Goal: Task Accomplishment & Management: Manage account settings

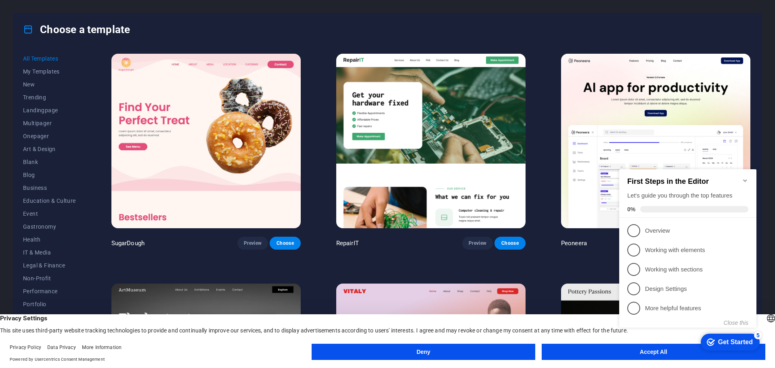
click at [620, 351] on div "checkmark Get Started 5 First Steps in the Editor Let's guide you through the t…" at bounding box center [689, 255] width 147 height 196
click at [626, 352] on div "checkmark Get Started 5 First Steps in the Editor Let's guide you through the t…" at bounding box center [689, 255] width 147 height 196
click at [636, 354] on appcues-checklist "Contextual help checklist present on screen" at bounding box center [689, 256] width 147 height 198
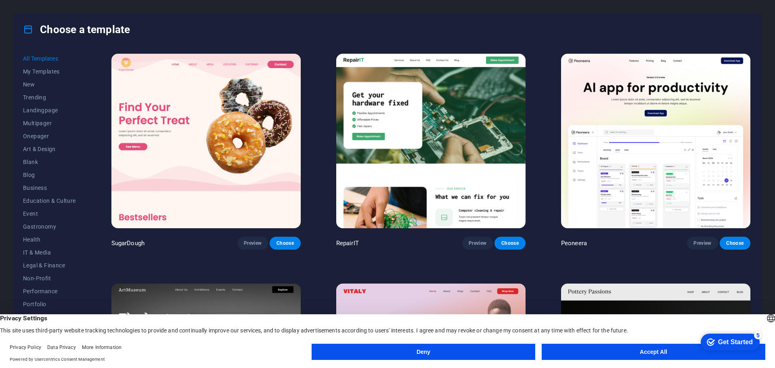
click at [645, 355] on button "Accept All" at bounding box center [654, 351] width 224 height 16
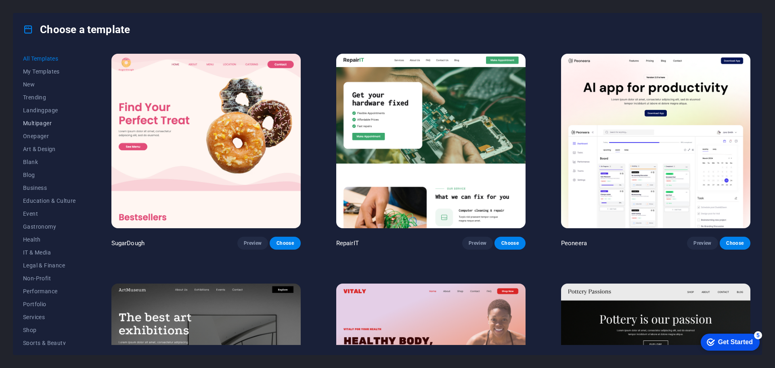
click at [47, 120] on span "Multipager" at bounding box center [49, 123] width 53 height 6
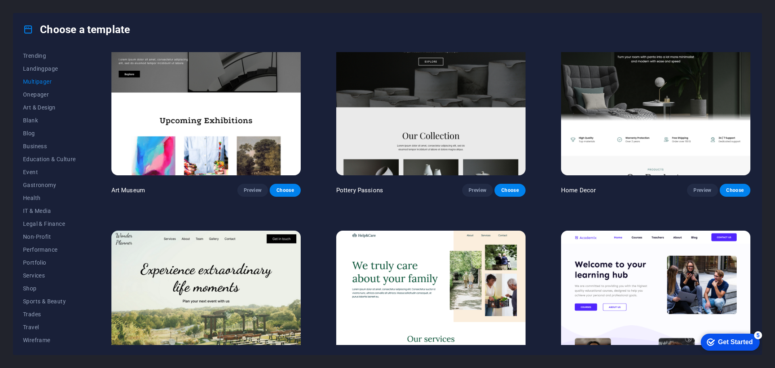
scroll to position [43, 0]
click at [45, 261] on span "Portfolio" at bounding box center [49, 261] width 53 height 6
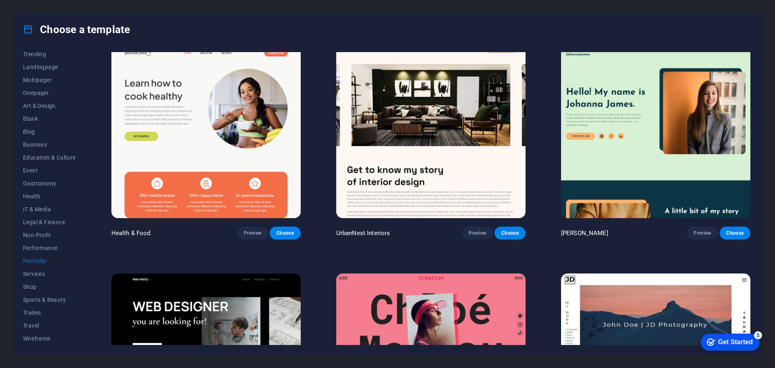
scroll to position [0, 0]
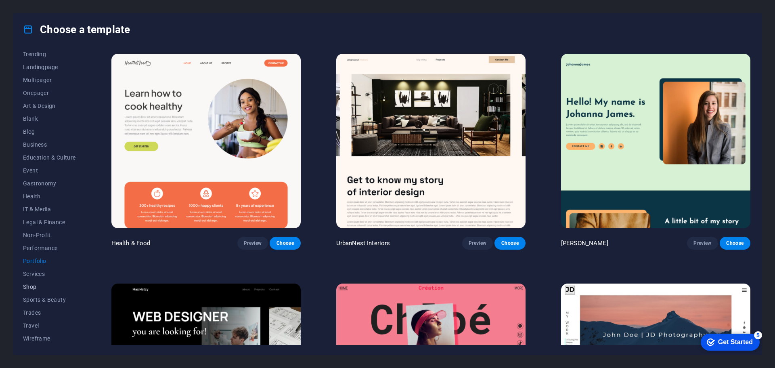
click at [31, 281] on button "Shop" at bounding box center [49, 286] width 53 height 13
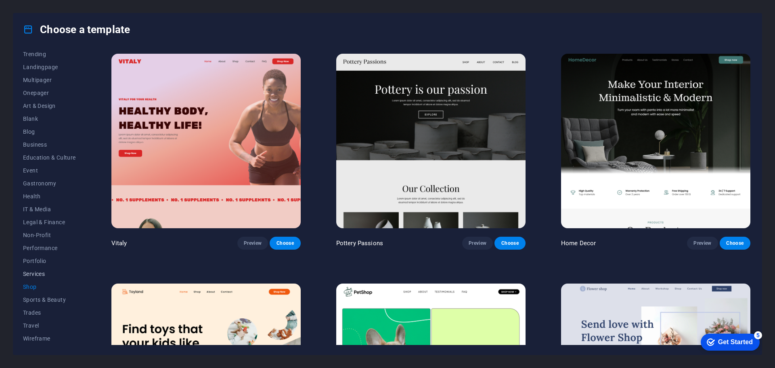
click at [36, 270] on span "Services" at bounding box center [49, 273] width 53 height 6
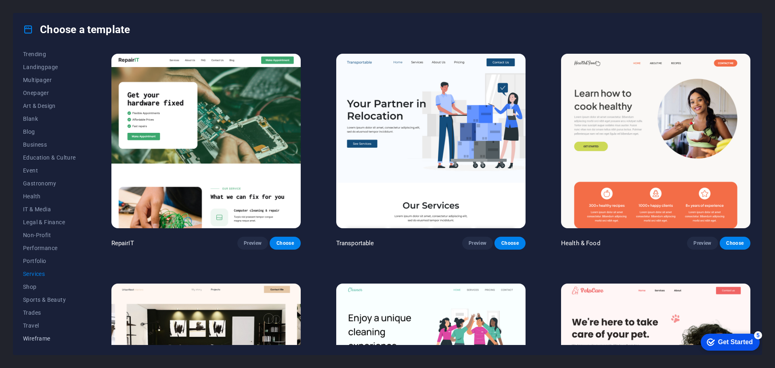
click at [41, 339] on span "Wireframe" at bounding box center [49, 338] width 53 height 6
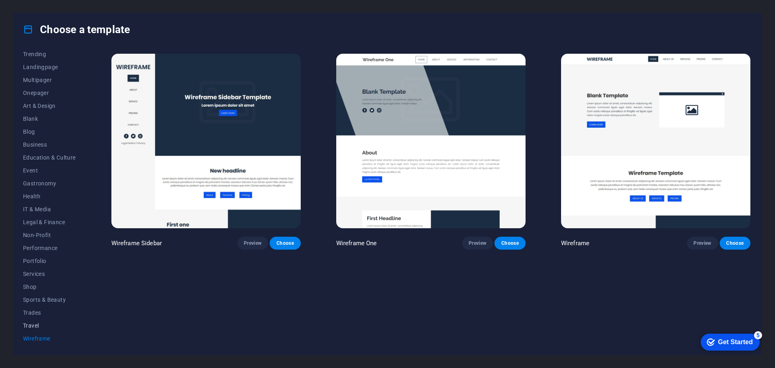
click at [38, 327] on span "Travel" at bounding box center [49, 325] width 53 height 6
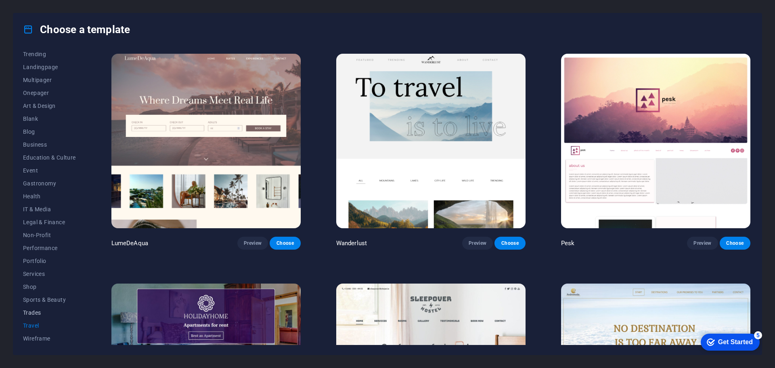
click at [39, 314] on span "Trades" at bounding box center [49, 312] width 53 height 6
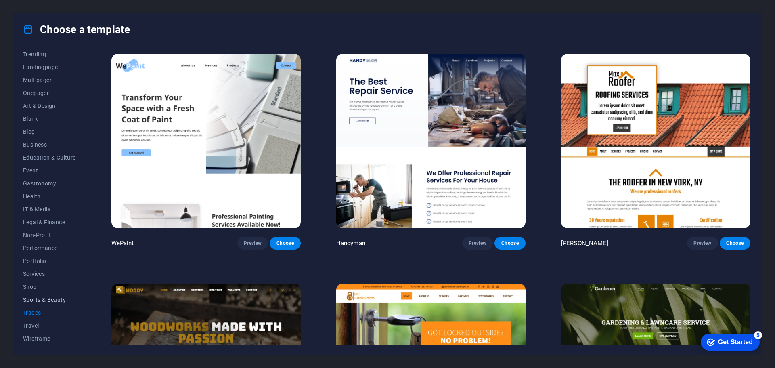
click at [55, 301] on span "Sports & Beauty" at bounding box center [49, 299] width 53 height 6
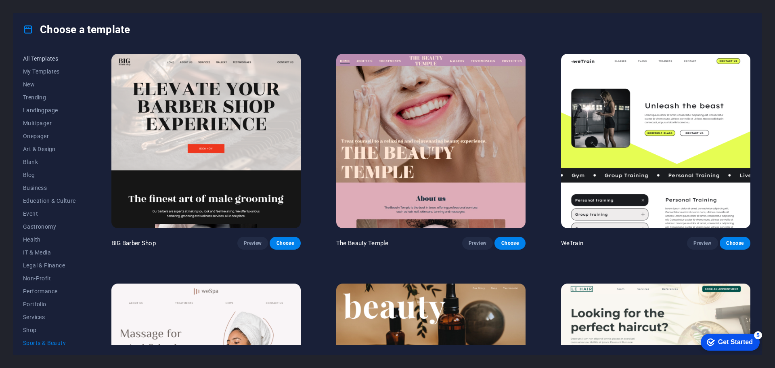
click at [54, 58] on span "All Templates" at bounding box center [49, 58] width 53 height 6
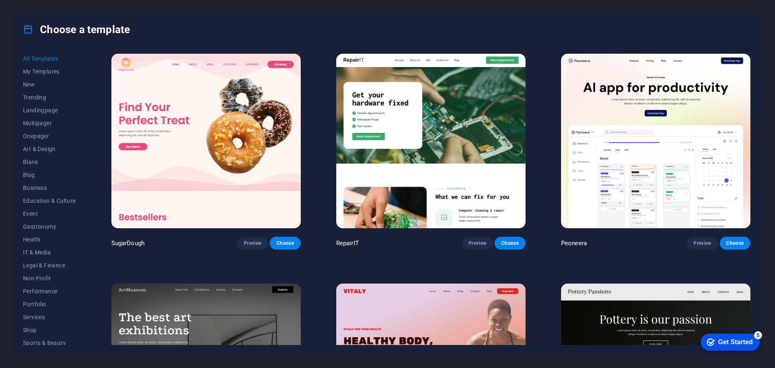
click at [25, 25] on icon at bounding box center [28, 29] width 10 height 10
click at [29, 26] on icon at bounding box center [28, 29] width 10 height 10
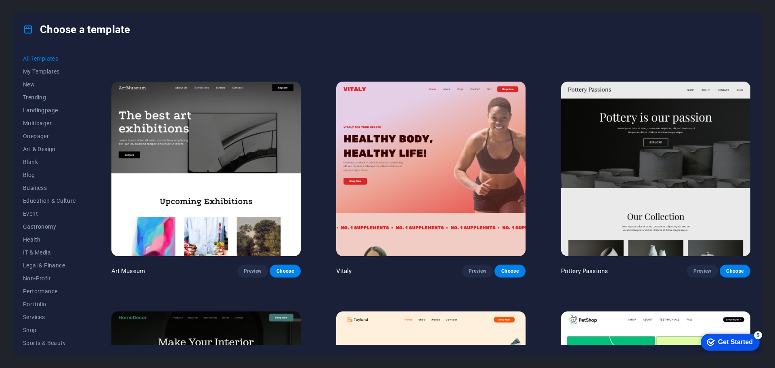
click at [750, 340] on div "Get Started" at bounding box center [735, 341] width 35 height 7
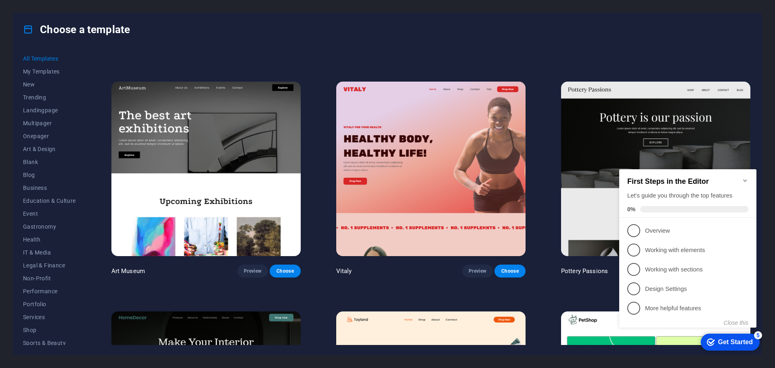
click at [745, 179] on icon "Minimize checklist" at bounding box center [745, 180] width 4 height 2
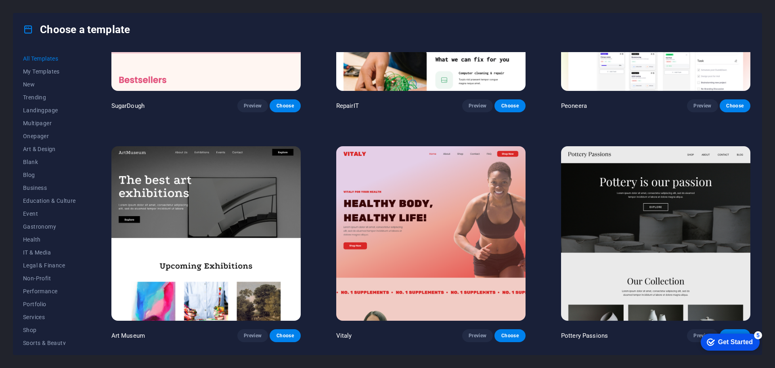
scroll to position [0, 0]
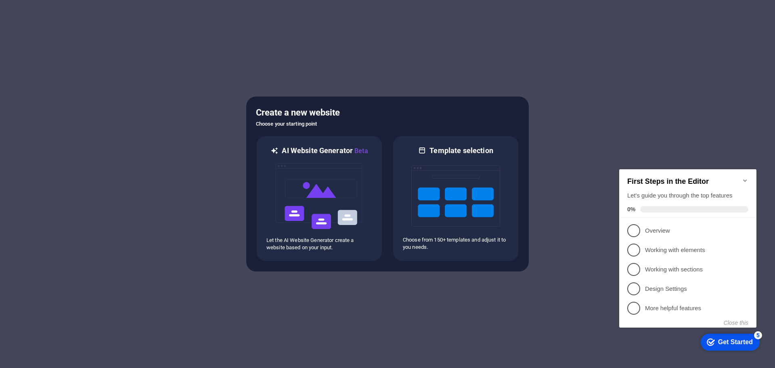
click at [743, 179] on icon "Minimize checklist" at bounding box center [745, 180] width 6 height 6
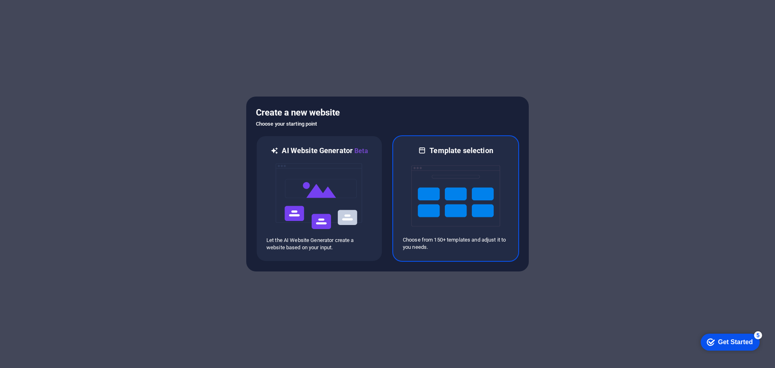
click at [455, 194] on img at bounding box center [455, 195] width 89 height 81
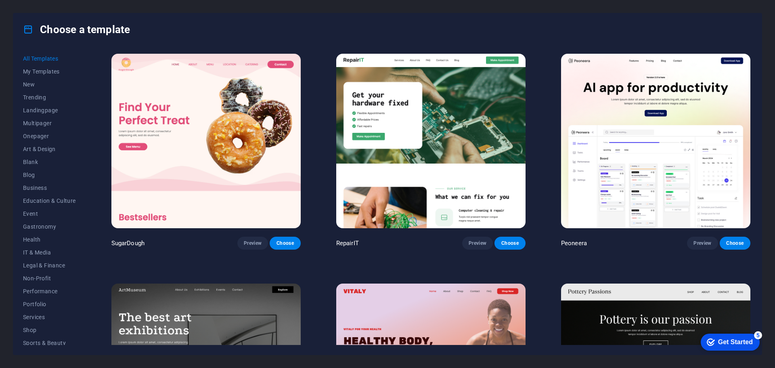
scroll to position [202, 0]
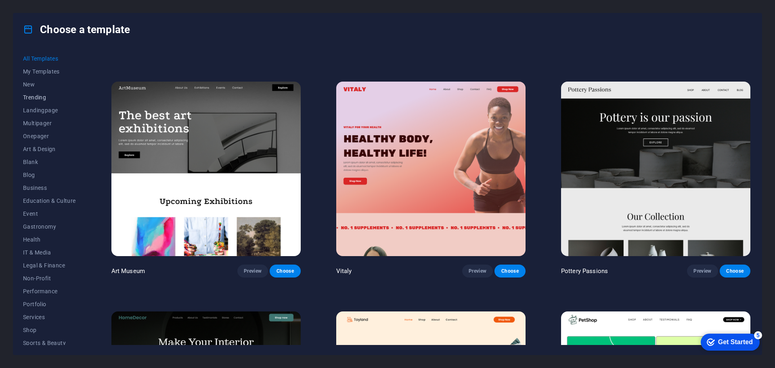
click at [40, 97] on span "Trending" at bounding box center [49, 97] width 53 height 6
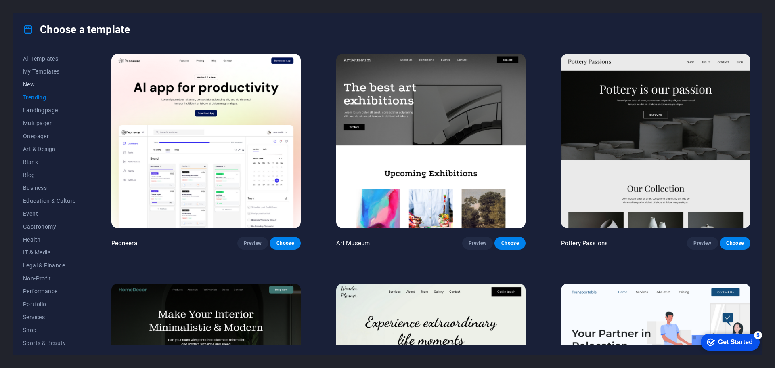
click at [35, 84] on span "New" at bounding box center [49, 84] width 53 height 6
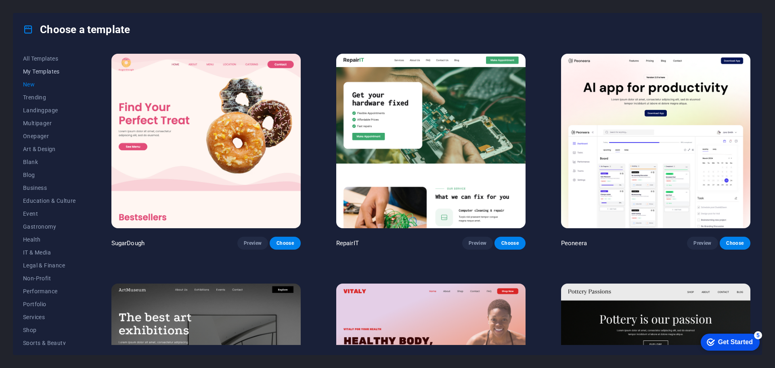
click at [42, 74] on span "My Templates" at bounding box center [49, 71] width 53 height 6
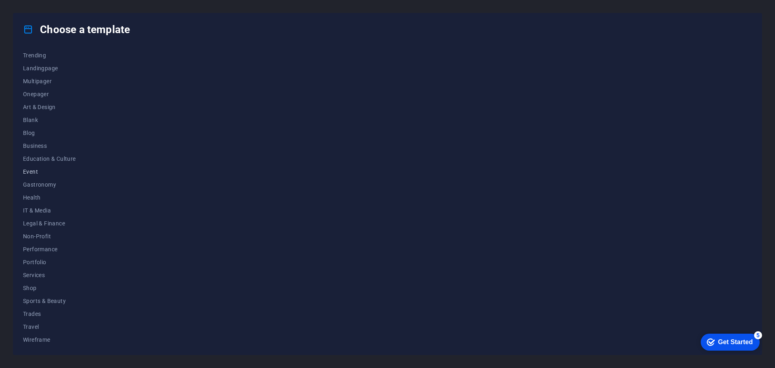
scroll to position [43, 0]
click at [38, 210] on span "IT & Media" at bounding box center [49, 209] width 53 height 6
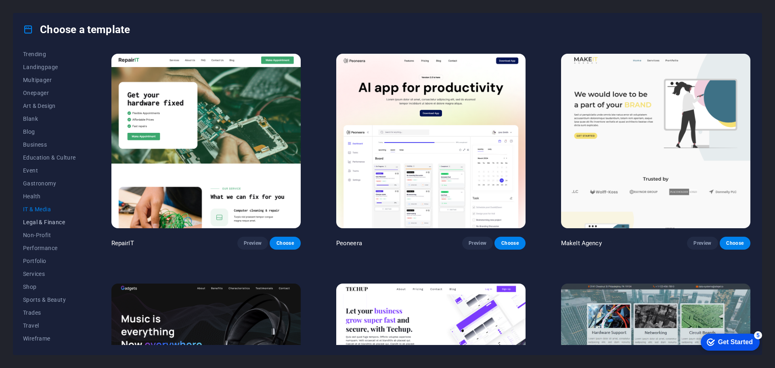
scroll to position [3, 0]
click at [42, 195] on span "Education & Culture" at bounding box center [49, 198] width 53 height 6
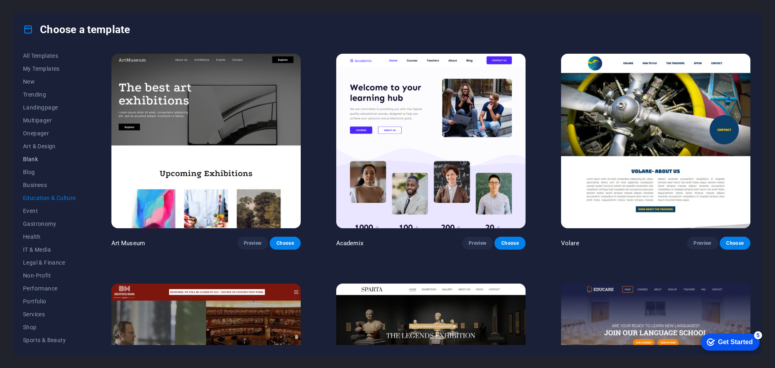
click at [39, 161] on span "Blank" at bounding box center [49, 159] width 53 height 6
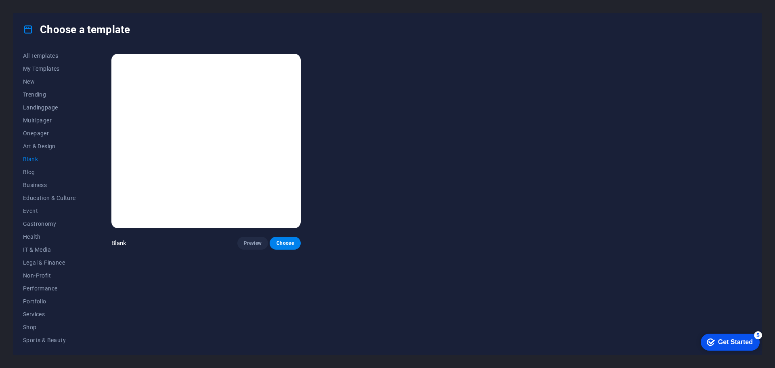
click at [234, 165] on img at bounding box center [205, 141] width 189 height 174
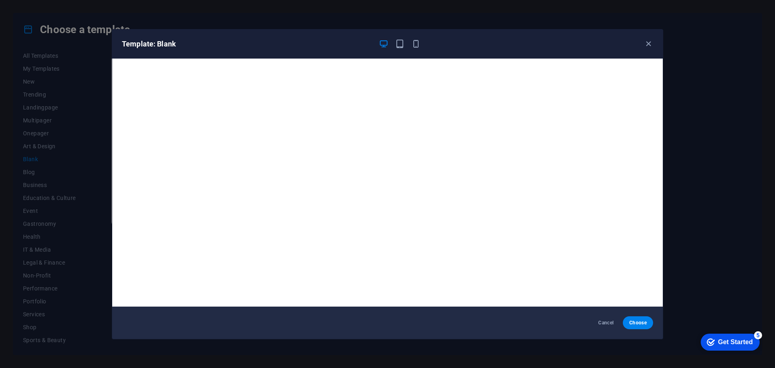
click at [408, 45] on div at bounding box center [400, 44] width 42 height 10
click at [402, 45] on icon "button" at bounding box center [399, 43] width 9 height 9
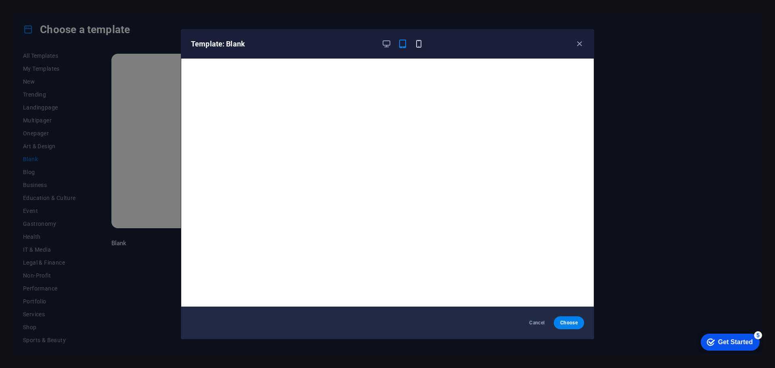
click at [414, 43] on icon "button" at bounding box center [418, 43] width 9 height 9
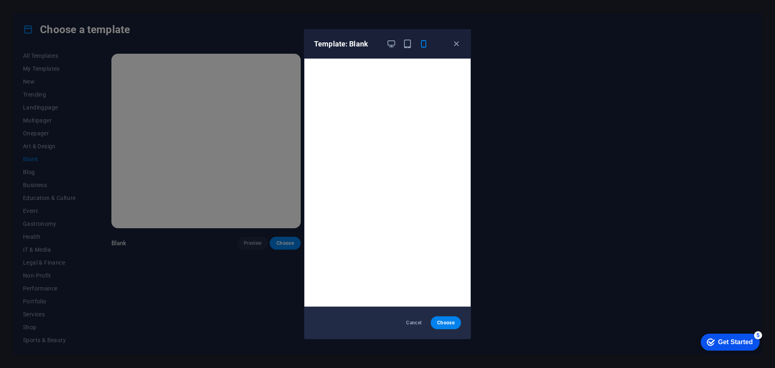
click at [398, 45] on div at bounding box center [407, 44] width 42 height 10
click at [395, 45] on icon "button" at bounding box center [391, 43] width 9 height 9
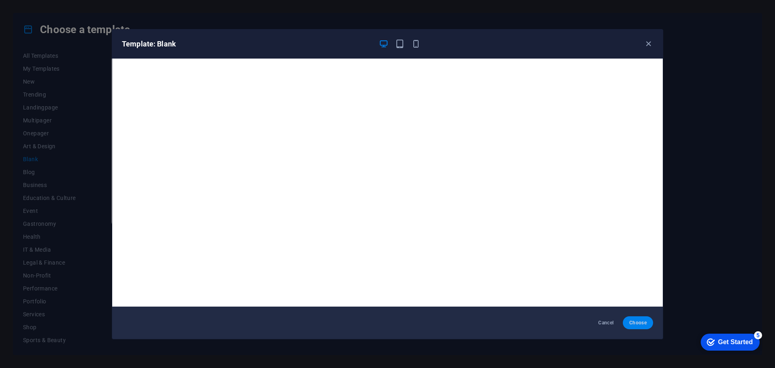
click at [625, 319] on button "Choose" at bounding box center [638, 322] width 30 height 13
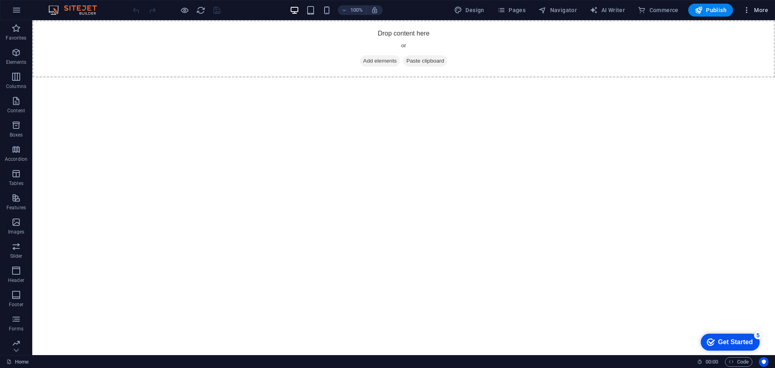
click at [745, 10] on icon "button" at bounding box center [747, 10] width 8 height 8
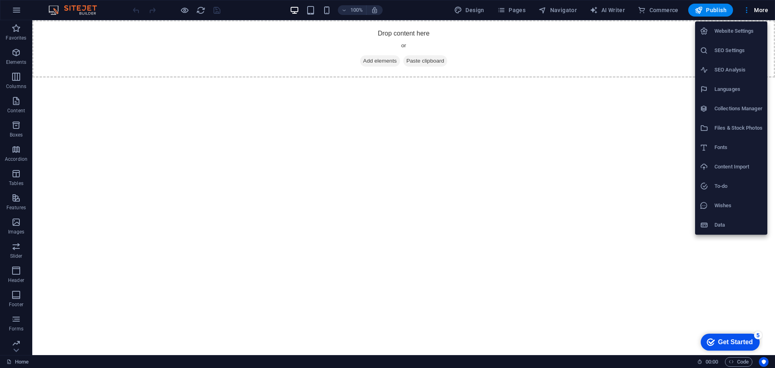
click at [735, 87] on h6 "Languages" at bounding box center [738, 89] width 48 height 10
select select "41"
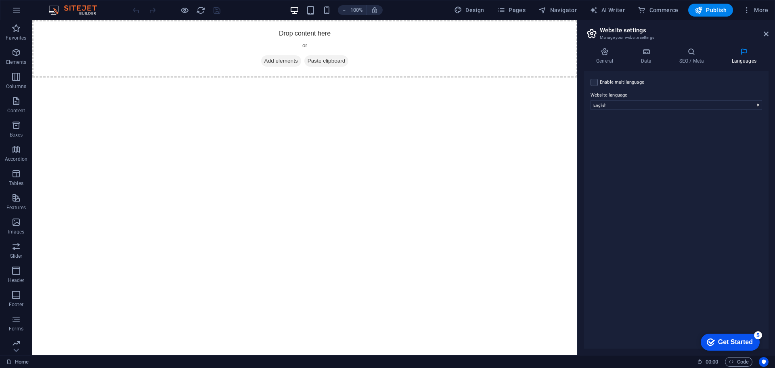
drag, startPoint x: 769, startPoint y: 36, endPoint x: 764, endPoint y: 30, distance: 8.3
click at [769, 36] on aside "Website settings Manage your website settings General Data SEO / Meta Languages…" at bounding box center [676, 187] width 198 height 335
click at [768, 32] on icon at bounding box center [766, 34] width 5 height 6
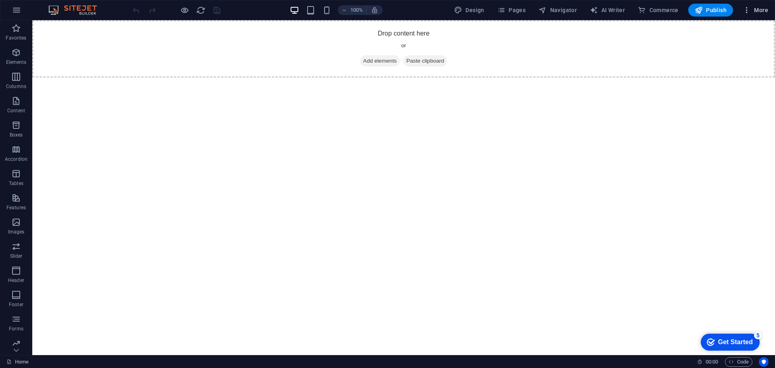
click at [755, 13] on span "More" at bounding box center [755, 10] width 25 height 8
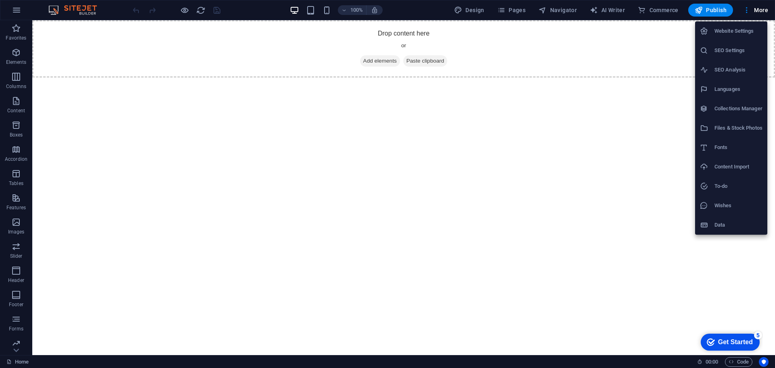
click at [616, 233] on div at bounding box center [387, 184] width 775 height 368
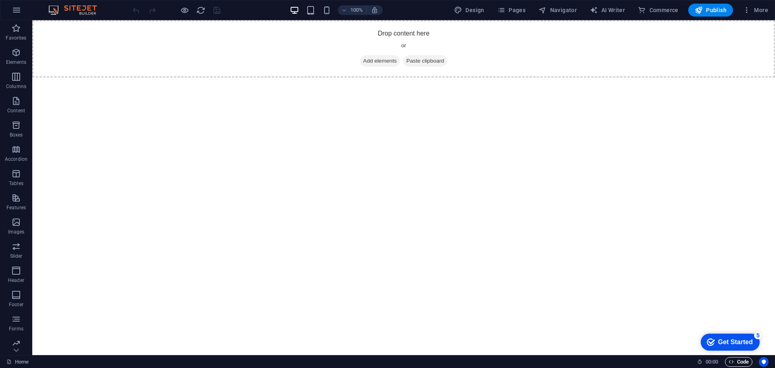
click at [741, 361] on span "Code" at bounding box center [739, 362] width 20 height 10
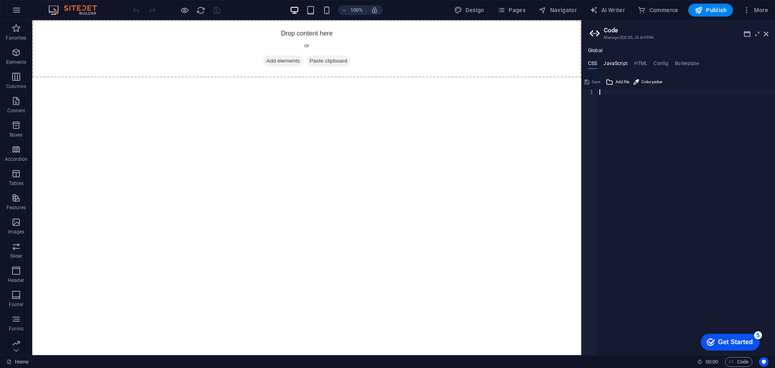
click at [609, 61] on h4 "JavaScript" at bounding box center [615, 65] width 24 height 9
click at [648, 63] on ul "CSS JavaScript HTML Config Boilerplate" at bounding box center [678, 65] width 193 height 9
drag, startPoint x: 644, startPoint y: 63, endPoint x: 659, endPoint y: 63, distance: 15.7
click at [644, 63] on h4 "HTML" at bounding box center [640, 65] width 13 height 9
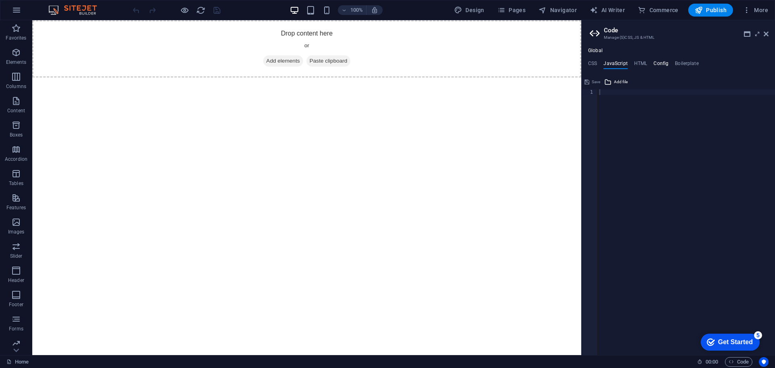
type textarea "<a href="#main-content" class="wv-link-content button">Skip to main content</a>"
click at [659, 63] on h4 "Config" at bounding box center [660, 65] width 15 height 9
click at [624, 63] on h4 "JavaScript" at bounding box center [615, 65] width 24 height 9
click at [643, 62] on h4 "HTML" at bounding box center [640, 65] width 13 height 9
click at [681, 63] on h4 "Boilerplate" at bounding box center [687, 65] width 24 height 9
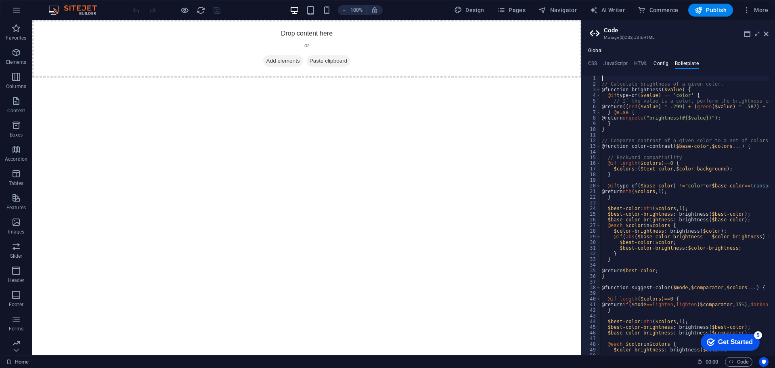
click at [657, 61] on h4 "Config" at bounding box center [660, 65] width 15 height 9
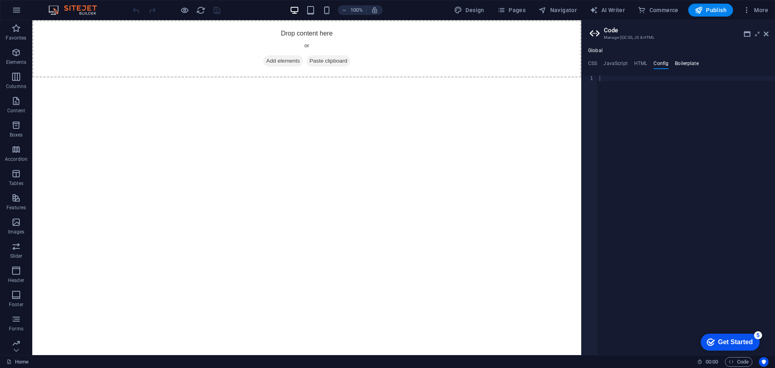
click at [676, 61] on h4 "Boilerplate" at bounding box center [687, 65] width 24 height 9
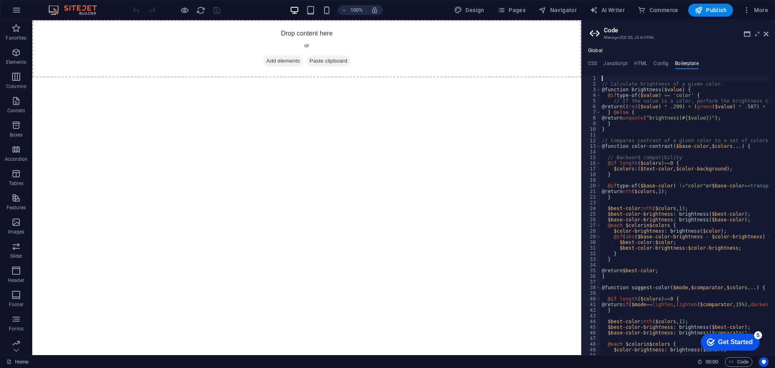
type textarea "// If the value is a color, perform the brightness calculation"
click at [745, 32] on icon at bounding box center [747, 34] width 6 height 6
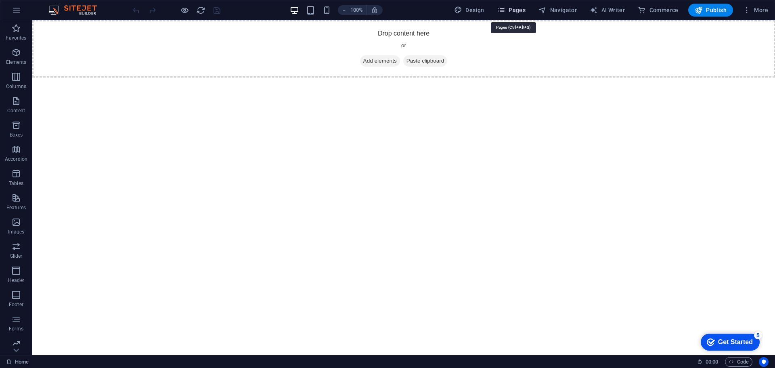
click at [519, 9] on span "Pages" at bounding box center [511, 10] width 28 height 8
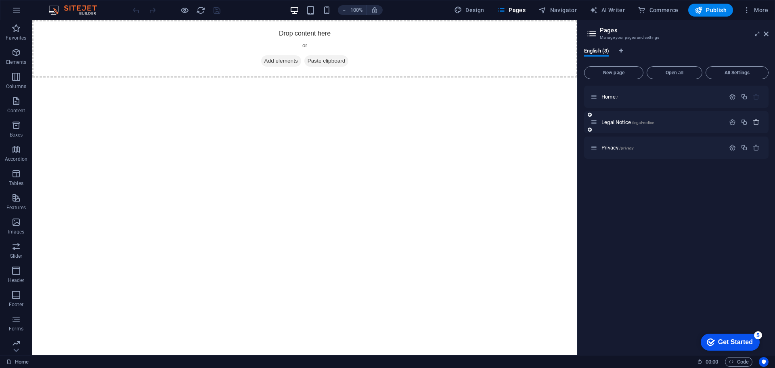
click at [756, 123] on icon "button" at bounding box center [756, 122] width 7 height 7
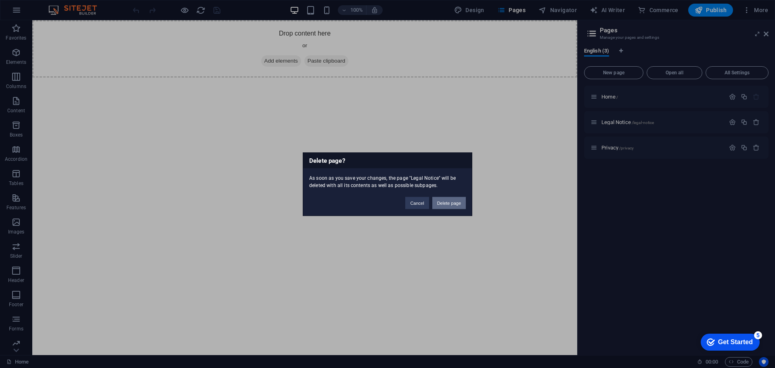
click at [454, 197] on button "Delete page" at bounding box center [448, 203] width 33 height 12
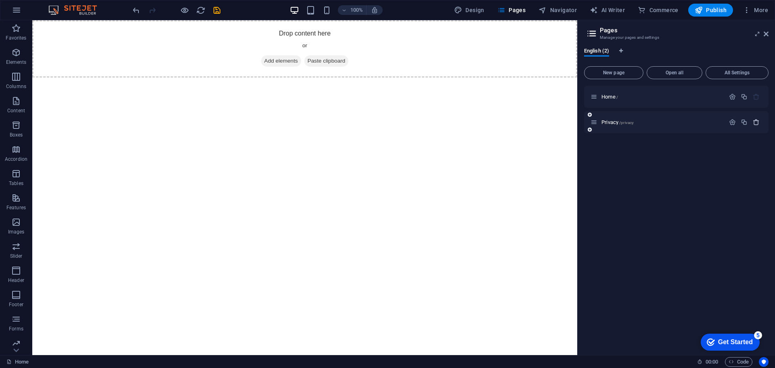
click at [756, 120] on icon "button" at bounding box center [756, 122] width 7 height 7
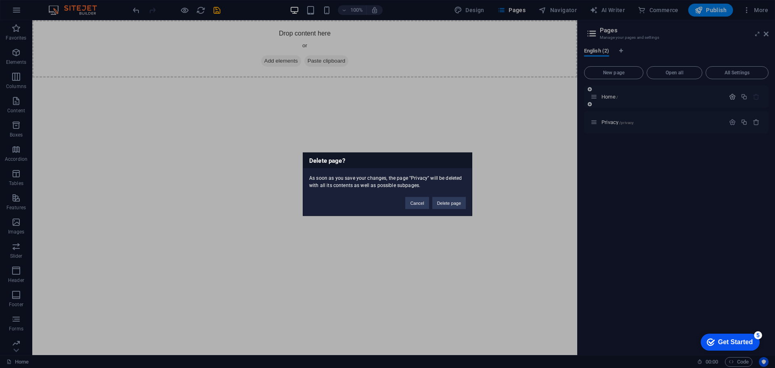
drag, startPoint x: 440, startPoint y: 201, endPoint x: 737, endPoint y: 97, distance: 314.4
click at [441, 201] on button "Delete page" at bounding box center [448, 203] width 33 height 12
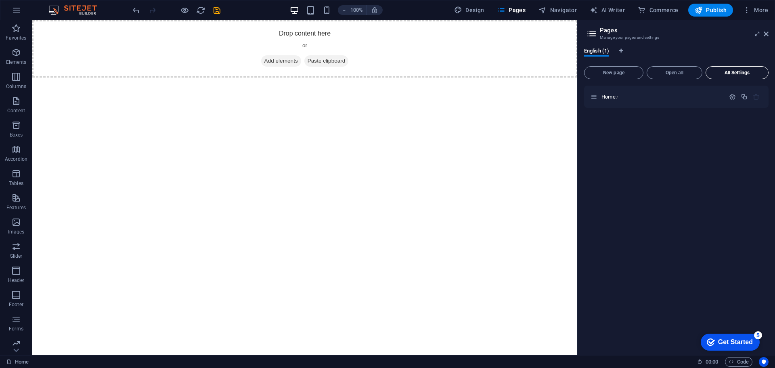
click at [737, 73] on span "All Settings" at bounding box center [737, 72] width 56 height 5
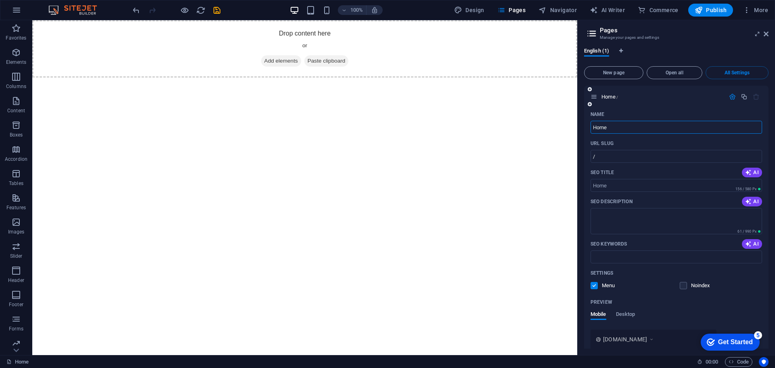
scroll to position [40, 0]
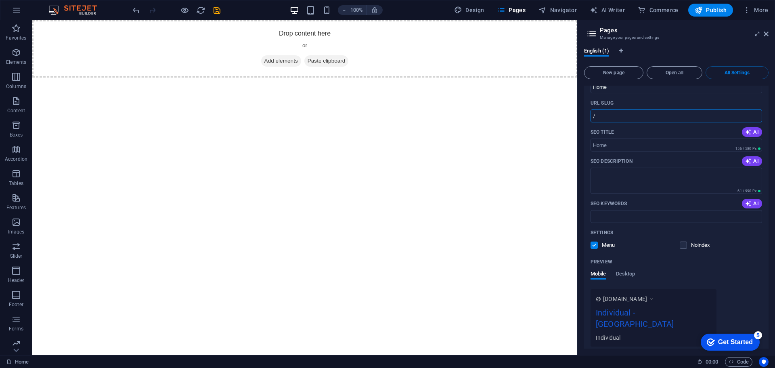
click at [646, 113] on input "/" at bounding box center [676, 115] width 172 height 13
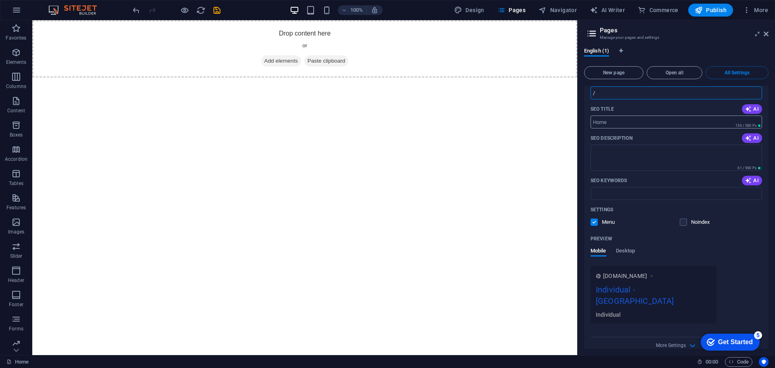
scroll to position [0, 0]
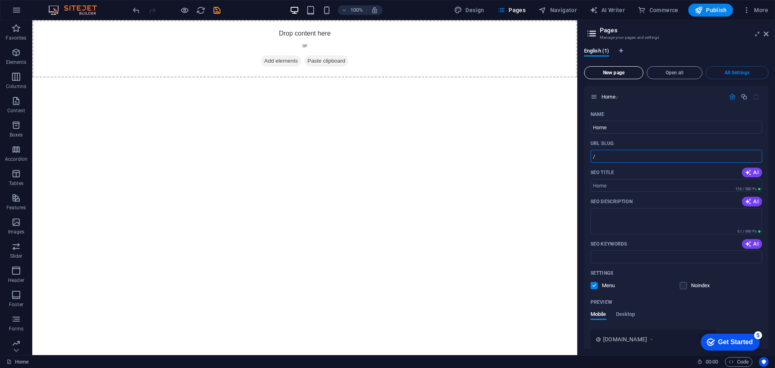
click at [620, 71] on span "New page" at bounding box center [614, 72] width 52 height 5
click at [770, 36] on aside "Pages Manage your pages and settings English (2) New page Open all All Settings…" at bounding box center [676, 187] width 198 height 335
drag, startPoint x: 768, startPoint y: 33, endPoint x: 735, endPoint y: 12, distance: 39.4
click at [768, 33] on icon at bounding box center [766, 34] width 5 height 6
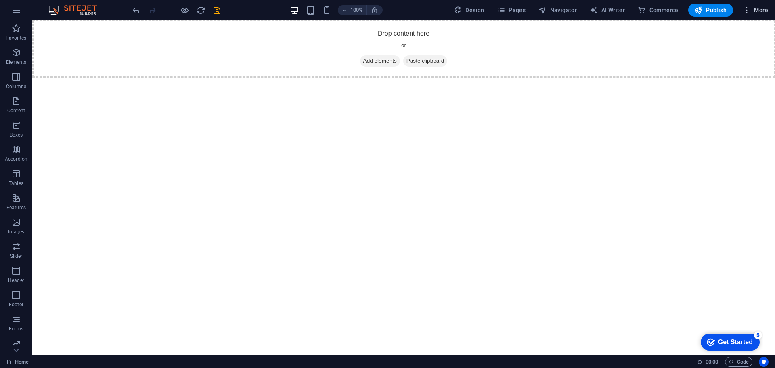
click at [757, 11] on span "More" at bounding box center [755, 10] width 25 height 8
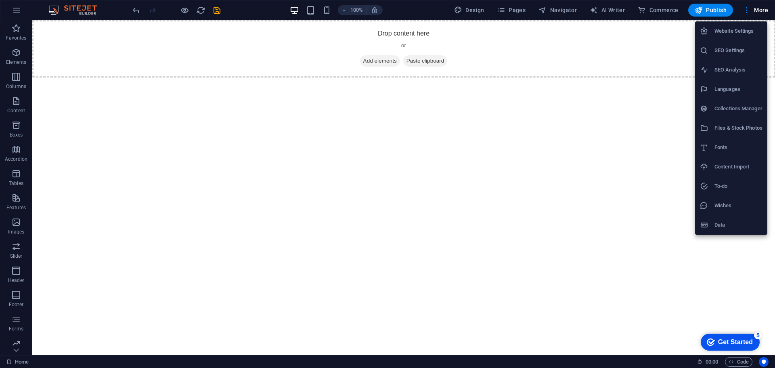
click at [517, 13] on div at bounding box center [387, 184] width 775 height 368
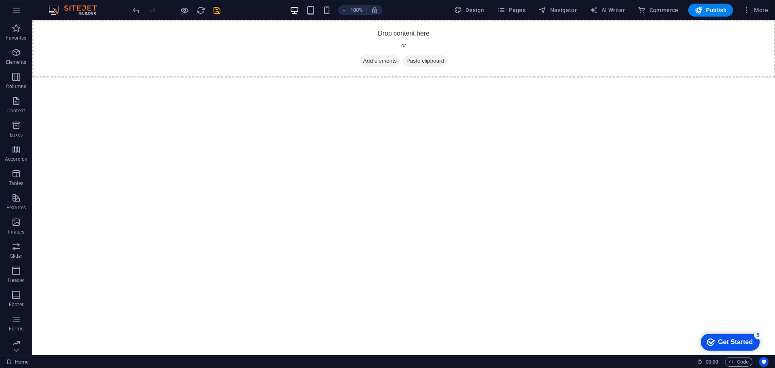
click at [516, 13] on div "Website Settings SEO Settings SEO Analysis Languages Collections Manager Files …" at bounding box center [387, 186] width 775 height 363
click at [517, 10] on span "Pages" at bounding box center [511, 10] width 28 height 8
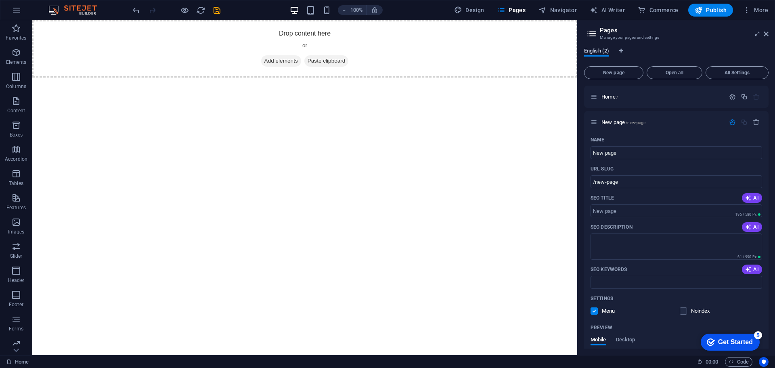
click at [600, 52] on span "English (2)" at bounding box center [596, 51] width 25 height 11
click at [757, 32] on icon at bounding box center [757, 34] width 0 height 6
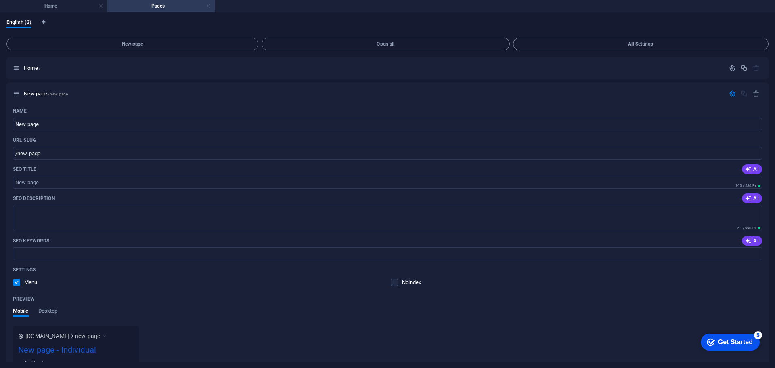
click at [208, 6] on link at bounding box center [208, 6] width 5 height 8
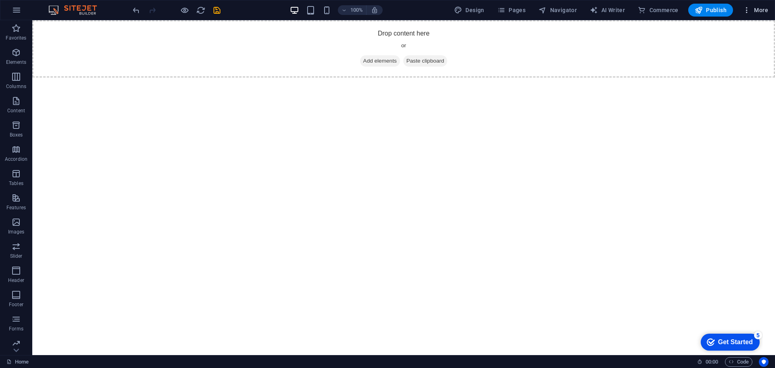
click at [755, 7] on span "More" at bounding box center [755, 10] width 25 height 8
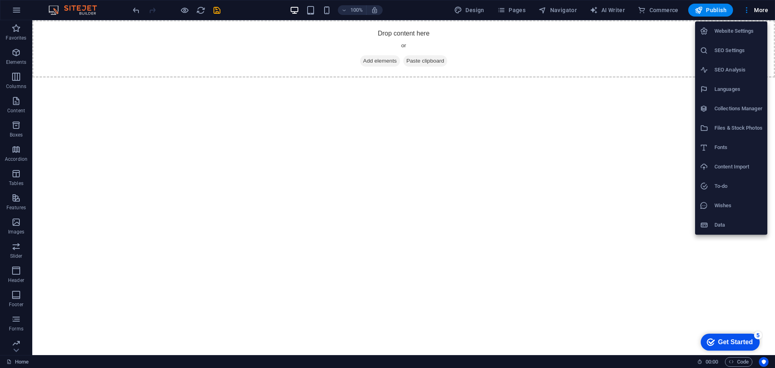
click at [316, 79] on div at bounding box center [387, 184] width 775 height 368
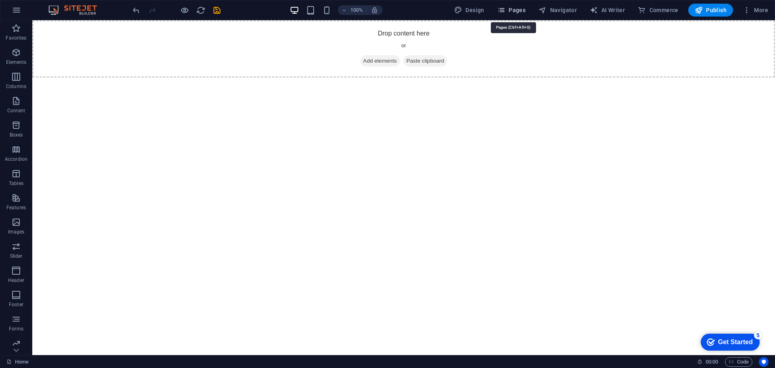
click at [522, 9] on span "Pages" at bounding box center [511, 10] width 28 height 8
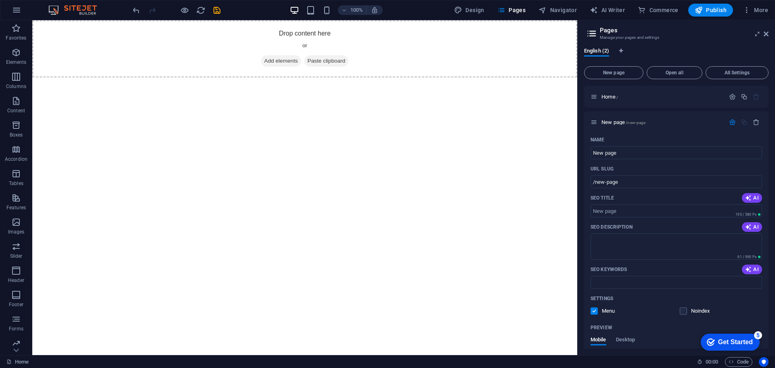
click at [603, 34] on h3 "Manage your pages and settings" at bounding box center [676, 37] width 153 height 7
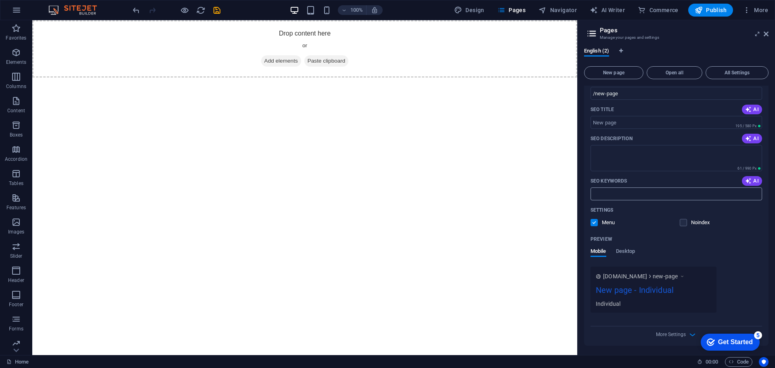
scroll to position [89, 0]
click at [682, 337] on span "More Settings" at bounding box center [671, 334] width 30 height 6
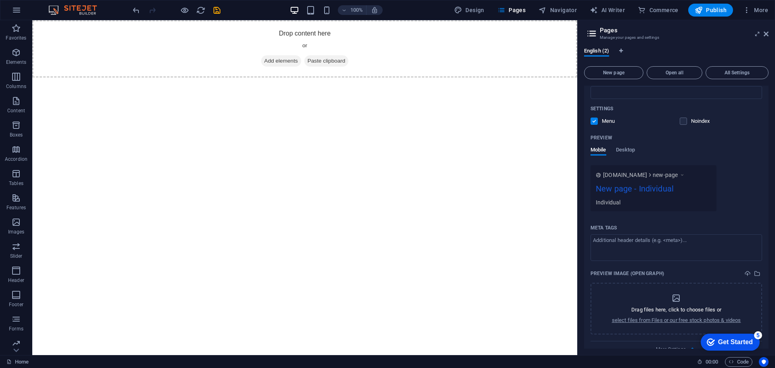
scroll to position [205, 0]
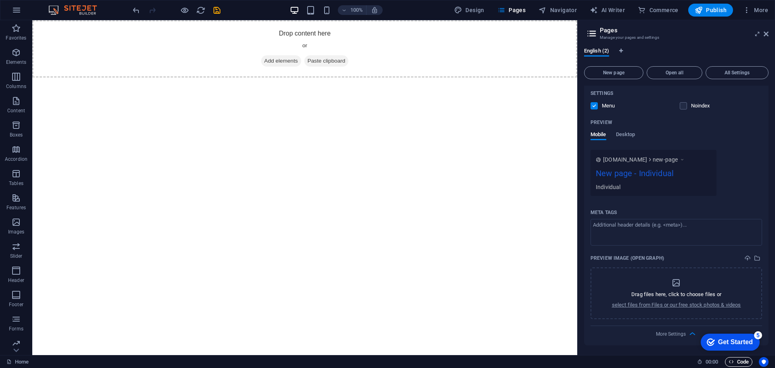
click at [745, 362] on span "Code" at bounding box center [739, 362] width 20 height 10
click at [624, 74] on span "New page" at bounding box center [614, 72] width 52 height 5
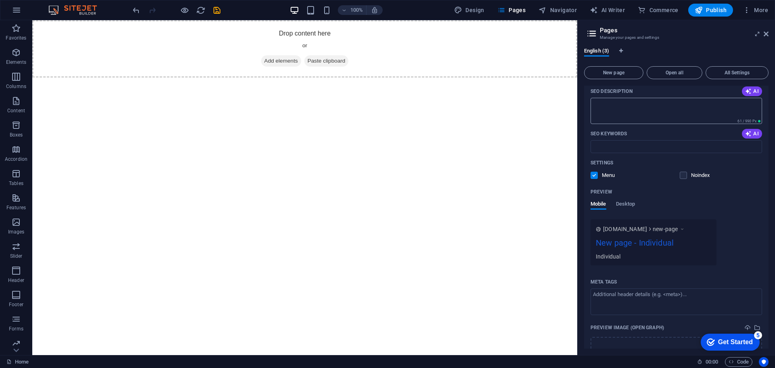
scroll to position [0, 0]
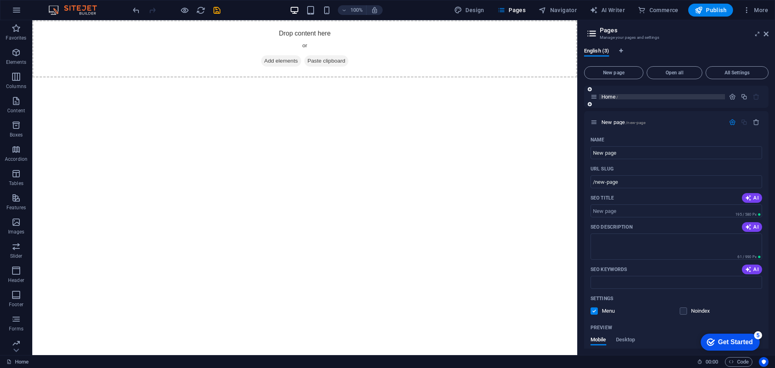
click at [617, 97] on span "/" at bounding box center [617, 97] width 2 height 4
click at [611, 123] on span "New page /new-page" at bounding box center [623, 122] width 44 height 6
click at [631, 117] on div "New page /new-page" at bounding box center [676, 122] width 184 height 22
click at [634, 123] on span "/new-page" at bounding box center [636, 122] width 20 height 4
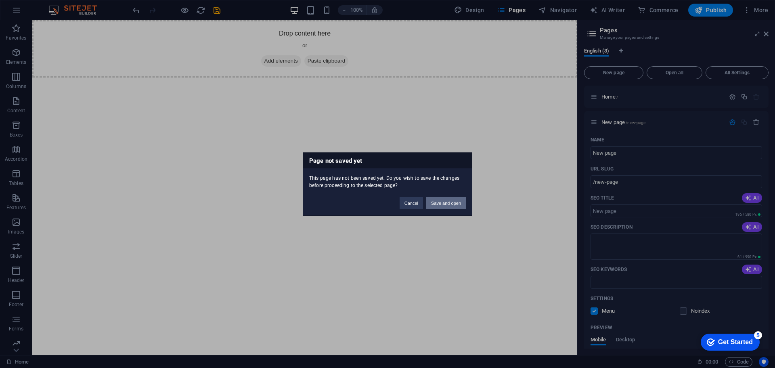
click at [444, 204] on button "Save and open" at bounding box center [446, 203] width 40 height 12
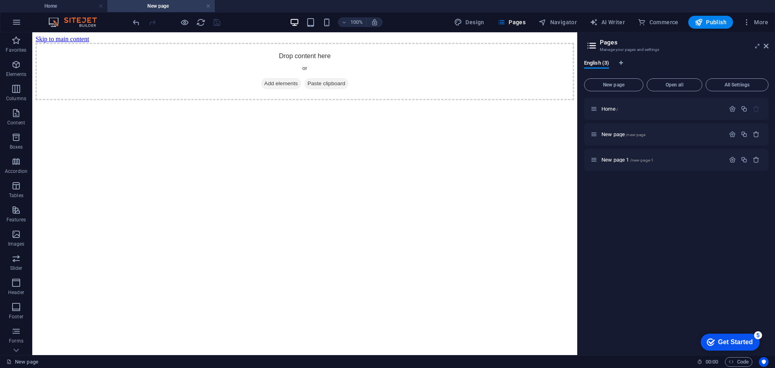
click at [696, 228] on div "Home / New page /new-page New page 1 /new-page-1" at bounding box center [676, 223] width 184 height 251
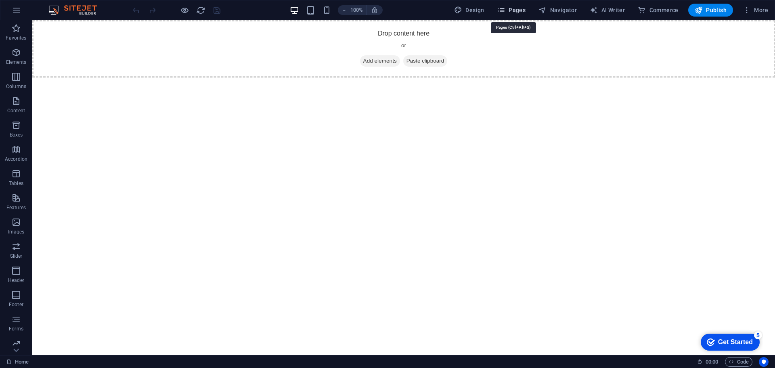
click at [512, 15] on button "Pages" at bounding box center [511, 10] width 35 height 13
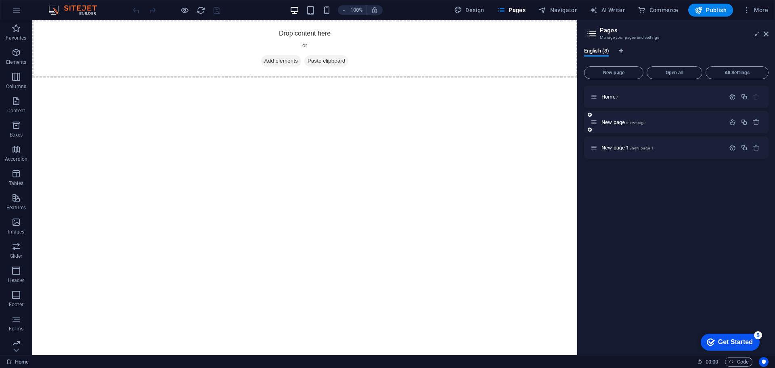
click at [622, 133] on div "New page /new-page" at bounding box center [676, 122] width 184 height 22
click at [757, 147] on icon "button" at bounding box center [756, 147] width 7 height 7
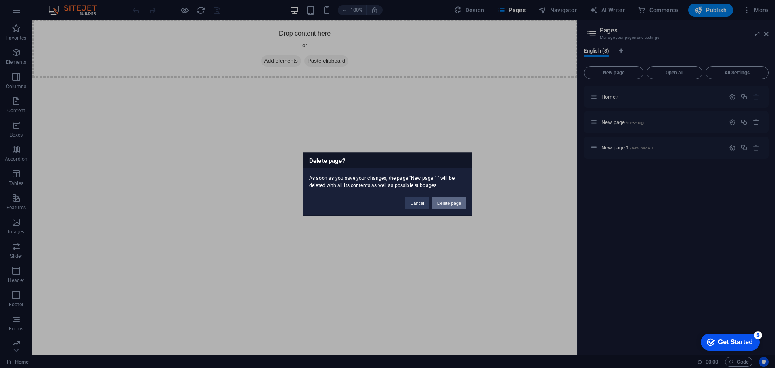
drag, startPoint x: 443, startPoint y: 204, endPoint x: 544, endPoint y: 144, distance: 117.3
click at [443, 204] on button "Delete page" at bounding box center [448, 203] width 33 height 12
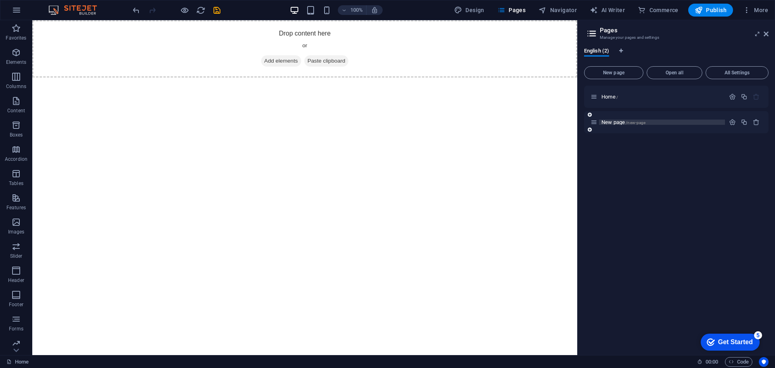
click at [635, 122] on span "/new-page" at bounding box center [636, 122] width 20 height 4
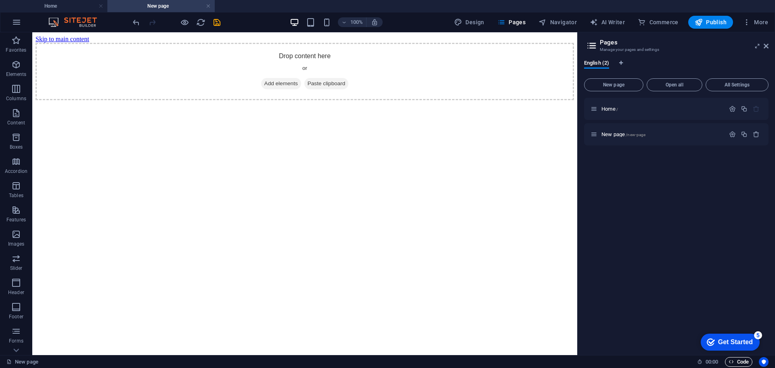
click at [740, 364] on span "Code" at bounding box center [739, 362] width 20 height 10
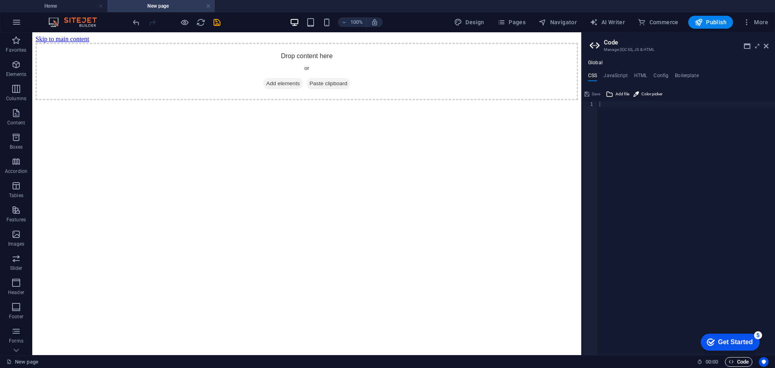
click at [740, 362] on span "Code" at bounding box center [739, 362] width 20 height 10
click at [644, 149] on div at bounding box center [686, 233] width 177 height 265
click at [610, 93] on icon at bounding box center [609, 94] width 7 height 10
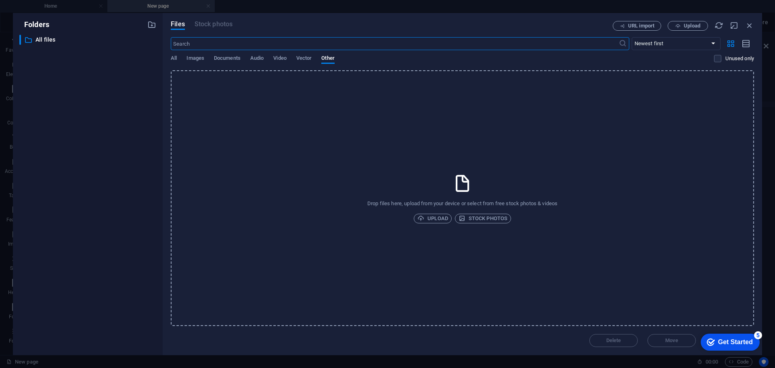
click at [375, 165] on div "Drop files here, upload from your device or select from free stock photos & vid…" at bounding box center [462, 197] width 583 height 255
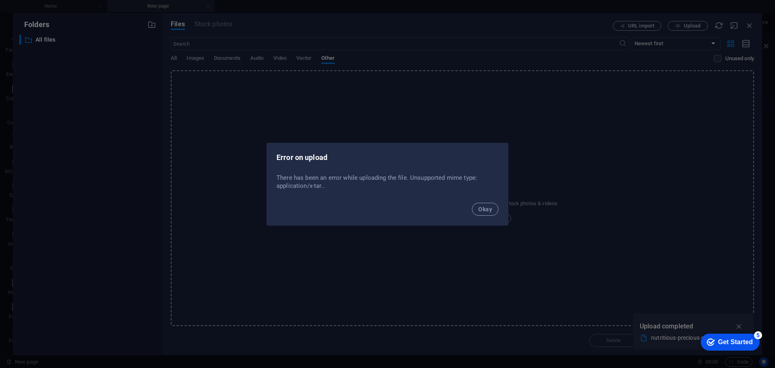
click at [741, 338] on div "Get Started" at bounding box center [735, 341] width 35 height 7
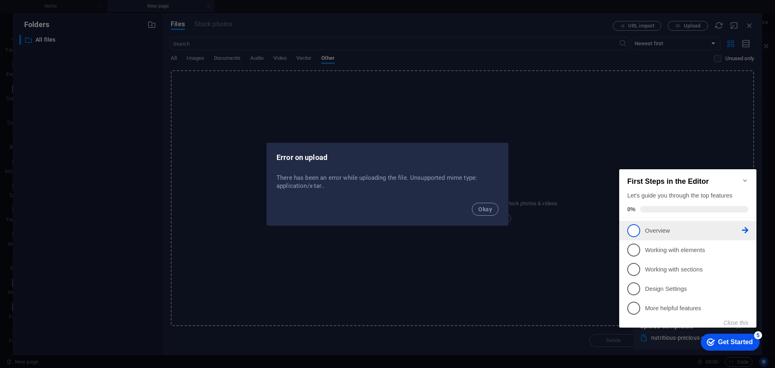
click at [680, 230] on p "Overview - incomplete" at bounding box center [693, 230] width 97 height 8
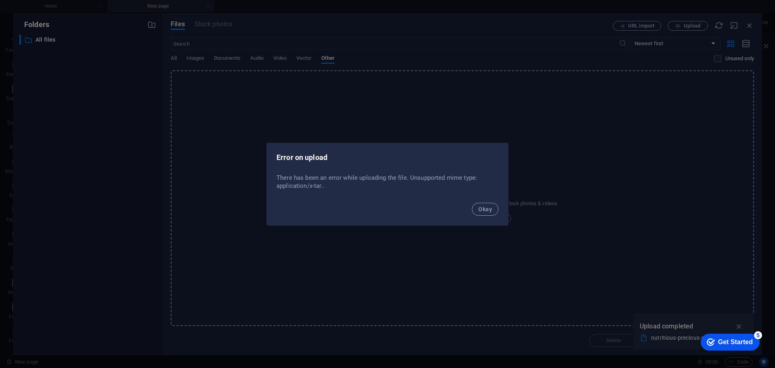
click at [729, 341] on div "Get Started" at bounding box center [735, 341] width 35 height 7
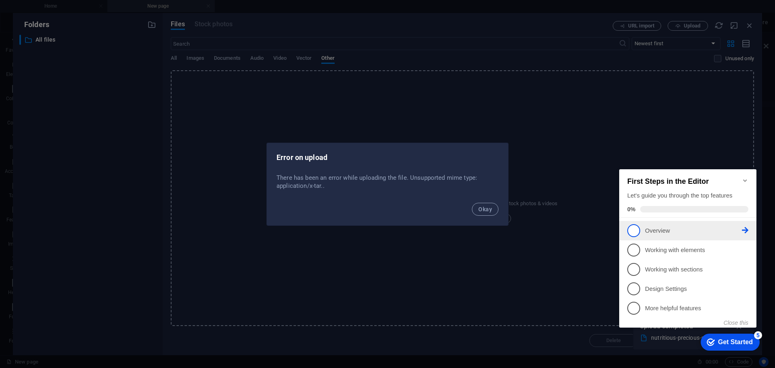
click at [746, 228] on icon at bounding box center [745, 230] width 6 height 6
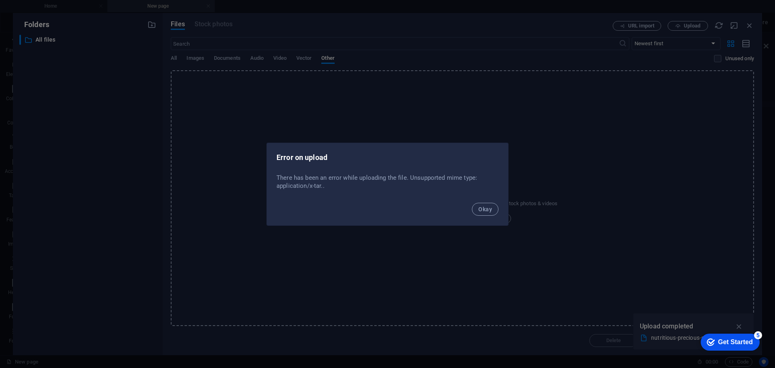
click at [760, 350] on div "checkmark Get Started 5" at bounding box center [730, 341] width 59 height 17
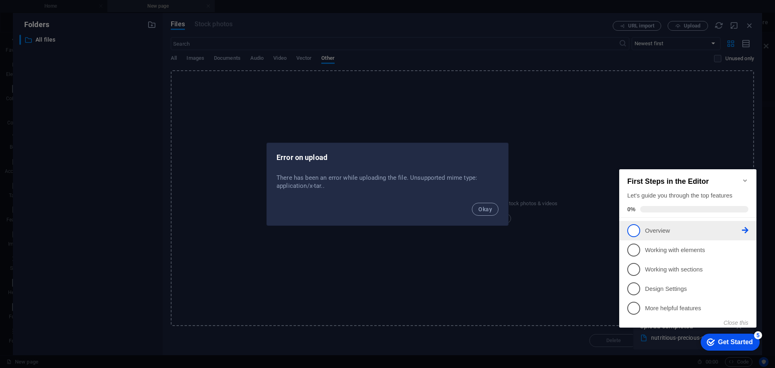
click at [641, 230] on link "1 Overview - incomplete" at bounding box center [687, 230] width 121 height 13
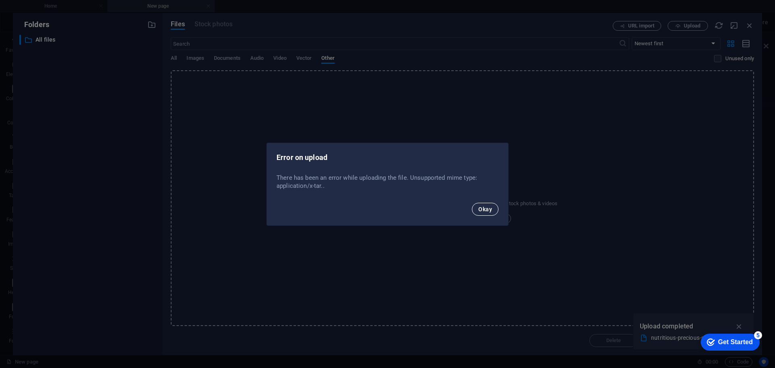
click at [492, 210] on span "Okay" at bounding box center [485, 209] width 14 height 6
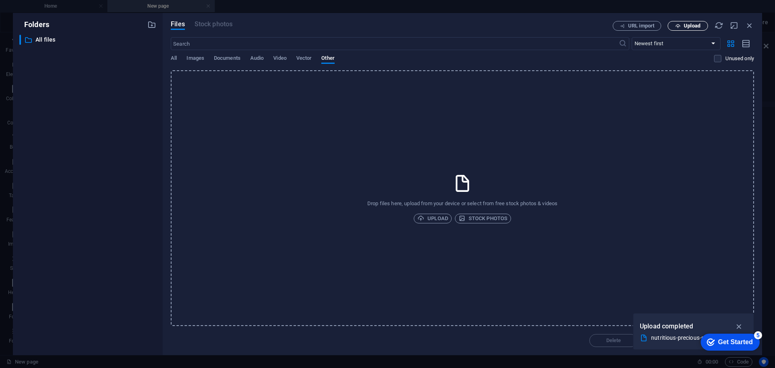
click at [700, 29] on button "Upload" at bounding box center [688, 26] width 40 height 10
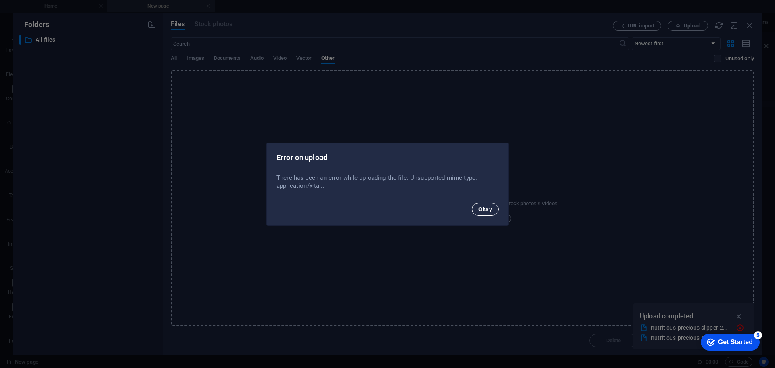
click at [481, 210] on span "Okay" at bounding box center [485, 209] width 14 height 6
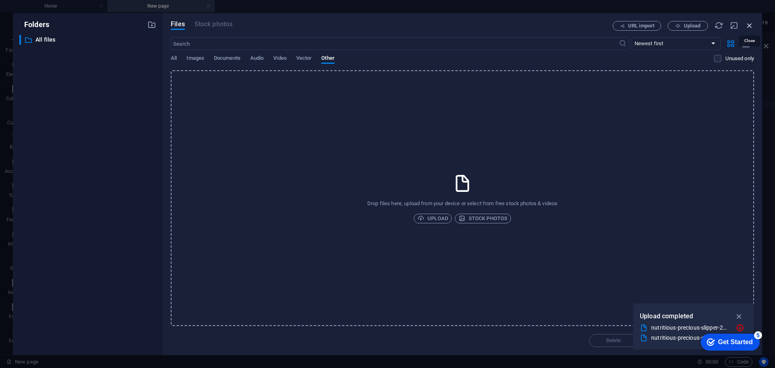
click at [752, 24] on icon "button" at bounding box center [749, 25] width 9 height 9
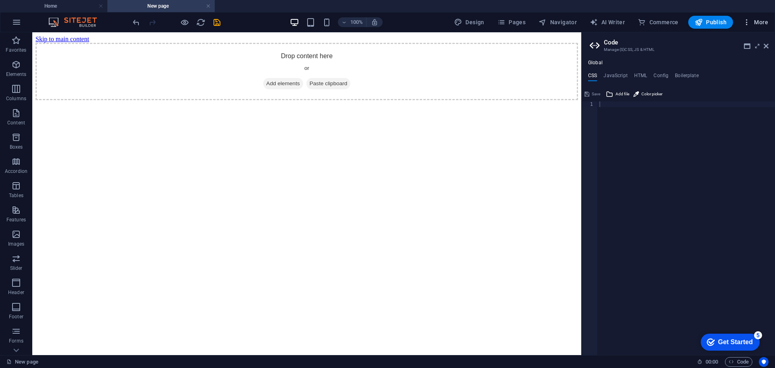
click at [749, 17] on button "More" at bounding box center [755, 22] width 32 height 13
click at [743, 182] on h6 "Content Import" at bounding box center [738, 179] width 48 height 10
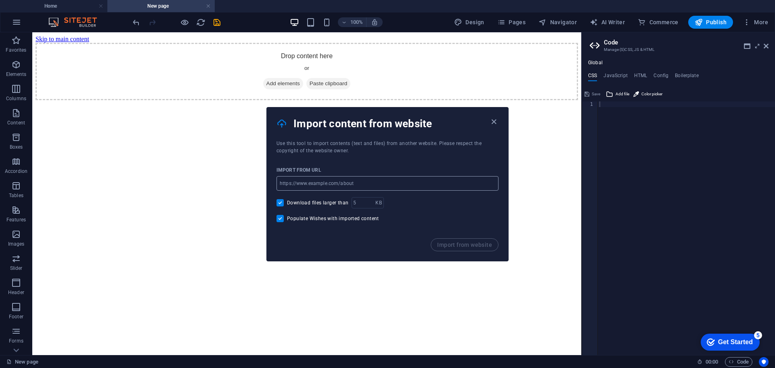
click at [333, 182] on input "url" at bounding box center [387, 183] width 222 height 15
type input "store.taylorswift.com"
click at [451, 250] on button "Import from website" at bounding box center [465, 244] width 68 height 13
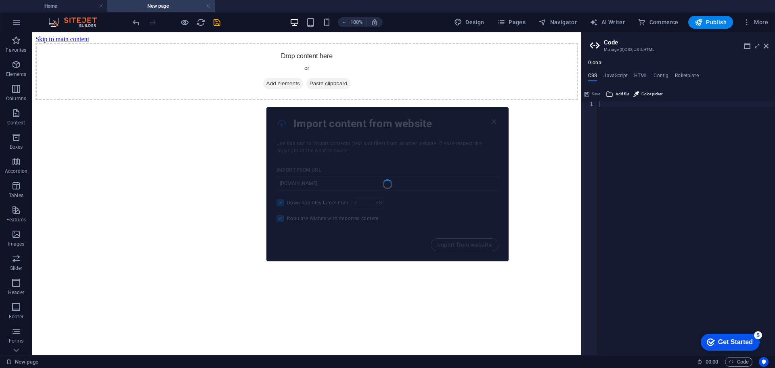
click at [493, 121] on div at bounding box center [387, 183] width 241 height 153
click at [554, 100] on div "Drop content here or Add elements Paste clipboard" at bounding box center [307, 71] width 542 height 57
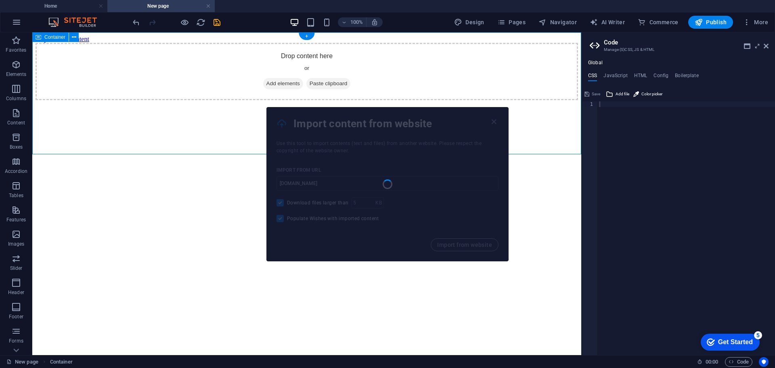
click at [554, 100] on div "Drop content here or Add elements Paste clipboard" at bounding box center [307, 71] width 542 height 57
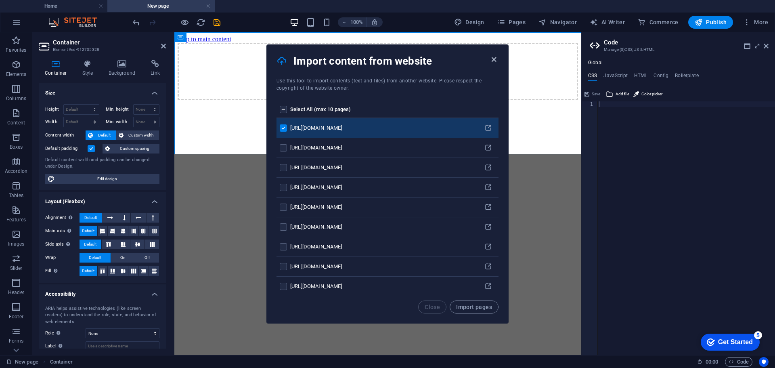
click at [493, 59] on icon "button" at bounding box center [493, 59] width 9 height 9
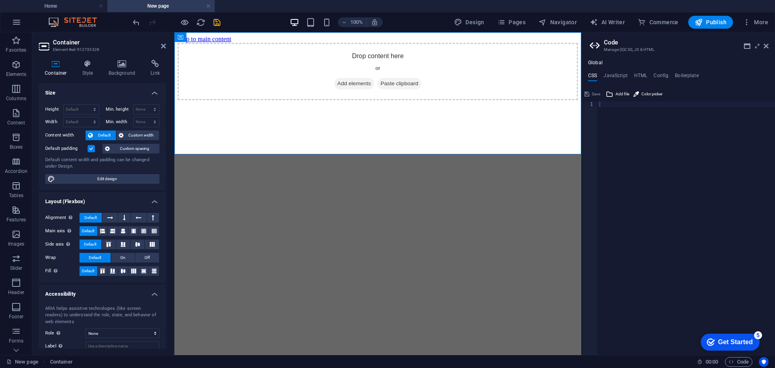
click at [434, 103] on html "Skip to main content Drop content here or Add elements Paste clipboard" at bounding box center [377, 67] width 407 height 71
click at [556, 103] on html "Skip to main content Drop content here or Add elements Paste clipboard" at bounding box center [377, 67] width 407 height 71
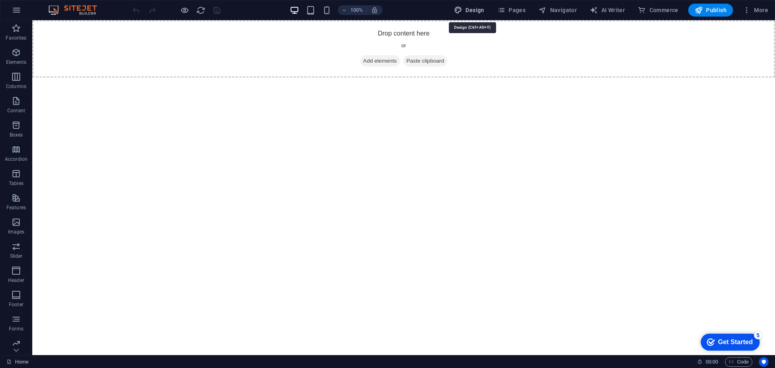
click at [477, 5] on button "Design" at bounding box center [469, 10] width 37 height 13
select select "px"
select select "400"
select select "px"
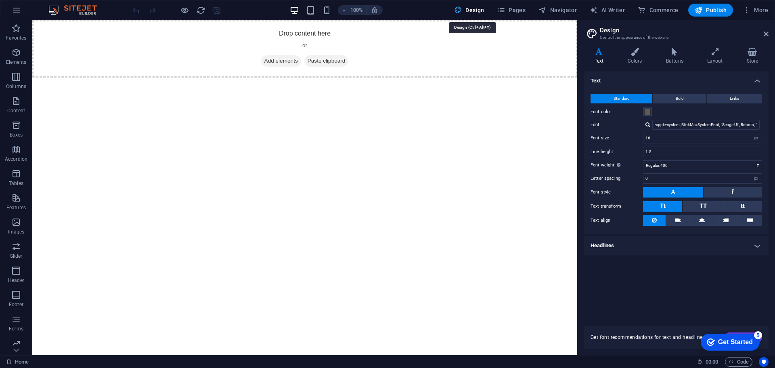
click at [477, 5] on button "Design" at bounding box center [469, 10] width 37 height 13
click at [526, 6] on span "Pages" at bounding box center [511, 10] width 28 height 8
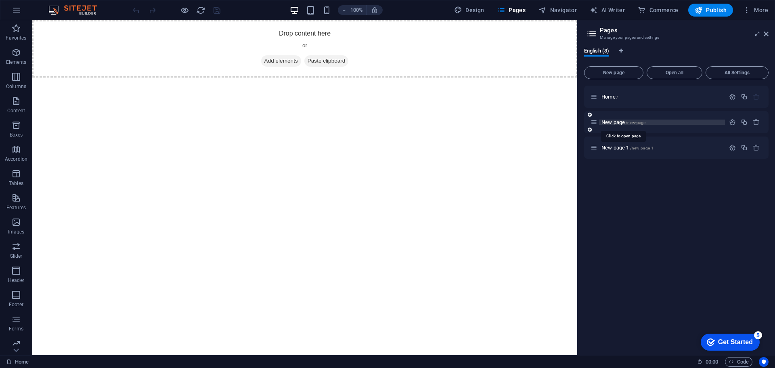
click at [616, 123] on span "New page /new-page" at bounding box center [623, 122] width 44 height 6
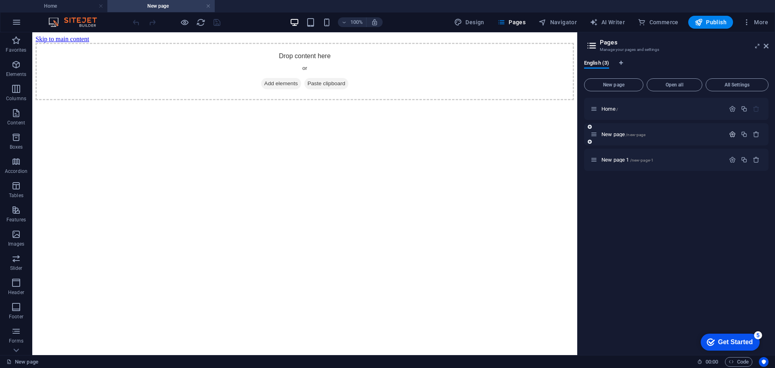
click at [734, 131] on icon "button" at bounding box center [732, 134] width 7 height 7
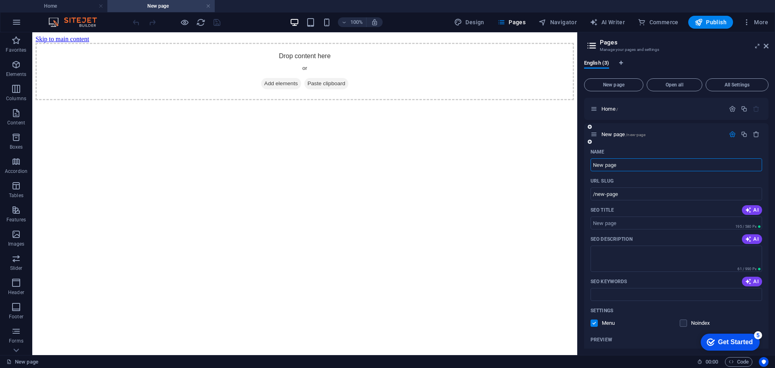
scroll to position [40, 0]
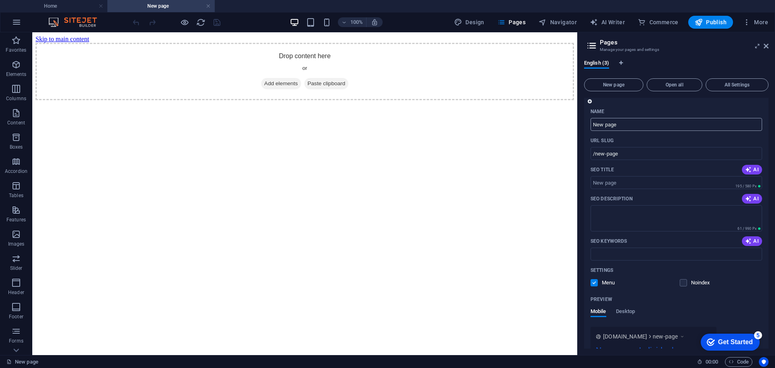
click at [635, 126] on input "New page" at bounding box center [676, 124] width 172 height 13
type input "Congress"
type input "/congress"
type input "Congress"
click at [630, 159] on input "/congress" at bounding box center [676, 153] width 172 height 13
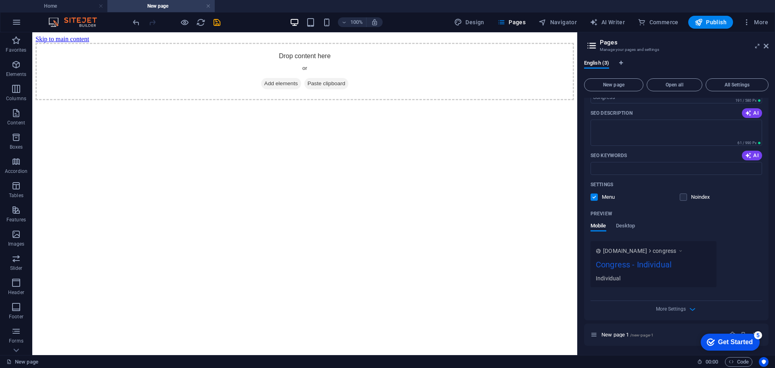
scroll to position [126, 0]
click at [683, 310] on span "More Settings" at bounding box center [671, 309] width 30 height 6
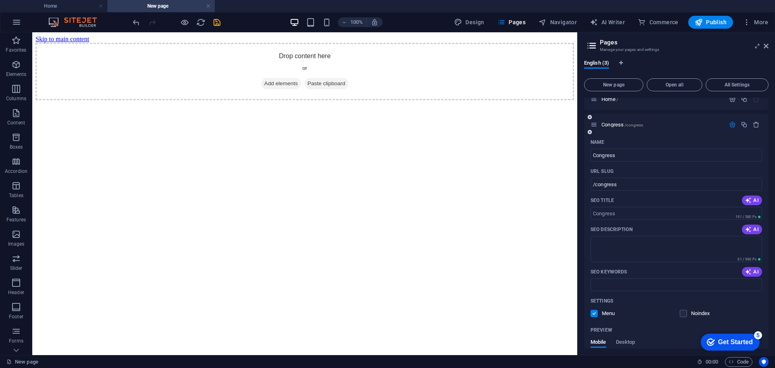
scroll to position [0, 0]
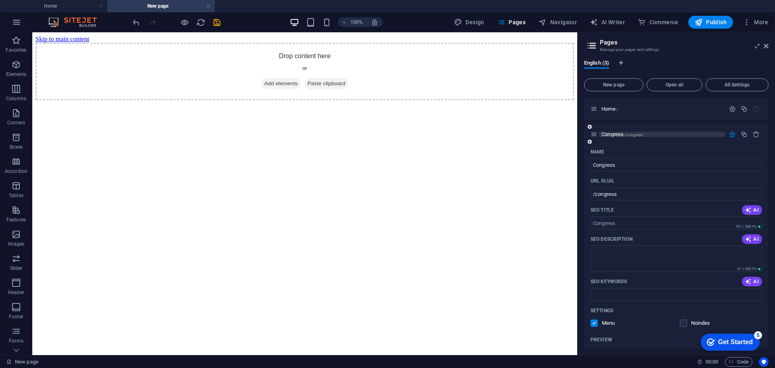
click at [637, 134] on span "/congress" at bounding box center [633, 134] width 19 height 4
click at [734, 364] on span "Code" at bounding box center [739, 362] width 20 height 10
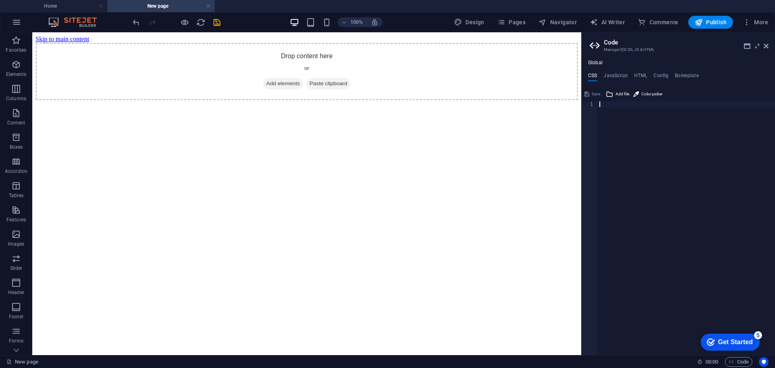
click at [598, 59] on div "Global CSS JavaScript HTML Config Boilerplate 1 ההההההההההההההההההההההההההההההה…" at bounding box center [678, 203] width 193 height 301
click at [216, 23] on icon "save" at bounding box center [216, 22] width 9 height 9
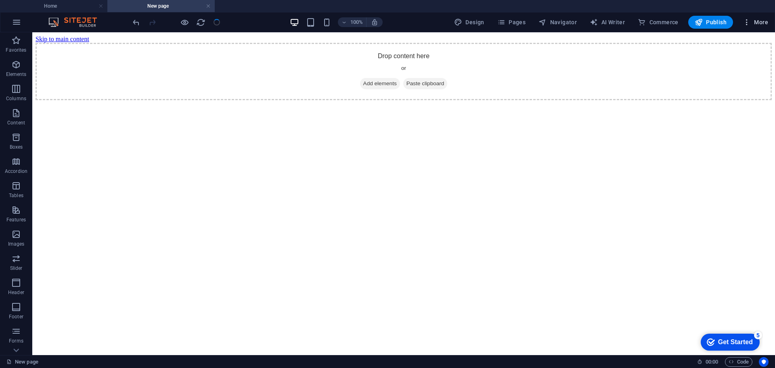
click at [753, 24] on span "More" at bounding box center [755, 22] width 25 height 8
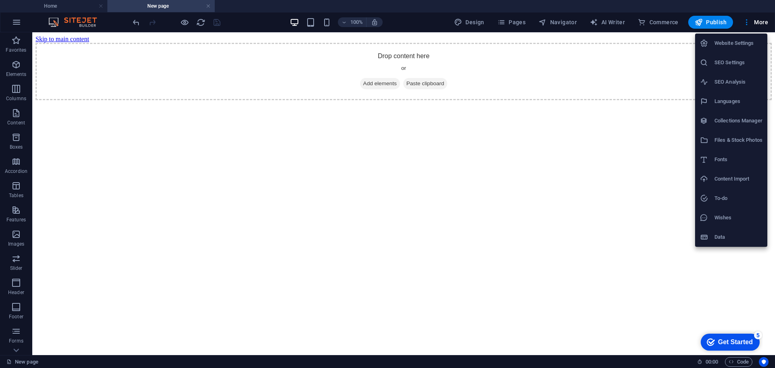
click at [618, 293] on div at bounding box center [387, 184] width 775 height 368
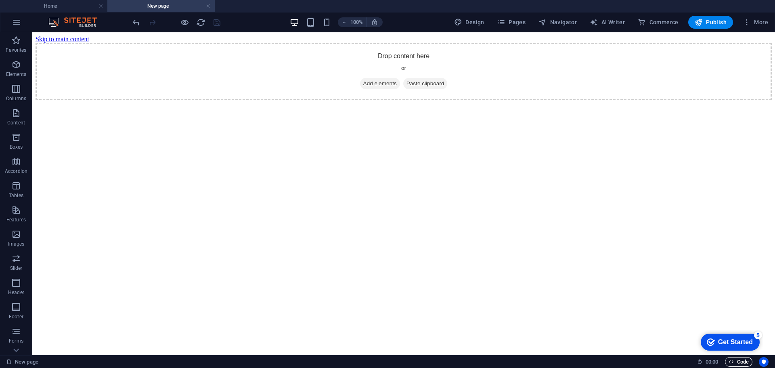
click at [729, 364] on span "Code" at bounding box center [739, 362] width 20 height 10
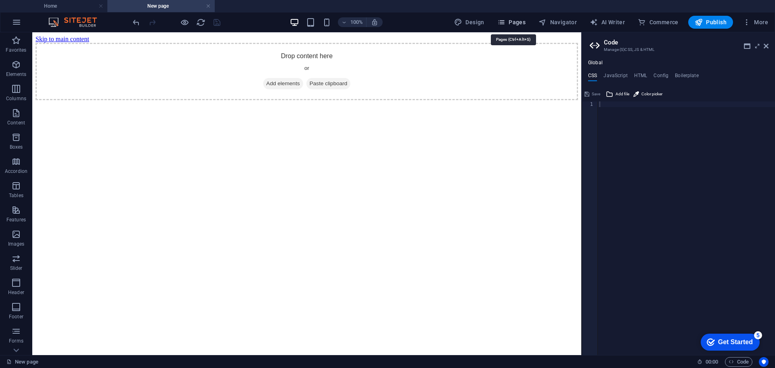
click at [517, 25] on span "Pages" at bounding box center [511, 22] width 28 height 8
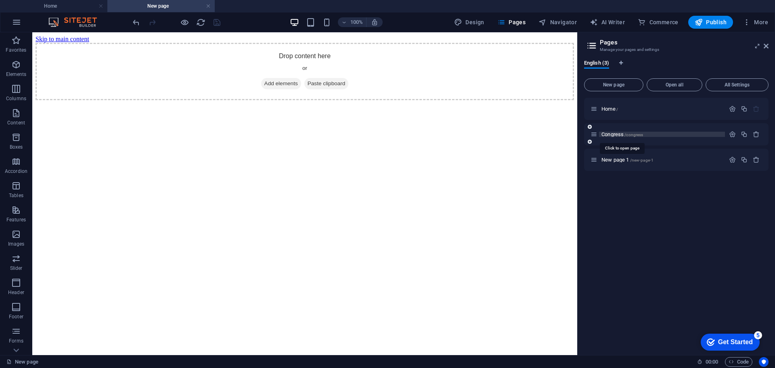
click at [626, 136] on span "/congress" at bounding box center [633, 134] width 19 height 4
click at [759, 161] on icon "button" at bounding box center [756, 159] width 7 height 7
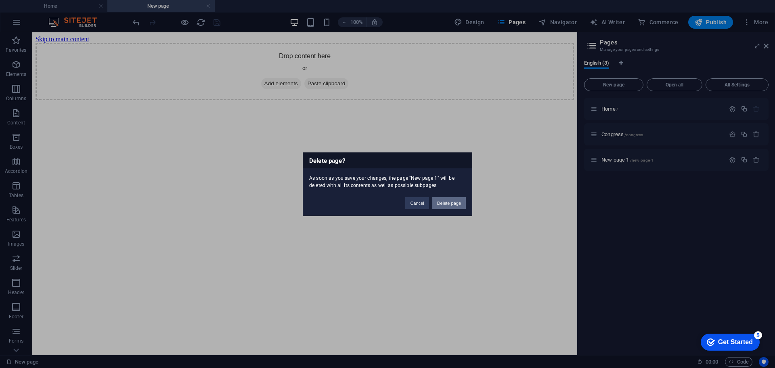
click at [447, 204] on button "Delete page" at bounding box center [448, 203] width 33 height 12
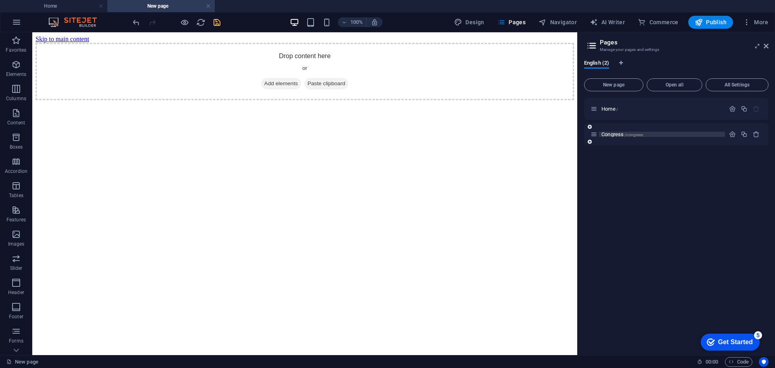
click at [604, 132] on span "Congress /congress" at bounding box center [622, 134] width 42 height 6
click at [628, 135] on span "/congress" at bounding box center [633, 134] width 19 height 4
click at [630, 135] on span "/congress" at bounding box center [633, 134] width 19 height 4
click at [729, 135] on icon "button" at bounding box center [732, 134] width 7 height 7
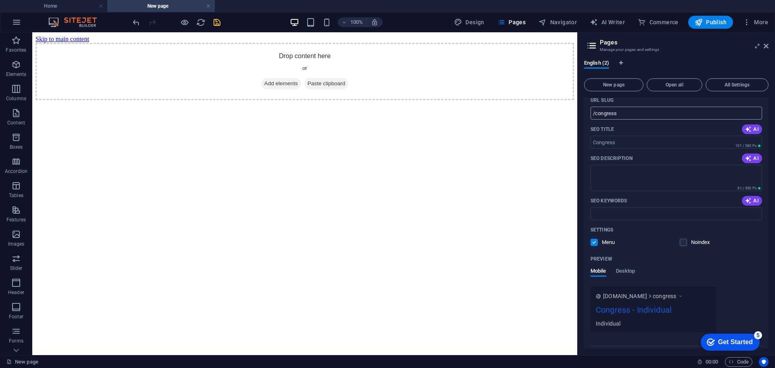
scroll to position [101, 0]
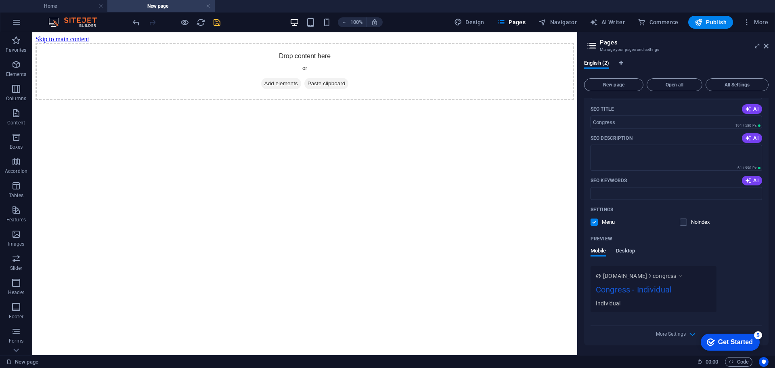
click at [624, 249] on span "Desktop" at bounding box center [625, 251] width 19 height 11
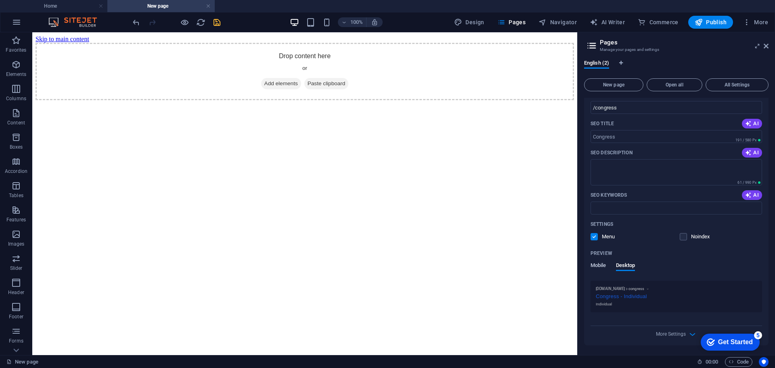
click at [596, 262] on span "Mobile" at bounding box center [598, 265] width 16 height 11
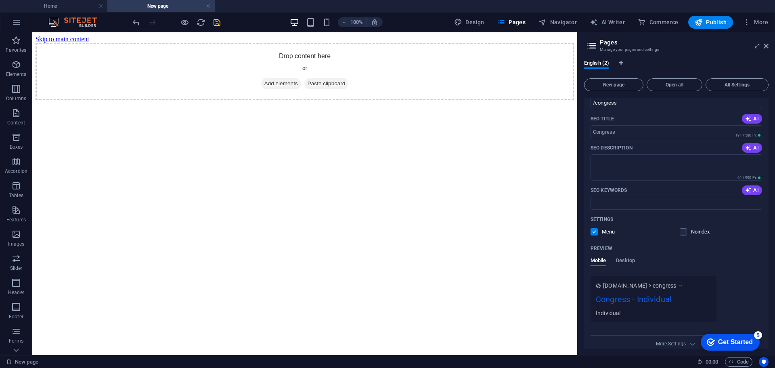
scroll to position [101, 0]
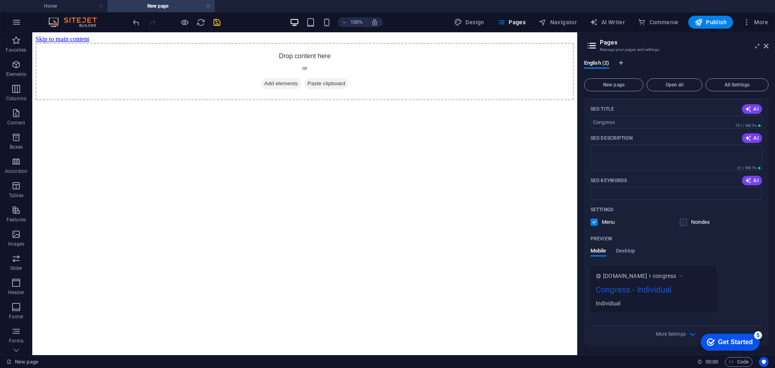
click at [683, 276] on icon at bounding box center [681, 276] width 6 height 8
click at [672, 335] on span "More Settings" at bounding box center [671, 334] width 30 height 6
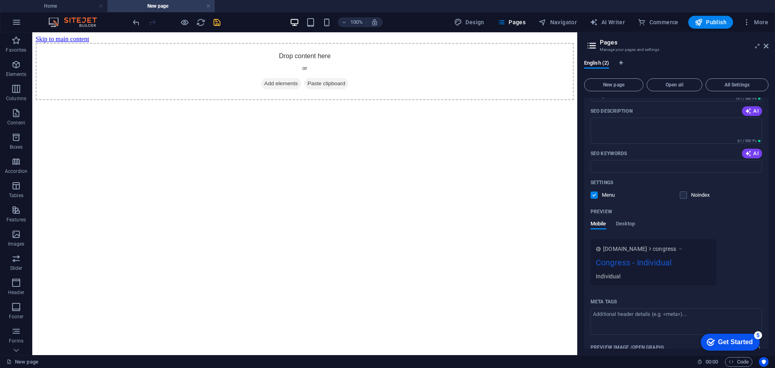
scroll to position [217, 0]
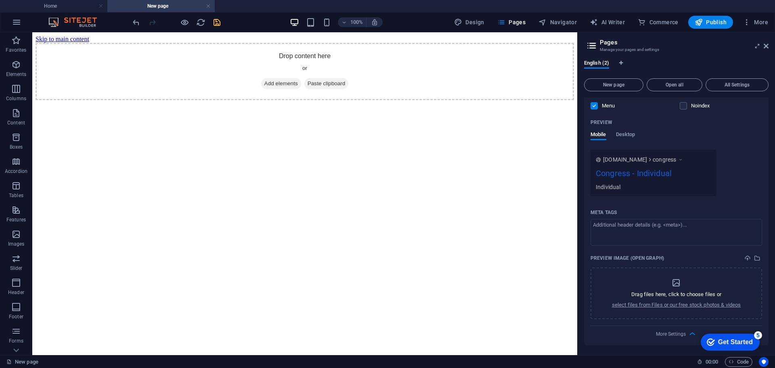
click at [750, 339] on div "Get Started" at bounding box center [735, 341] width 35 height 7
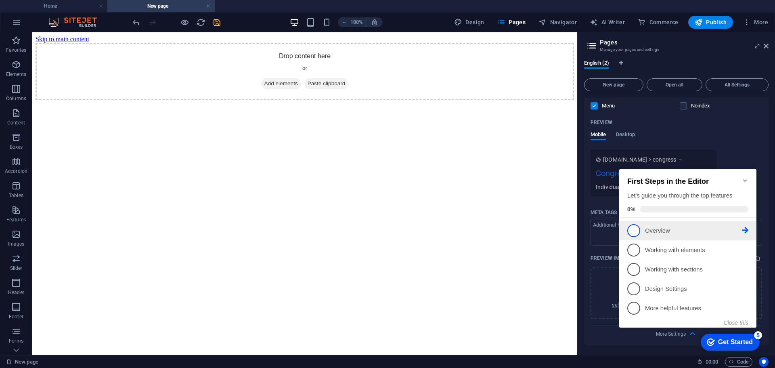
click at [663, 230] on p "Overview - incomplete" at bounding box center [693, 230] width 97 height 8
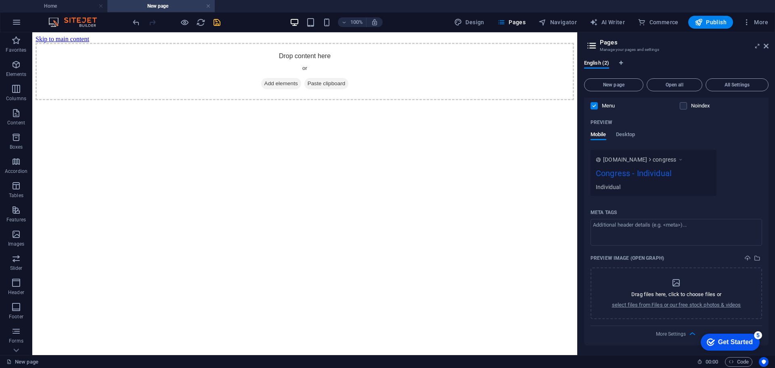
click at [753, 345] on div "Get Started" at bounding box center [735, 341] width 35 height 7
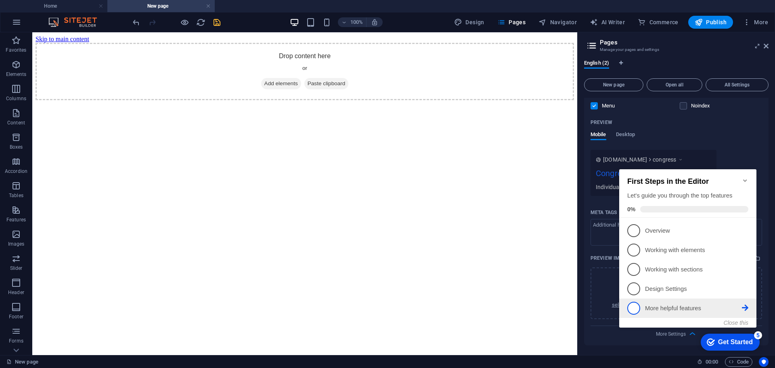
click at [669, 308] on p "More helpful features - incomplete" at bounding box center [693, 308] width 97 height 8
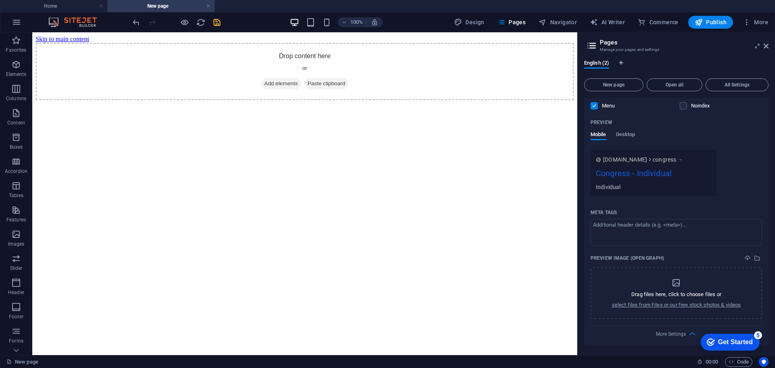
click at [753, 345] on div "Get Started" at bounding box center [735, 341] width 35 height 7
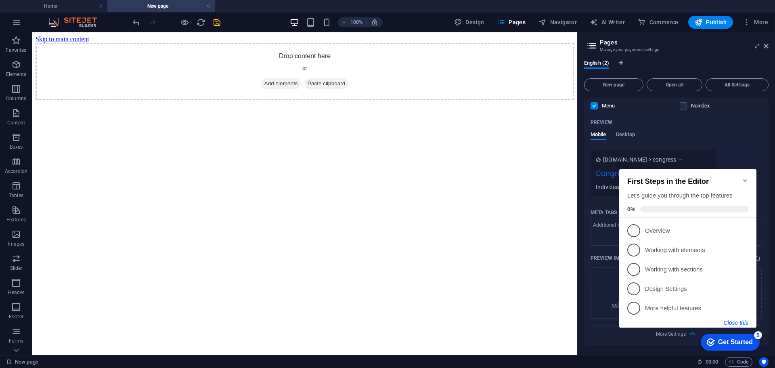
click at [739, 323] on button "Close this" at bounding box center [736, 322] width 25 height 6
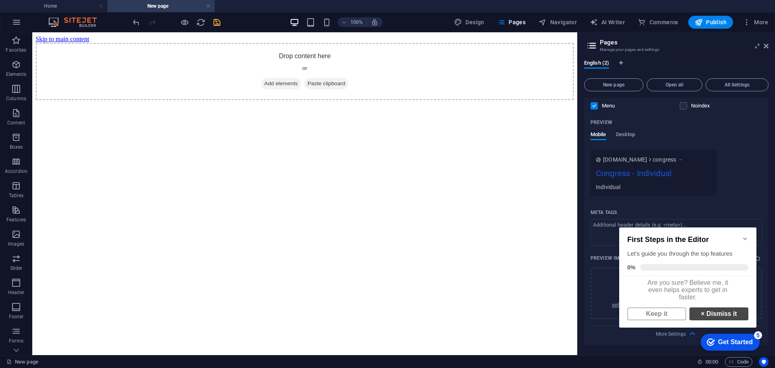
click at [714, 319] on link "× Dismiss it" at bounding box center [718, 313] width 59 height 13
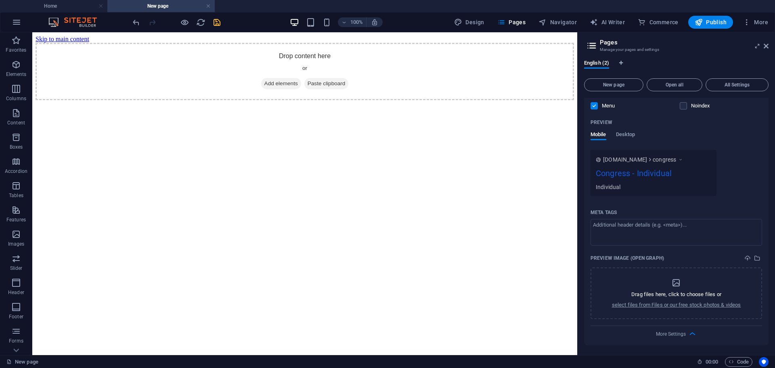
drag, startPoint x: 768, startPoint y: 361, endPoint x: 760, endPoint y: 320, distance: 41.9
click at [767, 340] on div "Home New page Favorites Elements Columns Content Boxes Accordion Tables Feature…" at bounding box center [387, 193] width 775 height 322
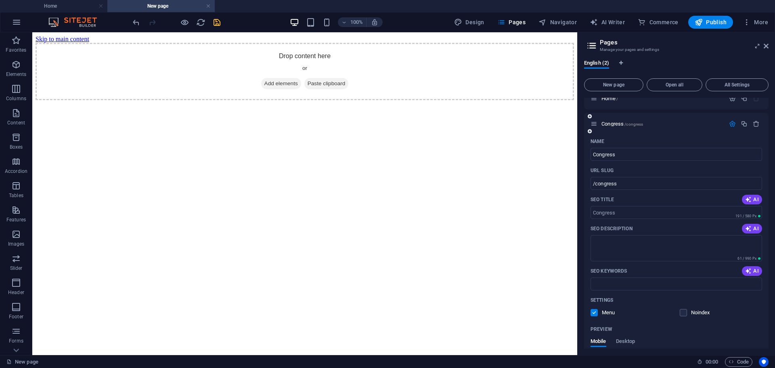
scroll to position [0, 0]
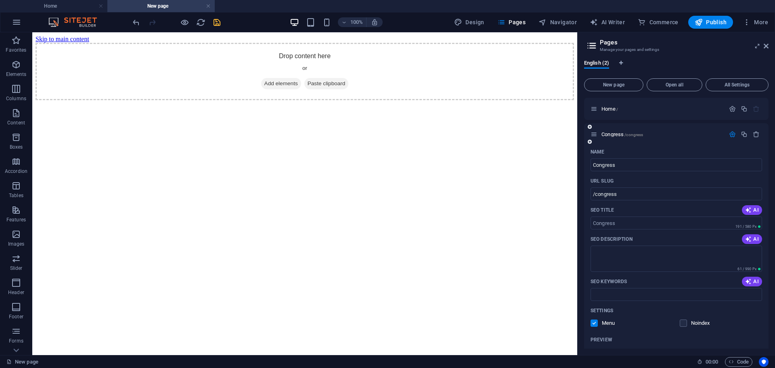
click at [729, 131] on icon "button" at bounding box center [732, 134] width 7 height 7
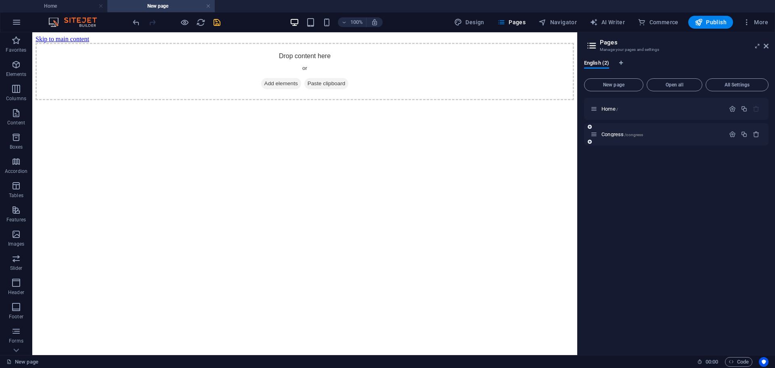
click at [695, 128] on div "Congress /congress" at bounding box center [676, 134] width 184 height 22
click at [669, 133] on p "Congress /congress" at bounding box center [661, 134] width 121 height 5
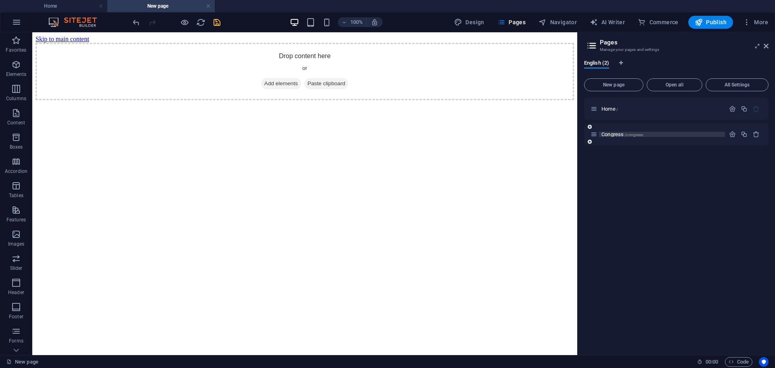
click at [669, 133] on p "Congress /congress" at bounding box center [661, 134] width 121 height 5
click at [219, 25] on icon "save" at bounding box center [216, 22] width 9 height 9
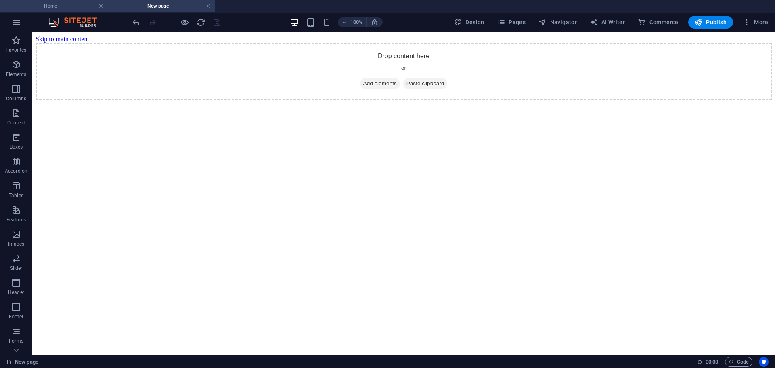
click at [70, 7] on h4 "Home" at bounding box center [53, 6] width 107 height 9
click at [207, 8] on link at bounding box center [208, 6] width 5 height 8
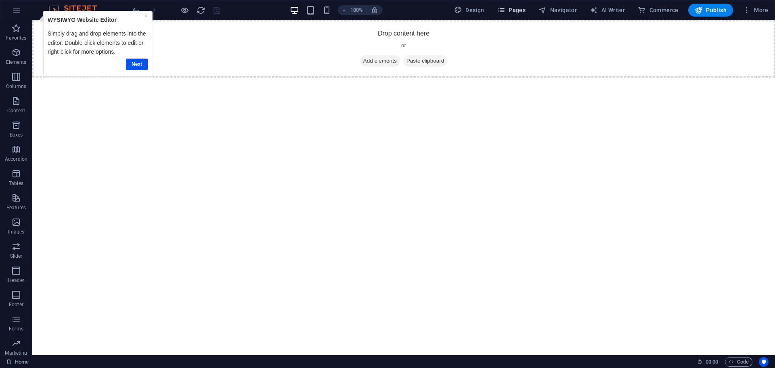
click at [501, 6] on button "Pages" at bounding box center [511, 10] width 35 height 13
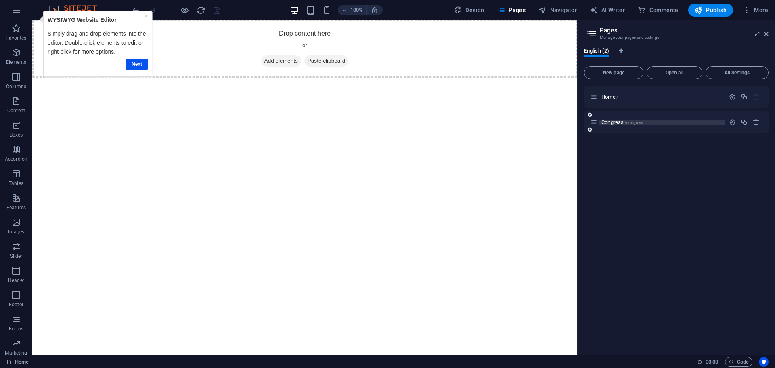
click at [656, 123] on p "Congress /congress" at bounding box center [661, 121] width 121 height 5
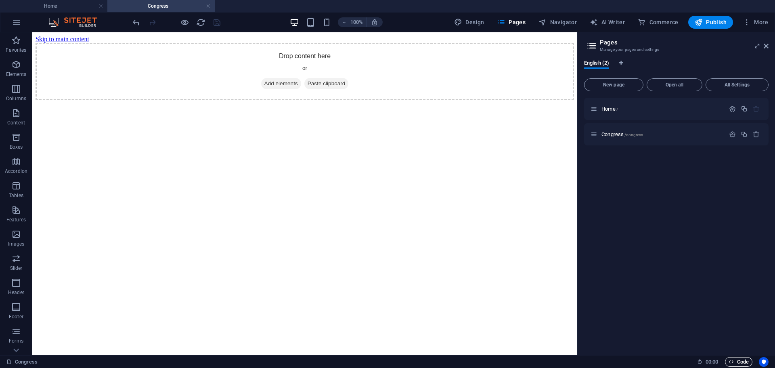
click at [734, 357] on span "Code" at bounding box center [739, 362] width 20 height 10
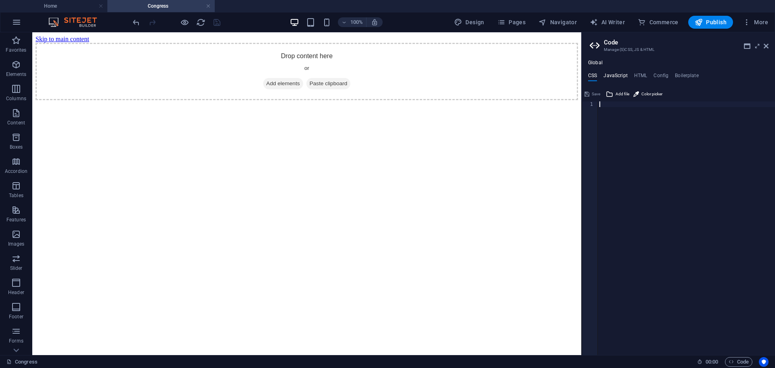
click at [615, 74] on h4 "JavaScript" at bounding box center [615, 77] width 24 height 9
click at [648, 77] on ul "CSS JavaScript HTML Config Boilerplate" at bounding box center [678, 77] width 193 height 9
click at [644, 74] on h4 "HTML" at bounding box center [640, 77] width 13 height 9
type textarea "<a href="#main-content" class="wv-link-content button">Skip to main content</a>"
click at [667, 75] on h4 "Config" at bounding box center [660, 77] width 15 height 9
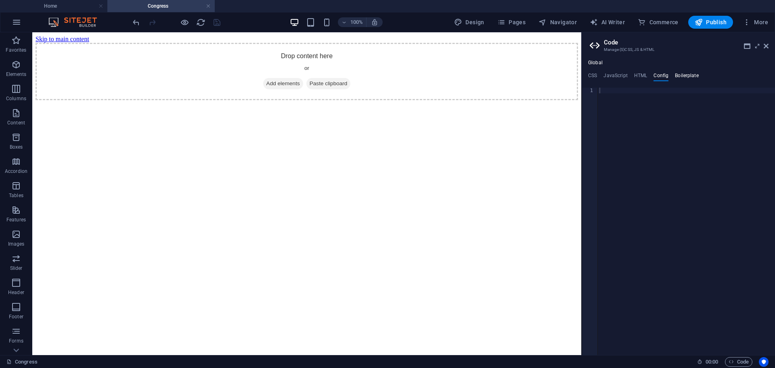
click at [675, 75] on h4 "Boilerplate" at bounding box center [687, 77] width 24 height 9
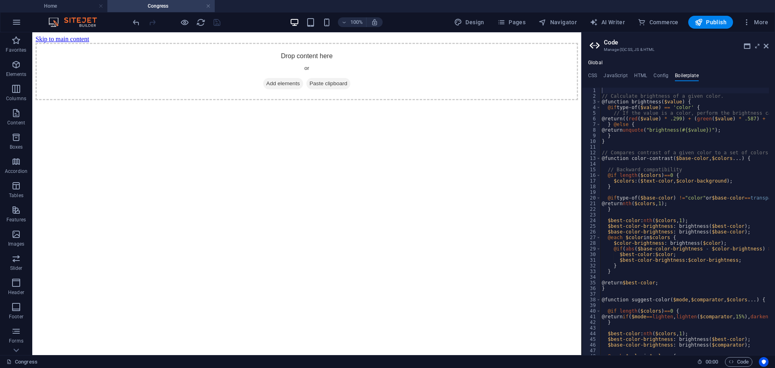
click at [649, 75] on ul "CSS JavaScript HTML Config Boilerplate" at bounding box center [678, 77] width 193 height 9
click at [643, 75] on h4 "HTML" at bounding box center [640, 77] width 13 height 9
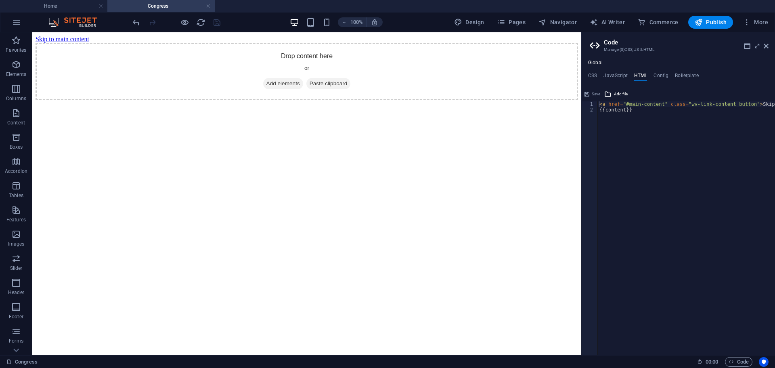
click at [583, 73] on ul "CSS JavaScript HTML Config Boilerplate" at bounding box center [678, 77] width 193 height 9
click at [589, 75] on h4 "CSS" at bounding box center [592, 77] width 9 height 9
click at [626, 97] on span "Add file" at bounding box center [623, 94] width 14 height 10
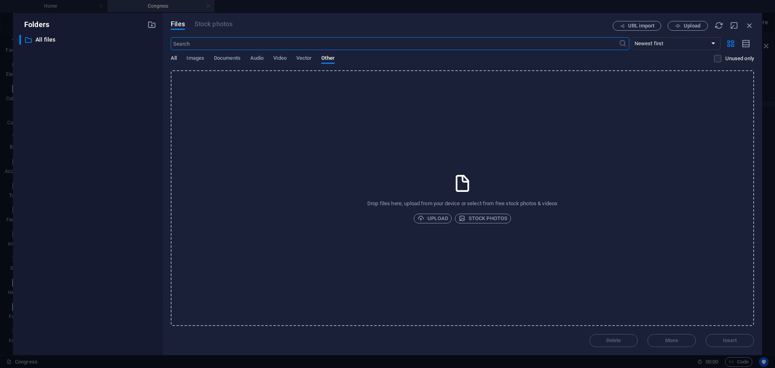
click at [176, 57] on span "All" at bounding box center [174, 58] width 6 height 11
click at [200, 60] on span "Images" at bounding box center [195, 58] width 18 height 11
click at [224, 57] on span "Documents" at bounding box center [227, 58] width 27 height 11
click at [694, 25] on span "Upload" at bounding box center [692, 25] width 17 height 5
click at [750, 27] on icon "button" at bounding box center [749, 25] width 9 height 9
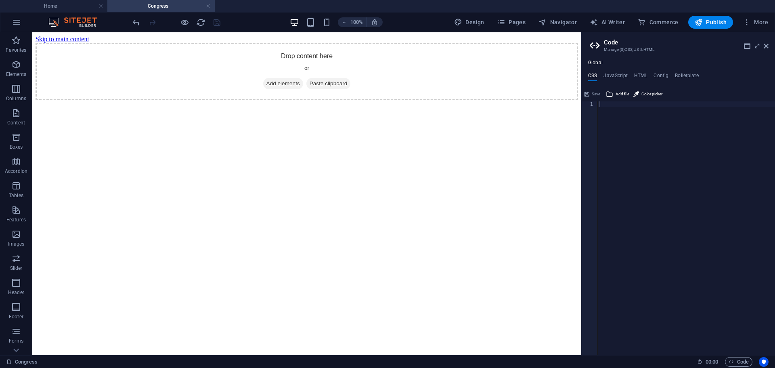
click at [673, 131] on div at bounding box center [686, 233] width 177 height 265
click at [771, 44] on aside "Code Manage (S)CSS, JS & HTML Global CSS JavaScript HTML Config Boilerplate 1 ה…" at bounding box center [678, 193] width 194 height 322
click at [768, 46] on aside "Code Manage (S)CSS, JS & HTML Global CSS JavaScript HTML Config Boilerplate 1 ה…" at bounding box center [678, 193] width 194 height 322
click at [766, 46] on icon at bounding box center [766, 46] width 5 height 6
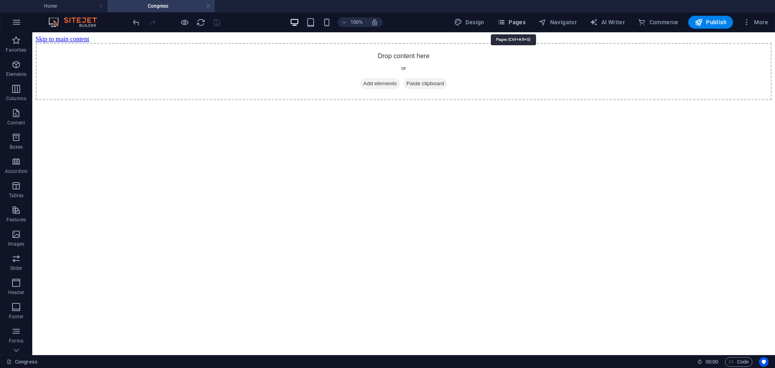
click at [505, 21] on icon "button" at bounding box center [501, 22] width 8 height 8
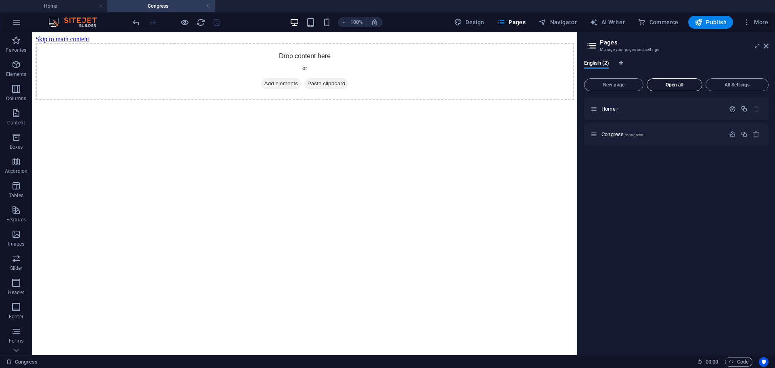
click at [675, 89] on button "Open all" at bounding box center [675, 84] width 56 height 13
click at [27, 108] on span "Content" at bounding box center [16, 117] width 32 height 19
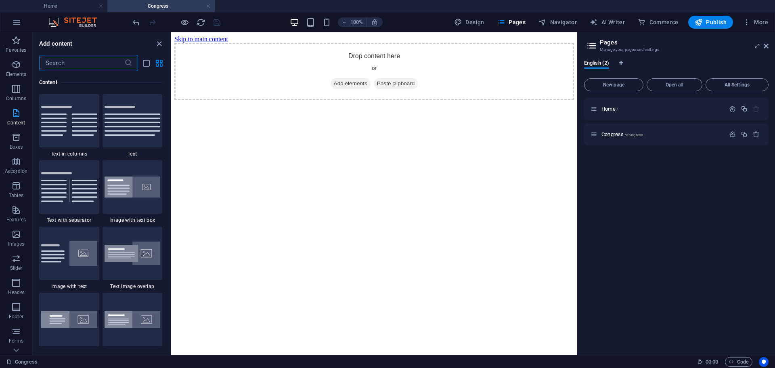
click at [10, 119] on span "Content" at bounding box center [16, 117] width 32 height 19
click at [157, 42] on icon "close panel" at bounding box center [159, 43] width 9 height 9
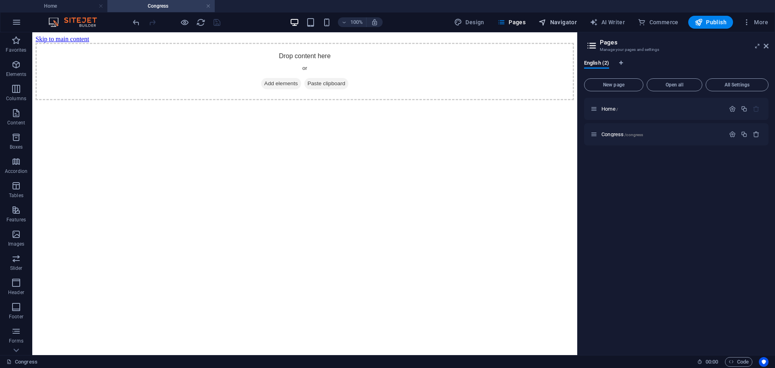
click at [557, 20] on span "Navigator" at bounding box center [557, 22] width 38 height 8
select select "17077642-en"
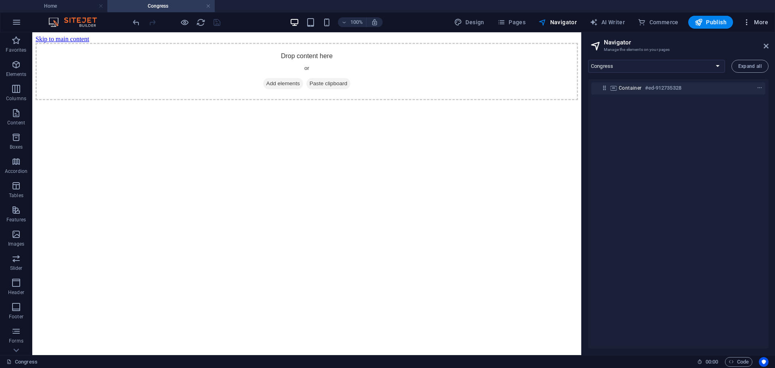
click at [750, 21] on icon "button" at bounding box center [747, 22] width 8 height 8
click at [739, 186] on li "Content Import" at bounding box center [731, 178] width 72 height 19
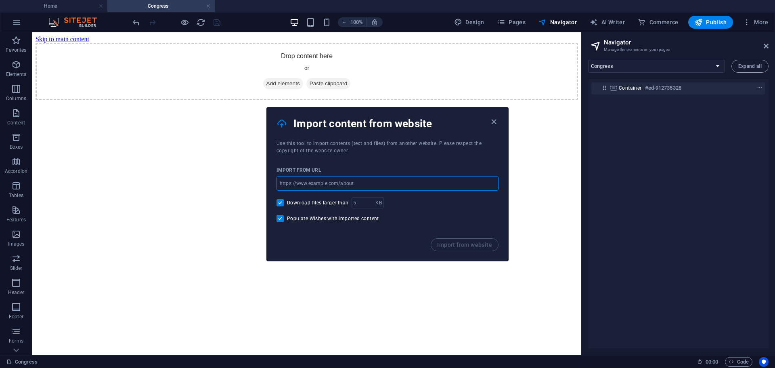
click at [372, 186] on input "url" at bounding box center [387, 183] width 222 height 15
paste input "https://nutritious-precious-slipper.glitch.me/index.html"
type input "https://nutritious-precious-slipper.glitch.me/index.html"
click at [484, 242] on span "Import from website" at bounding box center [464, 244] width 55 height 6
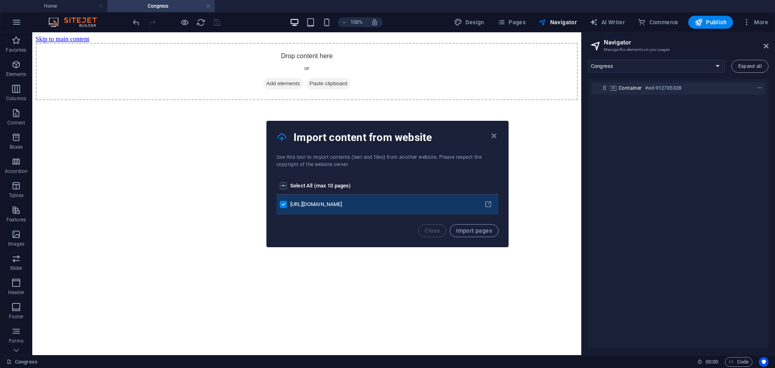
click at [494, 130] on div "Import content from website" at bounding box center [387, 137] width 241 height 32
click at [493, 137] on icon "button" at bounding box center [493, 135] width 9 height 9
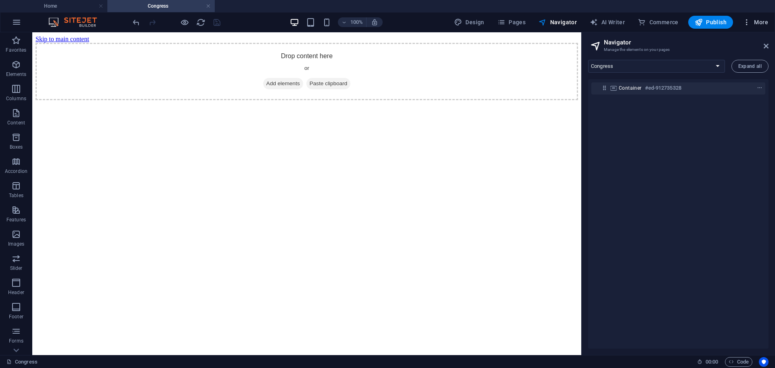
click at [758, 22] on span "More" at bounding box center [755, 22] width 25 height 8
click at [696, 317] on div at bounding box center [387, 184] width 775 height 368
click at [740, 363] on span "Code" at bounding box center [739, 362] width 20 height 10
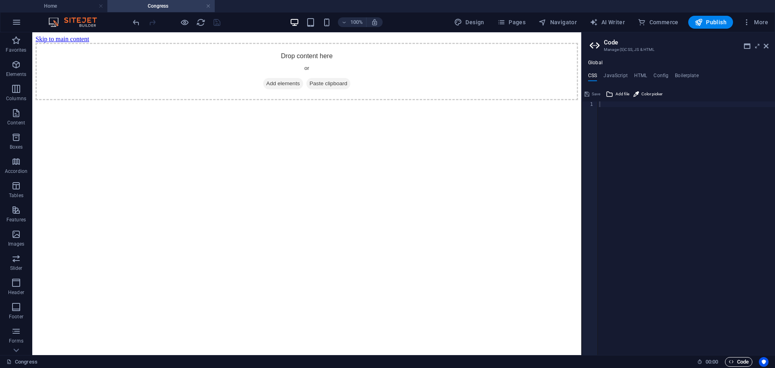
click at [740, 364] on span "Code" at bounding box center [739, 362] width 20 height 10
click at [639, 48] on h3 "Manage (S)CSS, JS & HTML" at bounding box center [678, 49] width 149 height 7
click at [757, 46] on icon at bounding box center [757, 46] width 0 height 6
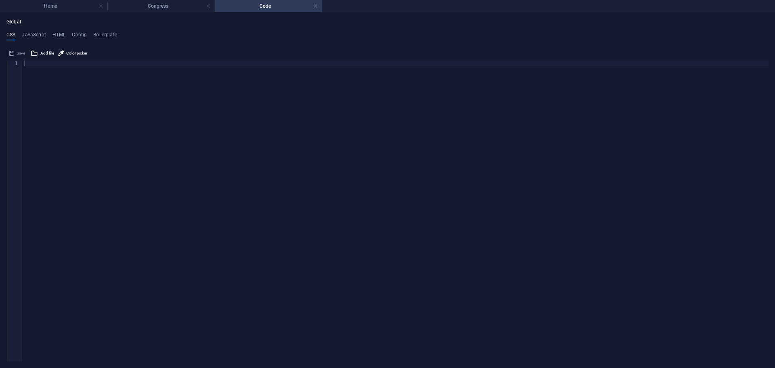
click at [27, 19] on div "Global CSS JavaScript HTML Config Boilerplate 1 ההההההההההההההההההההההההההההההה…" at bounding box center [387, 190] width 775 height 355
click at [27, 24] on ul "Global" at bounding box center [387, 22] width 762 height 6
click at [137, 6] on h4 "Congress" at bounding box center [160, 6] width 107 height 9
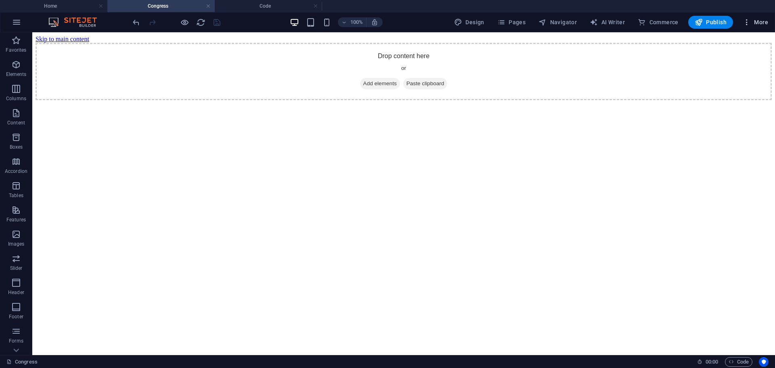
click at [748, 24] on icon "button" at bounding box center [747, 22] width 8 height 8
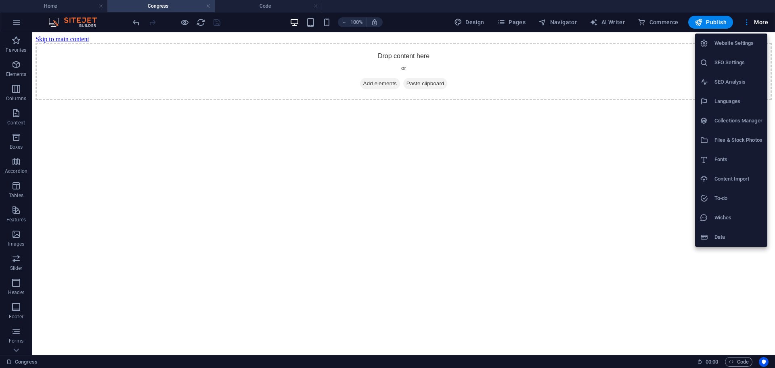
click at [659, 83] on div at bounding box center [387, 184] width 775 height 368
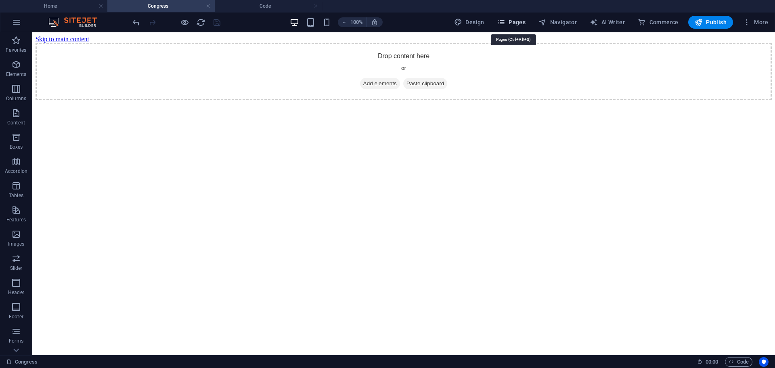
click at [512, 21] on span "Pages" at bounding box center [511, 22] width 28 height 8
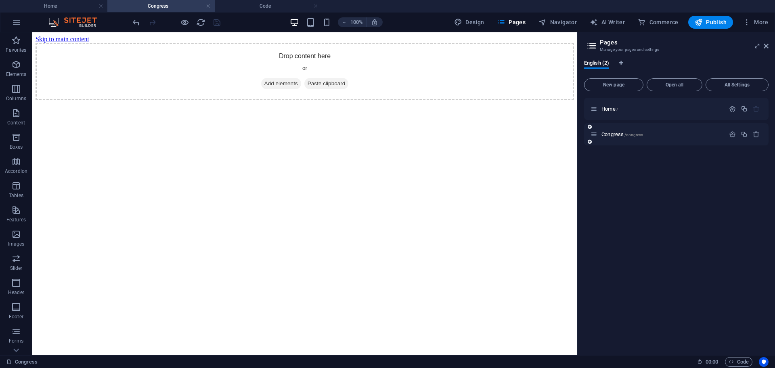
click at [619, 130] on div "Congress /congress" at bounding box center [657, 134] width 134 height 9
click at [620, 135] on span "Congress /congress" at bounding box center [622, 134] width 42 height 6
click at [650, 136] on p "Congress /congress" at bounding box center [661, 134] width 121 height 5
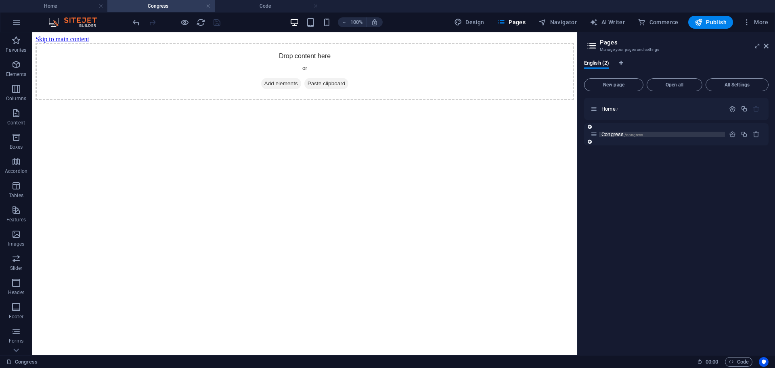
drag, startPoint x: 650, startPoint y: 136, endPoint x: 723, endPoint y: 135, distance: 73.1
click at [651, 136] on p "Congress /congress" at bounding box center [661, 134] width 121 height 5
click at [729, 135] on icon "button" at bounding box center [732, 134] width 7 height 7
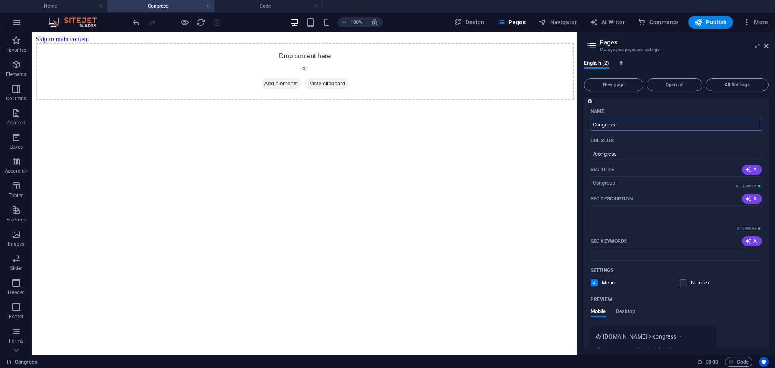
scroll to position [81, 0]
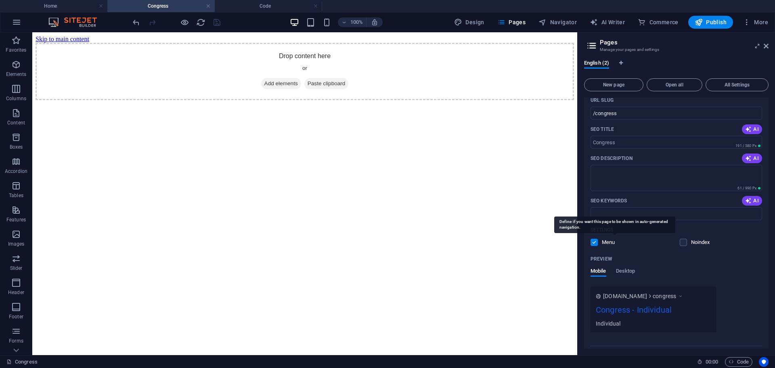
click at [610, 240] on p "Menu" at bounding box center [615, 242] width 26 height 7
click at [0, 0] on input "checkbox" at bounding box center [0, 0] width 0 height 0
click at [604, 242] on p "Menu" at bounding box center [615, 242] width 26 height 7
click at [0, 0] on input "checkbox" at bounding box center [0, 0] width 0 height 0
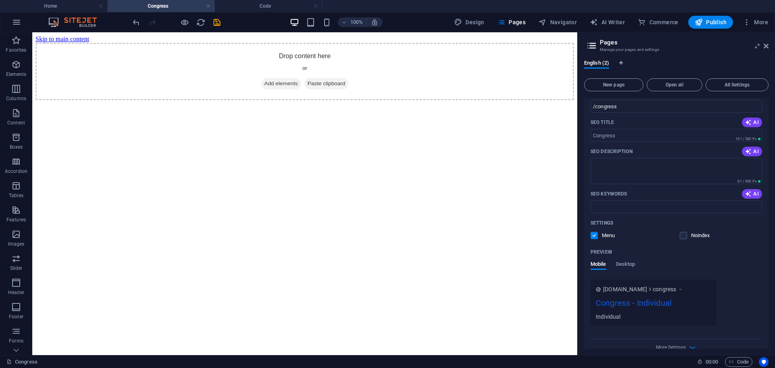
scroll to position [101, 0]
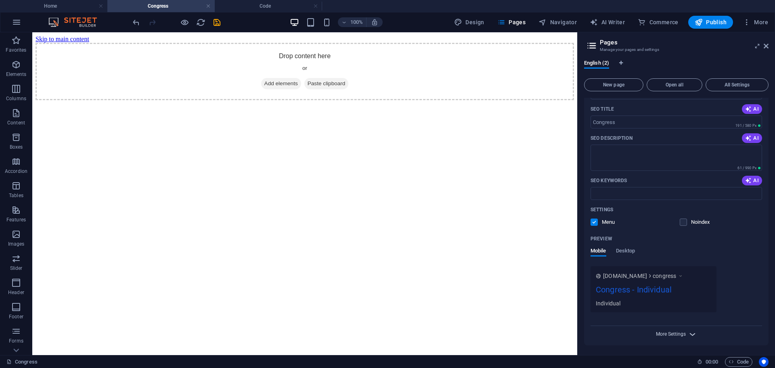
click at [680, 335] on span "More Settings" at bounding box center [671, 334] width 30 height 6
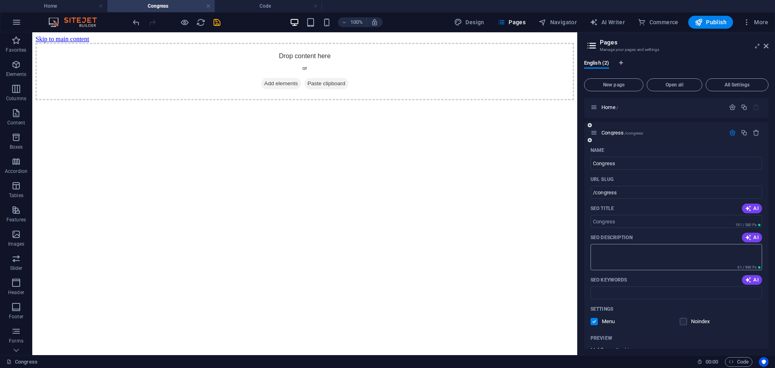
scroll to position [0, 0]
click at [744, 133] on icon "button" at bounding box center [744, 134] width 7 height 7
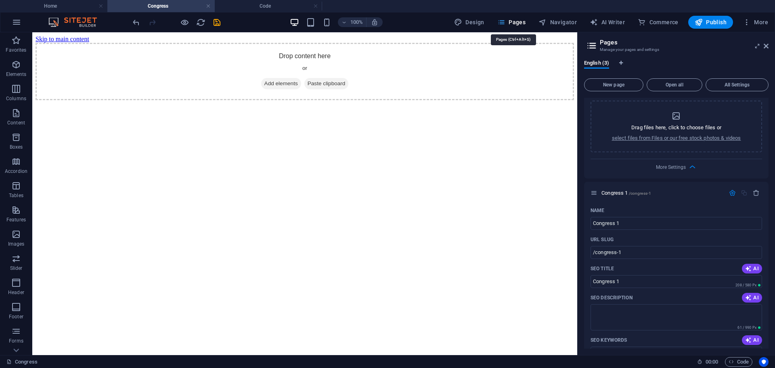
click at [513, 20] on span "Pages" at bounding box center [511, 22] width 28 height 8
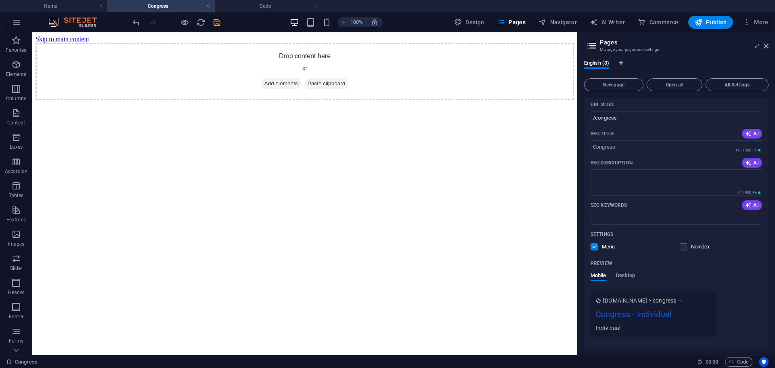
scroll to position [0, 0]
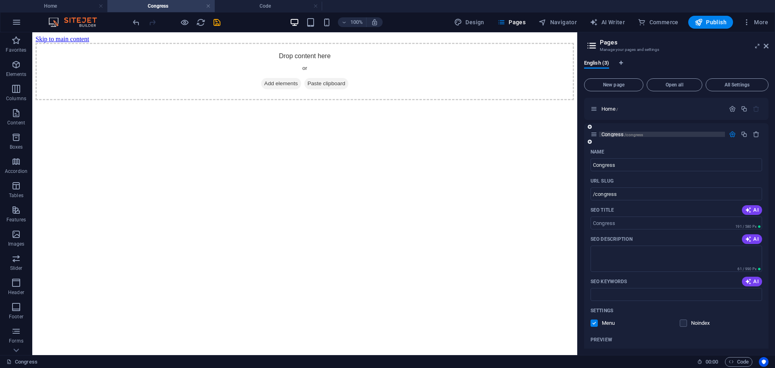
click at [636, 133] on span "/congress" at bounding box center [633, 134] width 19 height 4
click at [755, 135] on icon "button" at bounding box center [756, 134] width 7 height 7
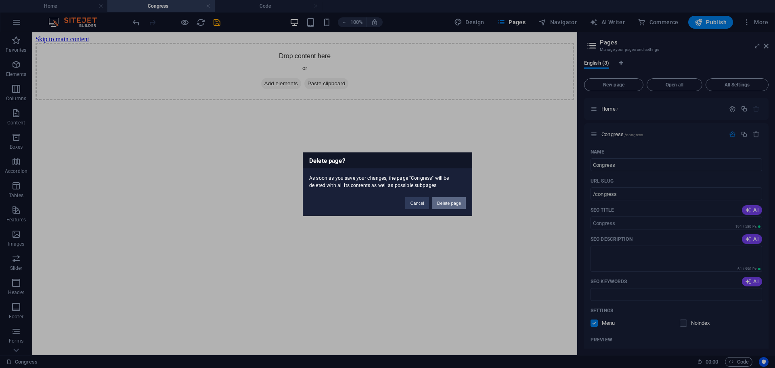
click at [441, 207] on button "Delete page" at bounding box center [448, 203] width 33 height 12
click at [444, 204] on button "Save and close" at bounding box center [446, 203] width 40 height 12
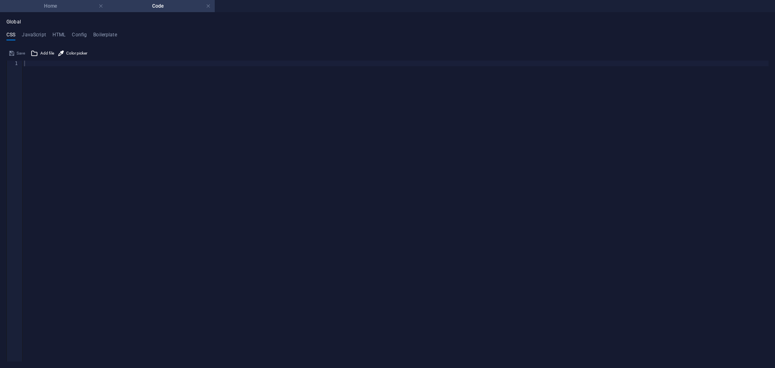
click at [69, 9] on h4 "Home" at bounding box center [53, 6] width 107 height 9
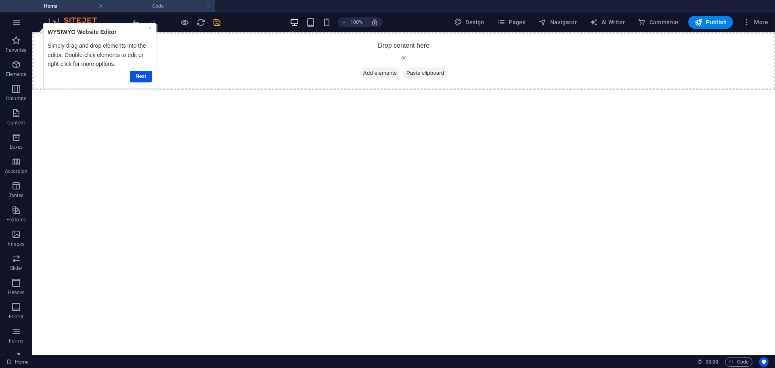
click at [209, 6] on link at bounding box center [208, 6] width 5 height 8
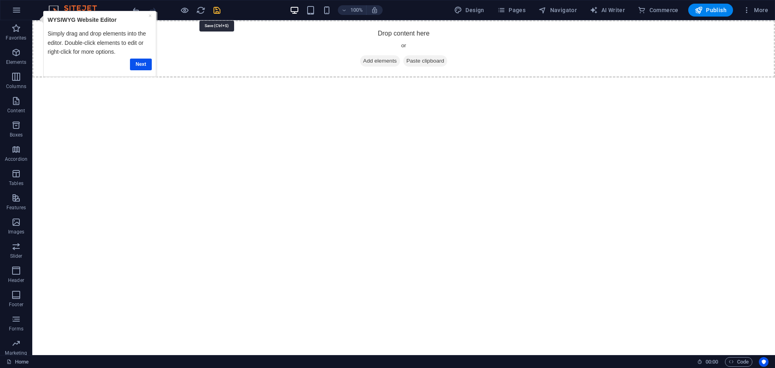
click at [215, 13] on icon "save" at bounding box center [216, 10] width 9 height 9
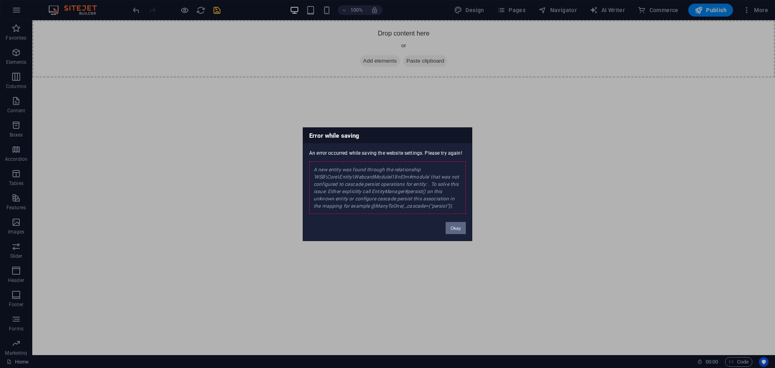
click at [456, 230] on button "Okay" at bounding box center [456, 228] width 20 height 12
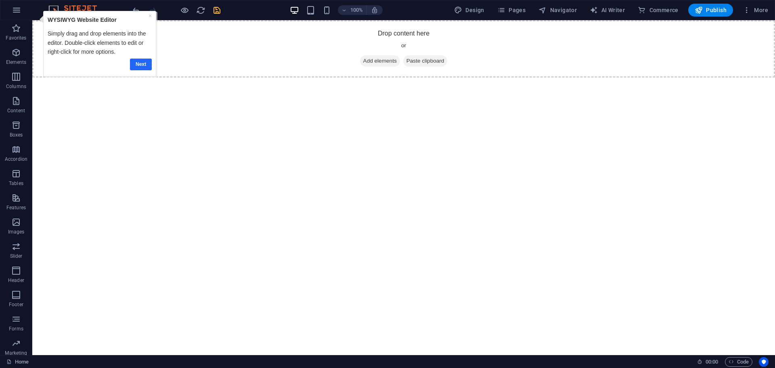
click at [138, 62] on link "Next" at bounding box center [141, 65] width 22 height 12
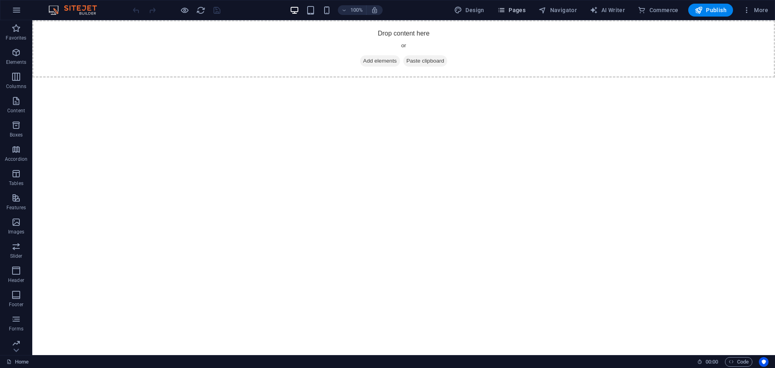
click at [512, 9] on span "Pages" at bounding box center [511, 10] width 28 height 8
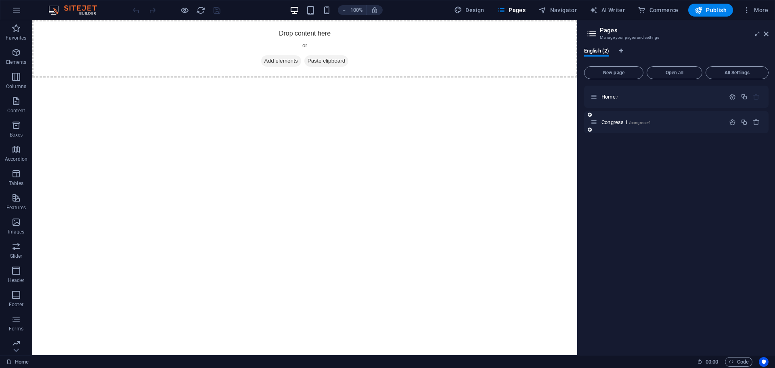
click at [659, 126] on div "Congress 1 /congress-1" at bounding box center [657, 121] width 134 height 9
click at [633, 117] on div "Congress 1 /congress-1" at bounding box center [657, 121] width 134 height 9
click at [630, 119] on div "Congress 1 /congress-1" at bounding box center [657, 121] width 134 height 9
click at [630, 121] on span "/congress-1" at bounding box center [640, 122] width 23 height 4
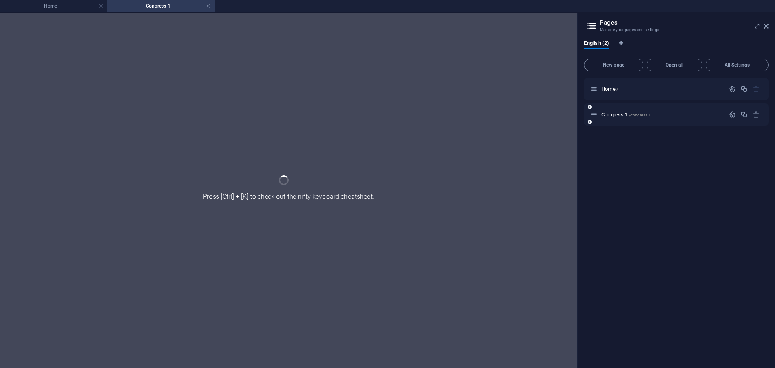
click at [630, 121] on div "Congress 1 /congress-1" at bounding box center [676, 114] width 184 height 22
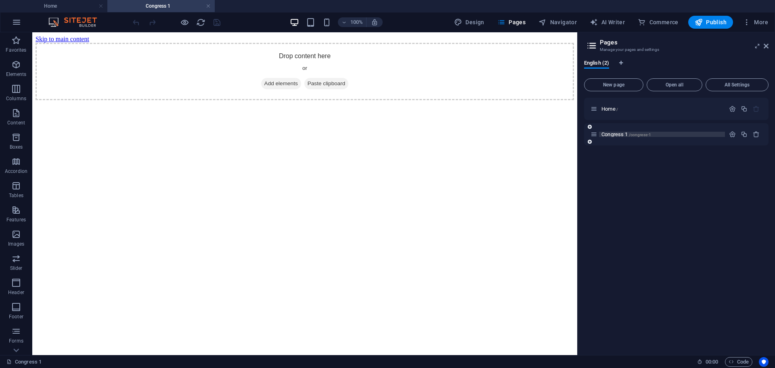
click at [631, 137] on div "Congress 1 /congress-1" at bounding box center [657, 134] width 134 height 9
click at [628, 133] on span "Congress 1 /congress-1" at bounding box center [626, 134] width 50 height 6
click at [733, 134] on icon "button" at bounding box center [732, 134] width 7 height 7
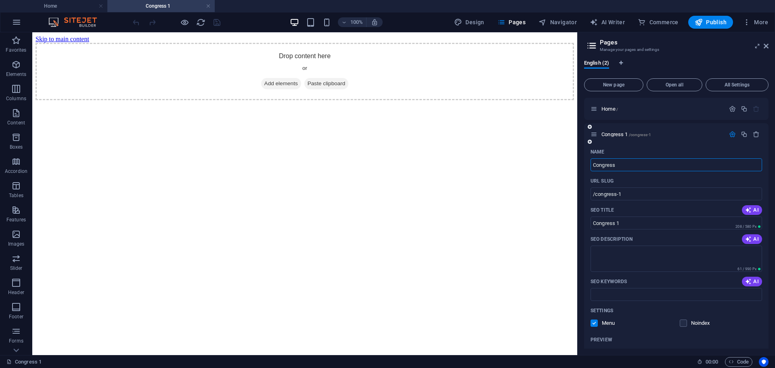
type input "Congress"
type input "/congress"
type input "Congress"
click at [663, 185] on div "URL SLUG" at bounding box center [676, 180] width 172 height 13
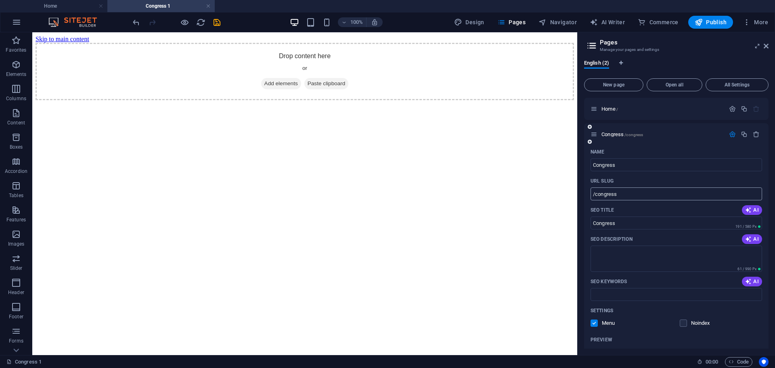
click at [660, 195] on input "/congress" at bounding box center [676, 193] width 172 height 13
click at [668, 182] on div "URL SLUG" at bounding box center [676, 180] width 172 height 13
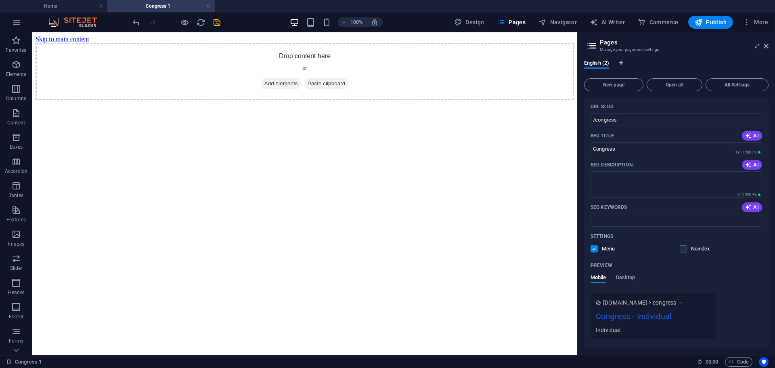
scroll to position [101, 0]
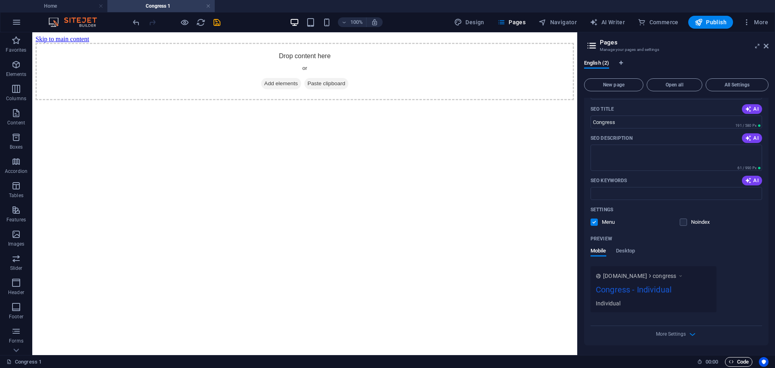
click at [741, 359] on span "Code" at bounding box center [739, 362] width 20 height 10
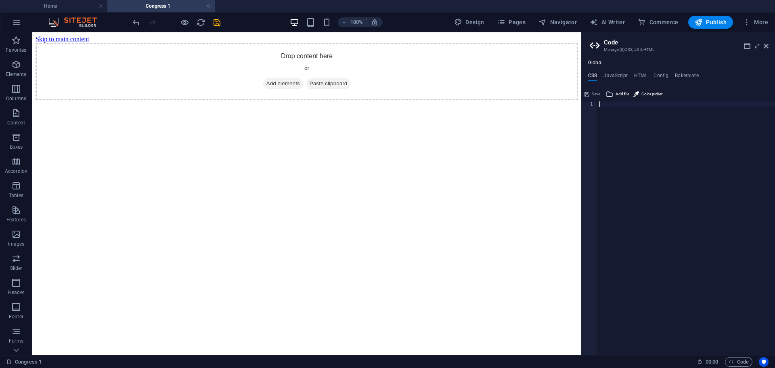
click at [602, 63] on ul "Global" at bounding box center [678, 63] width 193 height 6
click at [598, 62] on h4 "Global" at bounding box center [595, 63] width 15 height 6
drag, startPoint x: 598, startPoint y: 62, endPoint x: 614, endPoint y: 75, distance: 20.7
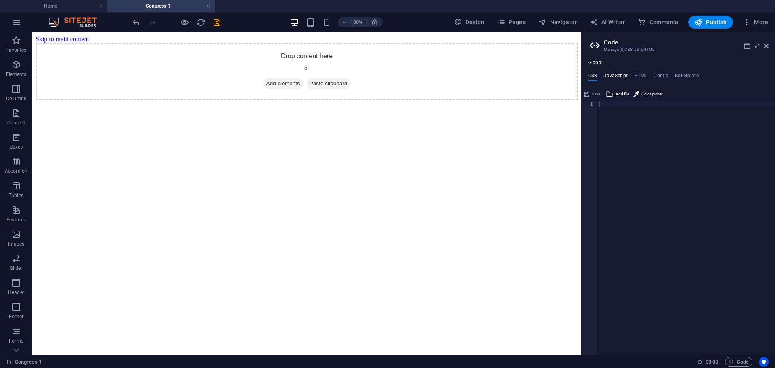
click at [612, 67] on div "Global CSS JavaScript HTML Config Boilerplate 1 ההההההההההההההההההההההההההההההה…" at bounding box center [678, 207] width 193 height 295
click at [594, 94] on div "Save" at bounding box center [592, 94] width 18 height 10
click at [221, 21] on icon "save" at bounding box center [216, 22] width 9 height 9
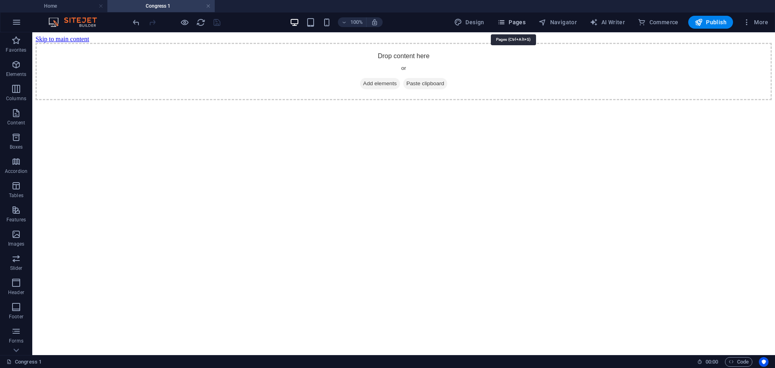
click at [511, 22] on span "Pages" at bounding box center [511, 22] width 28 height 8
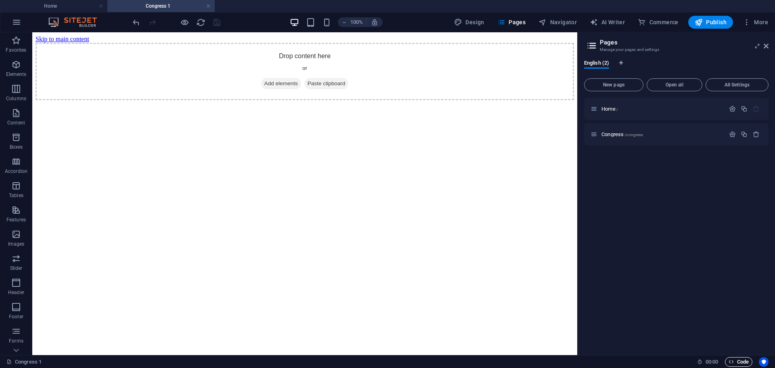
click at [735, 360] on span "Code" at bounding box center [739, 362] width 20 height 10
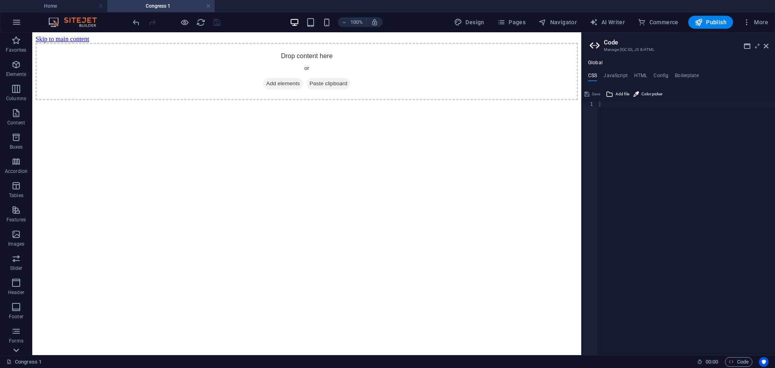
click at [23, 352] on div at bounding box center [16, 350] width 32 height 10
click at [21, 352] on span "Commerce" at bounding box center [16, 343] width 32 height 19
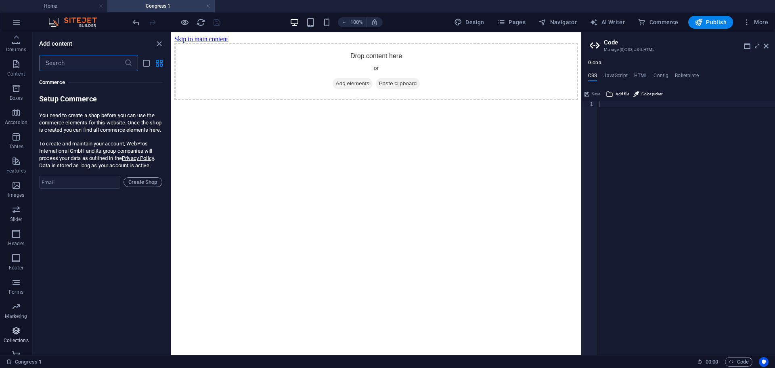
scroll to position [0, 0]
click at [17, 126] on p "Content" at bounding box center [16, 122] width 18 height 6
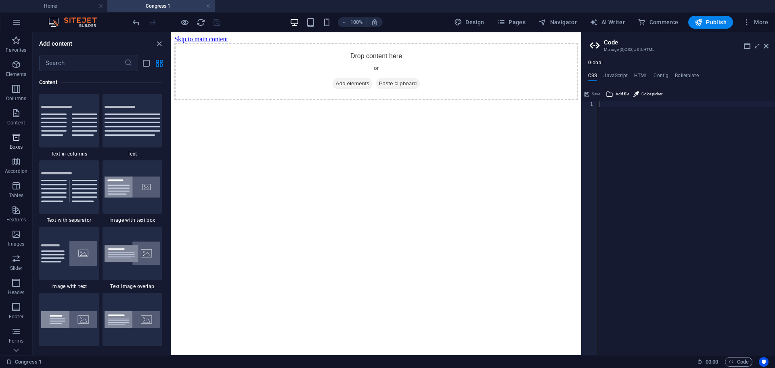
click at [17, 142] on span "Boxes" at bounding box center [16, 141] width 32 height 19
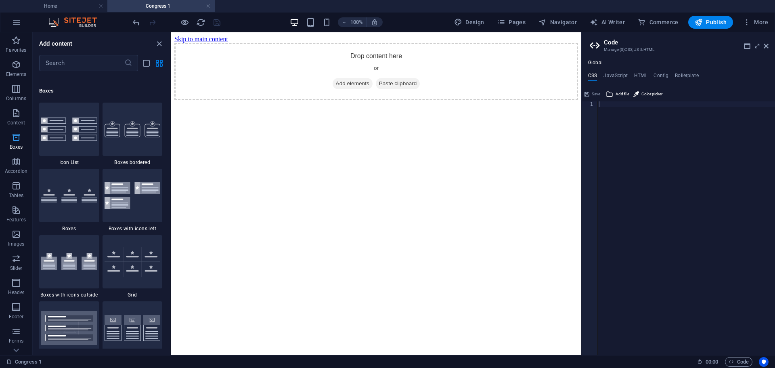
scroll to position [2226, 0]
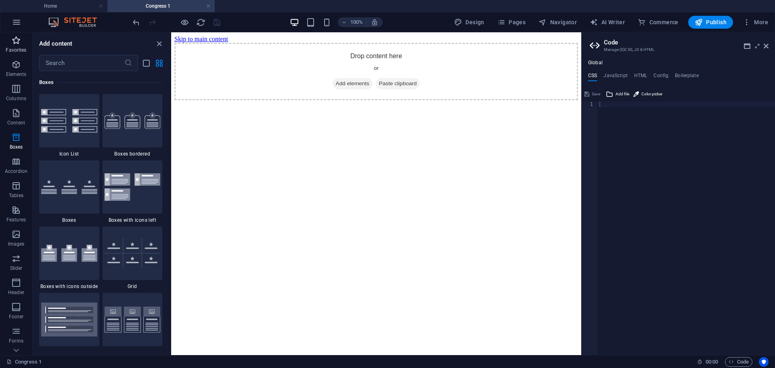
click at [18, 52] on p "Favorites" at bounding box center [16, 50] width 21 height 6
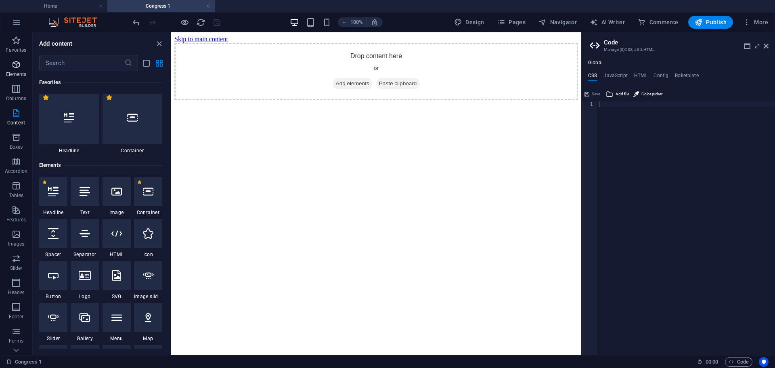
scroll to position [0, 0]
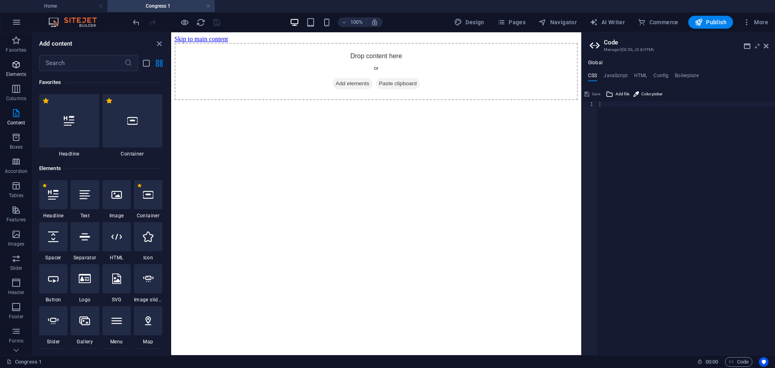
click at [16, 70] on span "Elements" at bounding box center [16, 69] width 32 height 19
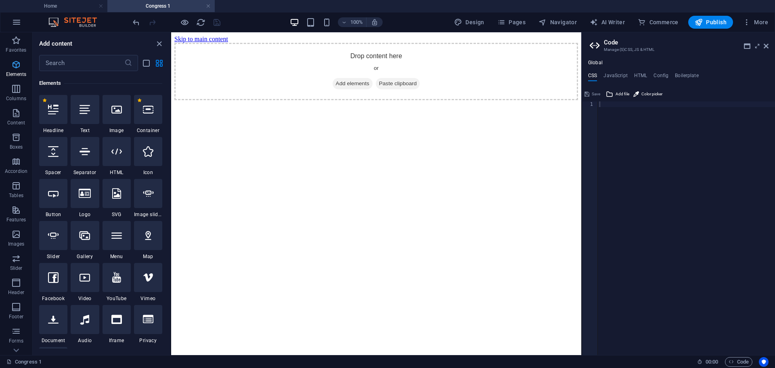
scroll to position [86, 0]
click at [117, 159] on div at bounding box center [117, 150] width 28 height 29
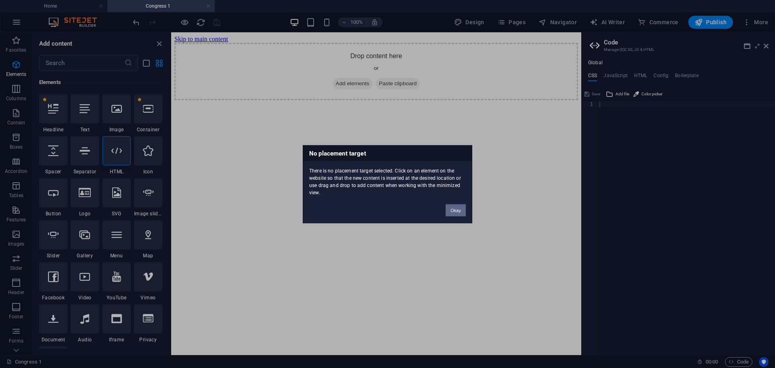
click at [448, 205] on button "Okay" at bounding box center [456, 210] width 20 height 12
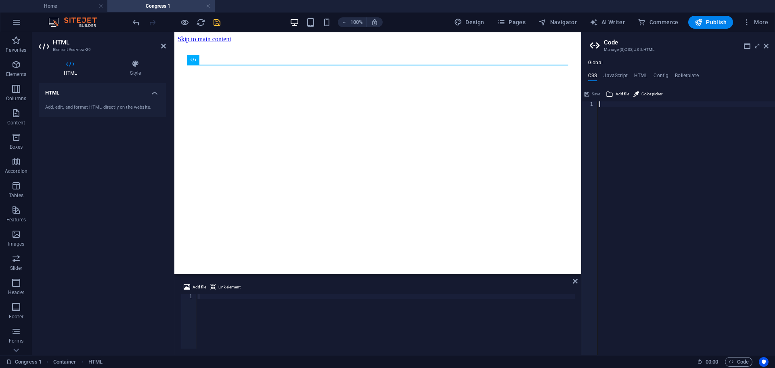
click at [614, 260] on div at bounding box center [686, 233] width 177 height 265
click at [132, 25] on icon "undo" at bounding box center [136, 22] width 9 height 9
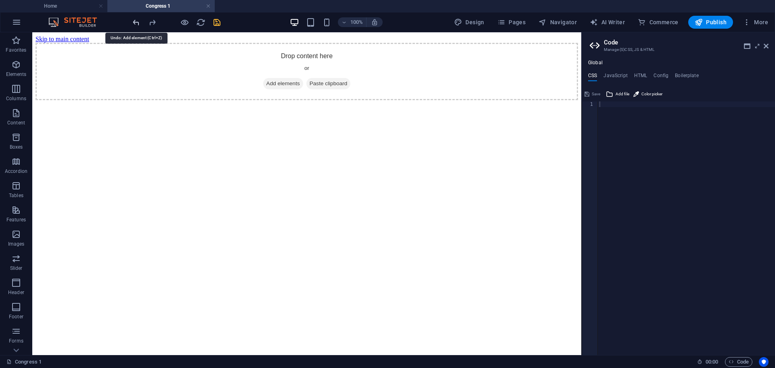
click at [132, 25] on icon "undo" at bounding box center [136, 22] width 9 height 9
click at [154, 25] on icon "redo" at bounding box center [152, 22] width 9 height 9
click at [619, 151] on div at bounding box center [686, 233] width 177 height 265
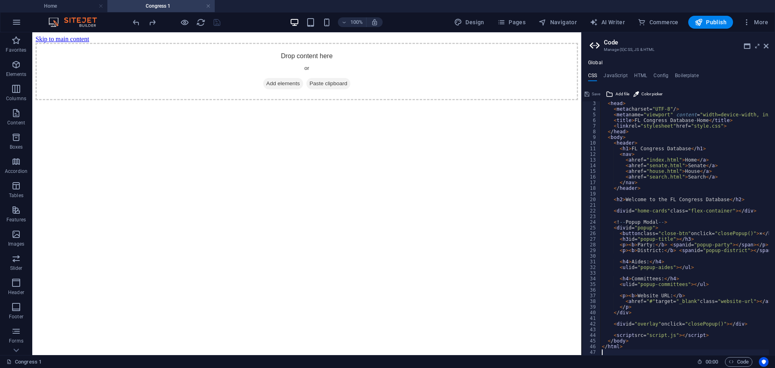
scroll to position [12, 0]
click at [533, 103] on html "Skip to main content Drop content here or Add elements Paste clipboard" at bounding box center [306, 67] width 549 height 71
click at [216, 20] on icon "save" at bounding box center [216, 22] width 9 height 9
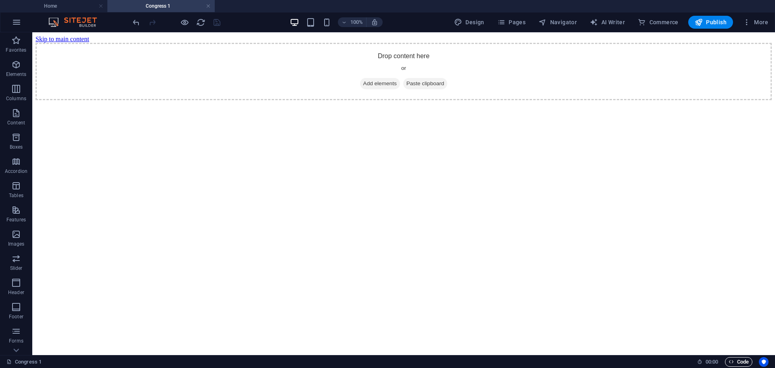
click at [737, 363] on span "Code" at bounding box center [739, 362] width 20 height 10
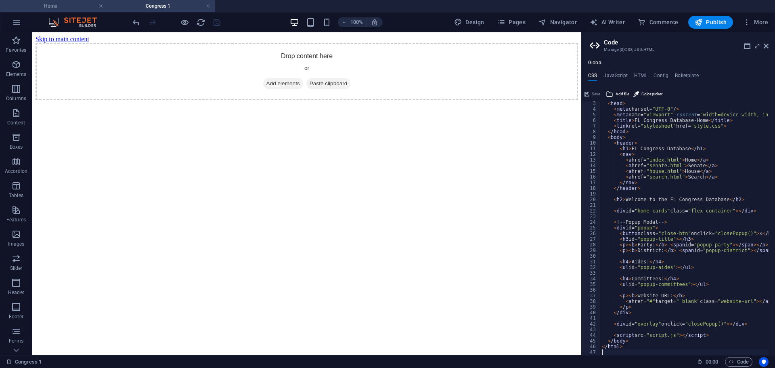
click at [55, 2] on h4 "Home" at bounding box center [53, 6] width 107 height 9
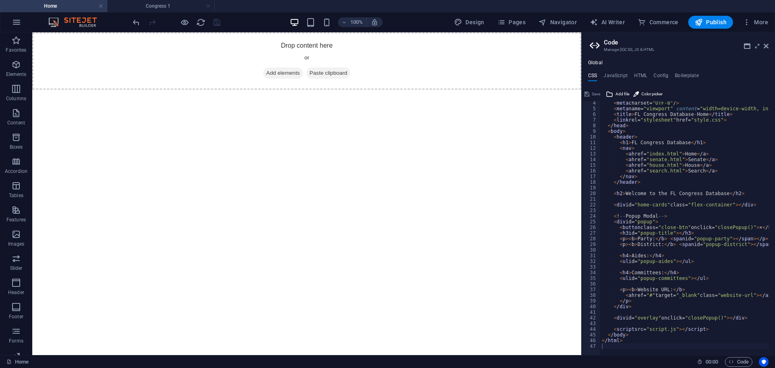
scroll to position [0, 0]
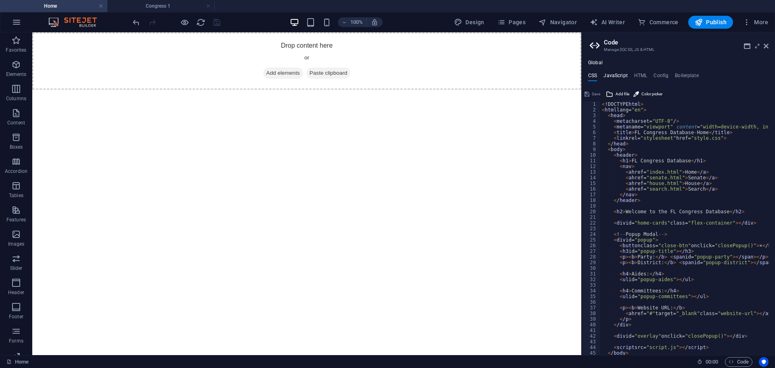
click at [620, 78] on h4 "JavaScript" at bounding box center [615, 77] width 24 height 9
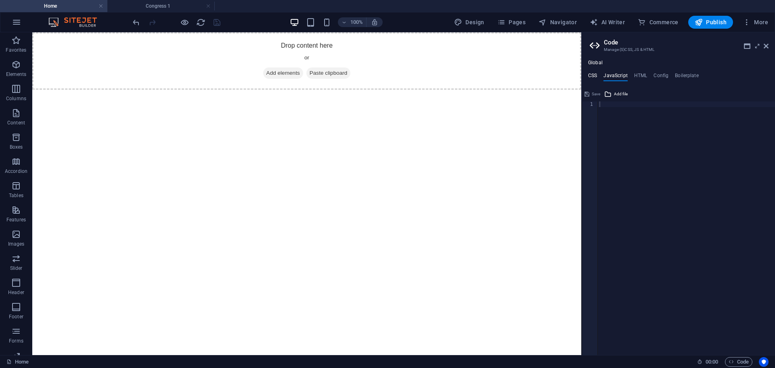
click at [593, 75] on h4 "CSS" at bounding box center [592, 77] width 9 height 9
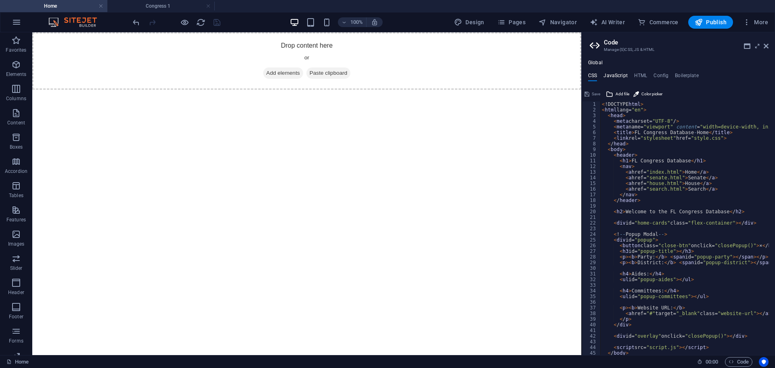
click at [616, 78] on h4 "JavaScript" at bounding box center [615, 77] width 24 height 9
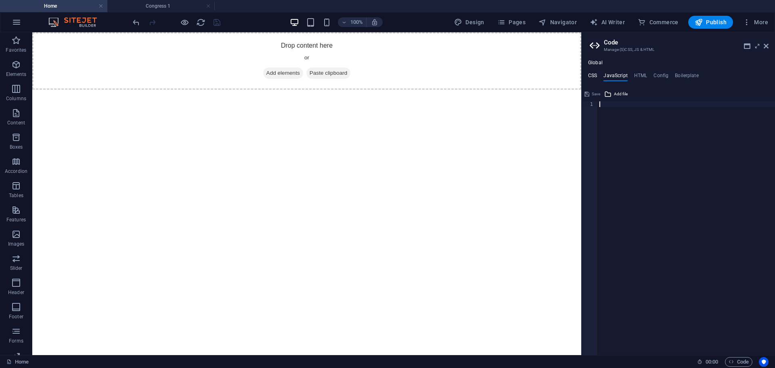
click at [584, 66] on ul "Global" at bounding box center [678, 63] width 193 height 6
click at [592, 76] on h4 "CSS" at bounding box center [592, 77] width 9 height 9
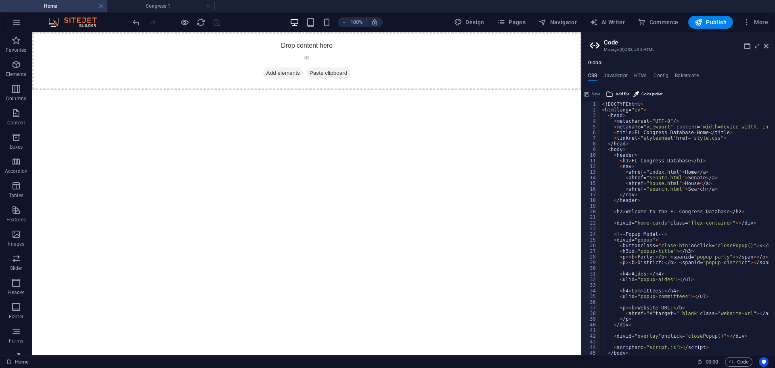
click at [649, 155] on div "< !DOCTYPE html > < html lang= "en" > < head > < meta charset= "UTF-8" / > < me…" at bounding box center [705, 230] width 210 height 259
type textarea "</html>"
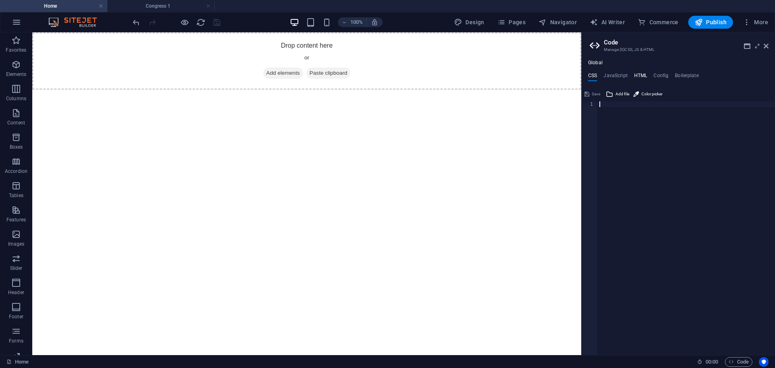
click at [637, 75] on h4 "HTML" at bounding box center [640, 77] width 13 height 9
click at [640, 137] on div "< a href = "#main-content" class = "wv-link-content button" > Skip to main cont…" at bounding box center [707, 230] width 218 height 259
type textarea "<a href="#main-content" class="wv-link-content button">Skip to main content</a>…"
paste textarea
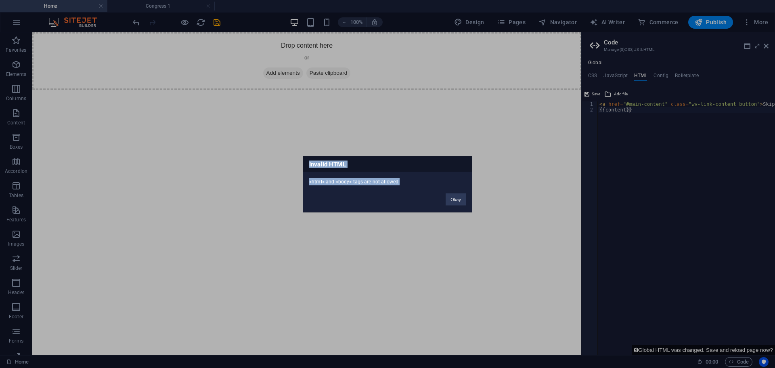
drag, startPoint x: 402, startPoint y: 181, endPoint x: 297, endPoint y: 182, distance: 104.1
click at [297, 182] on div "Invalid HTML <html> and <body> tags are not allowed. Okay" at bounding box center [387, 184] width 775 height 368
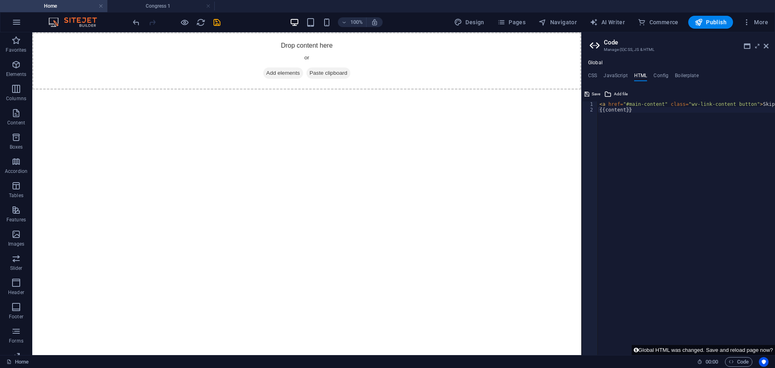
click at [616, 125] on div "< a href = "#main-content" class = "wv-link-content button" > Skip to main cont…" at bounding box center [707, 230] width 218 height 259
type textarea "<a href="#main-content" class="wv-link-content button">Skip to main content</a>…"
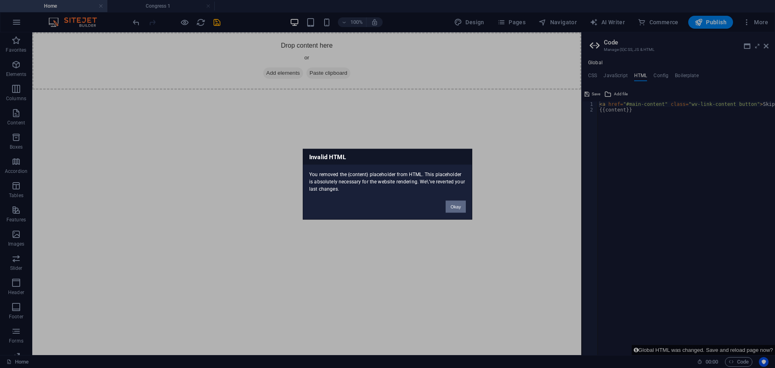
drag, startPoint x: 456, startPoint y: 208, endPoint x: 543, endPoint y: 156, distance: 101.2
click at [456, 208] on button "Okay" at bounding box center [456, 206] width 20 height 12
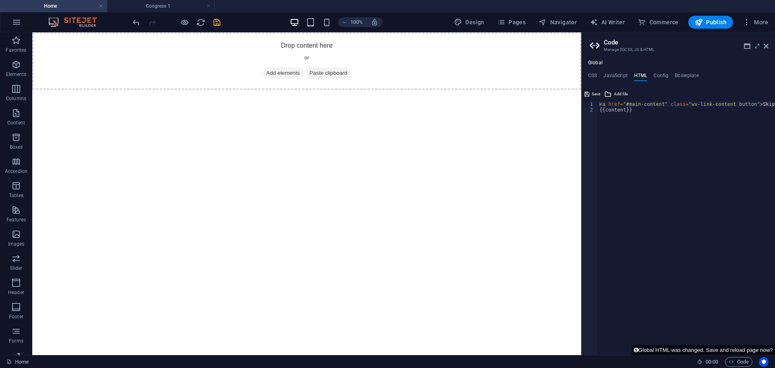
click at [653, 171] on div "< a href = "#main-content" class = "wv-link-content button" > Skip to main cont…" at bounding box center [707, 233] width 218 height 265
paste textarea "<a href="#main-content" class="wv-link-content button">Skip to main content</a>"
type textarea "<a href="#main-content" class="wv-link-content button">Skip to main content</a>"
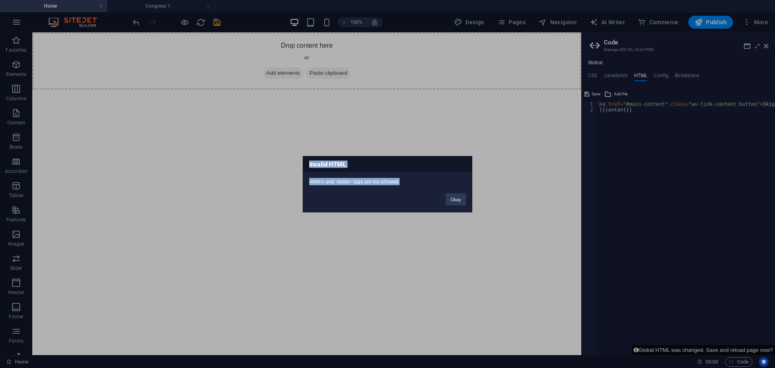
drag, startPoint x: 393, startPoint y: 182, endPoint x: 293, endPoint y: 156, distance: 103.5
click at [293, 156] on div "Invalid HTML <html> and <body> tags are not allowed. Okay" at bounding box center [387, 184] width 775 height 368
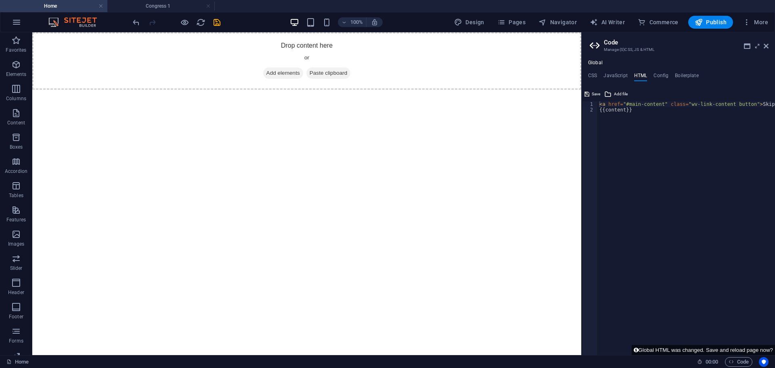
copy div "Invalid HTML <html> and <body> tags are not allowed."
click at [595, 91] on span "Save" at bounding box center [596, 94] width 8 height 10
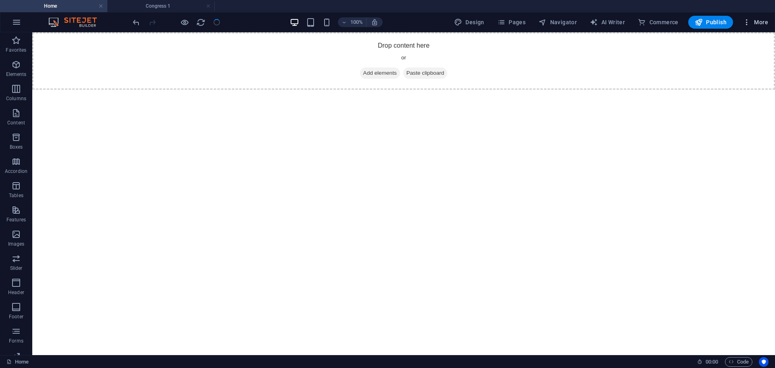
click at [751, 23] on span "More" at bounding box center [755, 22] width 25 height 8
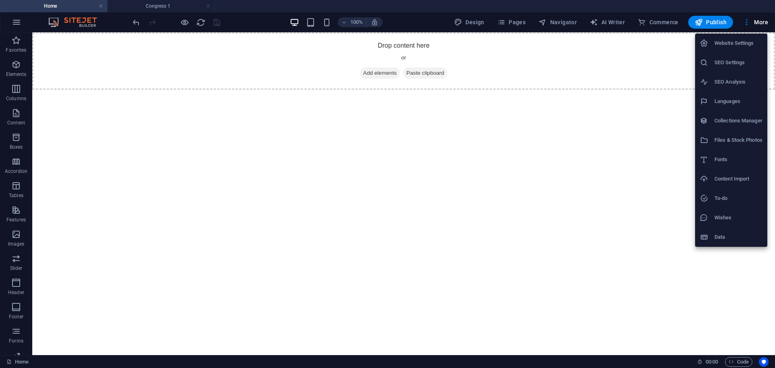
click at [722, 322] on div at bounding box center [387, 184] width 775 height 368
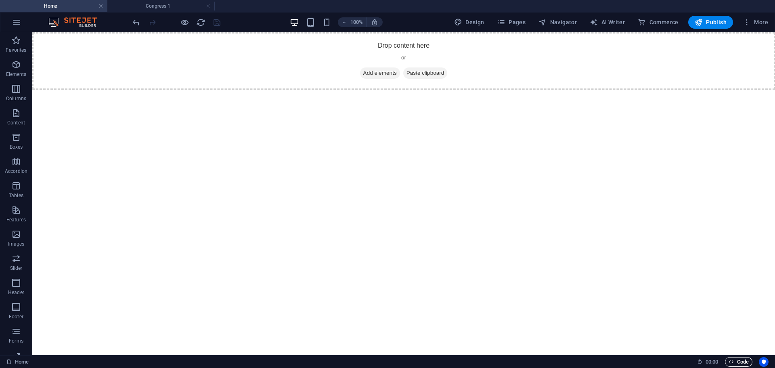
click at [743, 362] on span "Code" at bounding box center [739, 362] width 20 height 10
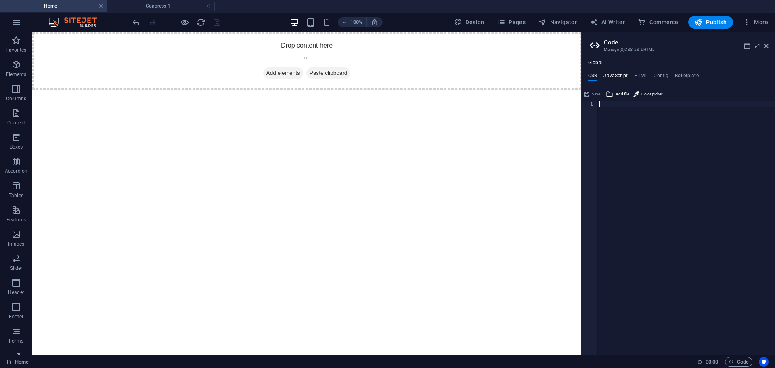
click at [613, 76] on h4 "JavaScript" at bounding box center [615, 77] width 24 height 9
click at [641, 73] on h4 "HTML" at bounding box center [640, 77] width 13 height 9
click at [619, 76] on h4 "JavaScript" at bounding box center [615, 77] width 24 height 9
click at [582, 80] on div at bounding box center [583, 193] width 2 height 322
click at [597, 78] on h4 "CSS" at bounding box center [592, 77] width 9 height 9
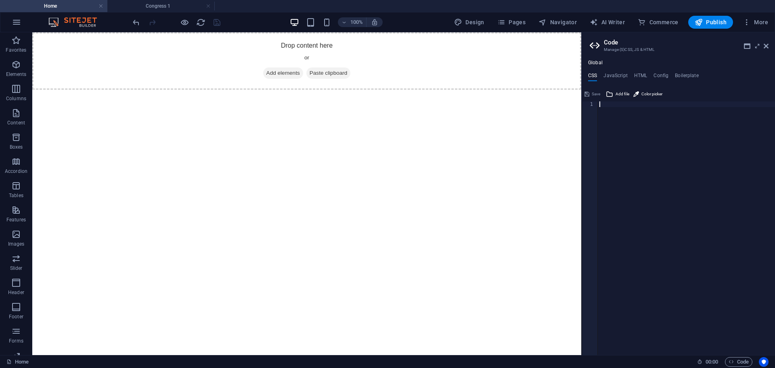
click at [644, 153] on div at bounding box center [686, 233] width 177 height 265
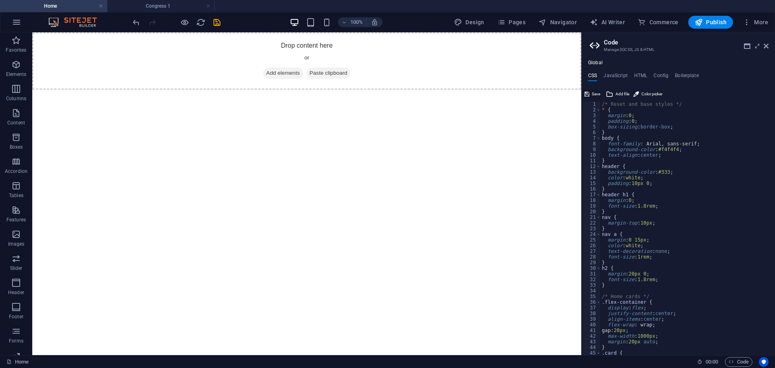
drag, startPoint x: 586, startPoint y: 93, endPoint x: 565, endPoint y: 68, distance: 33.2
click at [586, 93] on icon at bounding box center [586, 94] width 5 height 10
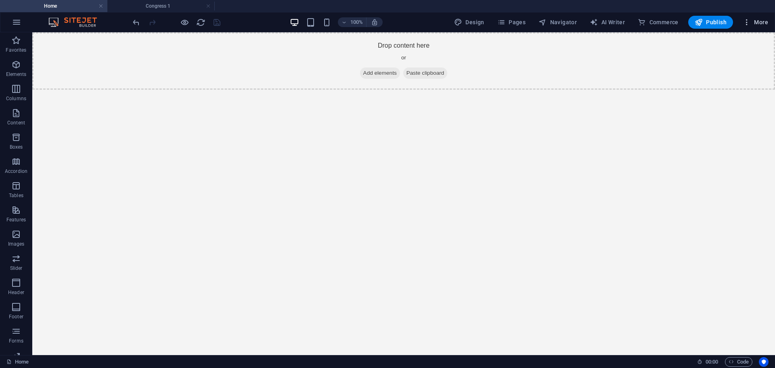
click at [760, 19] on span "More" at bounding box center [755, 22] width 25 height 8
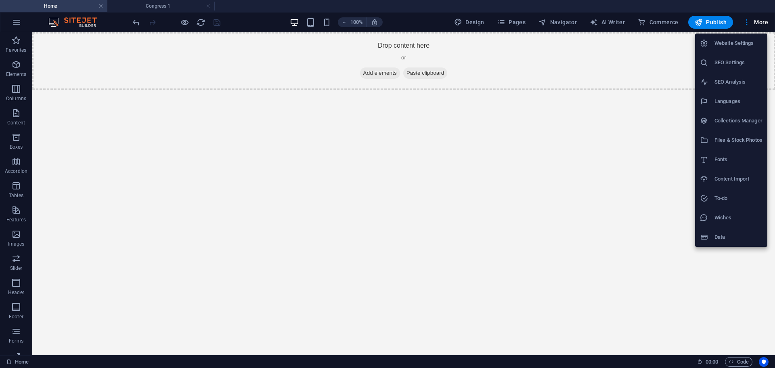
click at [740, 360] on div at bounding box center [387, 184] width 775 height 368
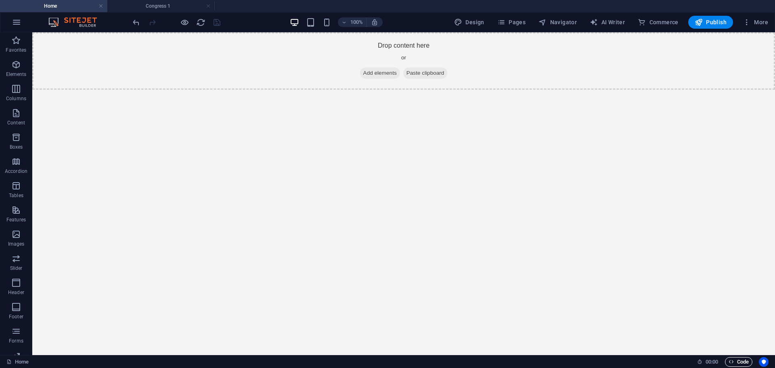
click at [743, 364] on span "Code" at bounding box center [739, 362] width 20 height 10
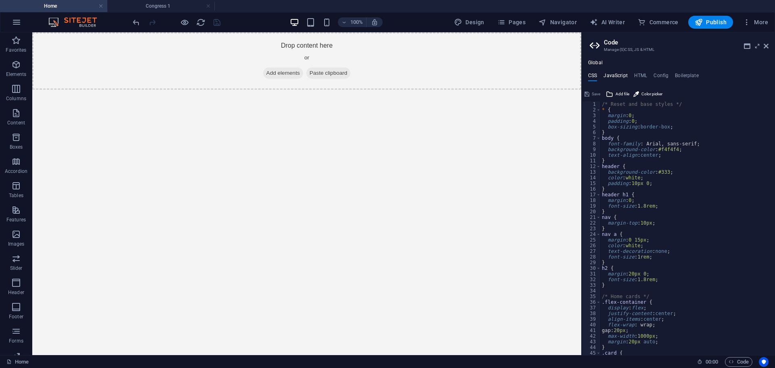
click at [617, 75] on h4 "JavaScript" at bounding box center [615, 77] width 24 height 9
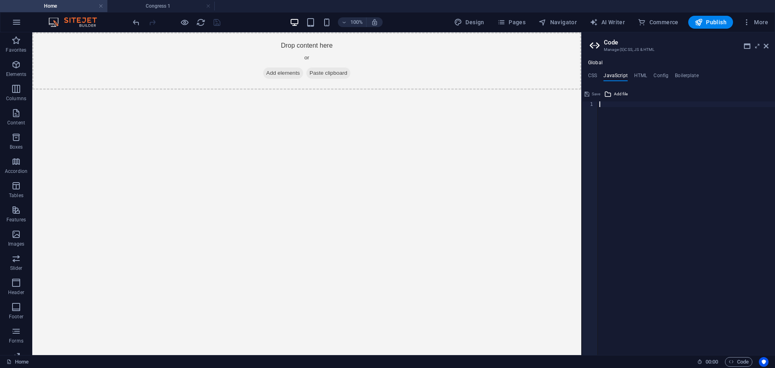
click at [629, 113] on div at bounding box center [686, 233] width 177 height 265
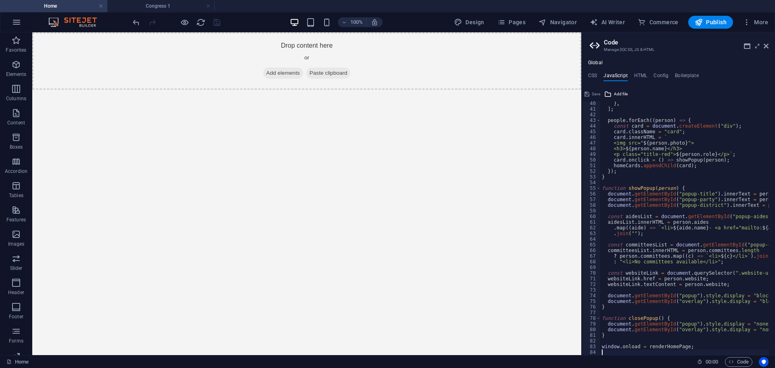
scroll to position [221, 0]
click at [644, 74] on h4 "HTML" at bounding box center [640, 77] width 13 height 9
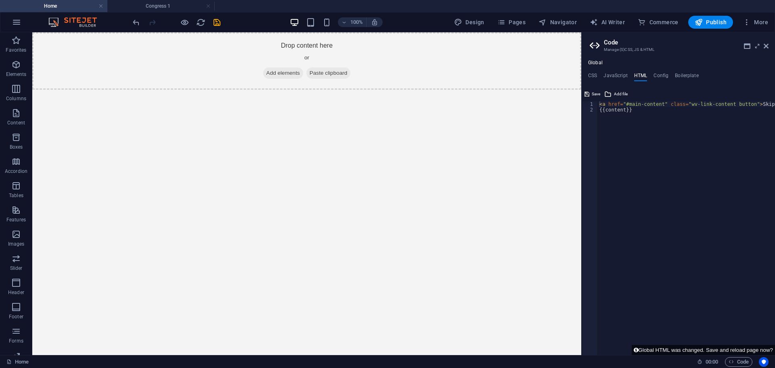
click at [685, 111] on div "< a href = "#main-content" class = "wv-link-content button" > Skip to main cont…" at bounding box center [707, 230] width 218 height 259
click at [677, 120] on div "< a href = "#main-content" class = "wv-link-content button" > Skip to main cont…" at bounding box center [686, 227] width 177 height 253
type textarea "<a href="#main-content" class="wv-link-content button">Skip to main content</a>…"
paste textarea
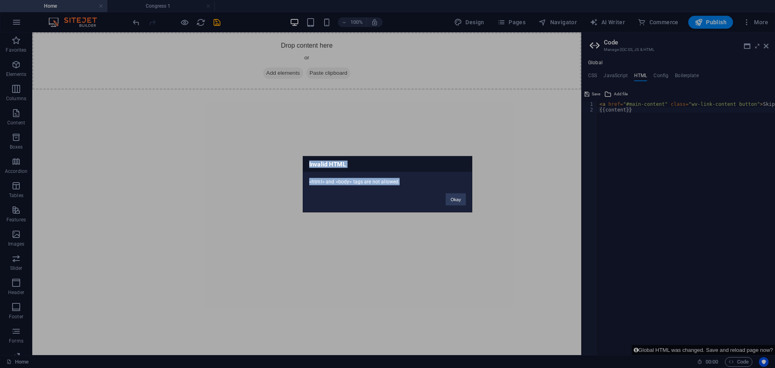
drag, startPoint x: 415, startPoint y: 181, endPoint x: 303, endPoint y: 163, distance: 112.9
click at [303, 163] on div "Invalid HTML <html> and <body> tags are not allowed. Okay" at bounding box center [388, 184] width 170 height 56
copy div "Invalid HTML <html> and <body> tags are not allowed."
click at [454, 197] on button "Okay" at bounding box center [456, 199] width 20 height 12
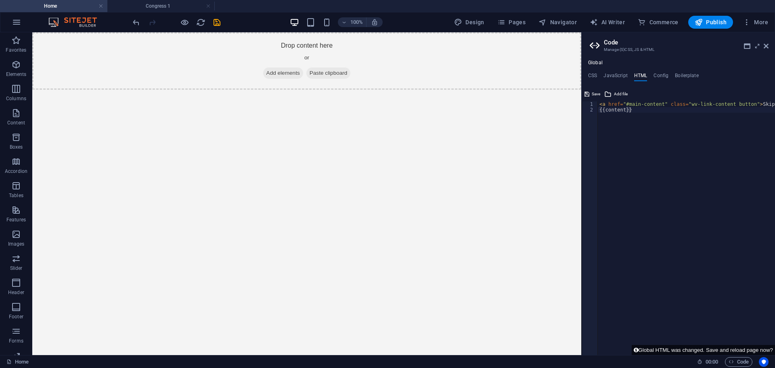
click at [665, 172] on div "< a href = "#main-content" class = "wv-link-content button" > Skip to main cont…" at bounding box center [707, 230] width 218 height 259
type textarea "<a href="#main-content" class="wv-link-content button">Skip to main content</a>…"
paste textarea
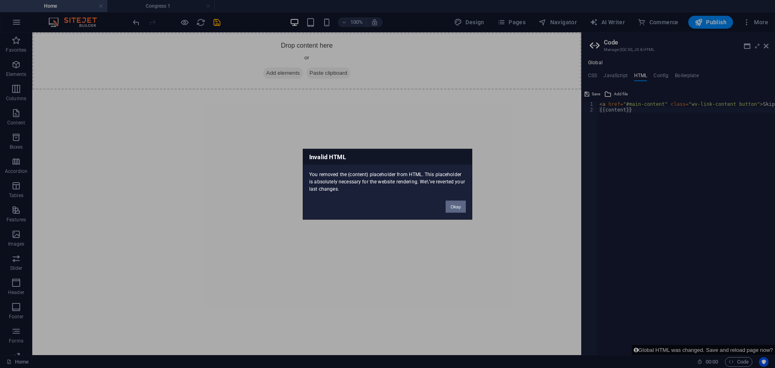
click at [458, 208] on button "Okay" at bounding box center [456, 206] width 20 height 12
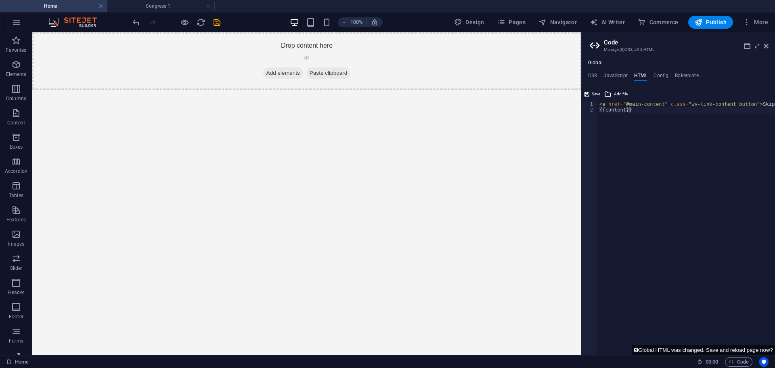
drag, startPoint x: 685, startPoint y: 103, endPoint x: 678, endPoint y: 117, distance: 14.6
click at [680, 107] on div "< a href = "#main-content" class = "wv-link-content button" > Skip to main cont…" at bounding box center [707, 230] width 218 height 259
click at [672, 133] on div "< a href = "#main-content" class = "wv-link-content button" > Skip to main cont…" at bounding box center [707, 230] width 218 height 259
type textarea "{{content}}"
paste textarea
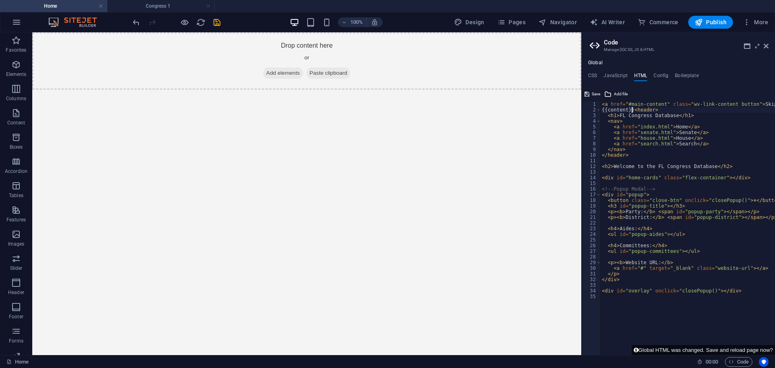
click at [632, 108] on div "< a href = "#main-content" class = "wv-link-content button" > Skip to main cont…" at bounding box center [709, 230] width 218 height 259
type textarea "<header>"
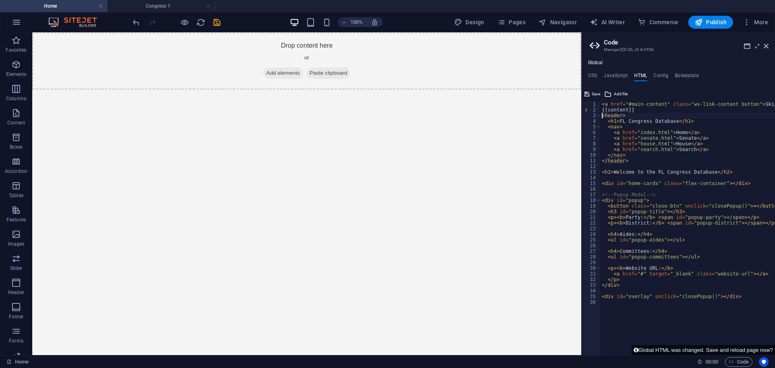
click at [639, 113] on div "< a href = "#main-content" class = "wv-link-content button" > Skip to main cont…" at bounding box center [709, 230] width 218 height 259
click at [664, 164] on div "< a href = "#main-content" class = "wv-link-content button" > Skip to main cont…" at bounding box center [709, 230] width 218 height 259
click at [594, 96] on span "Save" at bounding box center [596, 94] width 8 height 10
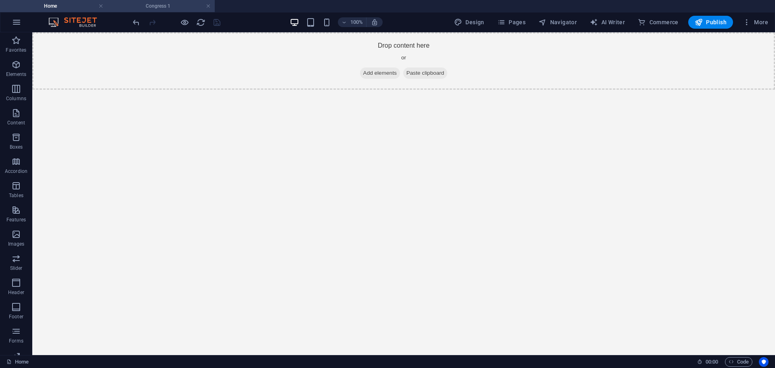
click at [160, 7] on h4 "Congress 1" at bounding box center [160, 6] width 107 height 9
click at [69, 7] on h4 "Home" at bounding box center [53, 6] width 107 height 9
click at [178, 6] on h4 "Congress 1" at bounding box center [160, 6] width 107 height 9
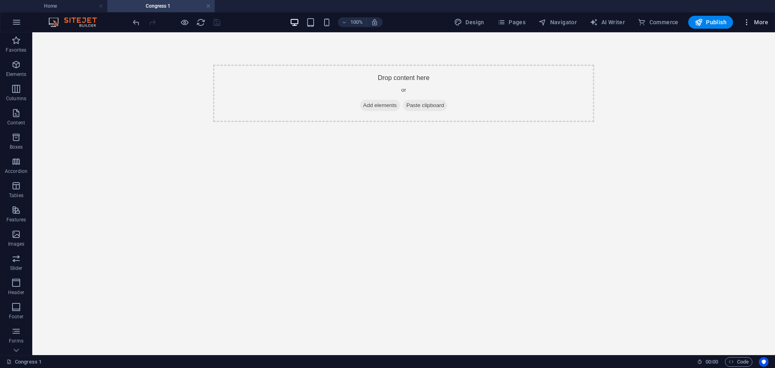
click at [761, 26] on button "More" at bounding box center [755, 22] width 32 height 13
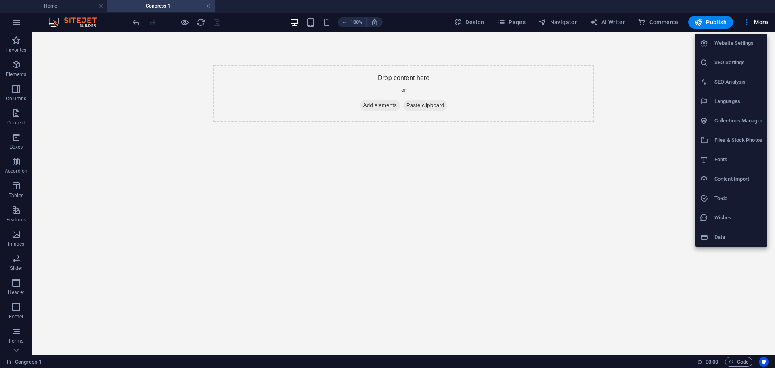
click at [512, 24] on div at bounding box center [387, 184] width 775 height 368
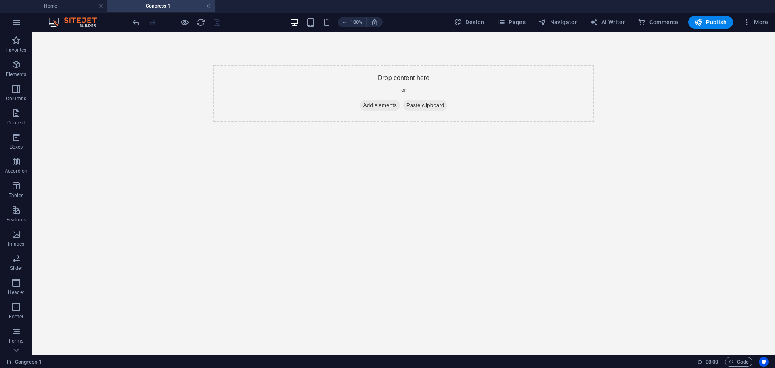
click at [512, 24] on div "Website Settings SEO Settings SEO Analysis Languages Collections Manager Files …" at bounding box center [387, 186] width 775 height 363
click at [521, 23] on span "Pages" at bounding box center [511, 22] width 28 height 8
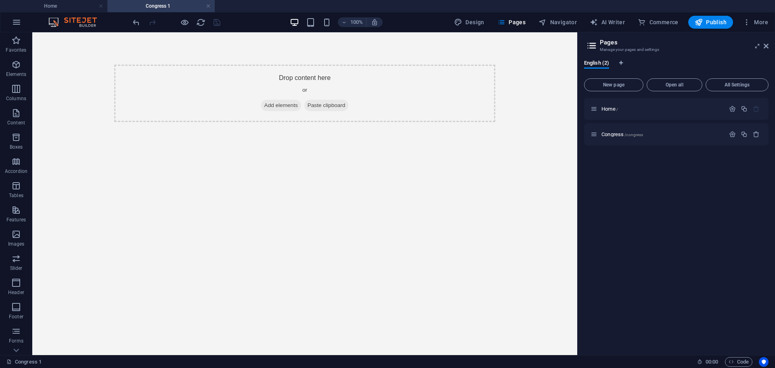
drag, startPoint x: 621, startPoint y: 62, endPoint x: 623, endPoint y: 70, distance: 8.3
click at [623, 70] on div "English (2)" at bounding box center [676, 67] width 184 height 15
click at [605, 67] on span "English (2)" at bounding box center [596, 63] width 25 height 11
drag, startPoint x: 602, startPoint y: 65, endPoint x: 593, endPoint y: 65, distance: 8.9
click at [593, 65] on span "English (2)" at bounding box center [596, 63] width 25 height 11
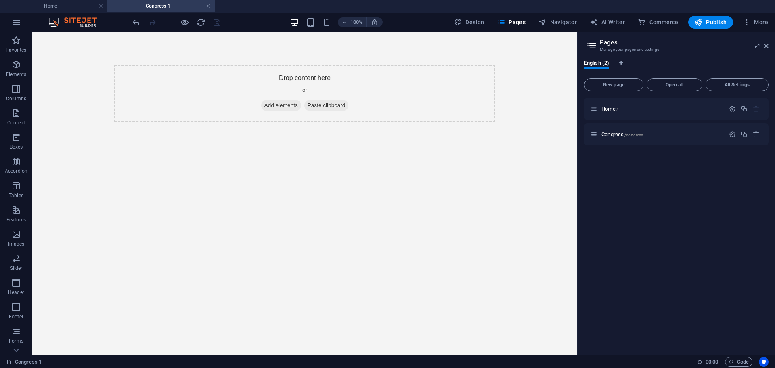
drag, startPoint x: 593, startPoint y: 65, endPoint x: 618, endPoint y: 76, distance: 26.9
click at [618, 79] on div "English (2) New page Open all All Settings Home / Congress /congress" at bounding box center [676, 204] width 184 height 289
click at [622, 65] on span "Language Tabs" at bounding box center [621, 64] width 5 height 6
select select "41"
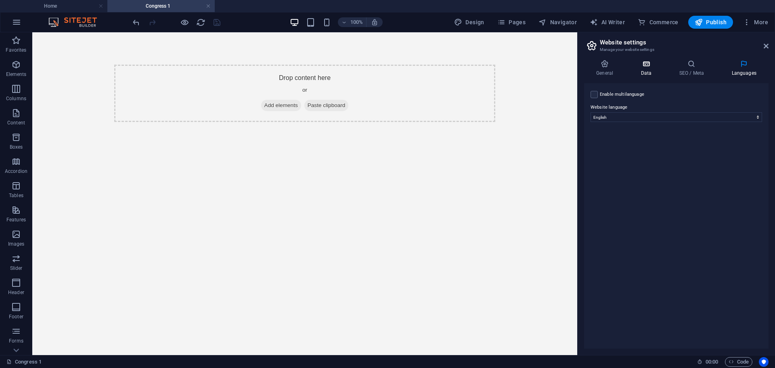
click at [649, 69] on h4 "Data" at bounding box center [647, 68] width 38 height 17
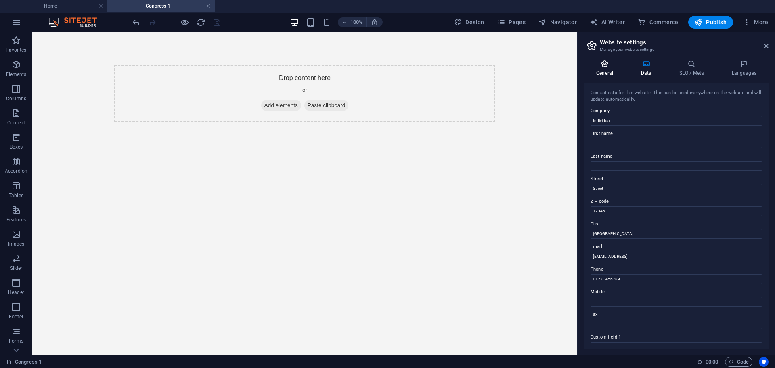
click at [608, 71] on h4 "General" at bounding box center [606, 68] width 44 height 17
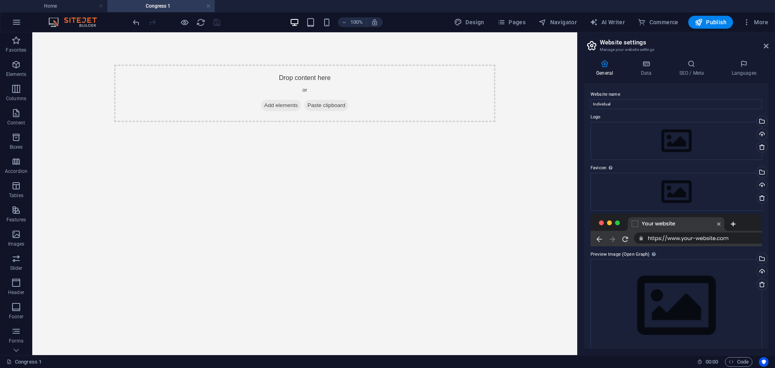
click at [595, 43] on icon at bounding box center [592, 45] width 12 height 11
click at [767, 50] on header "Website settings Manage your website settings" at bounding box center [677, 42] width 183 height 21
drag, startPoint x: 764, startPoint y: 44, endPoint x: 717, endPoint y: 18, distance: 54.2
click at [764, 44] on icon at bounding box center [766, 46] width 5 height 6
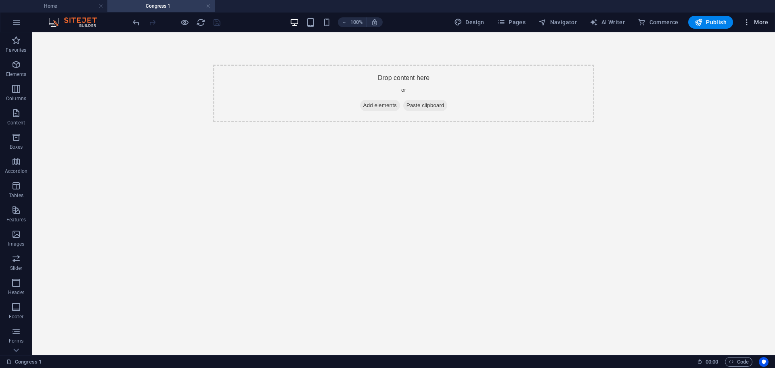
click at [767, 27] on button "More" at bounding box center [755, 22] width 32 height 13
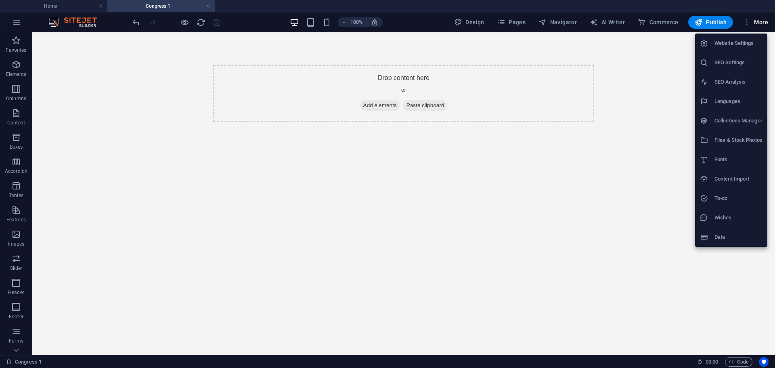
click at [479, 25] on div at bounding box center [387, 184] width 775 height 368
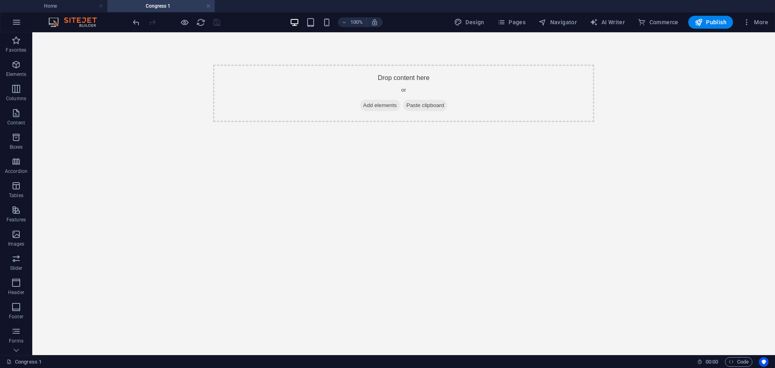
click at [473, 25] on div "Website Settings SEO Settings SEO Analysis Languages Collections Manager Files …" at bounding box center [387, 186] width 775 height 363
click at [510, 23] on span "Pages" at bounding box center [511, 22] width 28 height 8
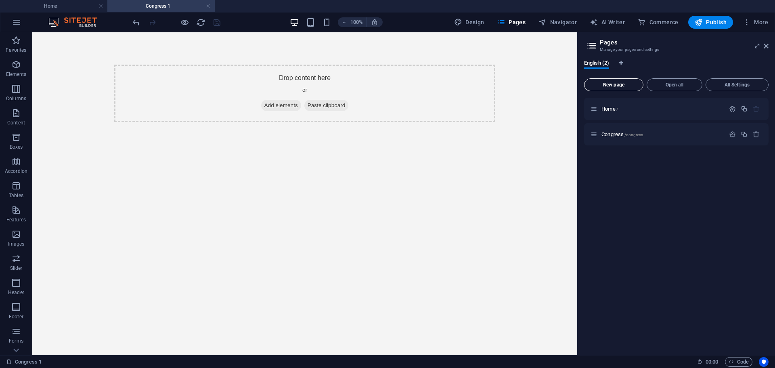
click at [624, 86] on span "New page" at bounding box center [614, 84] width 52 height 5
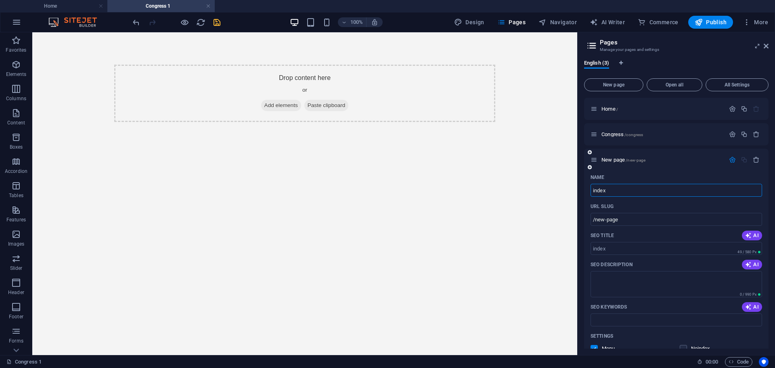
type input "index/"
type input "/index"
type input "index.html"
type input "/index-html"
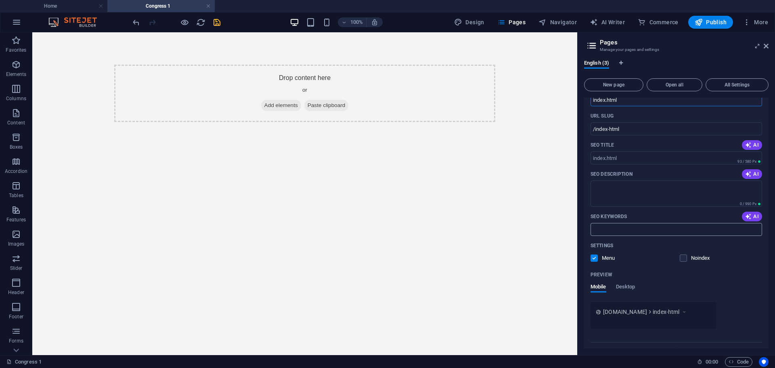
scroll to position [107, 0]
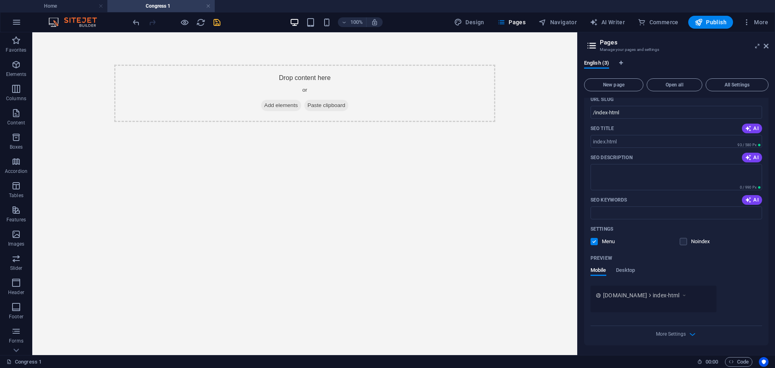
type input "index.html"
click at [693, 339] on div "Name index.html ​ URL SLUG /index-html ​ SEO Title AI ​ 93 / 580 Px SEO Descrip…" at bounding box center [676, 204] width 184 height 281
click at [693, 337] on icon "button" at bounding box center [692, 333] width 9 height 9
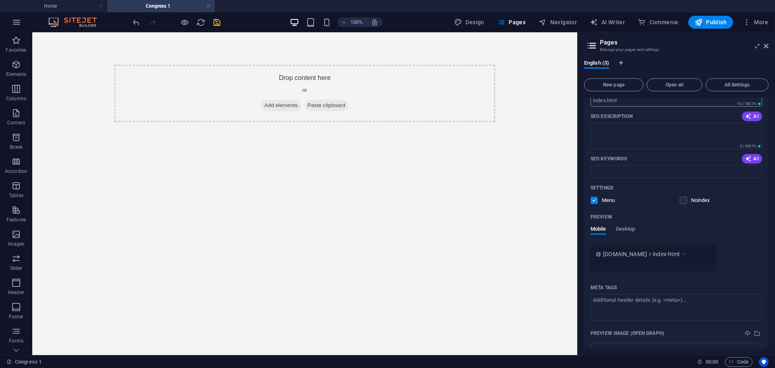
scroll to position [0, 0]
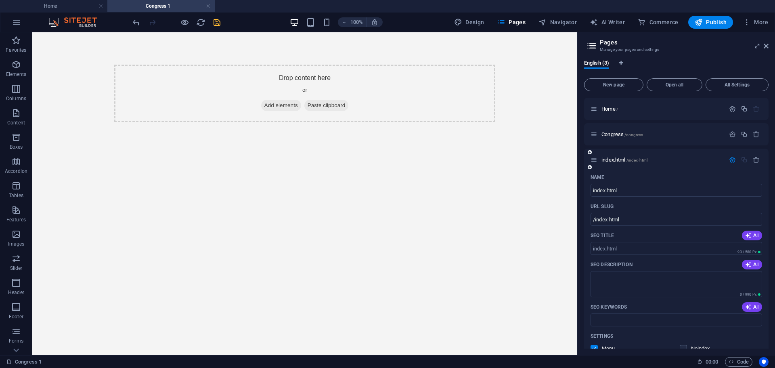
click at [672, 176] on div "Name" at bounding box center [676, 177] width 172 height 13
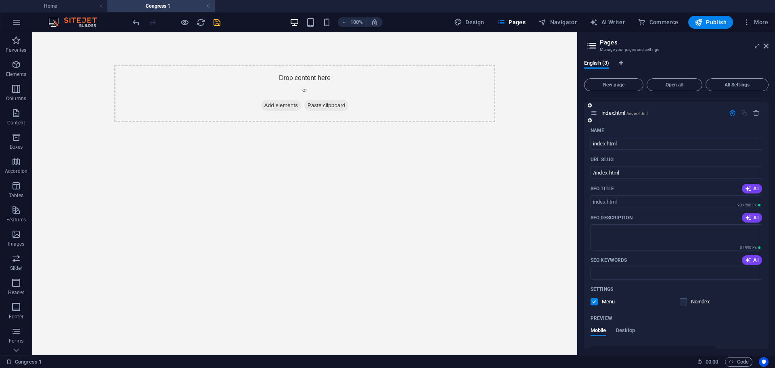
scroll to position [223, 0]
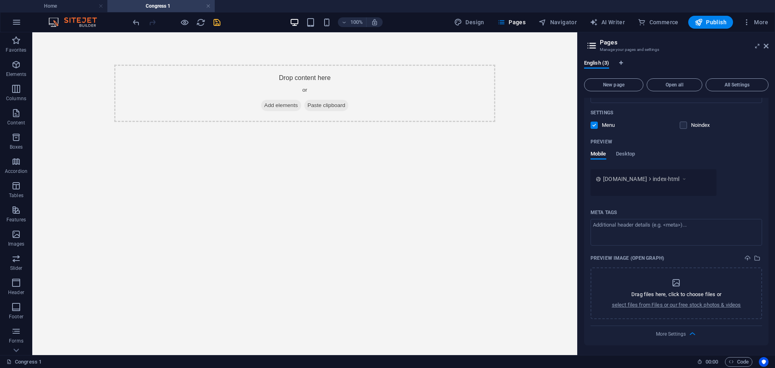
click at [739, 367] on div "Congress 1 00 : 00 Code" at bounding box center [387, 361] width 775 height 13
click at [740, 364] on span "Code" at bounding box center [739, 362] width 20 height 10
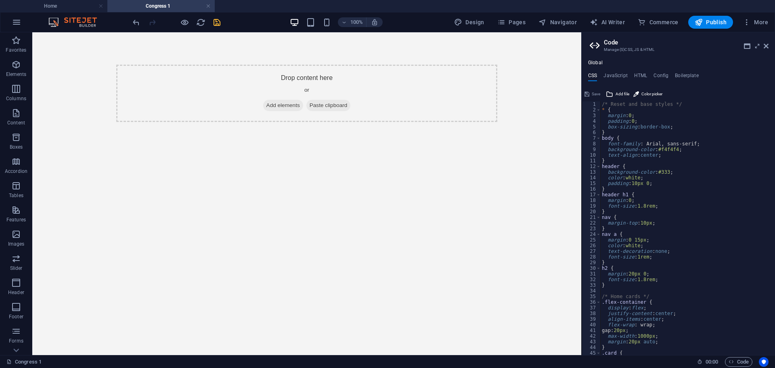
click at [594, 61] on h4 "Global" at bounding box center [595, 63] width 15 height 6
click at [597, 62] on h4 "Global" at bounding box center [595, 63] width 15 height 6
click at [505, 25] on icon "button" at bounding box center [501, 22] width 8 height 8
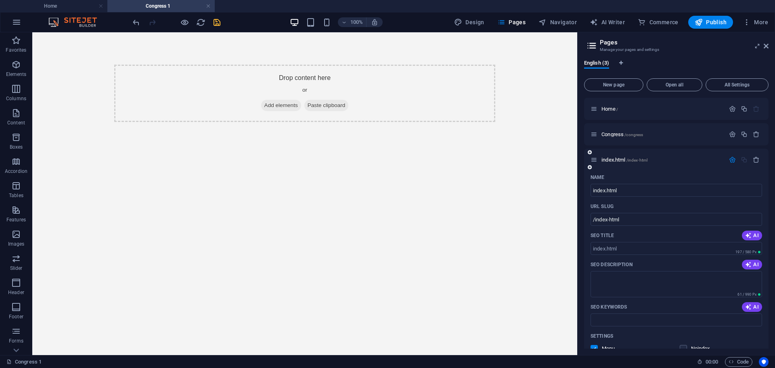
click at [675, 163] on div "index.html /index-html" at bounding box center [657, 159] width 134 height 9
click at [681, 157] on p "index.html /index-html" at bounding box center [661, 159] width 121 height 5
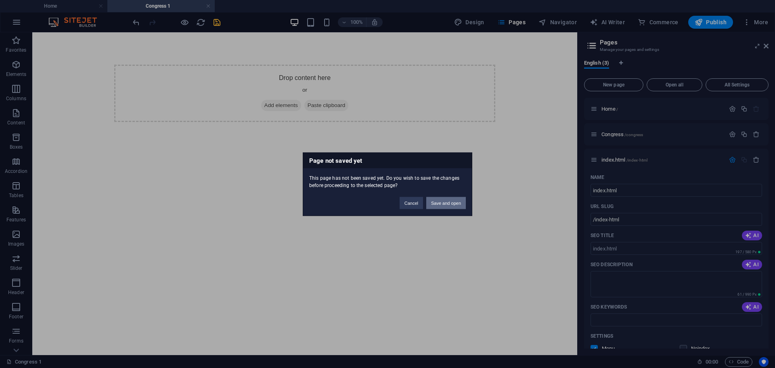
click at [447, 202] on button "Save and open" at bounding box center [446, 203] width 40 height 12
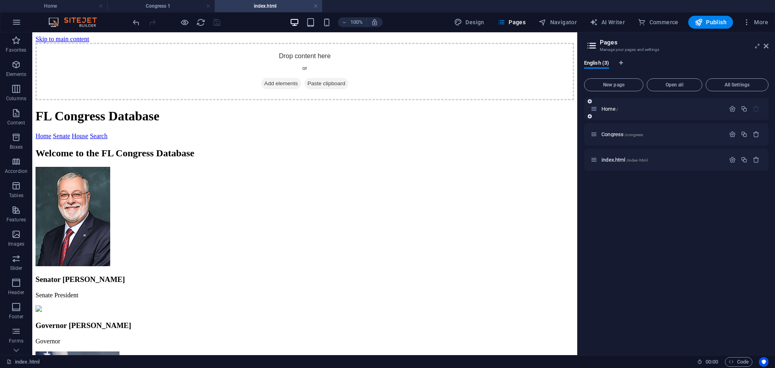
scroll to position [0, 0]
click at [475, 228] on div "Senator Ben Albritton Senate President Governor Ron DeSantis Governor Daniel Pe…" at bounding box center [305, 332] width 538 height 330
click at [70, 139] on link "Senate" at bounding box center [61, 135] width 17 height 7
click at [625, 159] on span "index.html /index-html" at bounding box center [624, 160] width 46 height 6
click at [743, 364] on span "Code" at bounding box center [739, 362] width 20 height 10
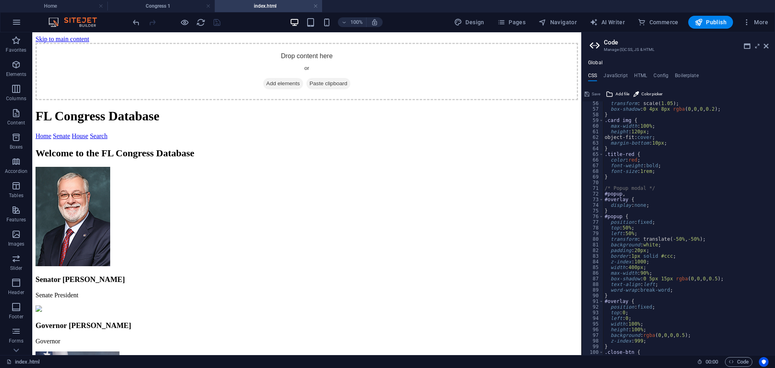
scroll to position [191, 0]
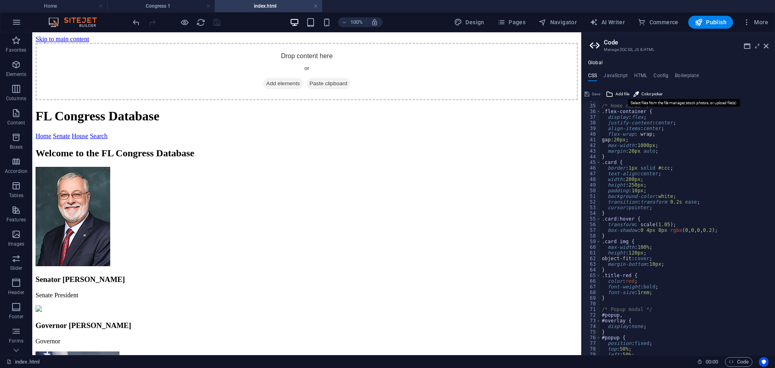
click at [617, 96] on span "Add file" at bounding box center [623, 94] width 14 height 10
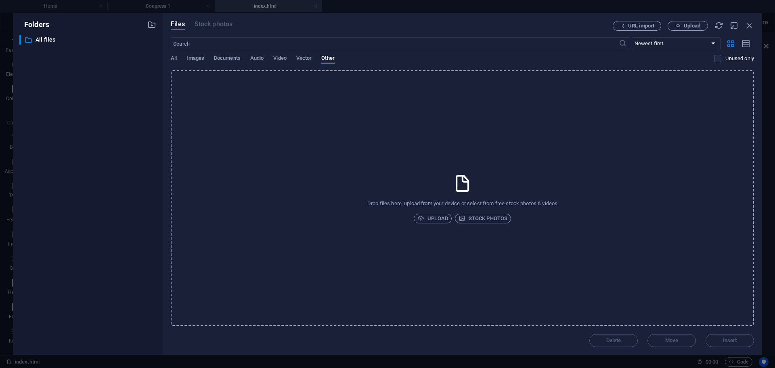
drag, startPoint x: 107, startPoint y: 57, endPoint x: 154, endPoint y: 19, distance: 60.8
click at [160, 12] on div "Folders ​ All files All files Files Stock photos URL import Upload ​ Newest fir…" at bounding box center [387, 184] width 775 height 368
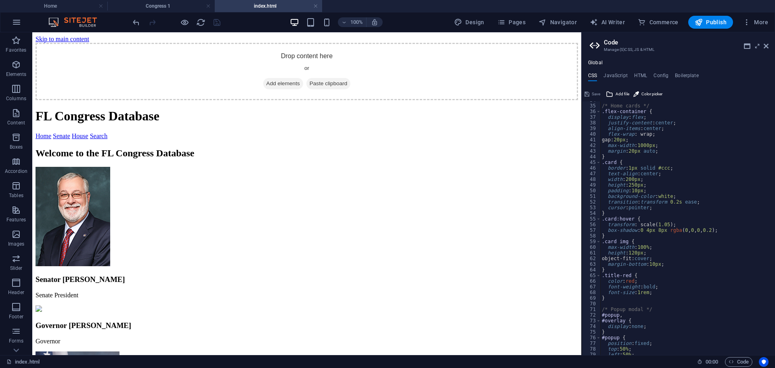
click at [152, 23] on div at bounding box center [176, 22] width 90 height 13
click at [607, 65] on ul "Global" at bounding box center [678, 63] width 193 height 6
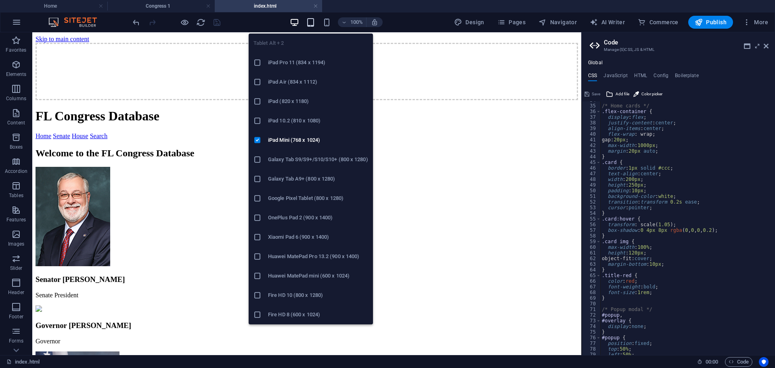
click at [307, 25] on icon "button" at bounding box center [310, 22] width 9 height 9
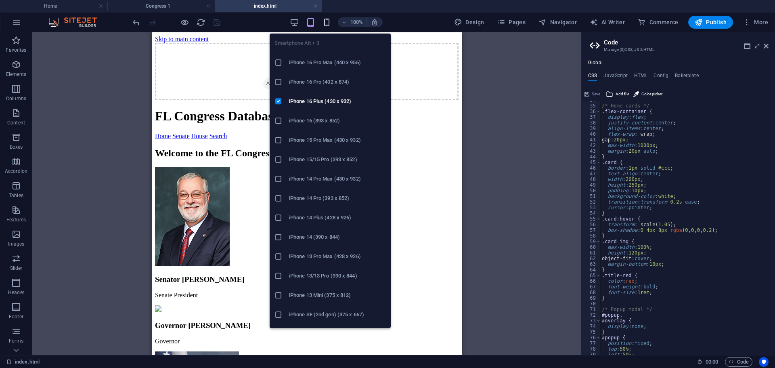
click at [331, 23] on icon "button" at bounding box center [326, 22] width 9 height 9
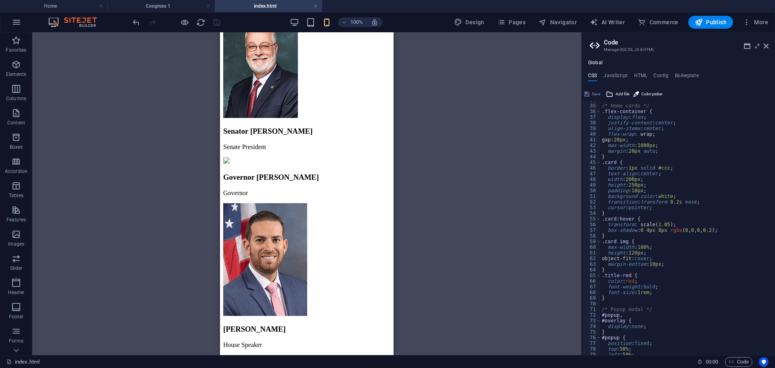
scroll to position [0, 0]
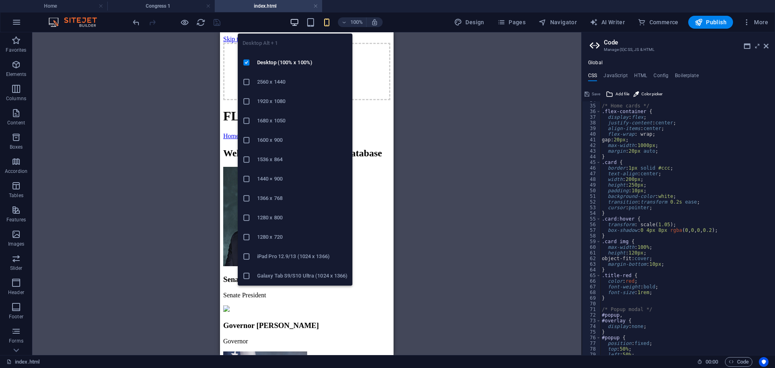
click at [297, 21] on icon "button" at bounding box center [294, 22] width 9 height 9
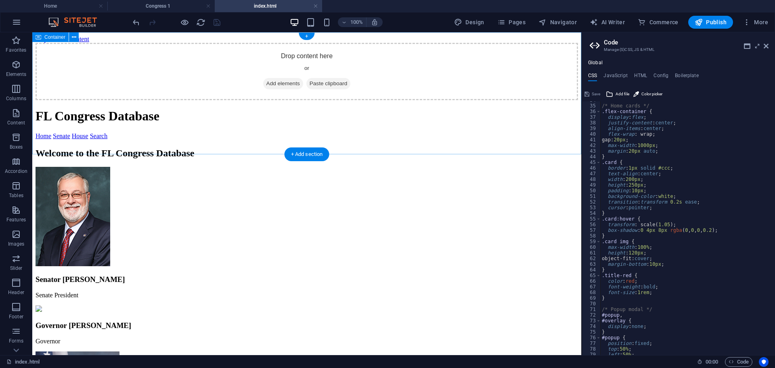
click at [494, 100] on div "Drop content here or Add elements Paste clipboard" at bounding box center [307, 71] width 542 height 57
click at [520, 100] on div "Drop content here or Add elements Paste clipboard" at bounding box center [307, 71] width 542 height 57
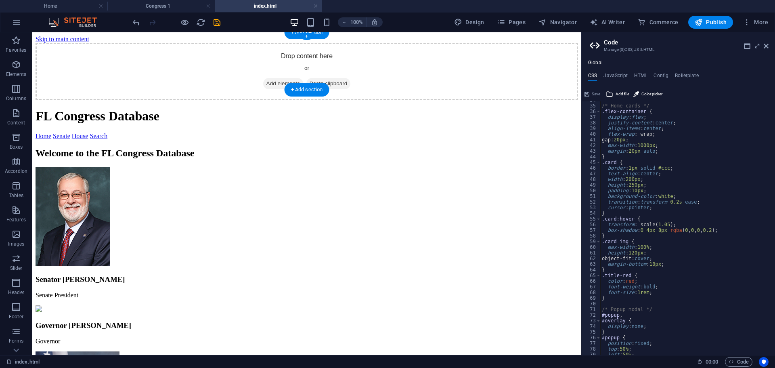
click at [523, 65] on div "Drop content here or Add elements Paste clipboard" at bounding box center [307, 71] width 542 height 57
click at [422, 71] on div "Drop content here or Add elements Paste clipboard" at bounding box center [307, 71] width 542 height 57
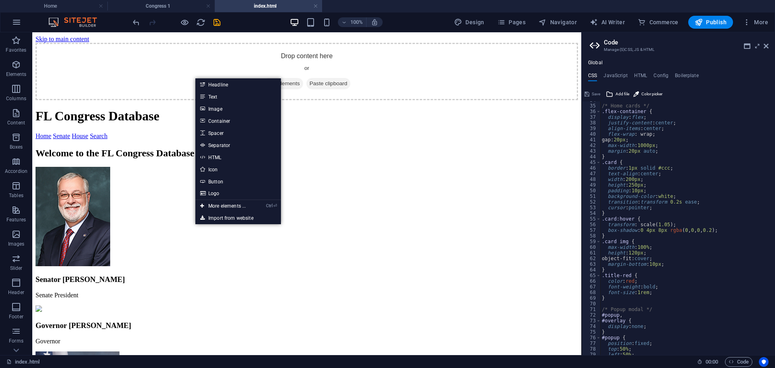
click at [100, 170] on body "Skip to main content Drop content here or Add elements Paste clipboard FL Congr…" at bounding box center [307, 266] width 542 height 461
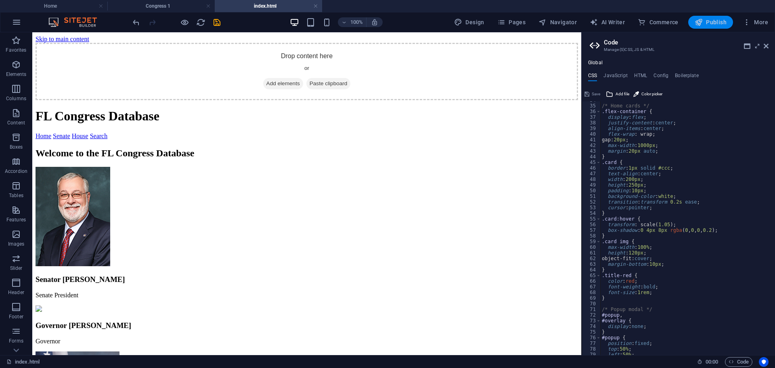
click at [716, 26] on button "Publish" at bounding box center [710, 22] width 45 height 13
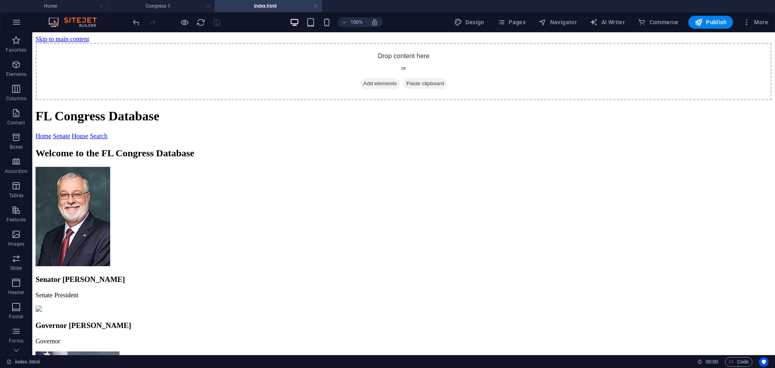
click at [110, 213] on img at bounding box center [73, 216] width 75 height 99
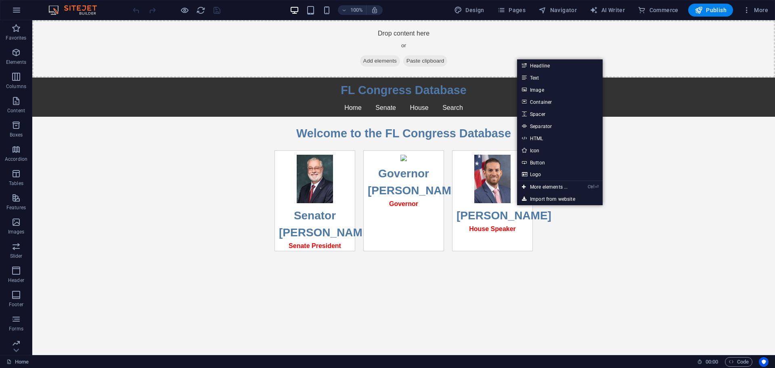
click at [685, 150] on body "Skip to main content Drop content here or Add elements Paste clipboard FL Congr…" at bounding box center [403, 135] width 743 height 231
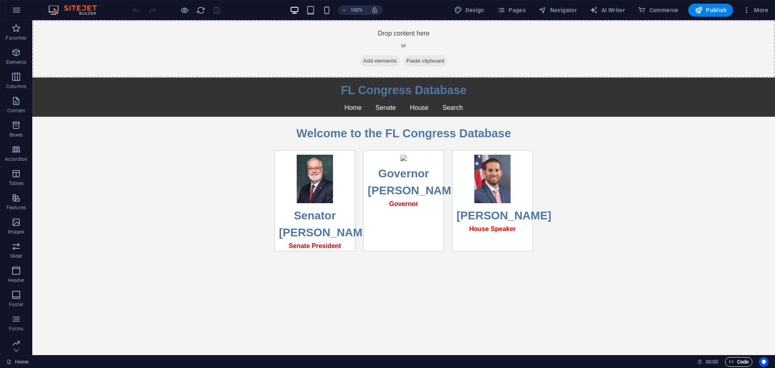
click at [734, 361] on span "Code" at bounding box center [739, 362] width 20 height 10
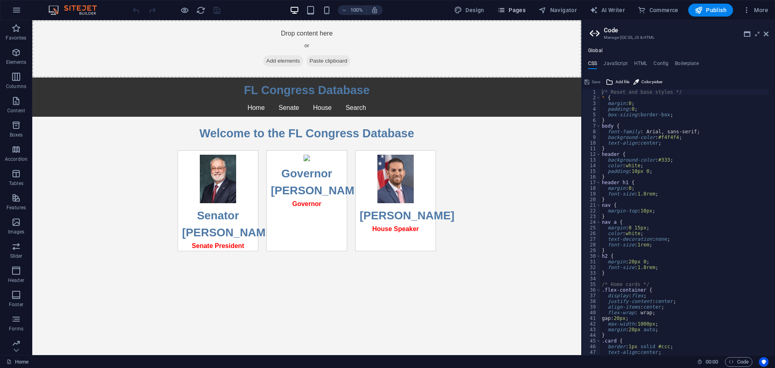
click at [505, 8] on icon "button" at bounding box center [501, 10] width 8 height 8
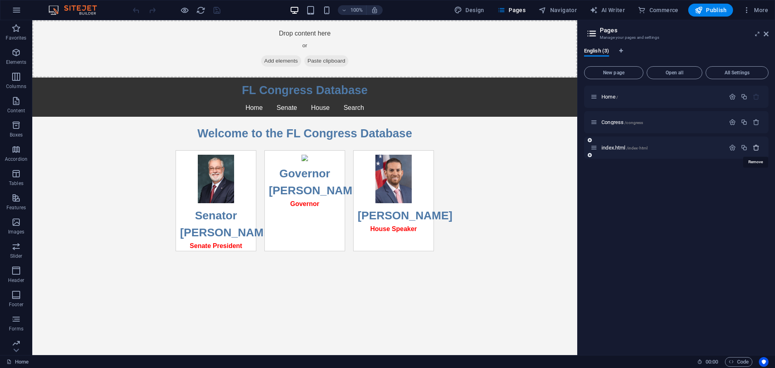
click at [756, 144] on icon "button" at bounding box center [756, 147] width 7 height 7
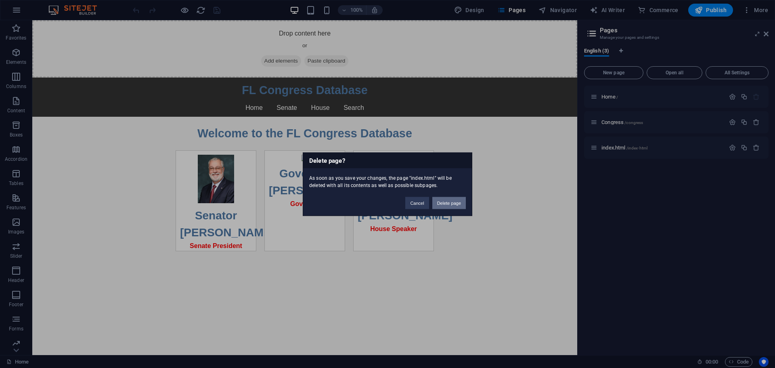
click at [453, 199] on button "Delete page" at bounding box center [448, 203] width 33 height 12
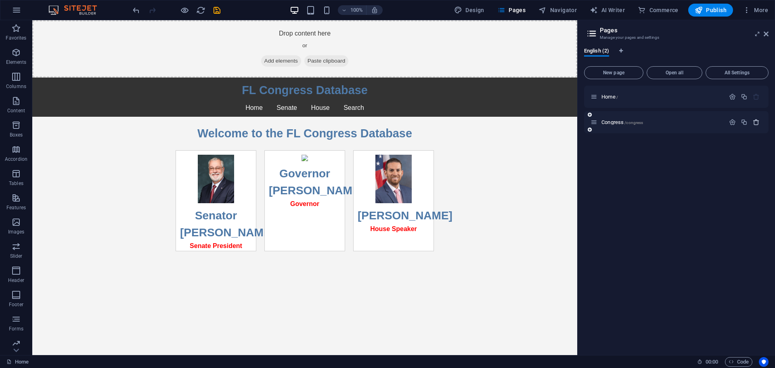
click at [753, 124] on icon "button" at bounding box center [756, 122] width 7 height 7
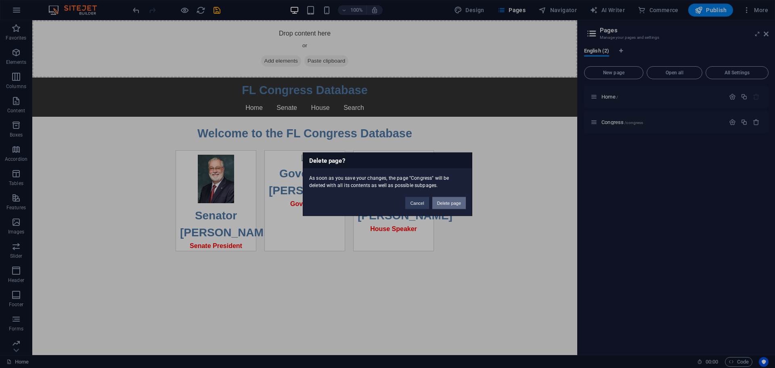
click at [448, 202] on button "Delete page" at bounding box center [448, 203] width 33 height 12
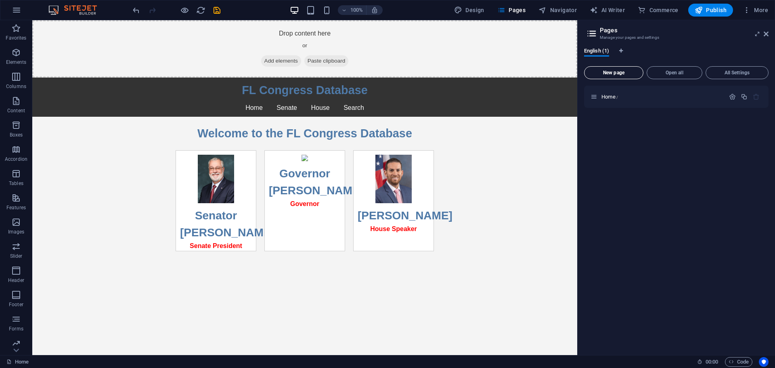
click at [605, 73] on span "New page" at bounding box center [614, 72] width 52 height 5
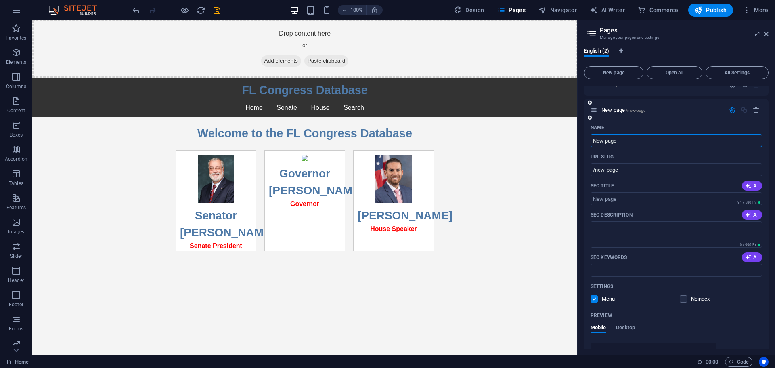
scroll to position [40, 0]
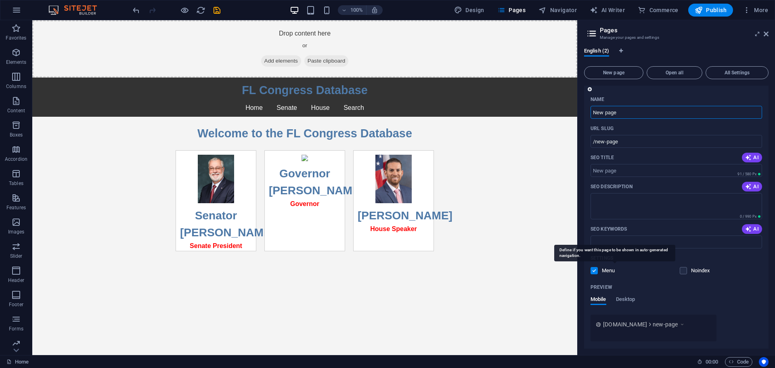
click at [607, 268] on p "Menu" at bounding box center [615, 270] width 26 height 7
click at [0, 0] on input "checkbox" at bounding box center [0, 0] width 0 height 0
click at [608, 271] on p "Menu" at bounding box center [615, 270] width 26 height 7
click at [0, 0] on input "checkbox" at bounding box center [0, 0] width 0 height 0
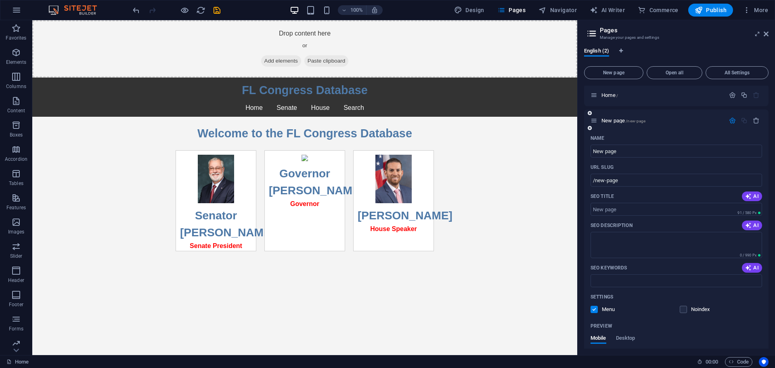
scroll to position [0, 0]
click at [643, 157] on input "New page" at bounding box center [676, 152] width 172 height 13
type input "home"
type input "/home"
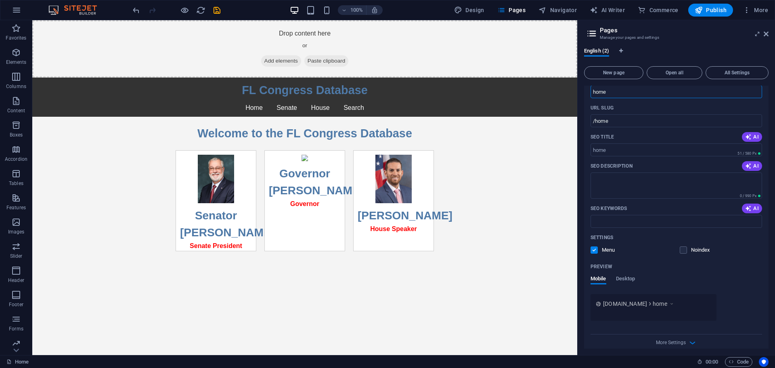
scroll to position [69, 0]
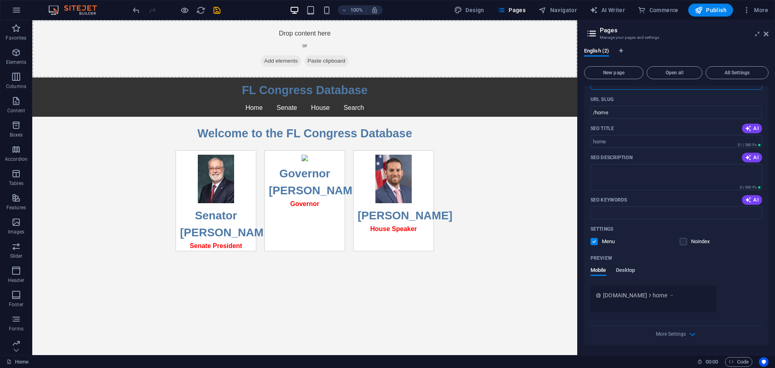
type input "home"
click at [626, 269] on span "Desktop" at bounding box center [625, 270] width 19 height 11
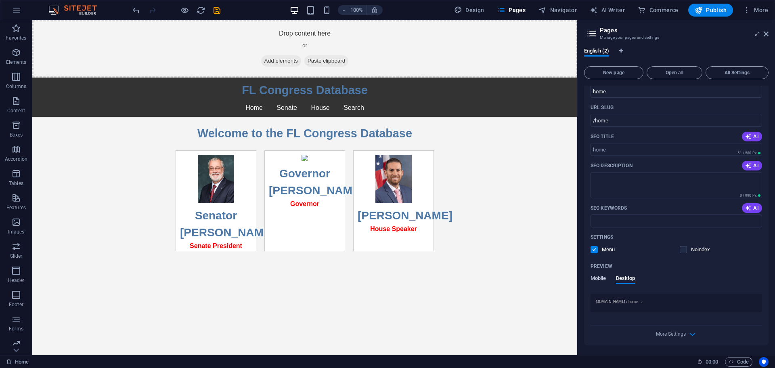
click at [601, 278] on span "Mobile" at bounding box center [598, 278] width 16 height 11
click at [684, 341] on span "More Settings" at bounding box center [671, 342] width 30 height 6
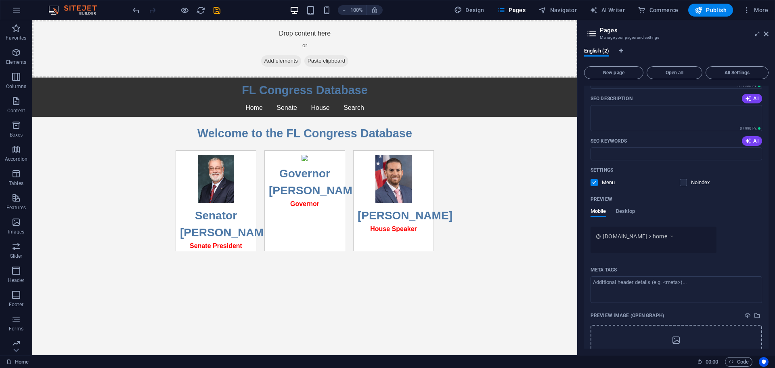
scroll to position [0, 0]
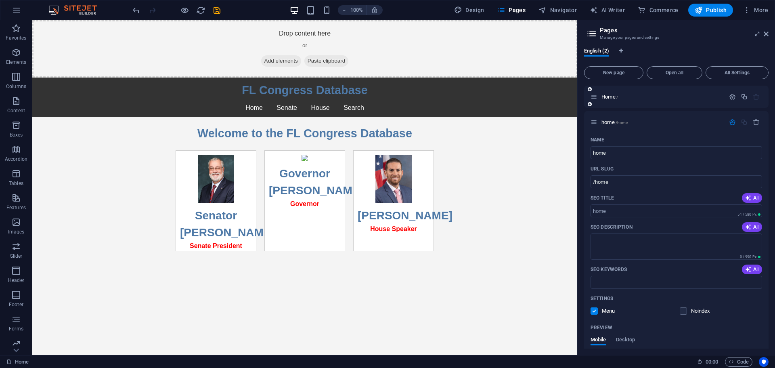
click at [614, 101] on div "Home /" at bounding box center [676, 97] width 184 height 22
click at [618, 98] on span "/" at bounding box center [617, 97] width 2 height 4
click at [730, 98] on icon "button" at bounding box center [732, 96] width 7 height 7
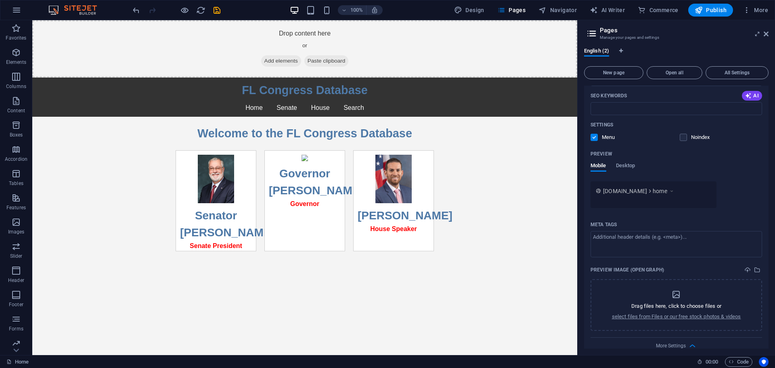
scroll to position [486, 0]
click at [218, 12] on icon "save" at bounding box center [216, 10] width 9 height 9
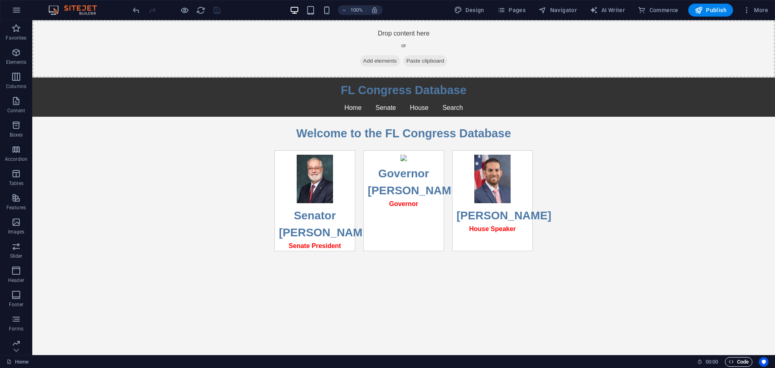
click at [737, 365] on span "Code" at bounding box center [739, 362] width 20 height 10
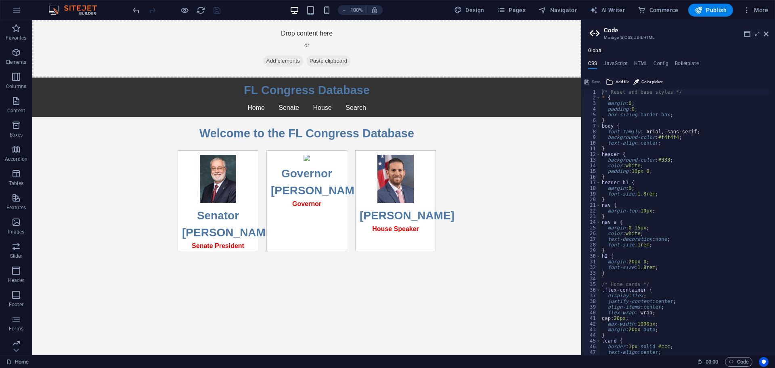
drag, startPoint x: 609, startPoint y: 51, endPoint x: 617, endPoint y: 47, distance: 8.7
click at [617, 47] on div "Global CSS JavaScript HTML Config Boilerplate /* Reset and base styles */ 1 2 3…" at bounding box center [678, 198] width 193 height 314
click at [619, 52] on ul "Global" at bounding box center [678, 51] width 193 height 6
click at [590, 83] on div "Save" at bounding box center [592, 82] width 18 height 10
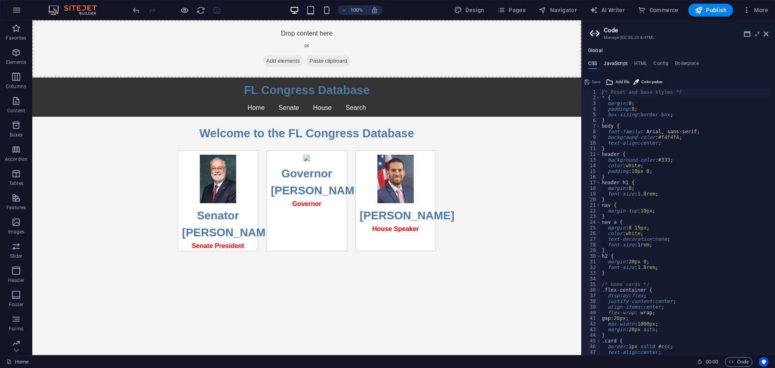
click at [619, 61] on h4 "JavaScript" at bounding box center [615, 65] width 24 height 9
type textarea "function renderHomePage() {"
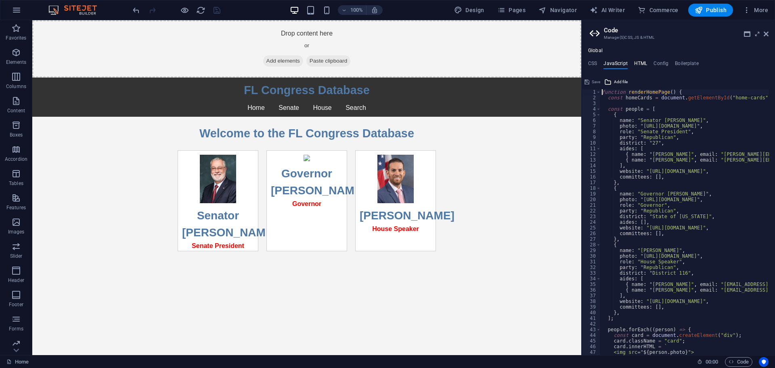
click at [647, 65] on h4 "HTML" at bounding box center [640, 65] width 13 height 9
type textarea "<a href="#main-content" class="wv-link-content button">Skip to main content</a>"
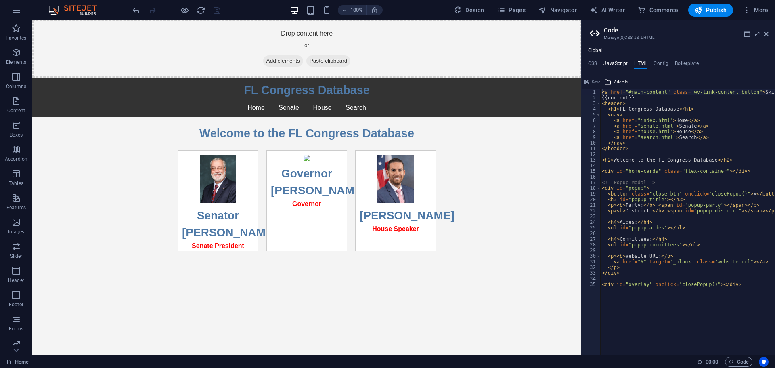
click at [614, 65] on h4 "JavaScript" at bounding box center [615, 65] width 24 height 9
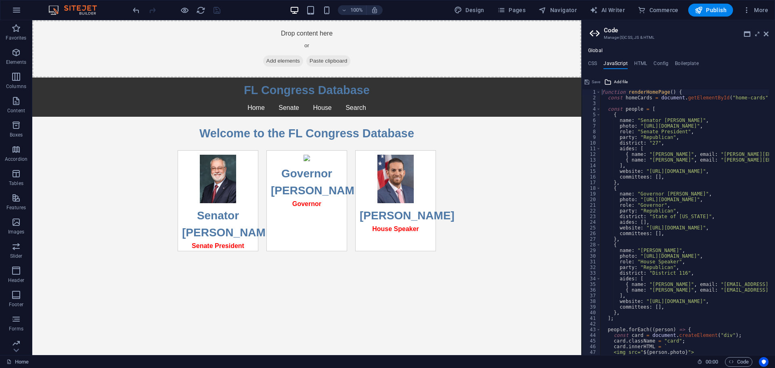
click at [633, 66] on ul "CSS JavaScript HTML Config Boilerplate" at bounding box center [678, 65] width 193 height 9
click at [639, 66] on h4 "HTML" at bounding box center [640, 65] width 13 height 9
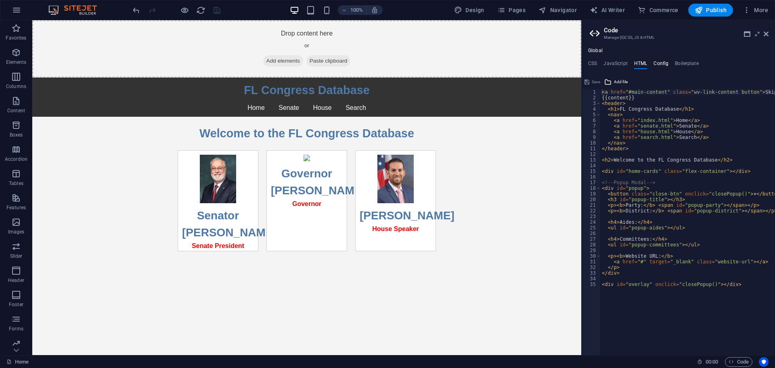
click at [663, 65] on h4 "Config" at bounding box center [660, 65] width 15 height 9
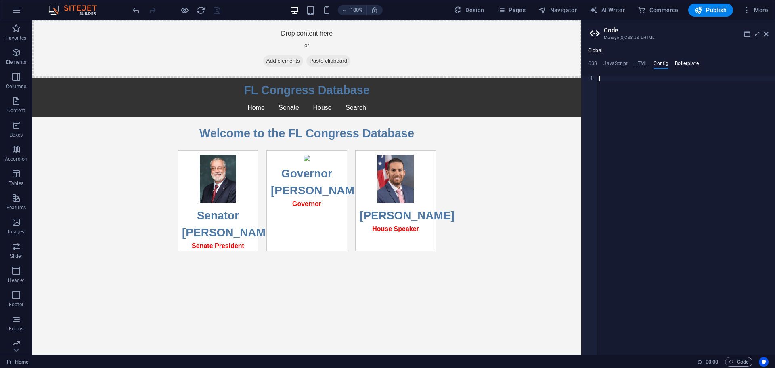
click at [679, 66] on h4 "Boilerplate" at bounding box center [687, 65] width 24 height 9
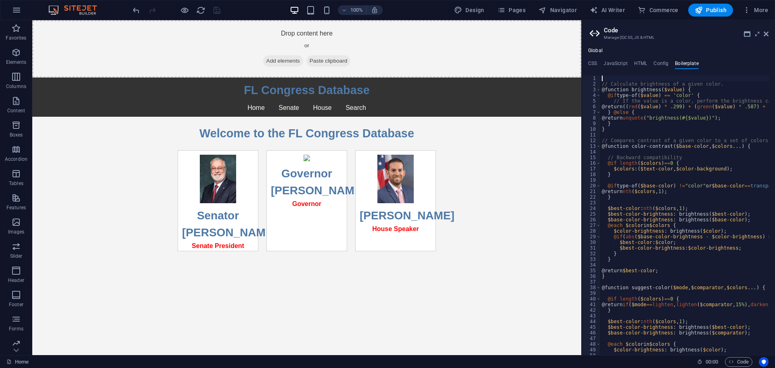
click at [597, 51] on h4 "Global" at bounding box center [595, 51] width 15 height 6
click at [759, 8] on span "More" at bounding box center [755, 10] width 25 height 8
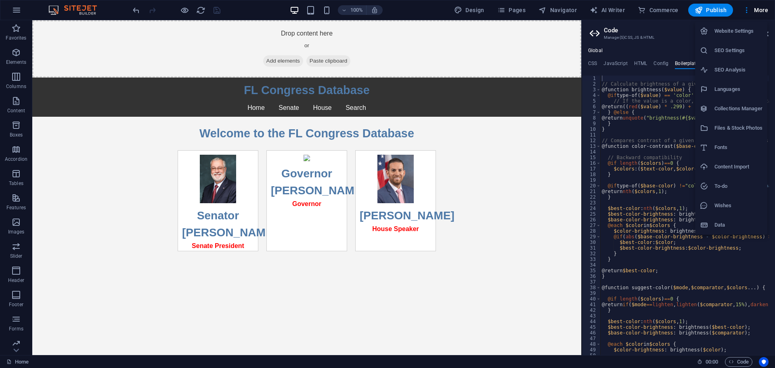
click at [745, 35] on h6 "Website Settings" at bounding box center [738, 31] width 48 height 10
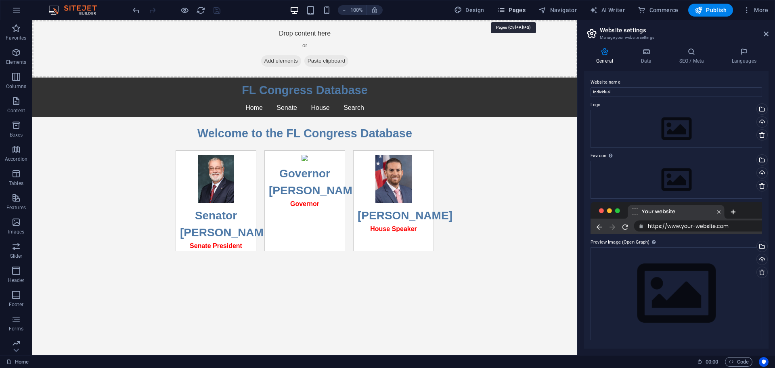
click at [508, 9] on span "Pages" at bounding box center [511, 10] width 28 height 8
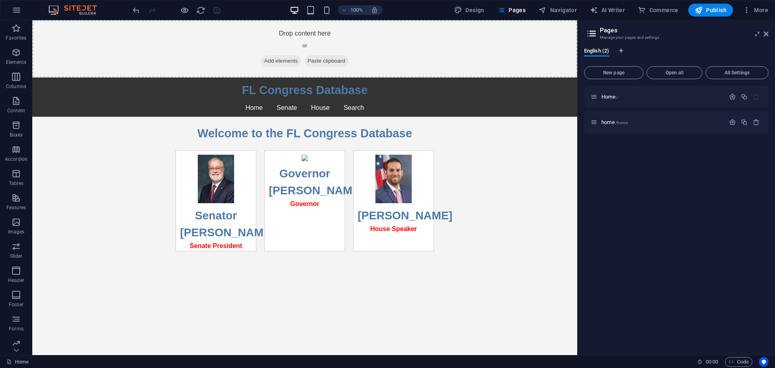
click at [394, 94] on h1 "FL Congress Database" at bounding box center [304, 90] width 545 height 17
click at [13, 9] on icon "button" at bounding box center [17, 10] width 10 height 10
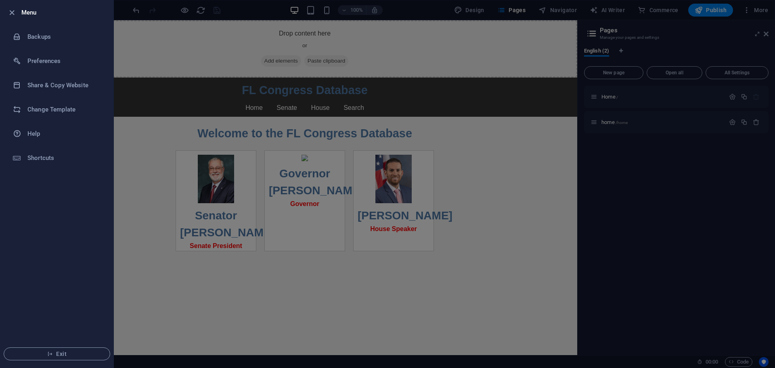
click at [207, 278] on div at bounding box center [387, 184] width 775 height 368
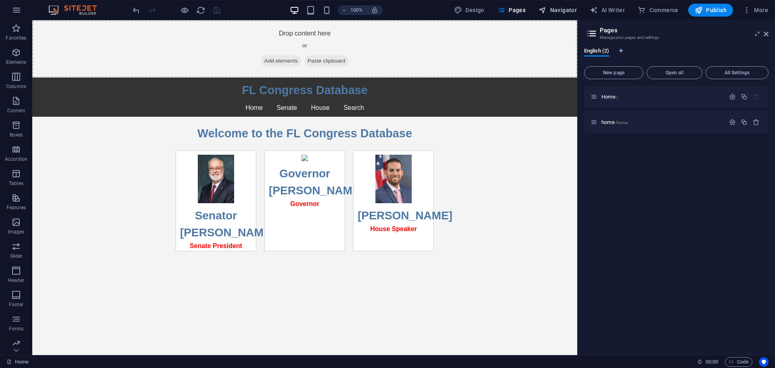
click at [561, 12] on span "Navigator" at bounding box center [557, 10] width 38 height 8
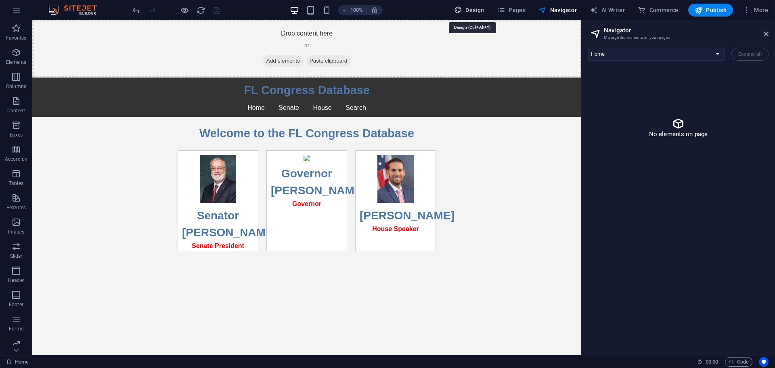
click at [468, 9] on span "Design" at bounding box center [469, 10] width 30 height 8
click at [517, 13] on span "Pages" at bounding box center [511, 10] width 28 height 8
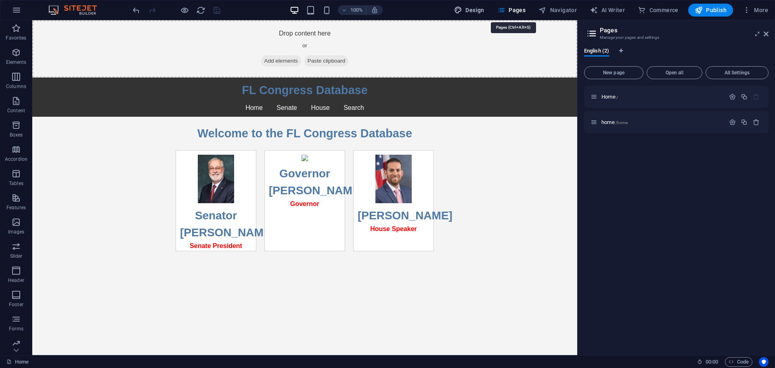
click at [483, 6] on span "Design" at bounding box center [469, 10] width 30 height 8
select select "px"
select select "400"
select select "px"
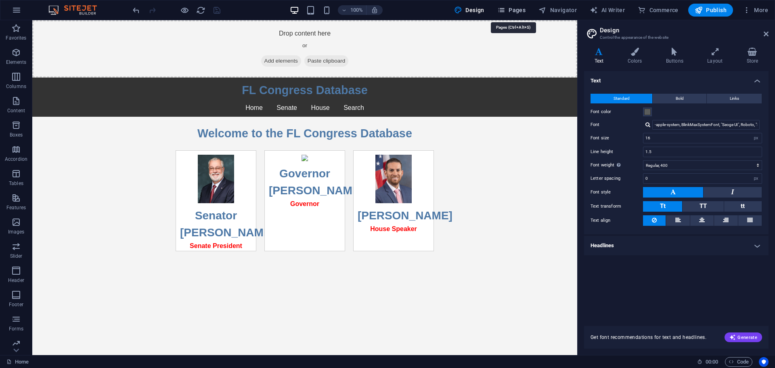
click at [505, 9] on icon "button" at bounding box center [501, 10] width 8 height 8
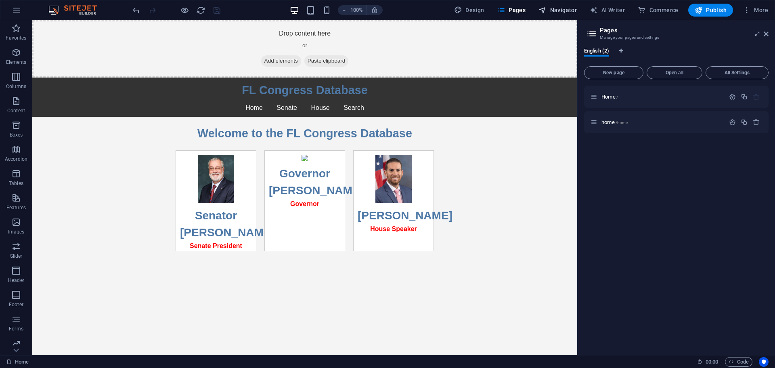
click at [577, 15] on button "Navigator" at bounding box center [557, 10] width 45 height 13
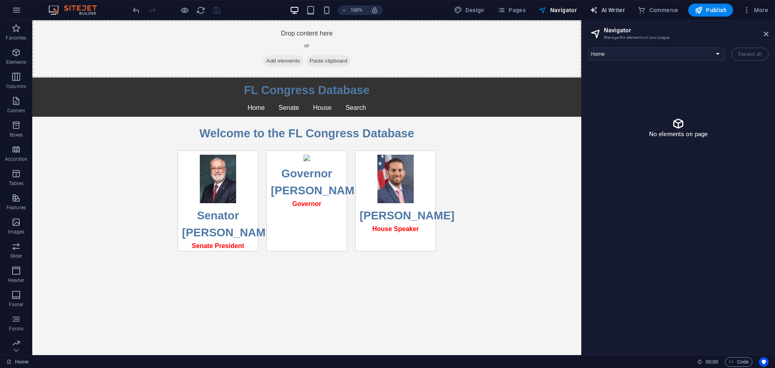
click at [588, 14] on button "AI Writer" at bounding box center [607, 10] width 42 height 13
select select "English"
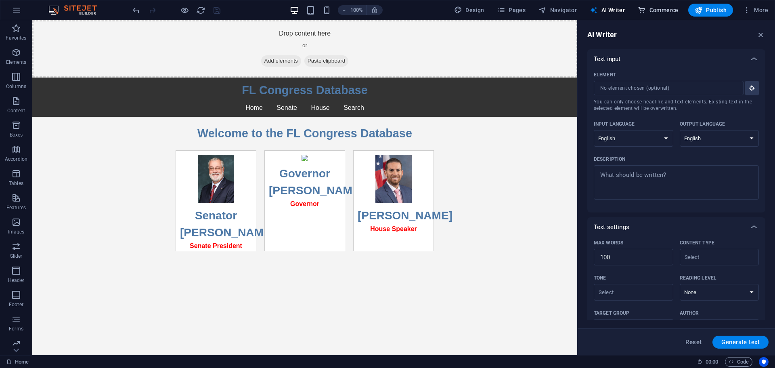
click at [640, 14] on icon "button" at bounding box center [642, 10] width 8 height 8
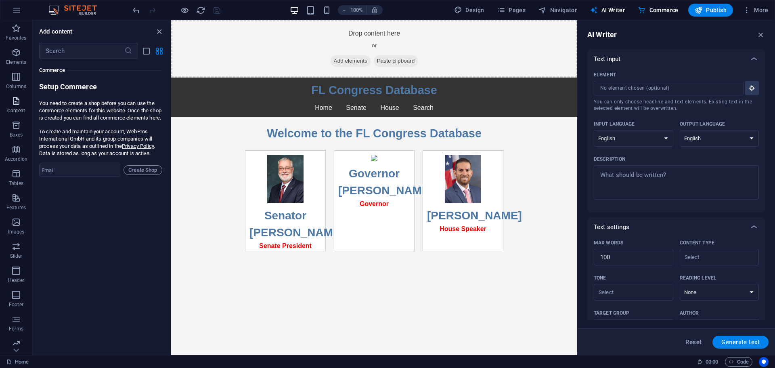
click at [19, 96] on icon "button" at bounding box center [16, 101] width 10 height 10
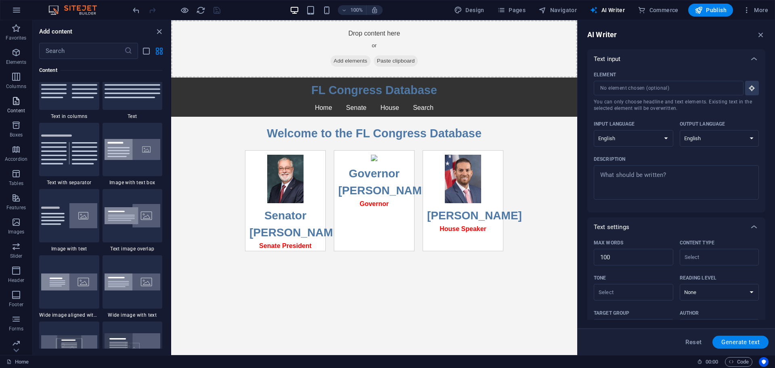
scroll to position [1412, 0]
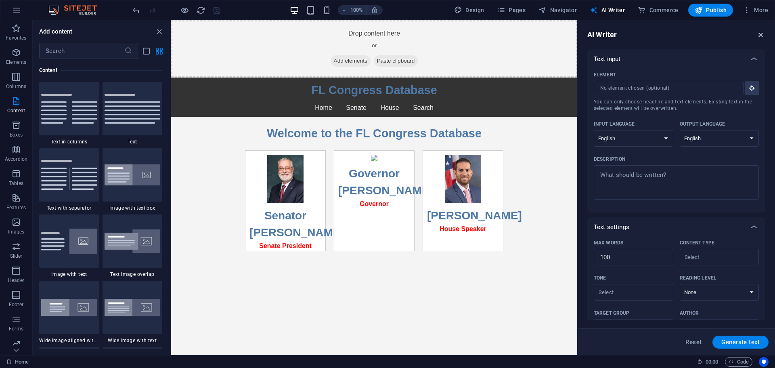
click at [758, 35] on icon "button" at bounding box center [760, 34] width 9 height 9
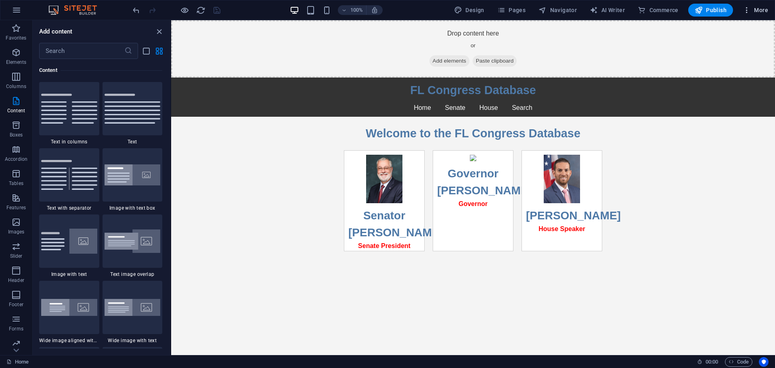
click at [758, 5] on button "More" at bounding box center [755, 10] width 32 height 13
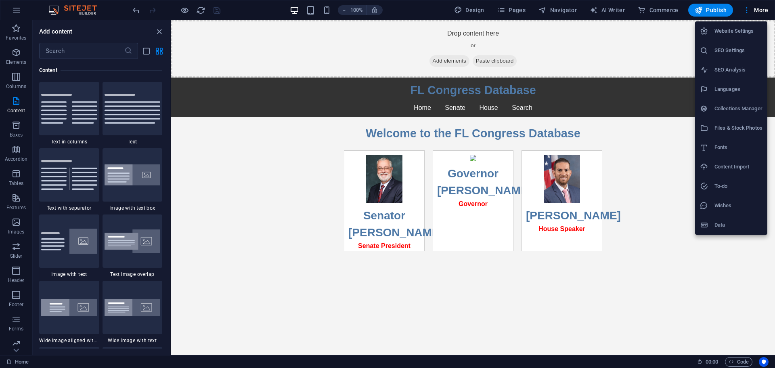
click at [731, 226] on h6 "Data" at bounding box center [738, 225] width 48 height 10
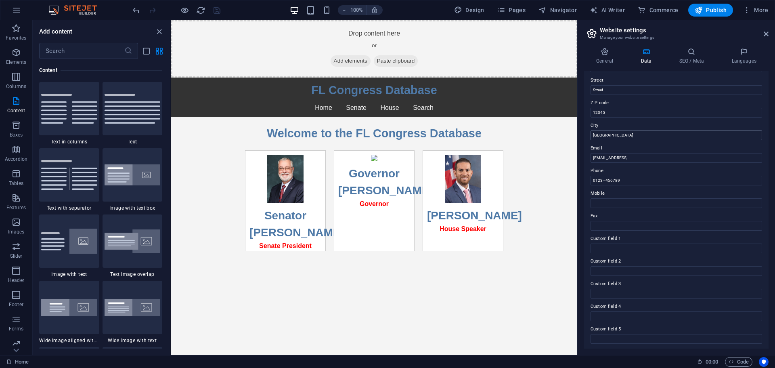
scroll to position [0, 0]
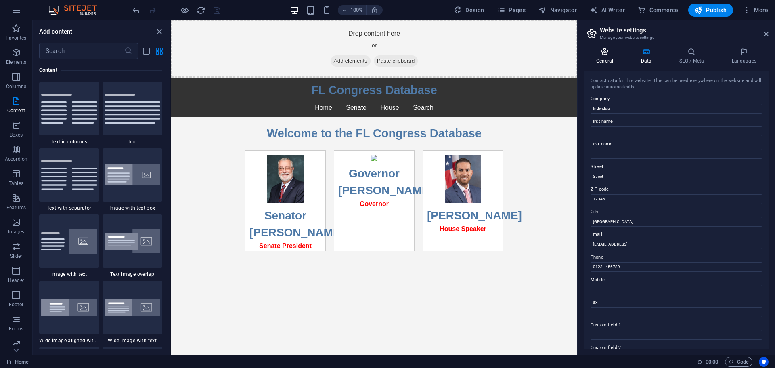
click at [600, 57] on h4 "General" at bounding box center [606, 56] width 44 height 17
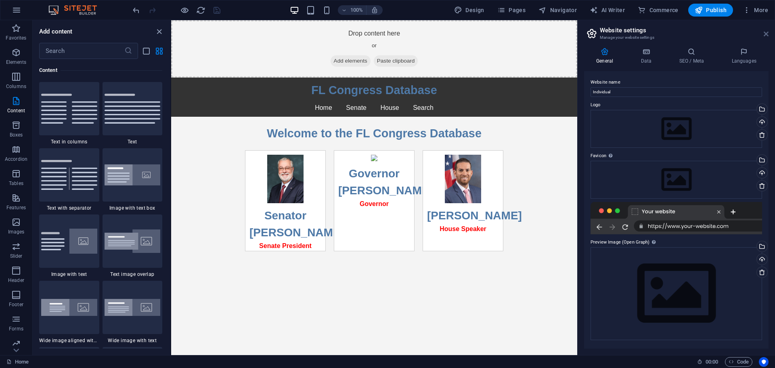
click at [767, 32] on icon at bounding box center [766, 34] width 5 height 6
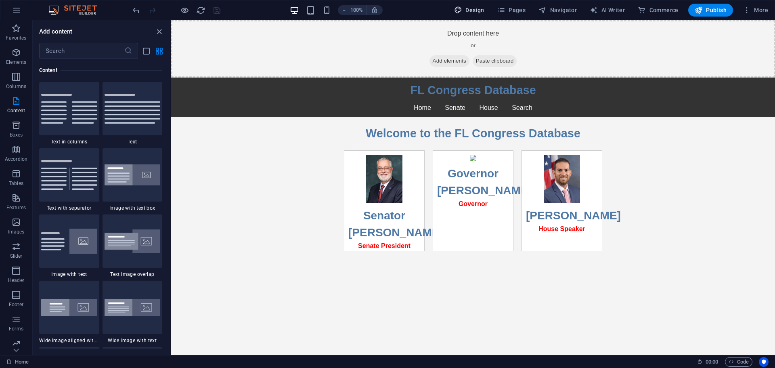
click at [480, 11] on span "Design" at bounding box center [469, 10] width 30 height 8
select select "px"
select select "400"
select select "px"
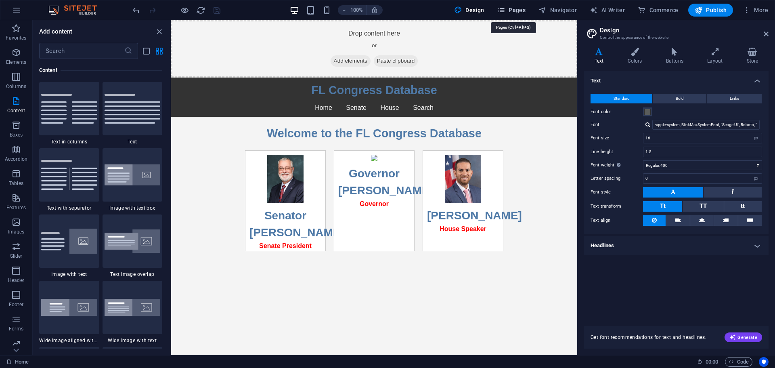
click at [516, 10] on span "Pages" at bounding box center [511, 10] width 28 height 8
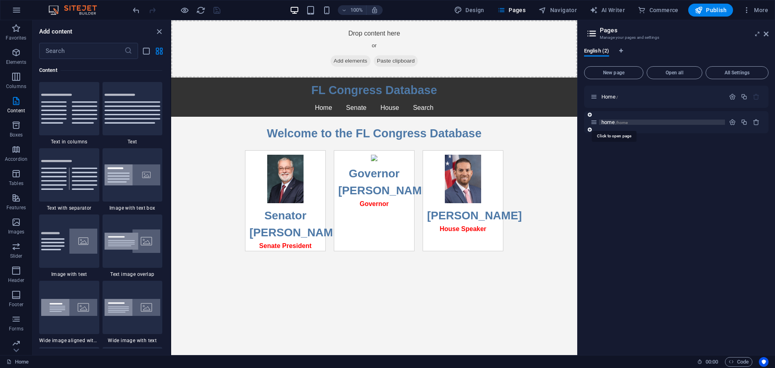
click at [627, 121] on span "/home" at bounding box center [622, 122] width 13 height 4
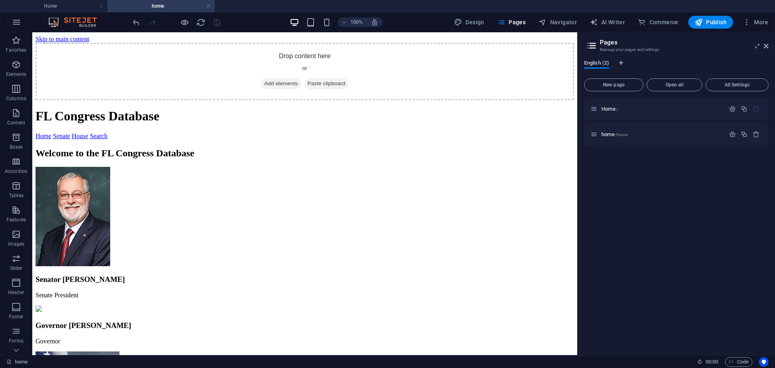
click at [602, 63] on span "English (2)" at bounding box center [596, 63] width 25 height 11
click at [600, 63] on span "English (2)" at bounding box center [596, 63] width 25 height 11
drag, startPoint x: 600, startPoint y: 63, endPoint x: 616, endPoint y: 73, distance: 18.1
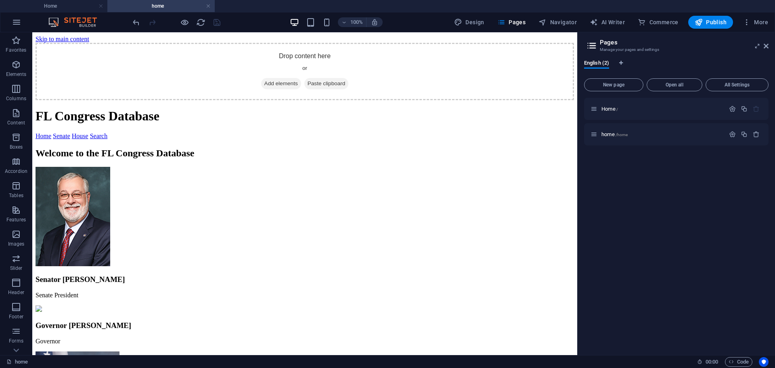
click at [637, 84] on div "English (2) New page Open all All Settings Home / home /home" at bounding box center [676, 204] width 184 height 289
drag, startPoint x: 603, startPoint y: 61, endPoint x: 629, endPoint y: 62, distance: 25.8
click at [629, 62] on div "English (2)" at bounding box center [676, 67] width 184 height 15
click at [754, 88] on button "All Settings" at bounding box center [737, 84] width 63 height 13
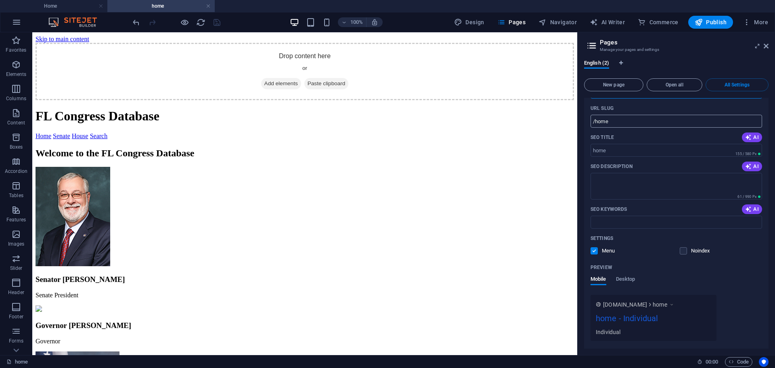
scroll to position [402, 0]
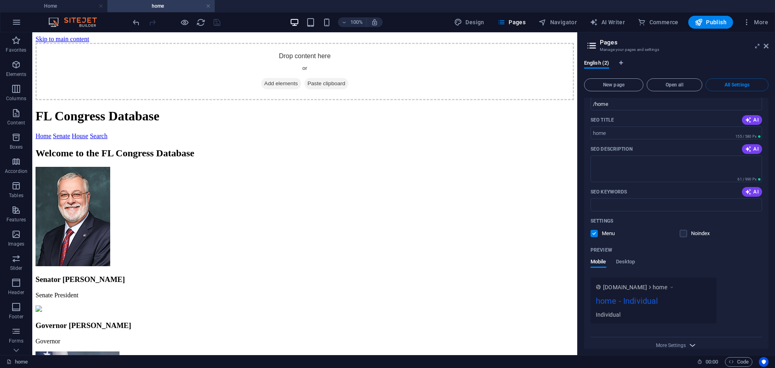
click at [694, 340] on icon "button" at bounding box center [692, 344] width 9 height 9
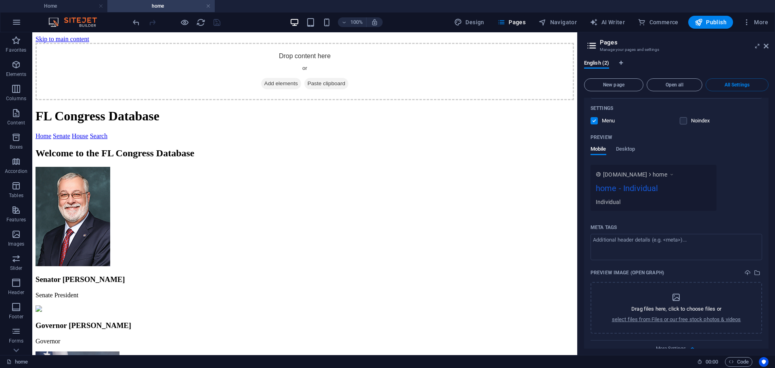
scroll to position [518, 0]
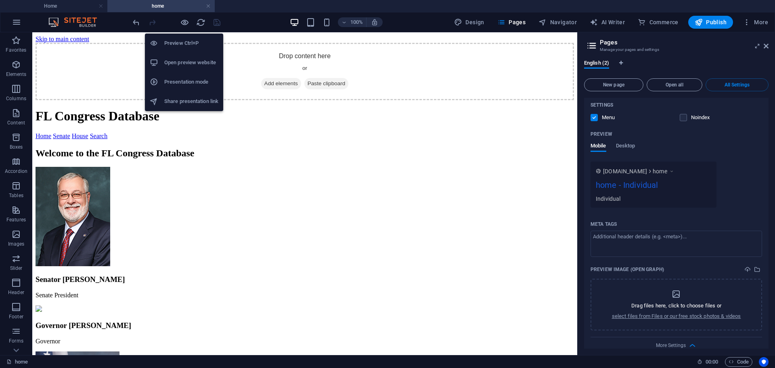
click at [199, 64] on h6 "Open preview website" at bounding box center [191, 63] width 54 height 10
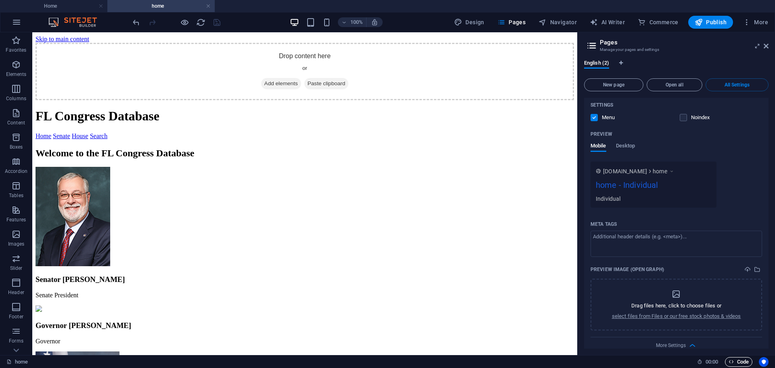
click at [741, 363] on span "Code" at bounding box center [739, 362] width 20 height 10
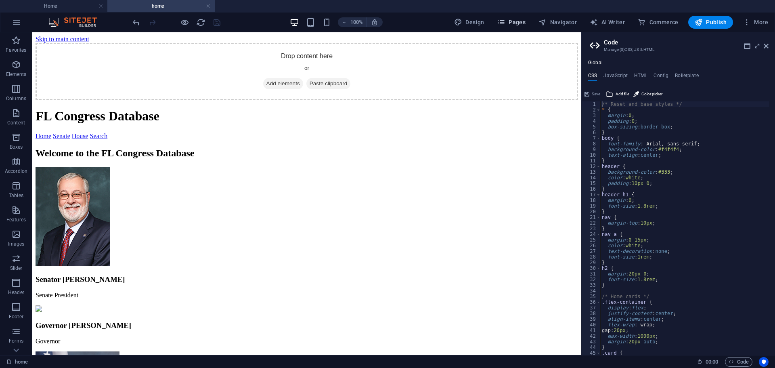
click at [505, 25] on icon "button" at bounding box center [501, 22] width 8 height 8
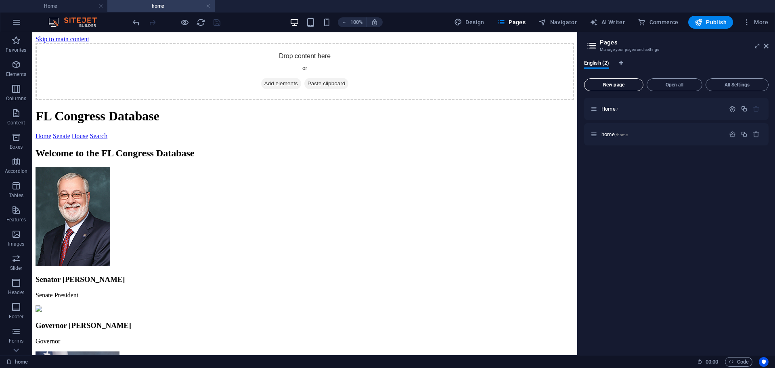
click at [626, 86] on span "New page" at bounding box center [614, 84] width 52 height 5
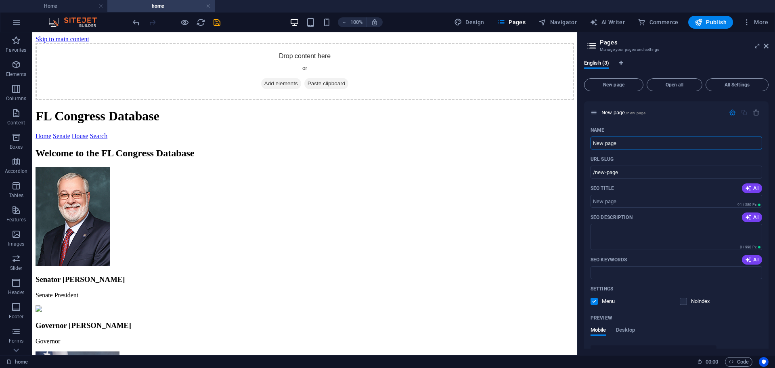
scroll to position [40, 0]
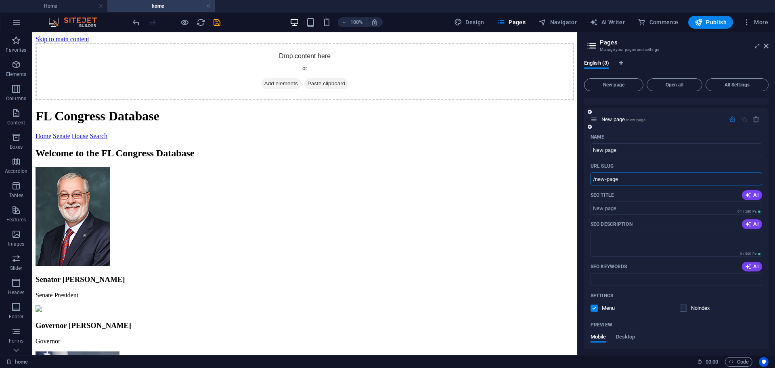
click at [632, 182] on input "/new-page" at bounding box center [676, 178] width 172 height 13
click at [671, 163] on div "URL SLUG" at bounding box center [676, 165] width 172 height 13
click at [680, 149] on input "New page" at bounding box center [676, 149] width 172 height 13
type input "sena"
type input "/sen"
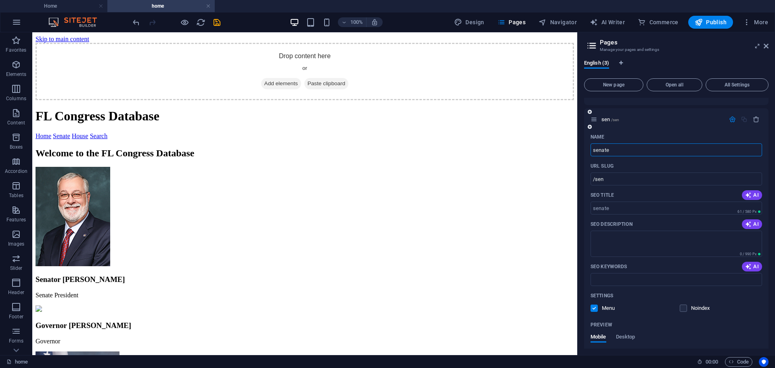
type input "senate"
type input "/senate"
type input "senate"
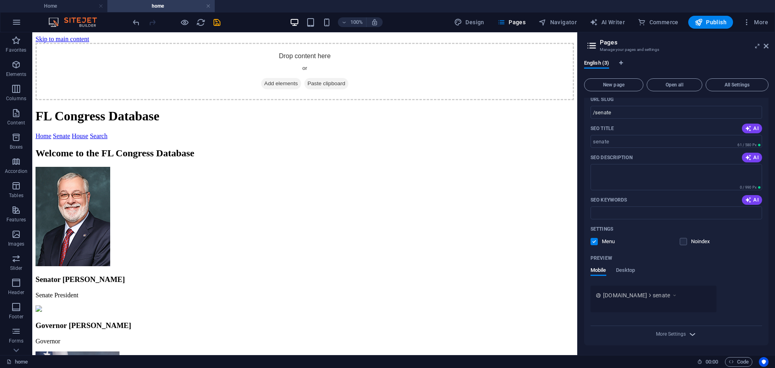
click at [693, 337] on icon "button" at bounding box center [692, 333] width 9 height 9
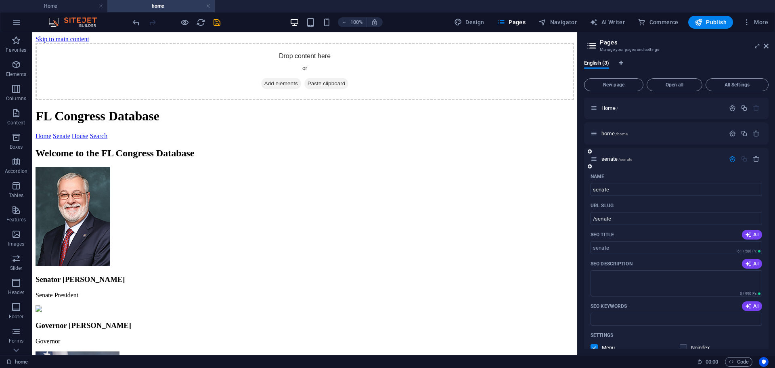
scroll to position [0, 0]
click at [689, 161] on p "senate /senate" at bounding box center [661, 159] width 121 height 5
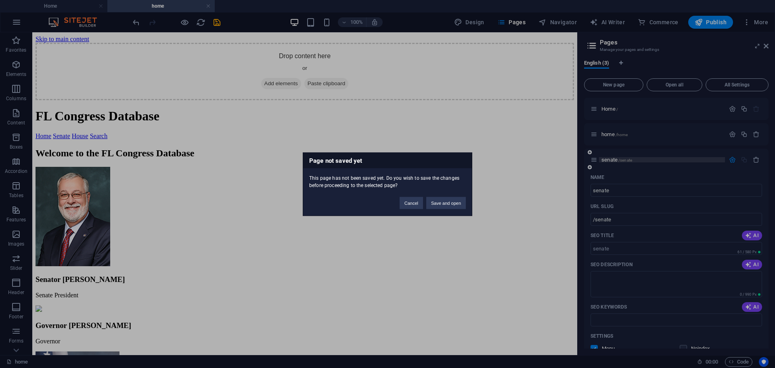
click at [689, 161] on div "Page not saved yet This page has not been saved yet. Do you wish to save the ch…" at bounding box center [387, 184] width 775 height 368
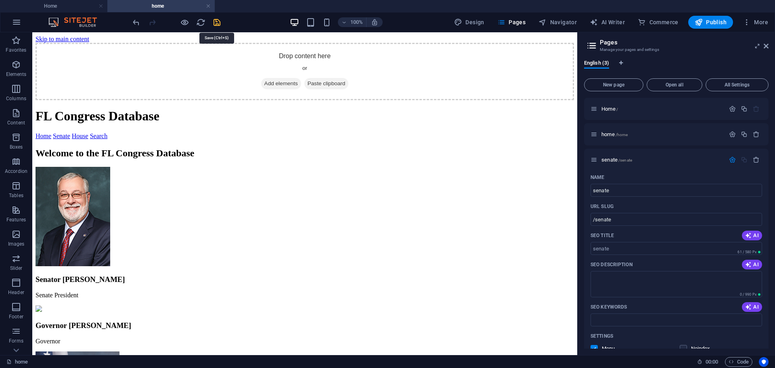
click at [216, 20] on icon "save" at bounding box center [216, 22] width 9 height 9
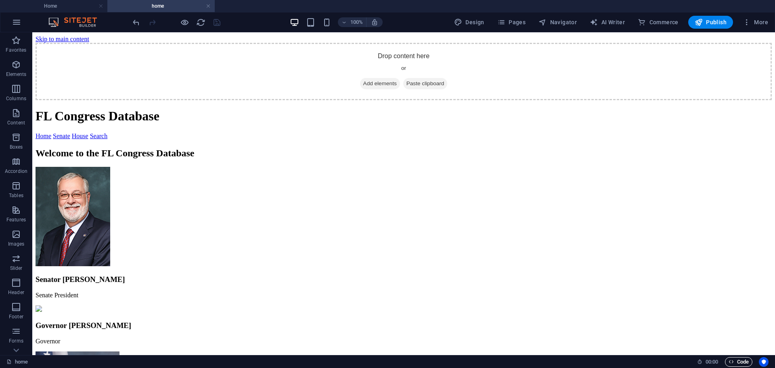
click at [740, 363] on span "Code" at bounding box center [739, 362] width 20 height 10
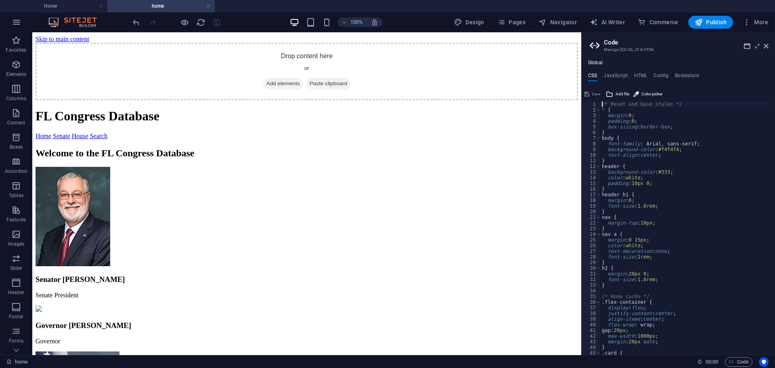
click at [590, 62] on h4 "Global" at bounding box center [595, 63] width 15 height 6
click at [745, 44] on icon at bounding box center [747, 46] width 6 height 6
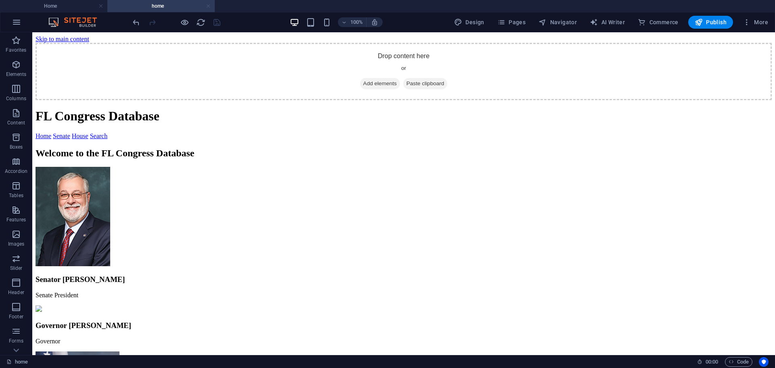
click at [207, 6] on link at bounding box center [208, 6] width 5 height 8
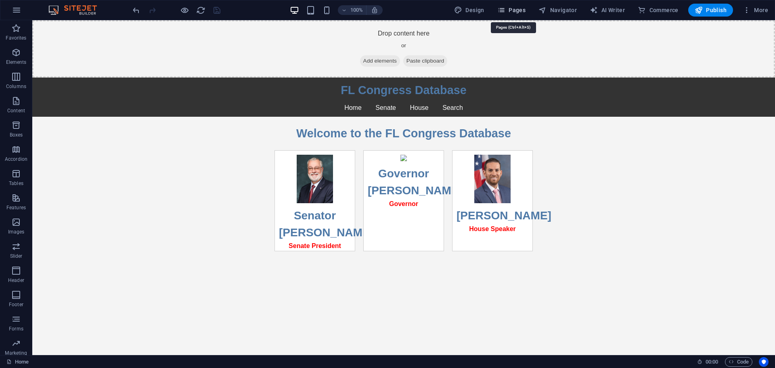
click at [509, 12] on span "Pages" at bounding box center [511, 10] width 28 height 8
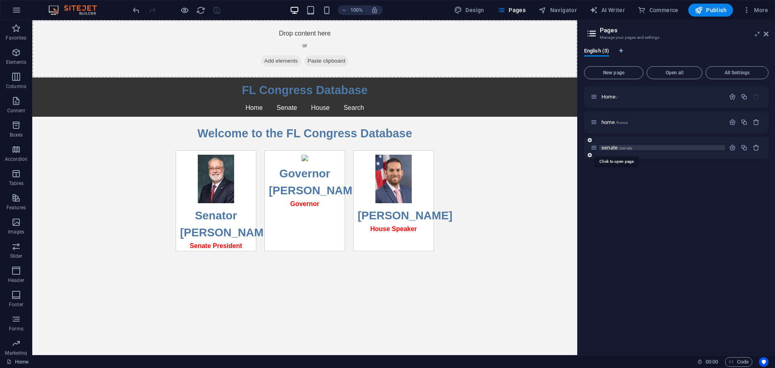
click at [622, 146] on span "/senate" at bounding box center [625, 148] width 14 height 4
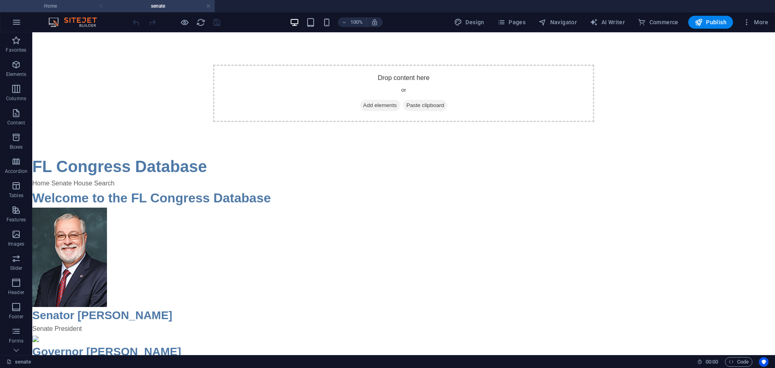
click at [100, 6] on link at bounding box center [100, 6] width 5 height 8
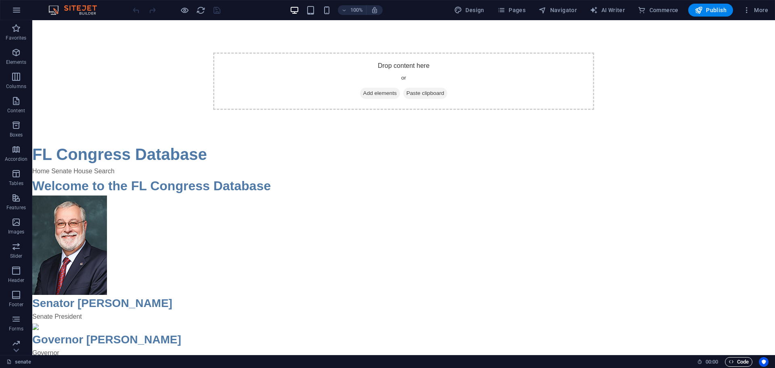
click at [730, 361] on icon "button" at bounding box center [731, 361] width 5 height 5
click at [153, 51] on div "Drop content here or Add elements Paste clipboard" at bounding box center [403, 81] width 743 height 122
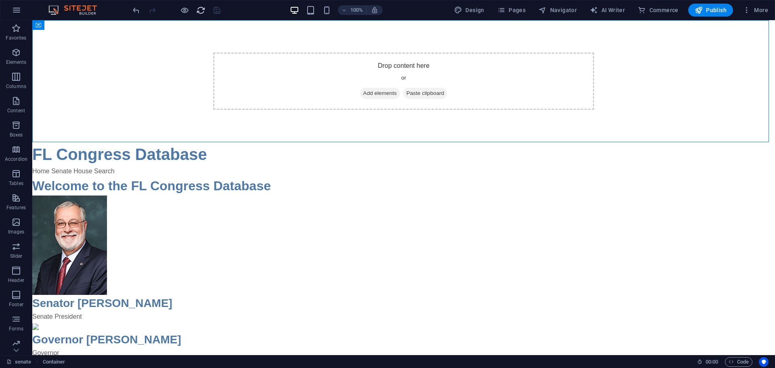
click at [201, 12] on icon "reload" at bounding box center [200, 10] width 9 height 9
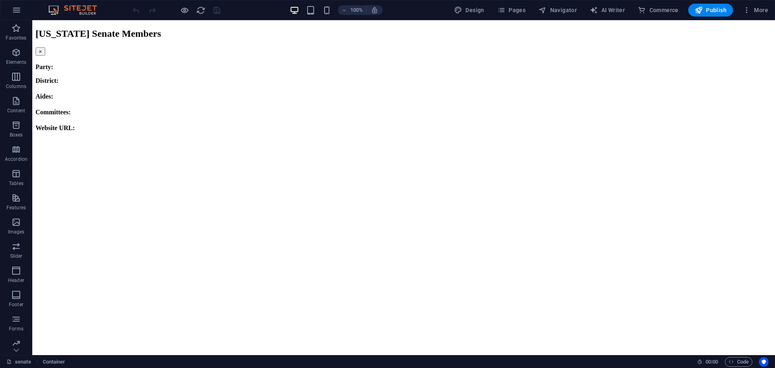
click at [36, 47] on button "×" at bounding box center [41, 51] width 10 height 8
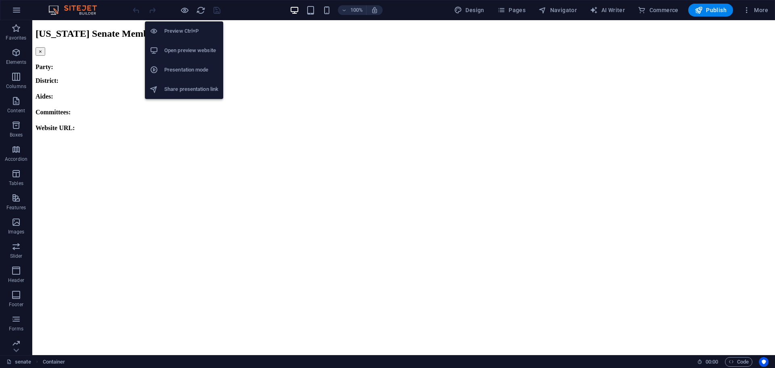
click at [182, 29] on h6 "Preview Ctrl+P" at bounding box center [191, 31] width 54 height 10
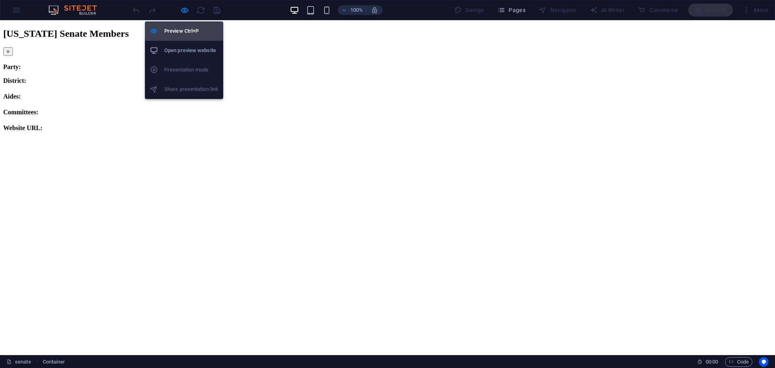
click at [182, 29] on h6 "Preview Ctrl+P" at bounding box center [191, 31] width 54 height 10
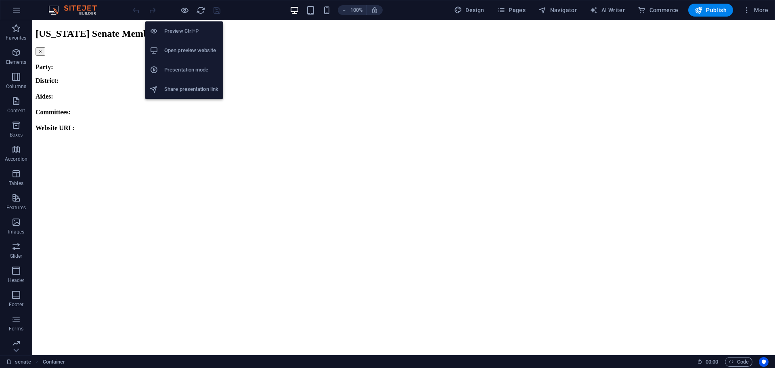
click at [185, 52] on h6 "Open preview website" at bounding box center [191, 51] width 54 height 10
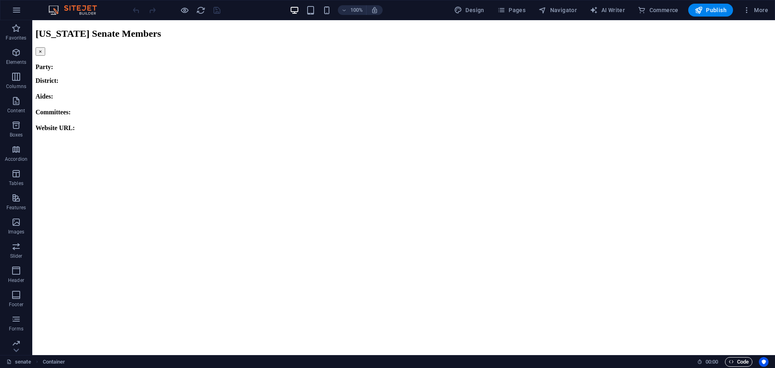
click at [737, 360] on span "Code" at bounding box center [739, 362] width 20 height 10
drag, startPoint x: 511, startPoint y: 68, endPoint x: 504, endPoint y: 68, distance: 7.7
click at [511, 77] on p "District:" at bounding box center [404, 80] width 736 height 7
click at [201, 14] on icon "reload" at bounding box center [200, 10] width 9 height 9
click at [200, 13] on icon "reload" at bounding box center [200, 10] width 9 height 9
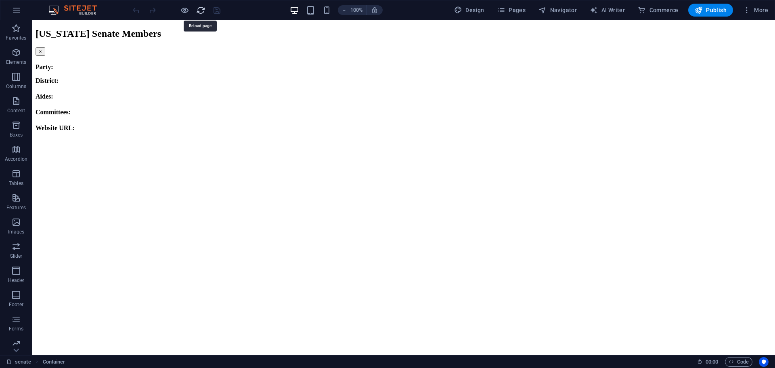
click at [200, 10] on icon "reload" at bounding box center [200, 10] width 9 height 9
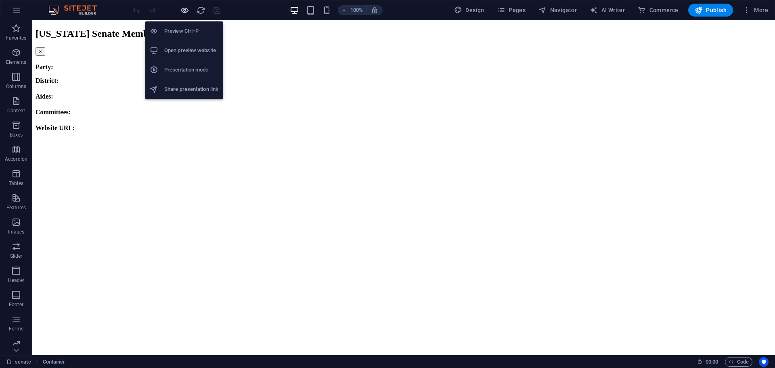
click at [185, 11] on icon "button" at bounding box center [184, 10] width 9 height 9
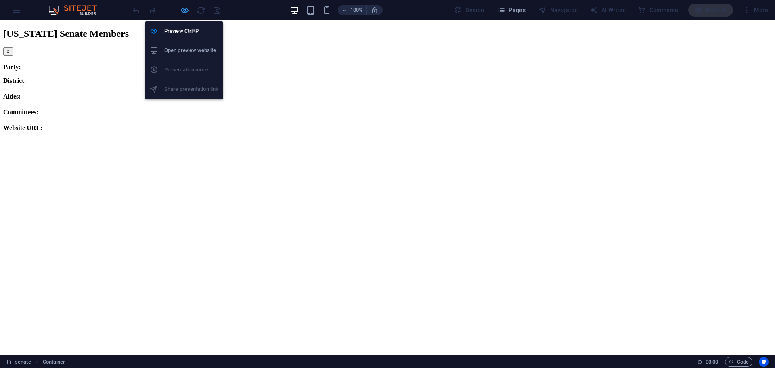
click at [185, 7] on icon "button" at bounding box center [184, 10] width 9 height 9
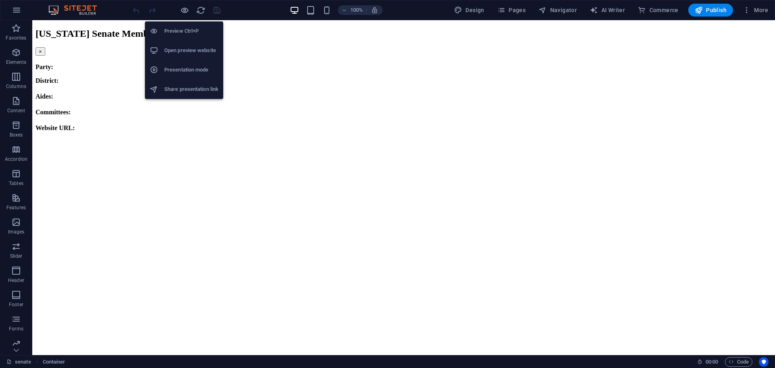
click at [177, 56] on li "Open preview website" at bounding box center [184, 50] width 78 height 19
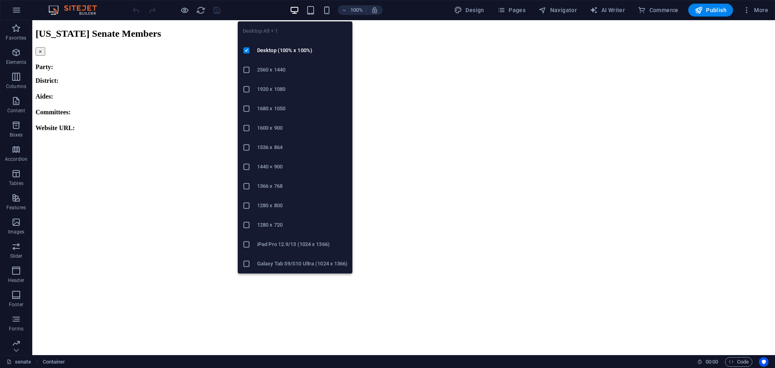
click at [298, 11] on icon "button" at bounding box center [294, 10] width 9 height 9
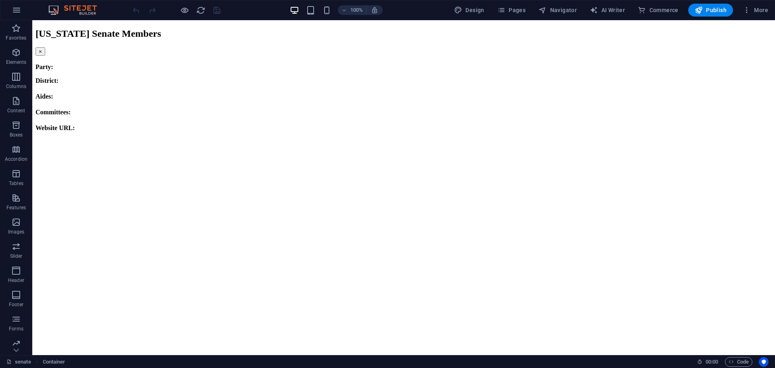
click at [173, 77] on p "District:" at bounding box center [404, 80] width 736 height 7
click at [32, 40] on div "Favorites Elements Columns Content Boxes Accordion Tables Features Images Slide…" at bounding box center [16, 187] width 32 height 335
click at [36, 47] on button "×" at bounding box center [41, 51] width 10 height 8
click at [731, 355] on div "senate Container 00 : 00 Code" at bounding box center [387, 361] width 775 height 13
click at [736, 358] on span "Code" at bounding box center [739, 362] width 20 height 10
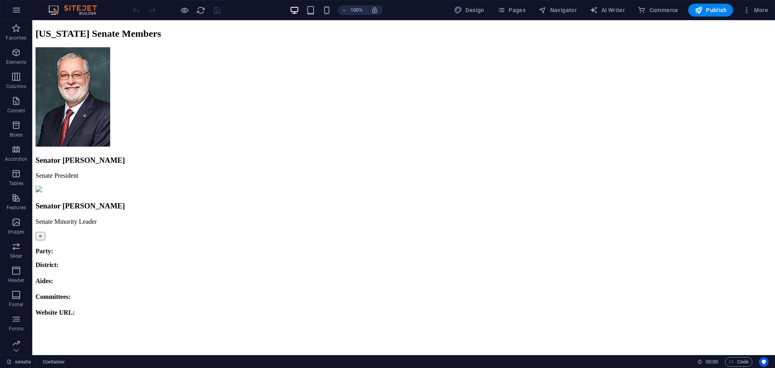
click at [110, 82] on img at bounding box center [73, 96] width 75 height 99
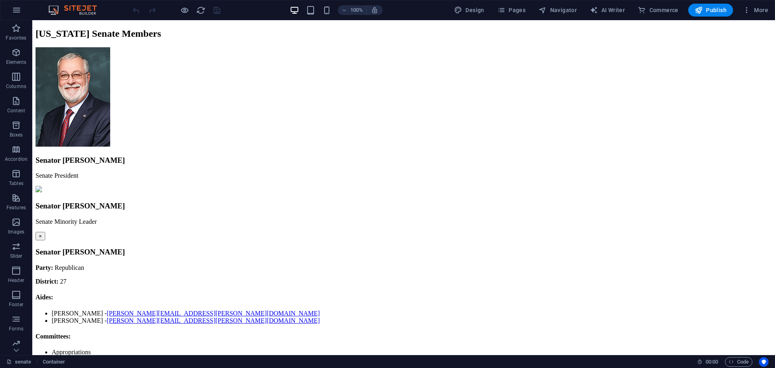
click at [110, 82] on img at bounding box center [73, 96] width 75 height 99
click at [36, 232] on button "×" at bounding box center [41, 236] width 10 height 8
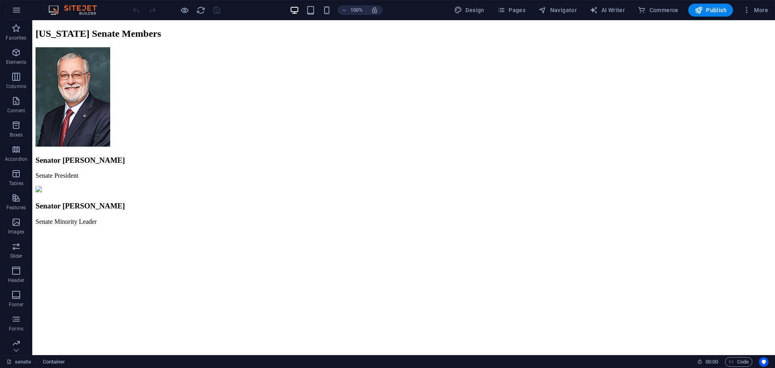
click at [402, 103] on div "Senator [PERSON_NAME] Senate President Senator [PERSON_NAME] Senate Minority Le…" at bounding box center [404, 136] width 736 height 178
click at [417, 218] on p "Senate Minority Leader" at bounding box center [404, 221] width 736 height 7
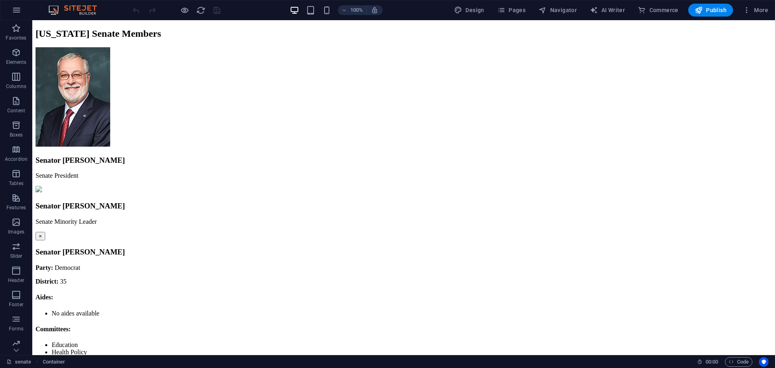
click at [417, 218] on p "Senate Minority Leader" at bounding box center [404, 221] width 736 height 7
click at [395, 98] on div "Senator [PERSON_NAME] Senate President" at bounding box center [404, 113] width 736 height 132
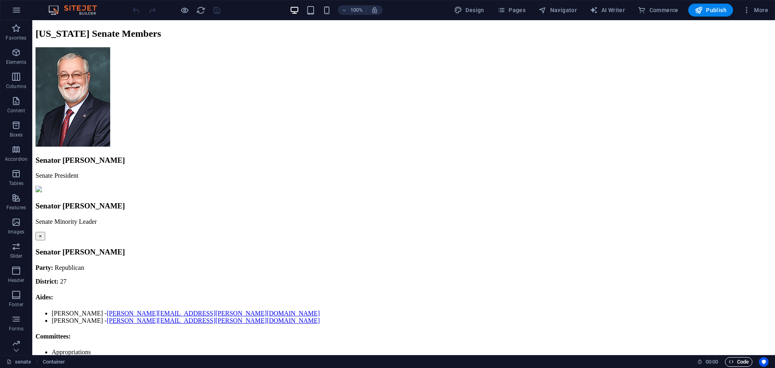
click at [743, 361] on span "Code" at bounding box center [739, 362] width 20 height 10
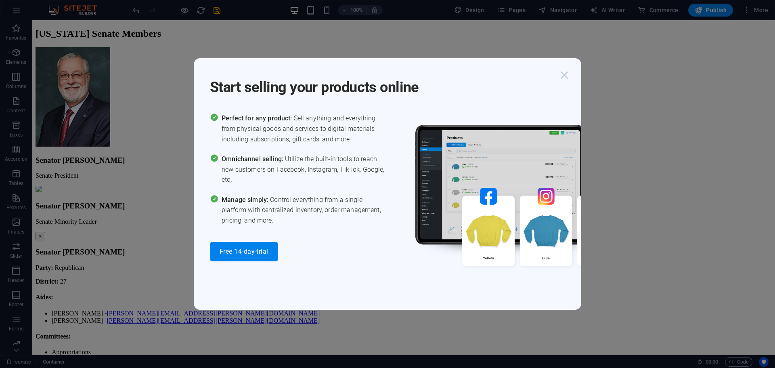
click at [563, 72] on icon "button" at bounding box center [564, 75] width 15 height 15
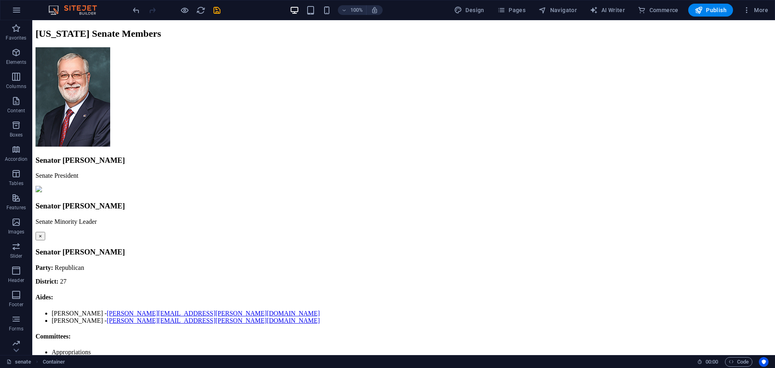
click at [207, 125] on div "Senator [PERSON_NAME] Senate President Senator [PERSON_NAME] Senate Minority Le…" at bounding box center [404, 136] width 736 height 178
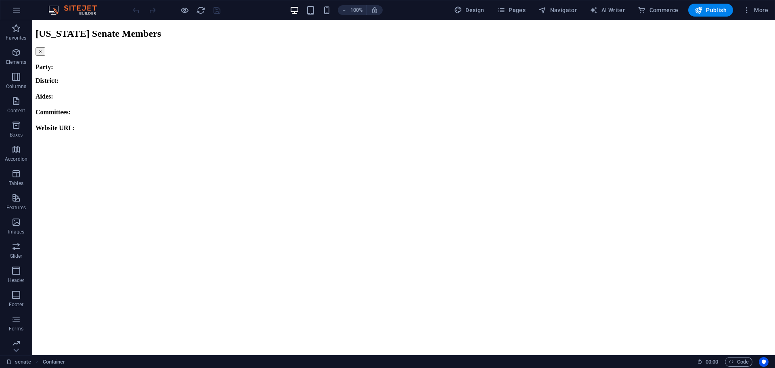
click at [526, 138] on html "[US_STATE] Senate Members × Party: District: Aides: Committees: Website URL:" at bounding box center [403, 79] width 743 height 118
click at [36, 47] on button "×" at bounding box center [41, 51] width 10 height 8
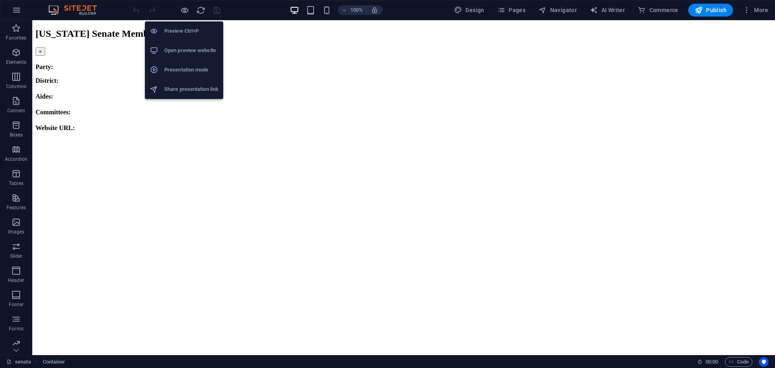
click at [180, 46] on h6 "Open preview website" at bounding box center [191, 51] width 54 height 10
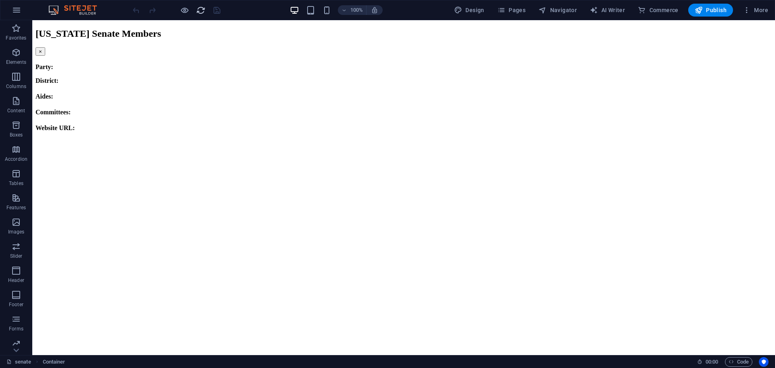
click at [196, 12] on icon "reload" at bounding box center [200, 10] width 9 height 9
click at [515, 14] on span "Pages" at bounding box center [511, 10] width 28 height 8
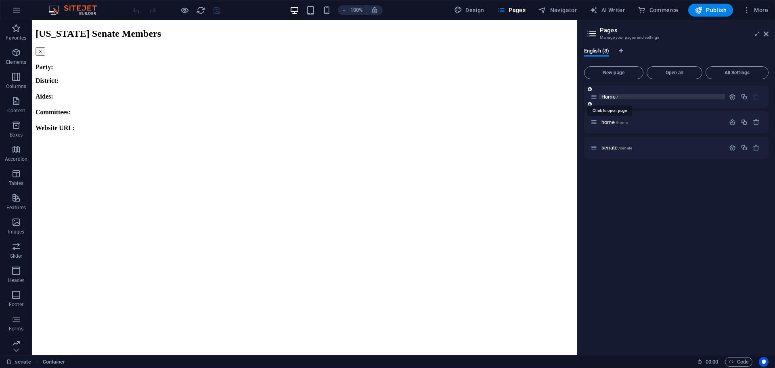
click at [615, 98] on span "Home /" at bounding box center [609, 97] width 17 height 6
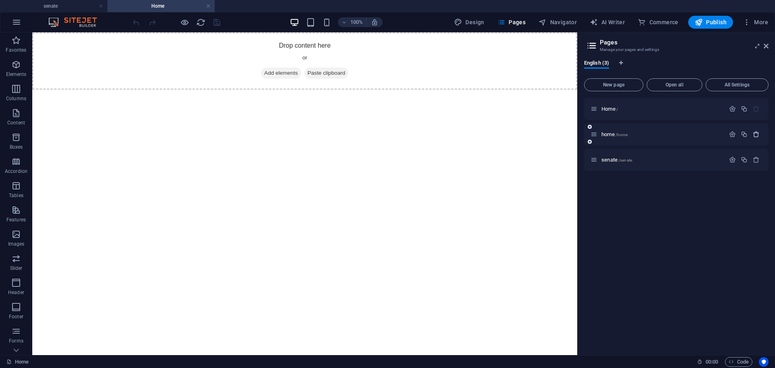
click at [756, 134] on icon "button" at bounding box center [756, 134] width 7 height 7
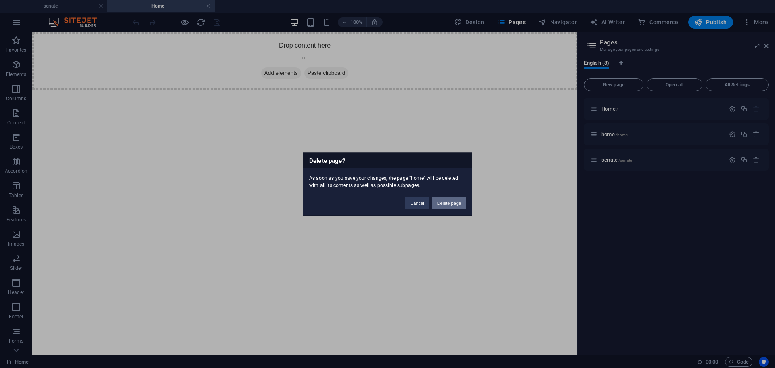
click at [458, 202] on button "Delete page" at bounding box center [448, 203] width 33 height 12
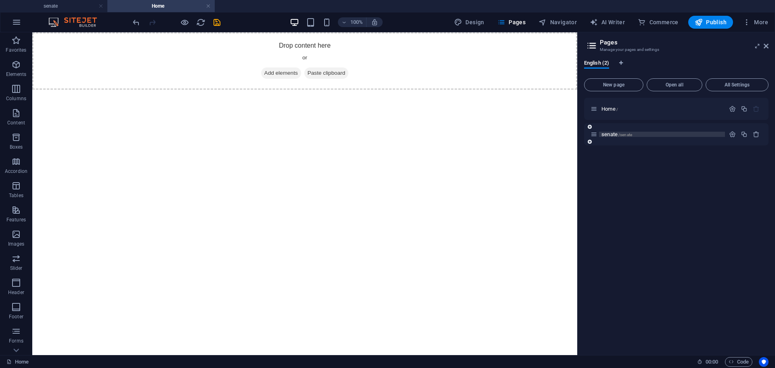
click at [620, 136] on span "/senate" at bounding box center [625, 134] width 14 height 4
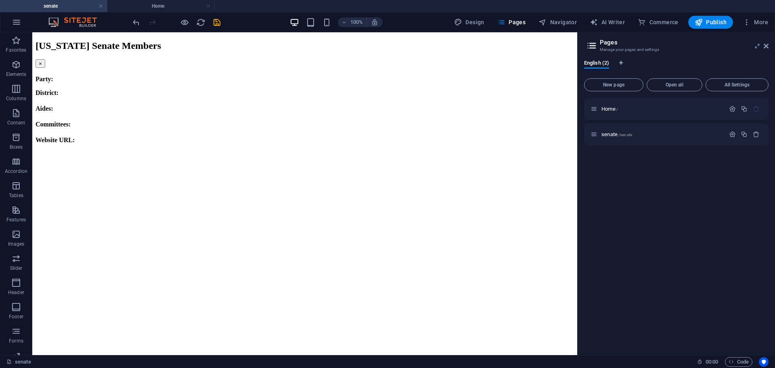
click at [768, 46] on aside "Pages Manage your pages and settings English (2) New page Open all All Settings…" at bounding box center [676, 193] width 198 height 322
click at [737, 362] on span "Code" at bounding box center [739, 362] width 20 height 10
click at [766, 44] on icon at bounding box center [766, 46] width 5 height 6
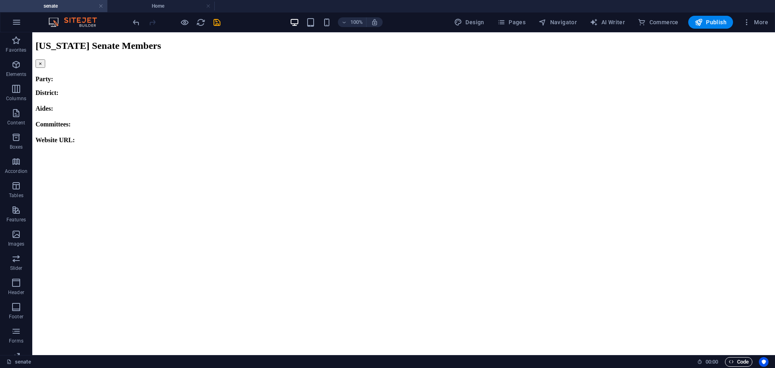
click at [743, 364] on span "Code" at bounding box center [739, 362] width 20 height 10
click at [202, 140] on html "[US_STATE] Senate Members × Party: District: Aides: Committees: Website URL:" at bounding box center [403, 91] width 743 height 118
click at [742, 364] on span "Code" at bounding box center [739, 362] width 20 height 10
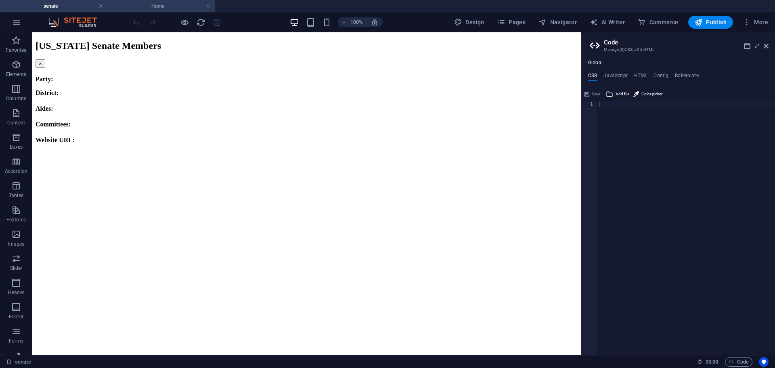
click at [128, 4] on h4 "Home" at bounding box center [160, 6] width 107 height 9
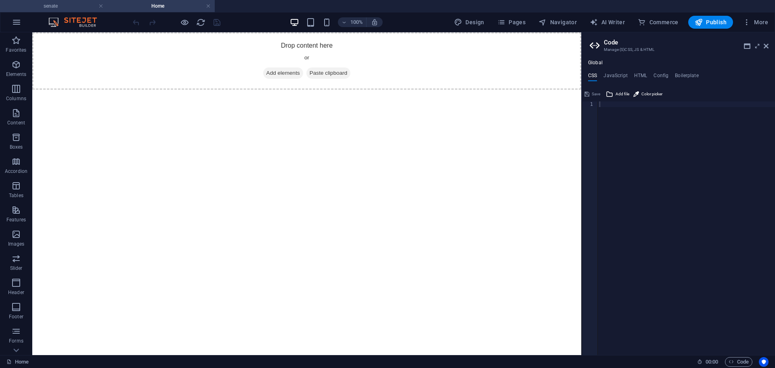
drag, startPoint x: 73, startPoint y: 9, endPoint x: 89, endPoint y: 9, distance: 15.7
click at [73, 9] on h4 "senate" at bounding box center [53, 6] width 107 height 9
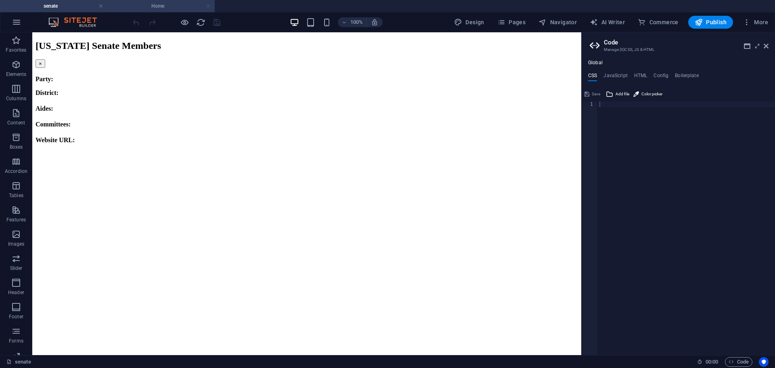
click at [208, 6] on link at bounding box center [208, 6] width 5 height 8
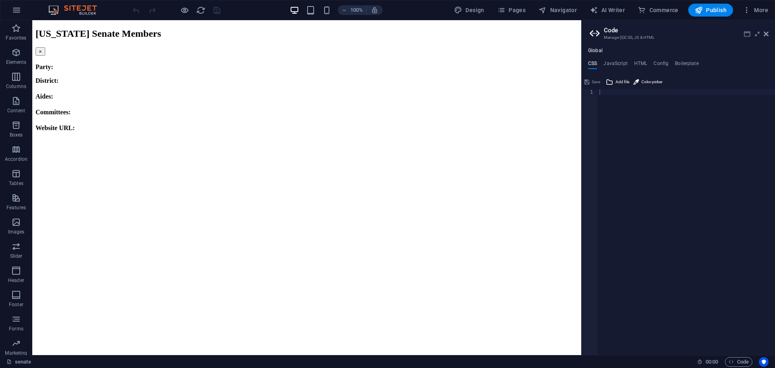
click at [749, 32] on icon at bounding box center [747, 34] width 6 height 6
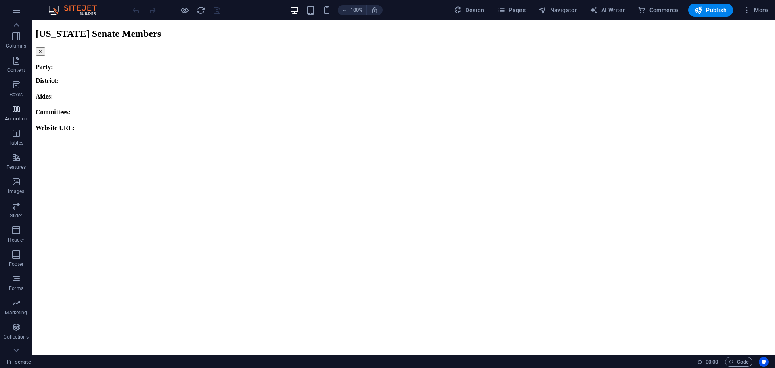
scroll to position [53, 0]
click at [24, 317] on span "Collections" at bounding box center [16, 319] width 32 height 19
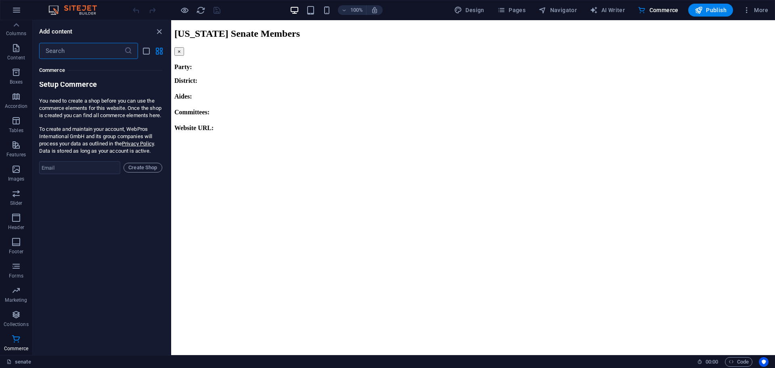
scroll to position [7792, 0]
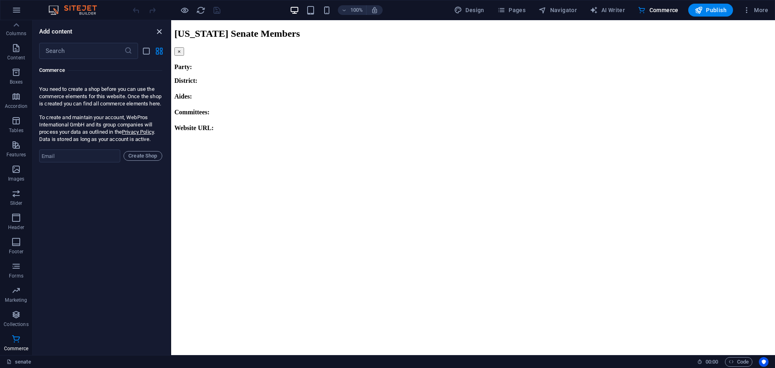
click at [158, 29] on icon "close panel" at bounding box center [159, 31] width 9 height 9
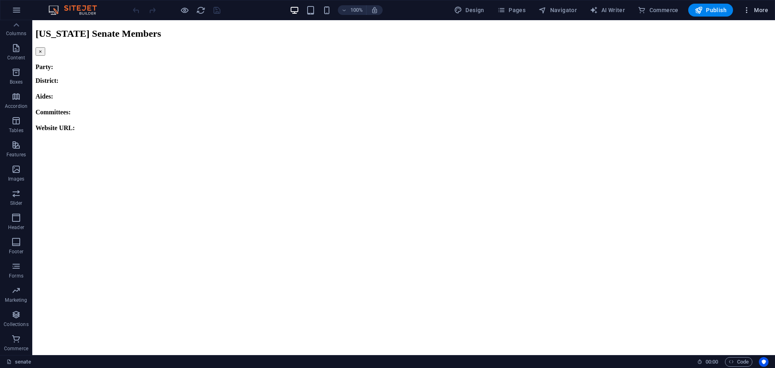
click at [755, 14] on span "More" at bounding box center [755, 10] width 25 height 8
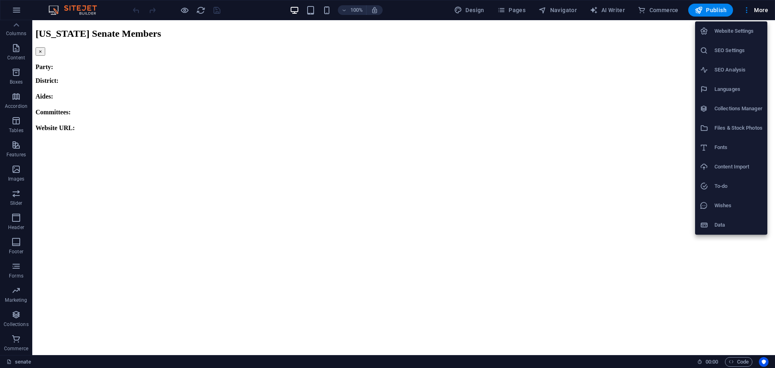
click at [756, 132] on h6 "Files & Stock Photos" at bounding box center [738, 128] width 48 height 10
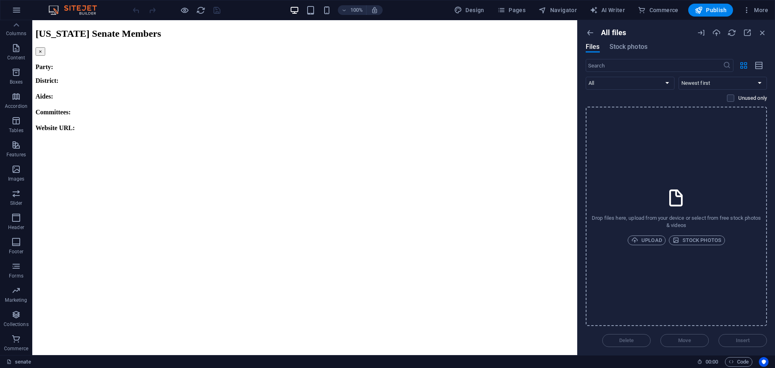
click at [679, 138] on div "Drop files here, upload from your device or select from free stock photos & vid…" at bounding box center [676, 216] width 181 height 219
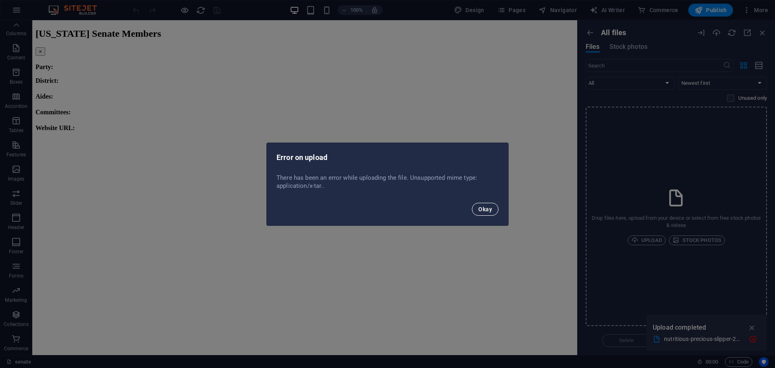
click at [480, 206] on span "Okay" at bounding box center [485, 209] width 14 height 6
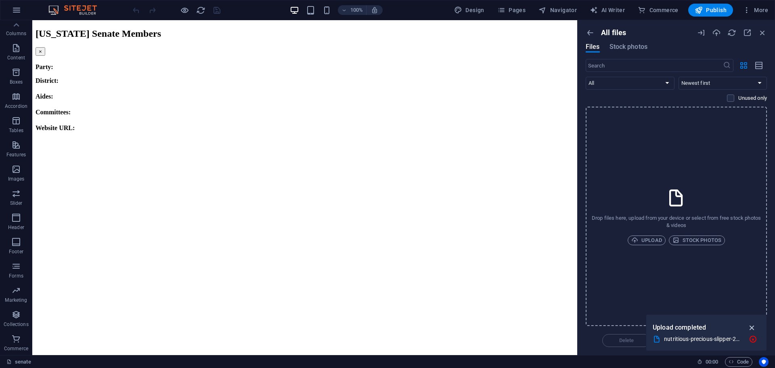
click at [753, 326] on icon "button" at bounding box center [751, 327] width 9 height 9
click at [659, 151] on div "Drop files here, upload from your device or select from free stock photos & vid…" at bounding box center [676, 216] width 181 height 219
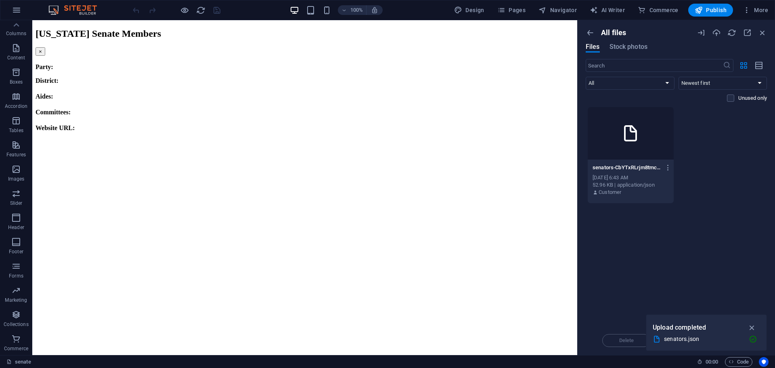
click at [624, 144] on div at bounding box center [631, 133] width 86 height 52
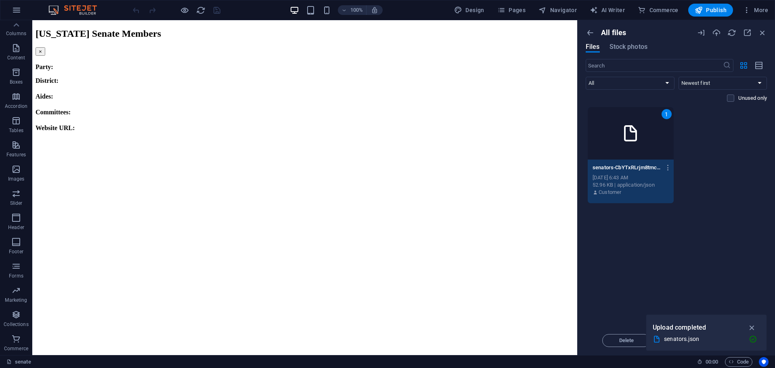
click at [628, 163] on div "senators-CbYTxRLrjm8tmcQm_YhKMg.json senators-CbYTxRLrjm8tmcQm_YhKMg.json" at bounding box center [630, 167] width 76 height 13
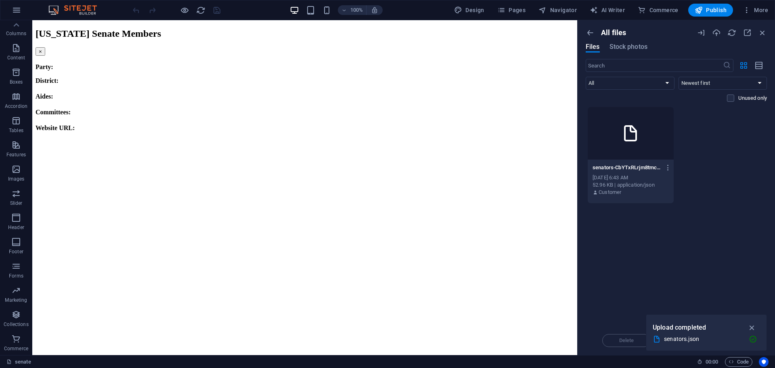
click at [628, 163] on div "senators-CbYTxRLrjm8tmcQm_YhKMg.json senators-CbYTxRLrjm8tmcQm_YhKMg.json" at bounding box center [630, 167] width 76 height 13
click at [668, 166] on icon "button" at bounding box center [668, 167] width 8 height 7
click at [673, 205] on h6 "Get link" at bounding box center [673, 208] width 33 height 10
click at [764, 31] on icon "button" at bounding box center [762, 32] width 9 height 9
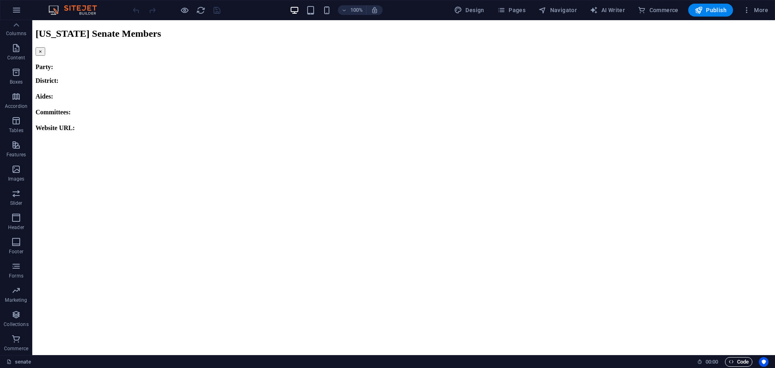
click at [733, 362] on span "Code" at bounding box center [739, 362] width 20 height 10
click at [200, 12] on icon "reload" at bounding box center [200, 10] width 9 height 9
click at [755, 9] on span "More" at bounding box center [755, 10] width 25 height 8
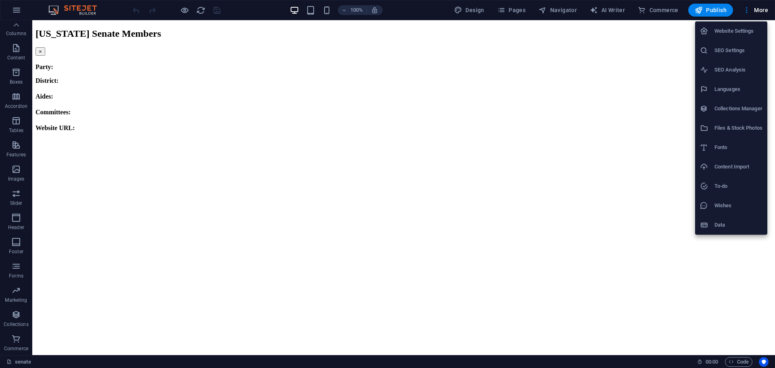
click at [612, 33] on div at bounding box center [387, 184] width 775 height 368
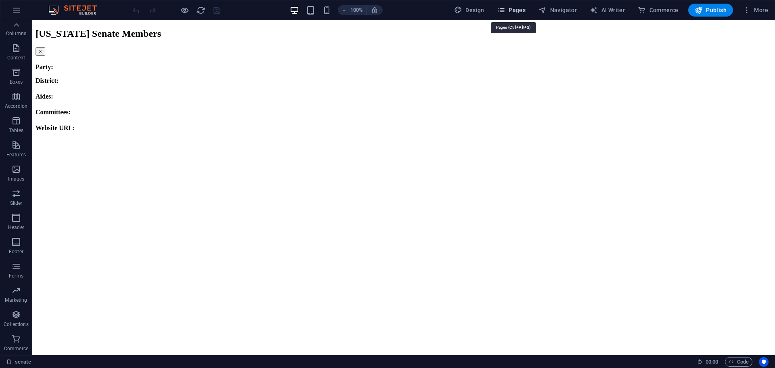
click at [515, 13] on span "Pages" at bounding box center [511, 10] width 28 height 8
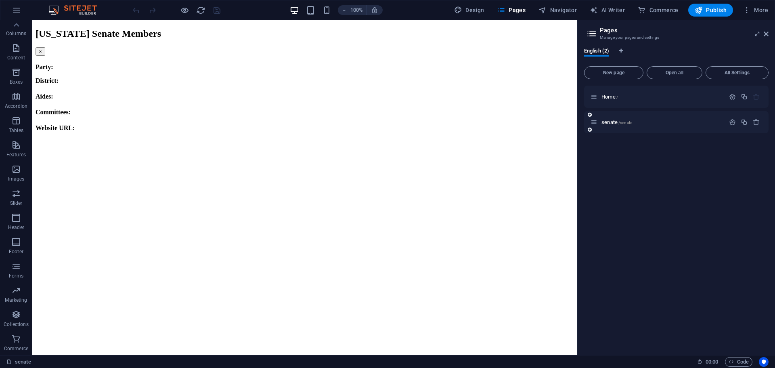
click at [624, 119] on div "senate /senate" at bounding box center [657, 121] width 134 height 9
click at [617, 126] on div "senate /senate" at bounding box center [657, 121] width 134 height 9
click at [620, 119] on span "senate /senate" at bounding box center [616, 122] width 31 height 6
click at [621, 119] on span "senate /senate" at bounding box center [616, 122] width 31 height 6
click at [735, 121] on icon "button" at bounding box center [732, 122] width 7 height 7
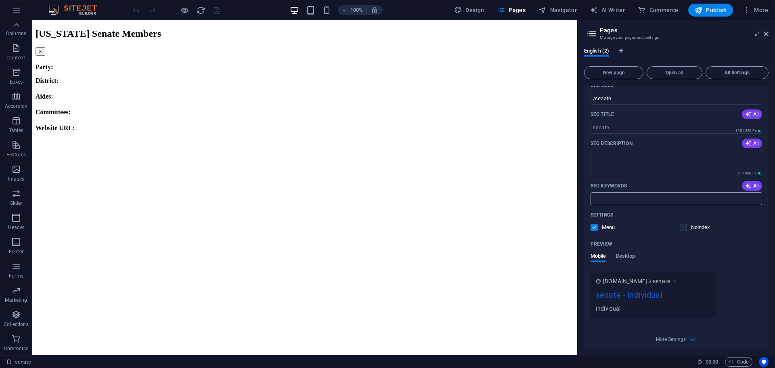
scroll to position [89, 0]
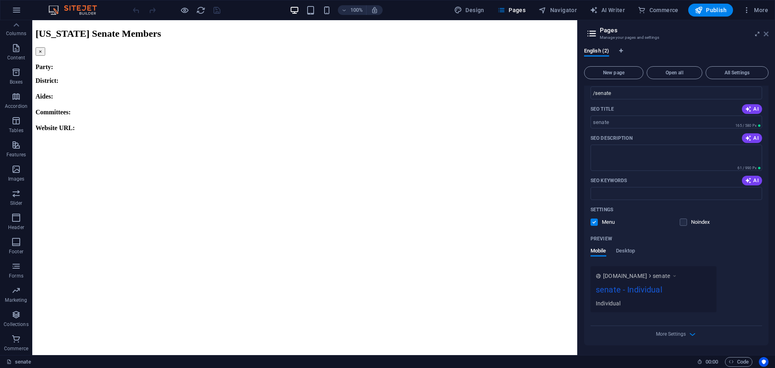
click at [767, 34] on icon at bounding box center [766, 34] width 5 height 6
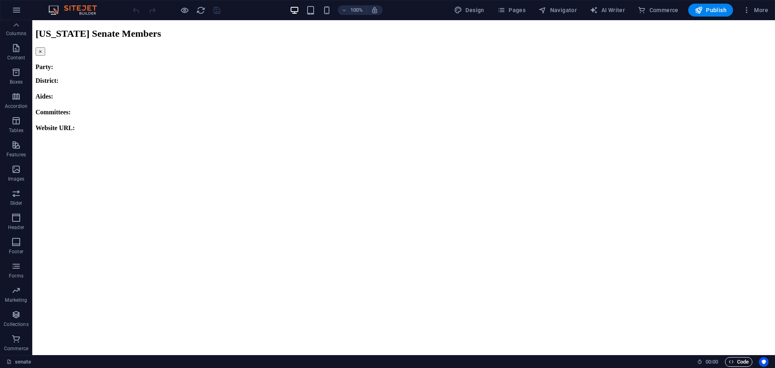
click at [737, 358] on span "Code" at bounding box center [739, 362] width 20 height 10
click at [339, 138] on html "[US_STATE] Senate Members × Party: District: Aides: Committees: Website URL:" at bounding box center [403, 79] width 743 height 118
click at [732, 360] on icon "button" at bounding box center [731, 361] width 5 height 5
click at [201, 9] on icon "reload" at bounding box center [200, 10] width 9 height 9
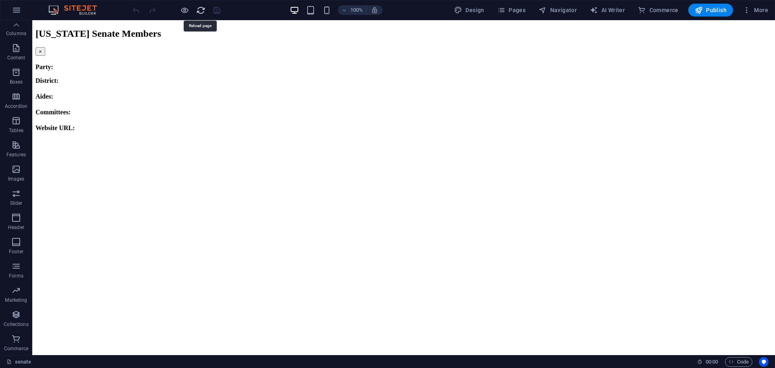
click at [200, 12] on icon "reload" at bounding box center [200, 10] width 9 height 9
click at [754, 10] on span "More" at bounding box center [755, 10] width 25 height 8
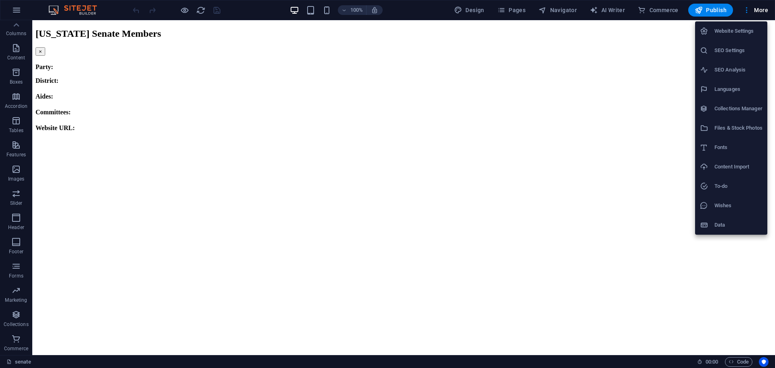
click at [753, 10] on div at bounding box center [387, 184] width 775 height 368
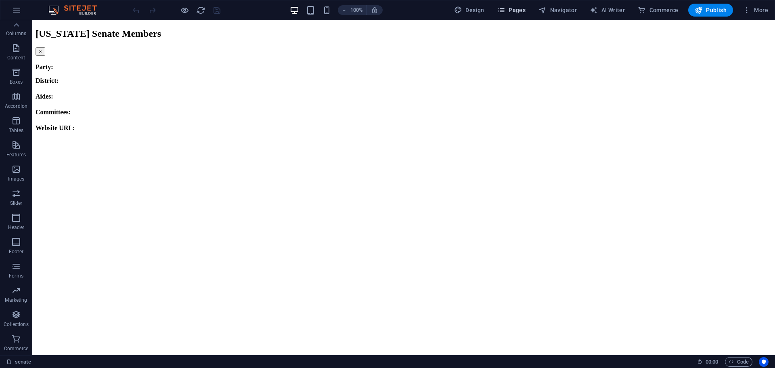
click at [505, 10] on icon "button" at bounding box center [501, 10] width 8 height 8
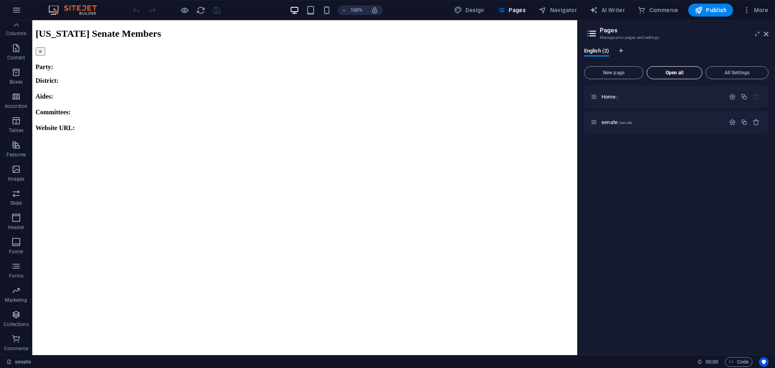
click at [662, 70] on button "Open all" at bounding box center [675, 72] width 56 height 13
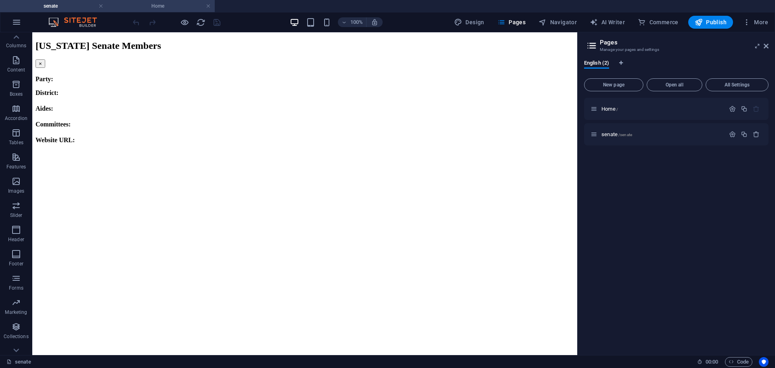
click at [152, 7] on h4 "Home" at bounding box center [160, 6] width 107 height 9
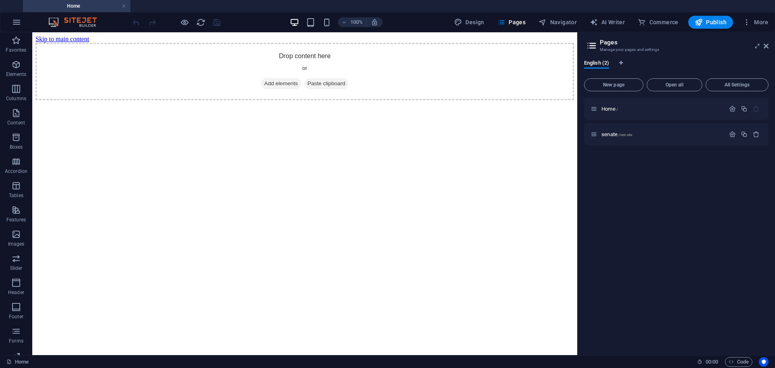
drag, startPoint x: 153, startPoint y: 7, endPoint x: 37, endPoint y: 9, distance: 115.5
click at [176, 3] on h4 "senate" at bounding box center [160, 6] width 107 height 9
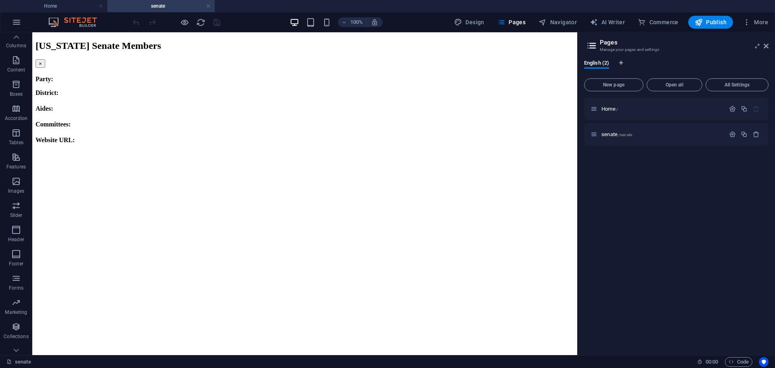
click at [36, 59] on button "×" at bounding box center [41, 63] width 10 height 8
click at [624, 134] on span "/senate" at bounding box center [625, 134] width 14 height 4
click at [614, 134] on span "senate /senate" at bounding box center [616, 134] width 31 height 6
click at [729, 362] on icon "button" at bounding box center [731, 361] width 5 height 5
drag, startPoint x: 373, startPoint y: 112, endPoint x: 368, endPoint y: 112, distance: 4.9
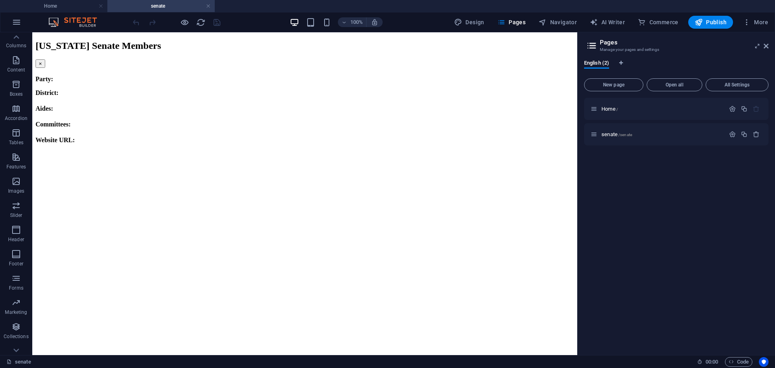
click at [373, 136] on p "Website URL:" at bounding box center [305, 139] width 538 height 7
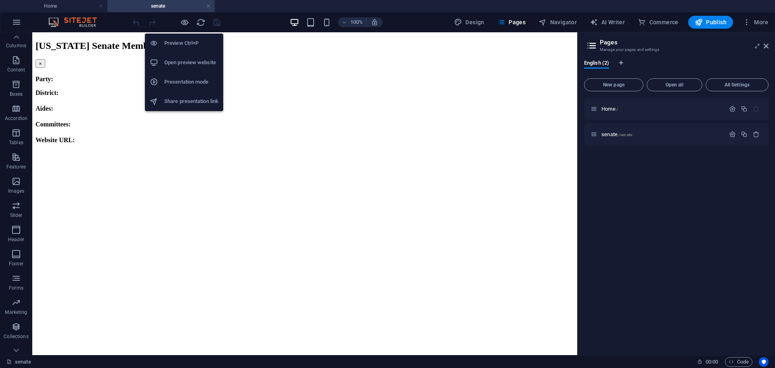
click at [192, 67] on h6 "Open preview website" at bounding box center [191, 63] width 54 height 10
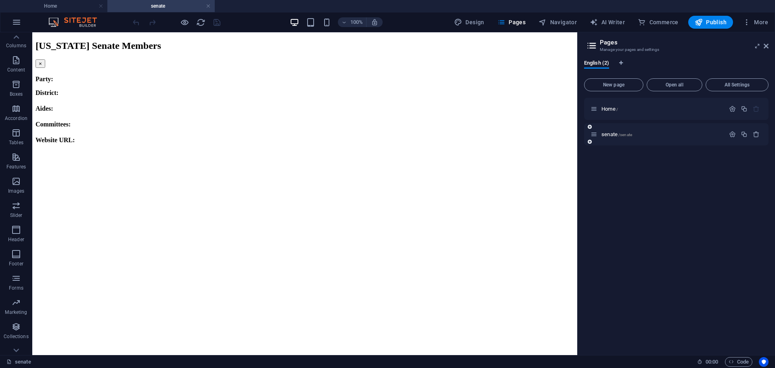
click at [626, 128] on div "senate /senate" at bounding box center [676, 134] width 184 height 22
click at [621, 134] on span "/senate" at bounding box center [625, 134] width 14 height 4
click at [623, 134] on span "/senate" at bounding box center [625, 134] width 14 height 4
click at [731, 134] on icon "button" at bounding box center [732, 134] width 7 height 7
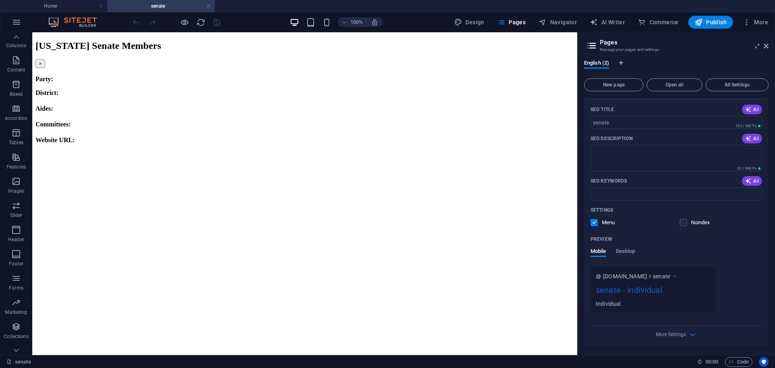
scroll to position [101, 0]
click at [686, 340] on div "Name senate ​ URL SLUG /senate ​ SEO Title AI ​ 165 / 580 Px SEO Description AI…" at bounding box center [676, 194] width 184 height 301
click at [736, 88] on button "All Settings" at bounding box center [737, 84] width 63 height 13
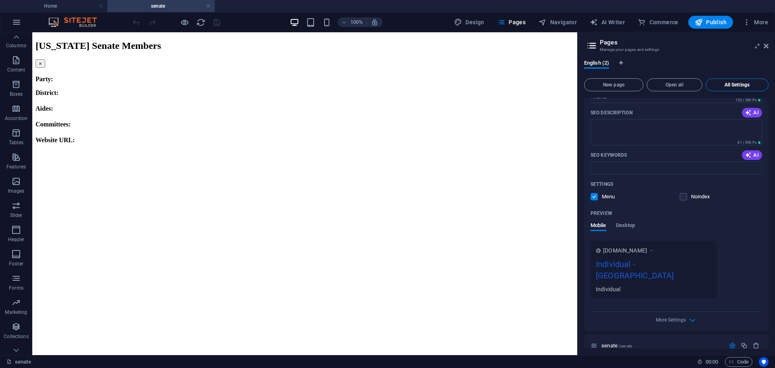
scroll to position [0, 0]
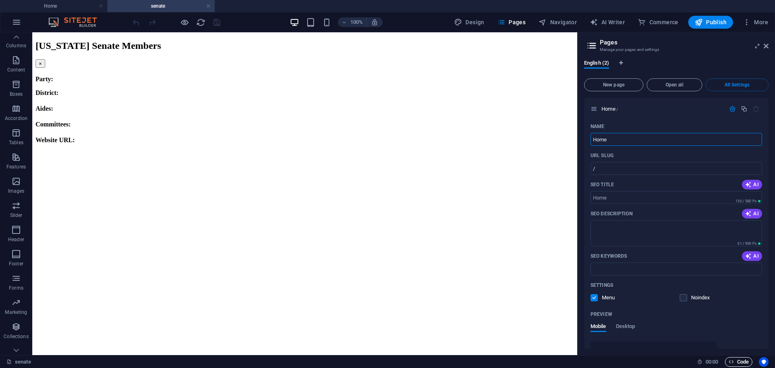
click at [739, 363] on span "Code" at bounding box center [739, 362] width 20 height 10
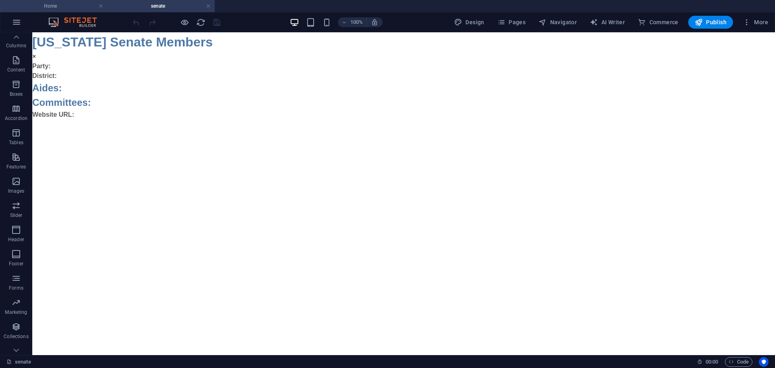
click at [65, 8] on h4 "Home" at bounding box center [53, 6] width 107 height 9
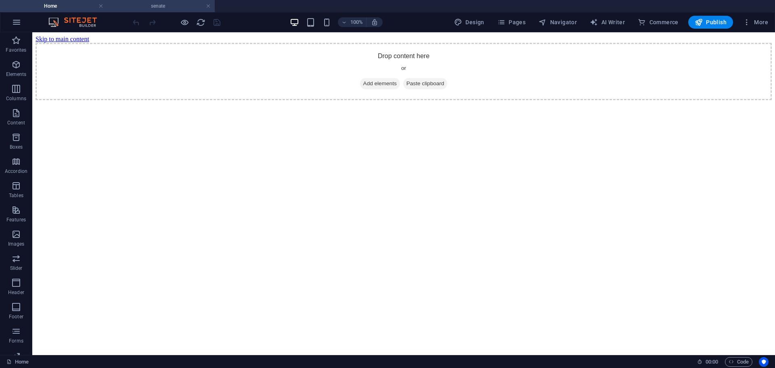
click at [140, 4] on h4 "senate" at bounding box center [160, 6] width 107 height 9
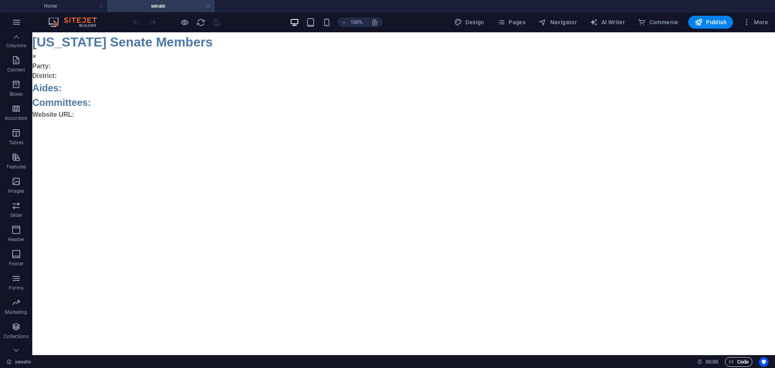
click at [740, 366] on span "Code" at bounding box center [739, 362] width 20 height 10
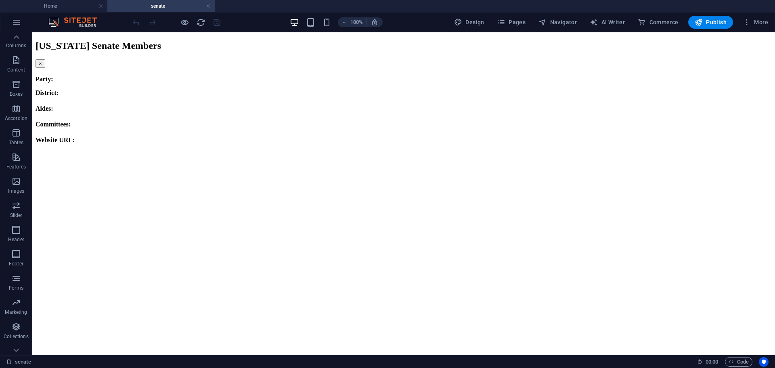
drag, startPoint x: 360, startPoint y: 105, endPoint x: 348, endPoint y: 104, distance: 12.1
click at [360, 121] on h4 "Committees:" at bounding box center [404, 124] width 736 height 7
click at [195, 19] on div at bounding box center [176, 22] width 90 height 13
click at [202, 23] on icon "reload" at bounding box center [200, 22] width 9 height 9
click at [201, 24] on icon "reload" at bounding box center [200, 22] width 9 height 9
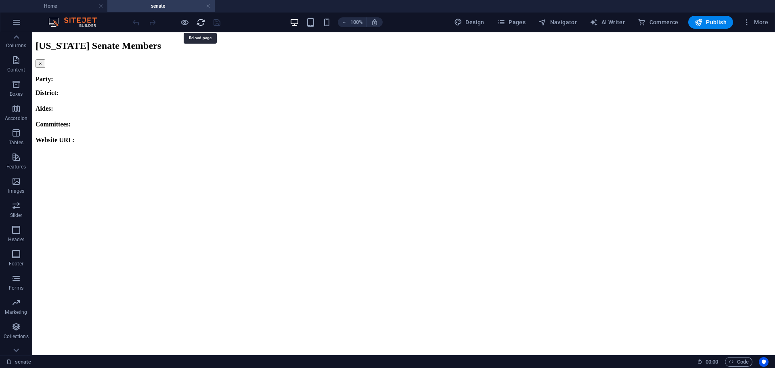
click at [201, 24] on icon "reload" at bounding box center [200, 22] width 9 height 9
click at [739, 358] on span "Code" at bounding box center [739, 362] width 20 height 10
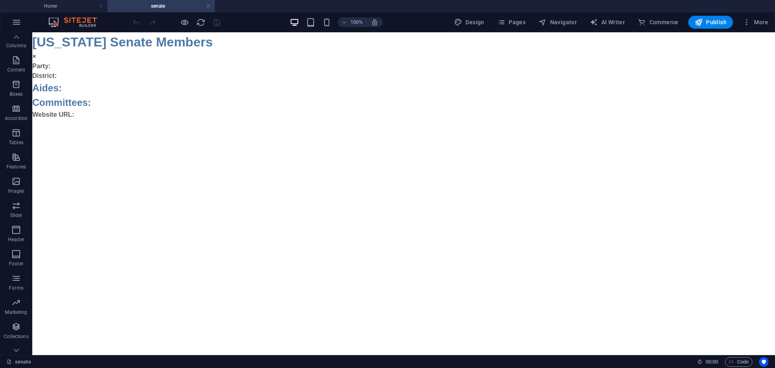
click at [33, 55] on button "×" at bounding box center [34, 57] width 4 height 10
click at [34, 57] on button "×" at bounding box center [34, 57] width 4 height 10
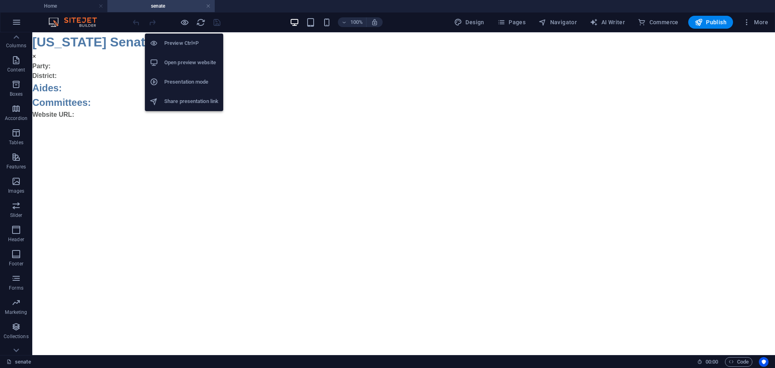
click at [198, 62] on h6 "Open preview website" at bounding box center [191, 63] width 54 height 10
click at [184, 19] on icon "button" at bounding box center [184, 22] width 9 height 9
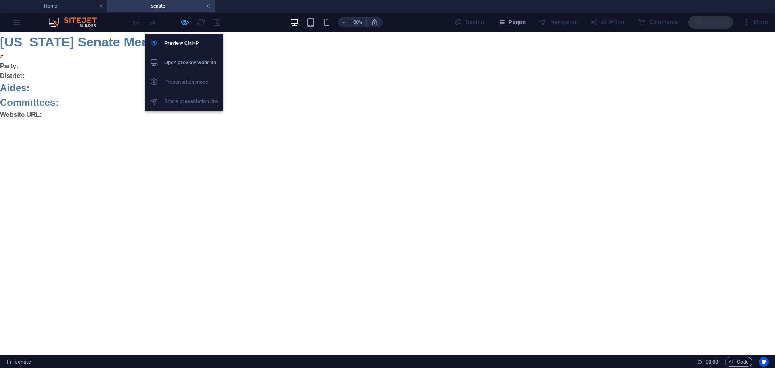
click at [184, 19] on icon "button" at bounding box center [184, 22] width 9 height 9
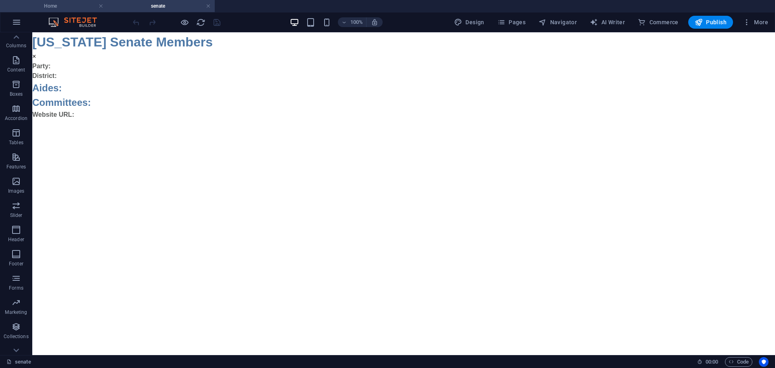
click at [82, 7] on h4 "Home" at bounding box center [53, 6] width 107 height 9
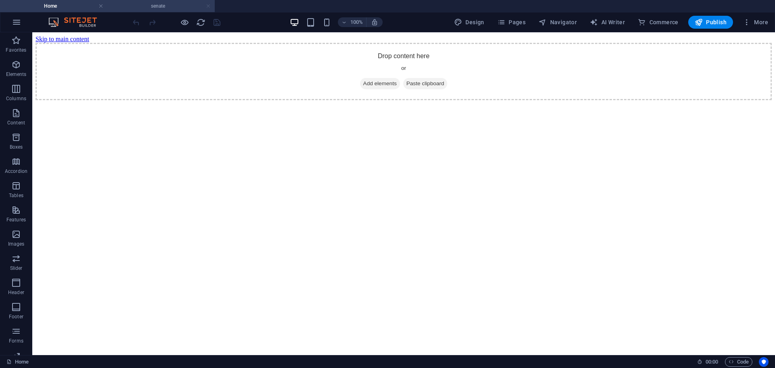
click at [210, 5] on link at bounding box center [208, 6] width 5 height 8
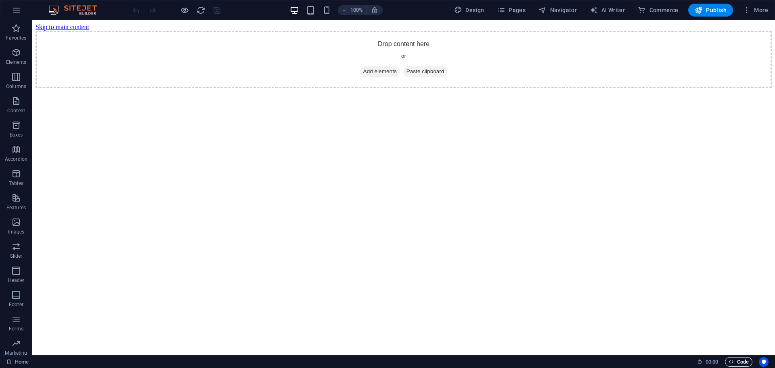
click at [742, 365] on span "Code" at bounding box center [739, 362] width 20 height 10
click at [516, 10] on span "Pages" at bounding box center [511, 10] width 28 height 8
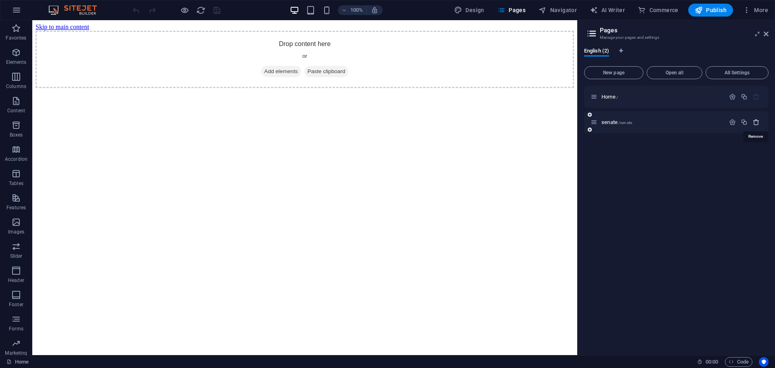
click at [756, 123] on icon "button" at bounding box center [756, 122] width 7 height 7
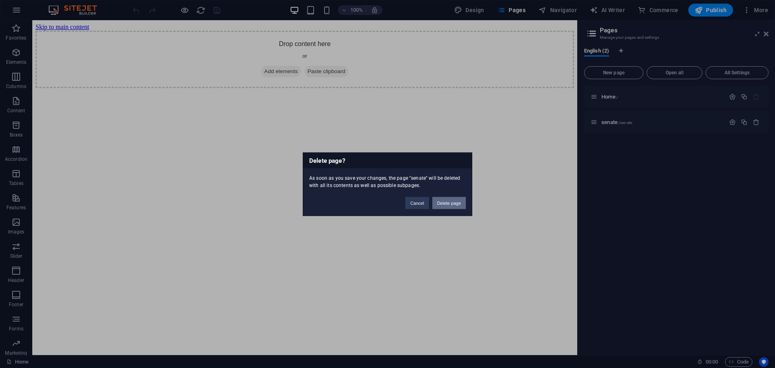
drag, startPoint x: 441, startPoint y: 205, endPoint x: 457, endPoint y: 158, distance: 49.1
click at [441, 205] on button "Delete page" at bounding box center [448, 203] width 33 height 12
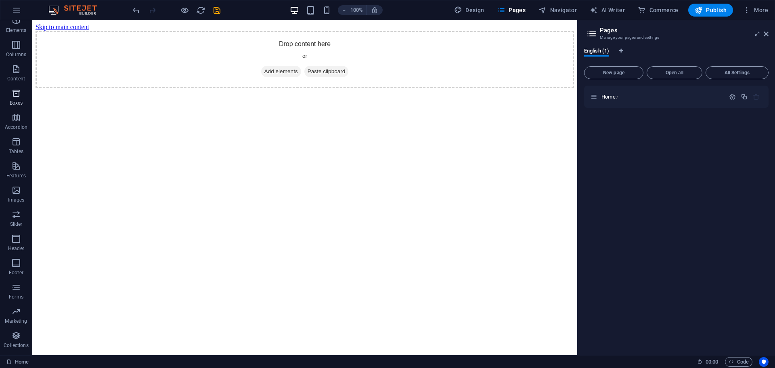
scroll to position [53, 0]
click at [766, 33] on icon at bounding box center [766, 34] width 5 height 6
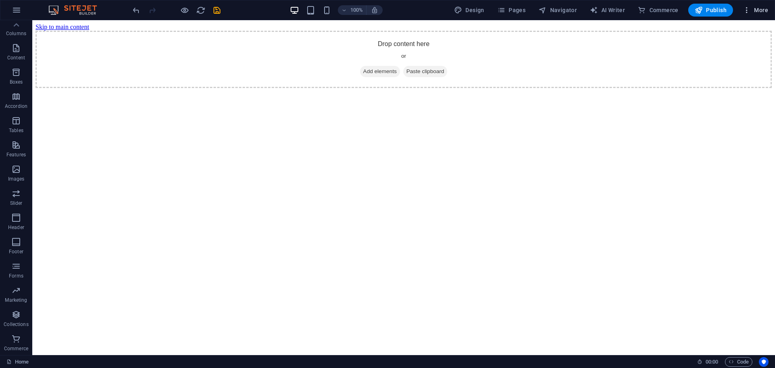
click at [762, 10] on span "More" at bounding box center [755, 10] width 25 height 8
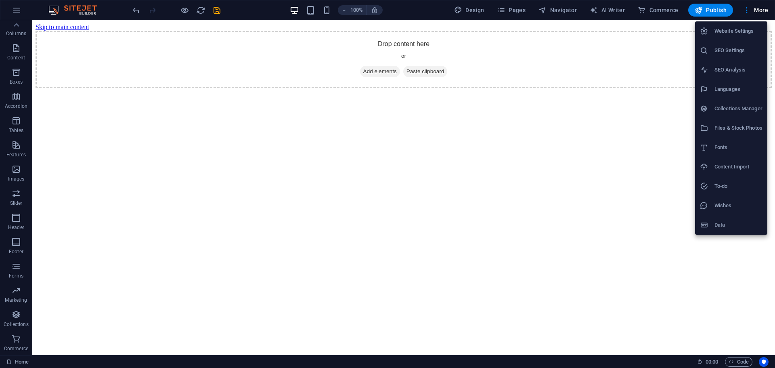
click at [743, 134] on li "Files & Stock Photos" at bounding box center [731, 127] width 72 height 19
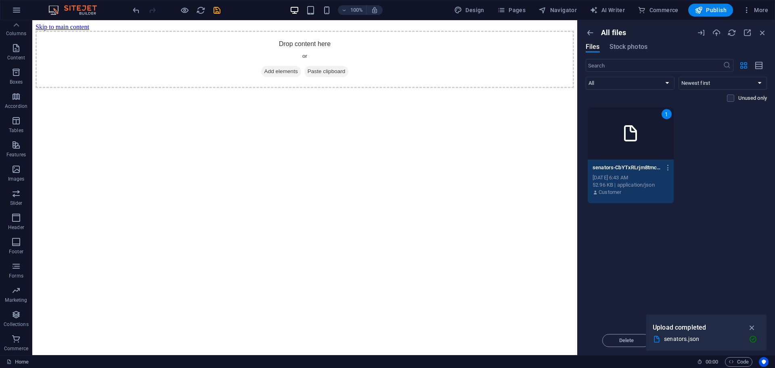
click at [631, 178] on div "[DATE] 6:43 AM" at bounding box center [630, 177] width 76 height 7
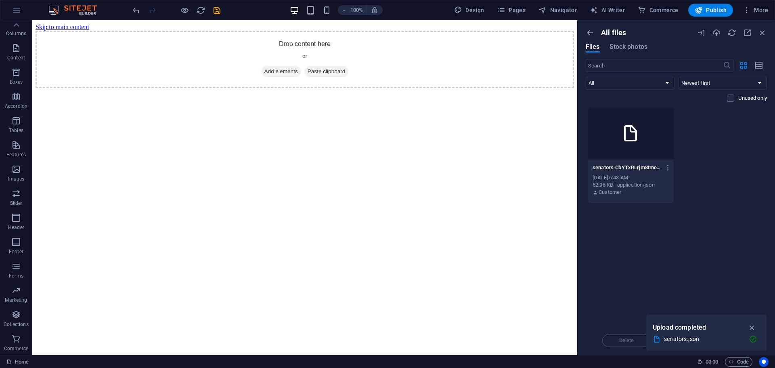
click at [631, 178] on div "[DATE] 6:43 AM" at bounding box center [630, 177] width 76 height 7
click at [649, 170] on p "senators-CbYTxRLrjm8tmcQm_YhKMg.json" at bounding box center [626, 167] width 69 height 7
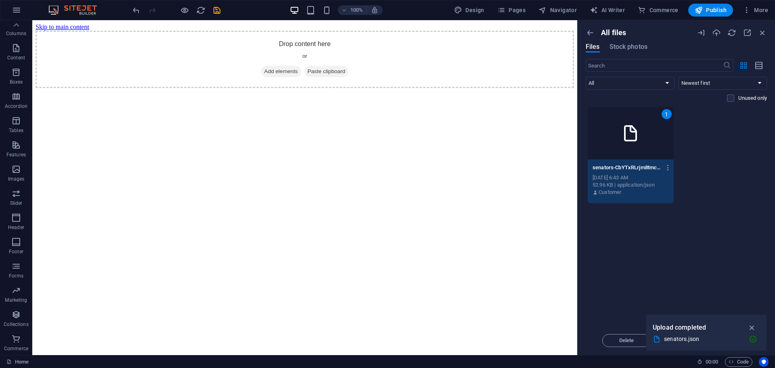
click at [649, 170] on p "senators-CbYTxRLrjm8tmcQm_YhKMg.json" at bounding box center [626, 167] width 69 height 7
click at [668, 166] on icon "button" at bounding box center [668, 167] width 8 height 7
click at [752, 326] on div at bounding box center [387, 184] width 775 height 368
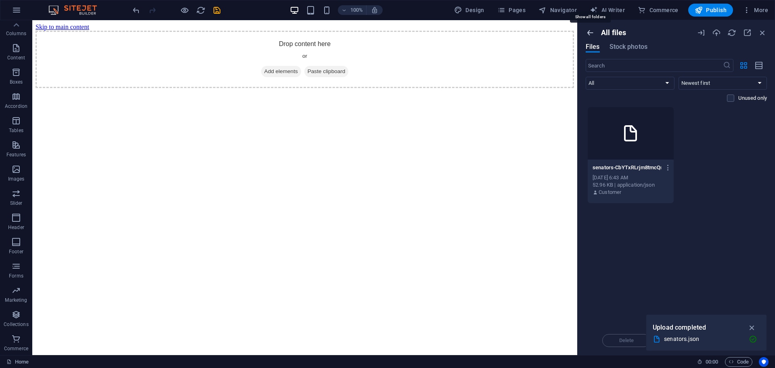
click at [591, 33] on icon "button" at bounding box center [590, 32] width 9 height 9
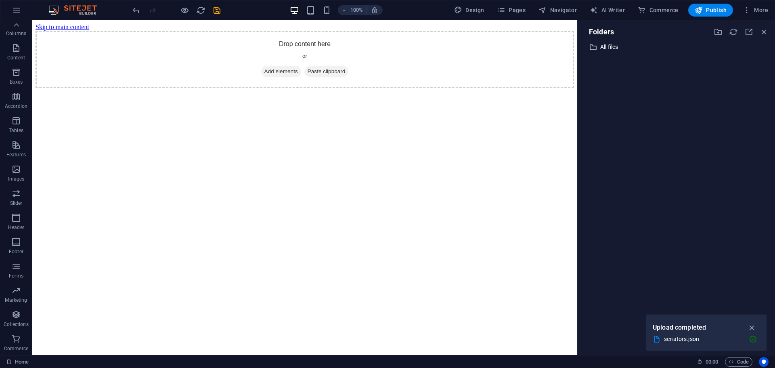
click at [608, 44] on p "All files" at bounding box center [676, 46] width 153 height 9
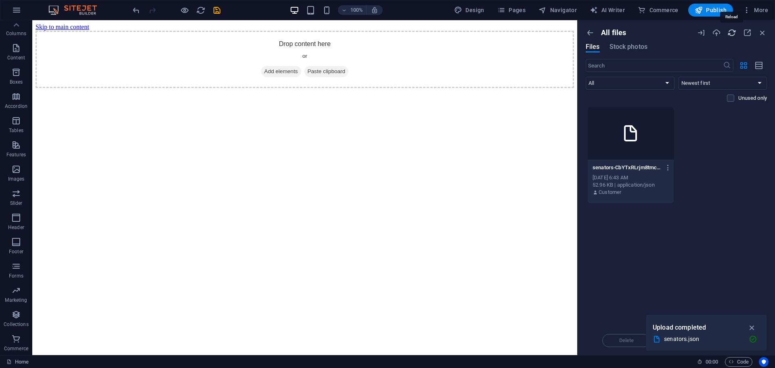
click at [731, 33] on icon "button" at bounding box center [731, 32] width 9 height 9
click at [592, 33] on icon "button" at bounding box center [590, 32] width 9 height 9
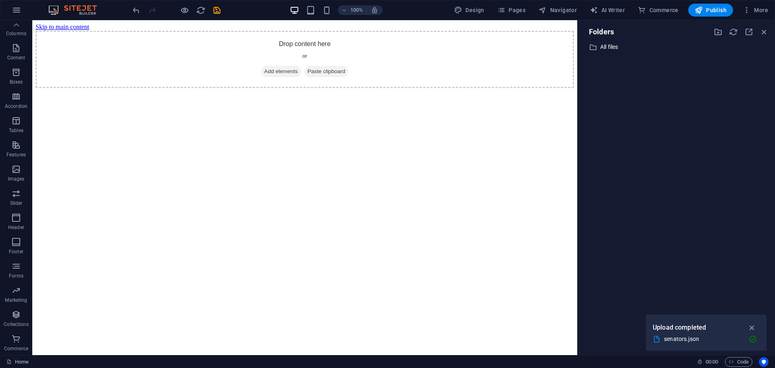
click at [621, 61] on div "​ All files All files" at bounding box center [676, 195] width 184 height 306
click at [718, 33] on icon "button" at bounding box center [718, 31] width 9 height 9
click at [754, 327] on icon "button" at bounding box center [751, 327] width 9 height 9
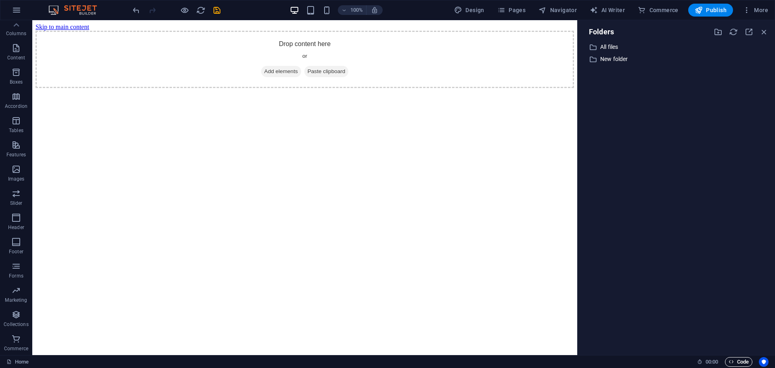
click at [738, 361] on span "Code" at bounding box center [739, 362] width 20 height 10
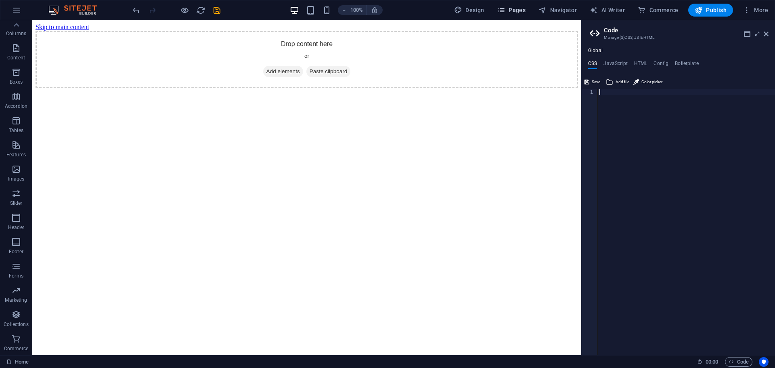
click at [524, 13] on span "Pages" at bounding box center [511, 10] width 28 height 8
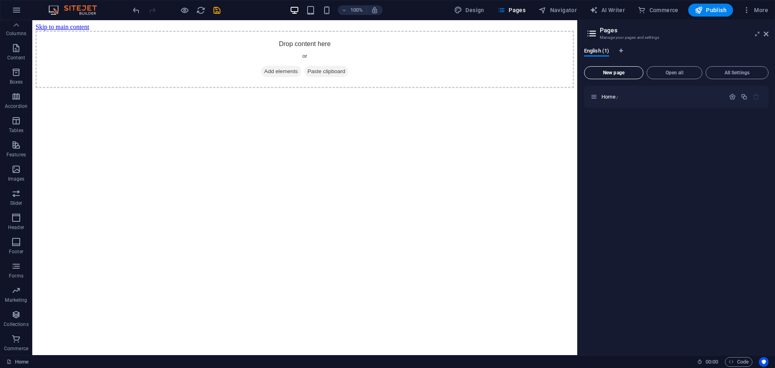
click at [626, 75] on button "New page" at bounding box center [613, 72] width 59 height 13
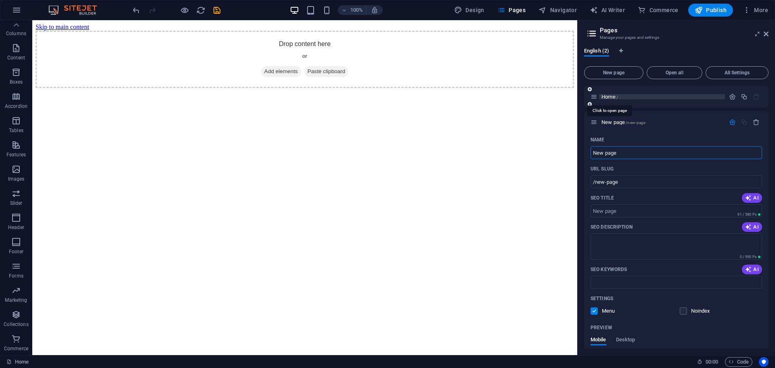
click at [616, 94] on span "Home /" at bounding box center [609, 97] width 17 height 6
click at [757, 124] on icon "button" at bounding box center [756, 122] width 7 height 7
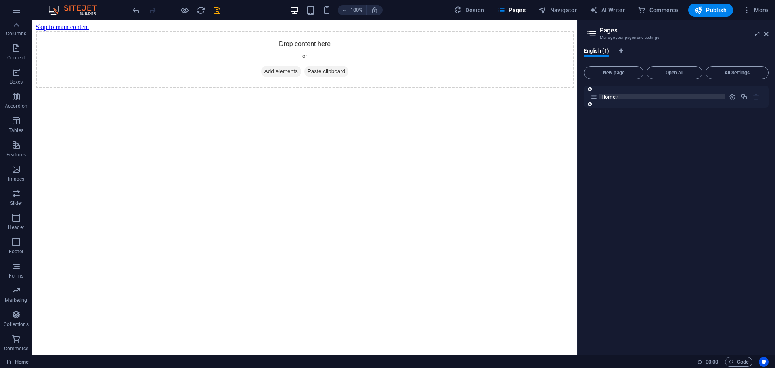
click at [612, 94] on span "Home /" at bounding box center [609, 97] width 17 height 6
click at [624, 95] on p "Home /" at bounding box center [661, 96] width 121 height 5
click at [639, 98] on p "Home /" at bounding box center [661, 96] width 121 height 5
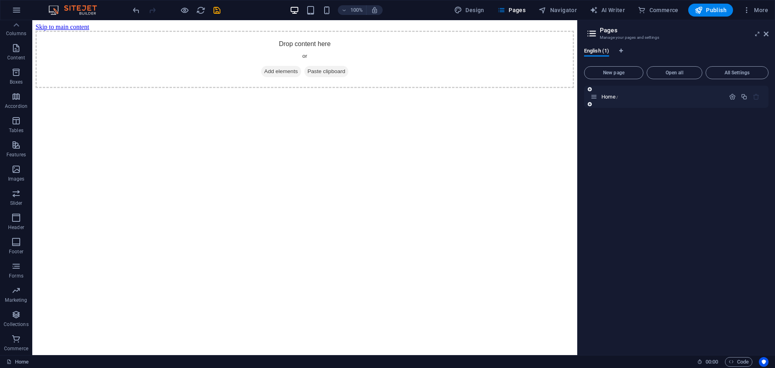
click at [589, 99] on div "Home /" at bounding box center [676, 97] width 184 height 22
click at [595, 96] on icon at bounding box center [593, 96] width 7 height 7
click at [738, 105] on div "Home /" at bounding box center [676, 97] width 184 height 22
click at [731, 95] on icon "button" at bounding box center [732, 96] width 7 height 7
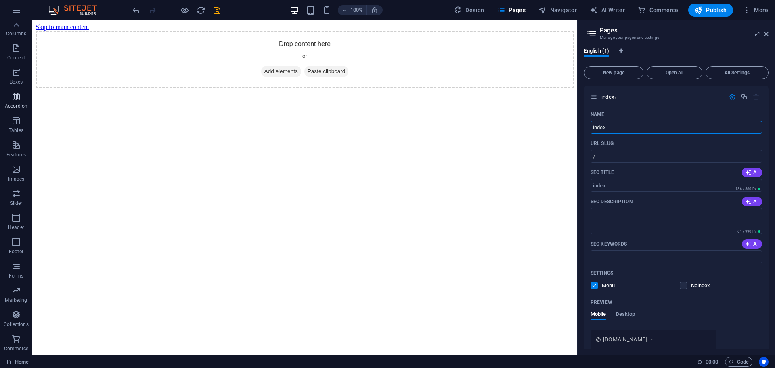
type input "index"
click at [697, 42] on div "English (1) New page Open all All Settings index / Name index ​ URL SLUG / ​ SE…" at bounding box center [676, 198] width 197 height 314
click at [747, 10] on icon "button" at bounding box center [747, 10] width 8 height 8
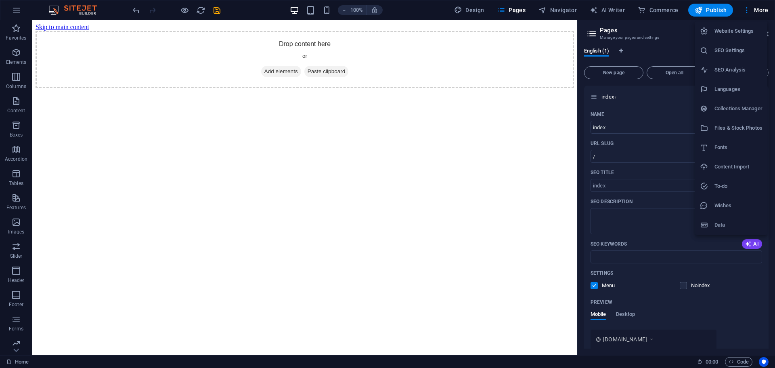
click at [758, 171] on h6 "Content Import" at bounding box center [738, 167] width 48 height 10
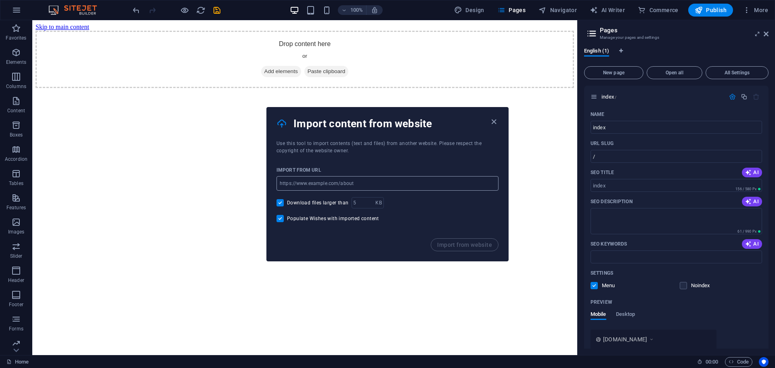
click at [341, 186] on input "url" at bounding box center [387, 183] width 222 height 15
click at [492, 122] on icon "button" at bounding box center [493, 121] width 9 height 9
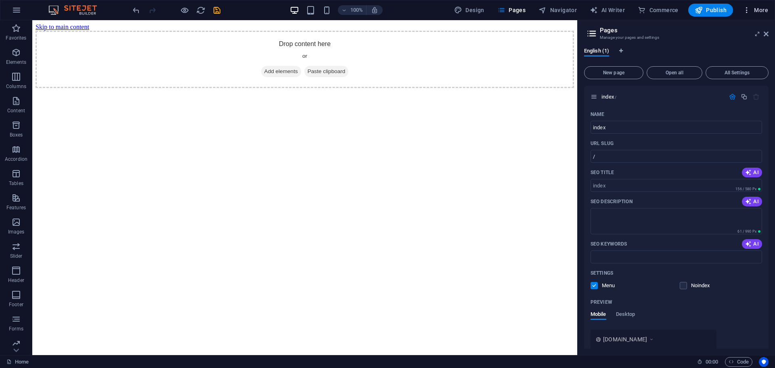
click at [767, 9] on span "More" at bounding box center [755, 10] width 25 height 8
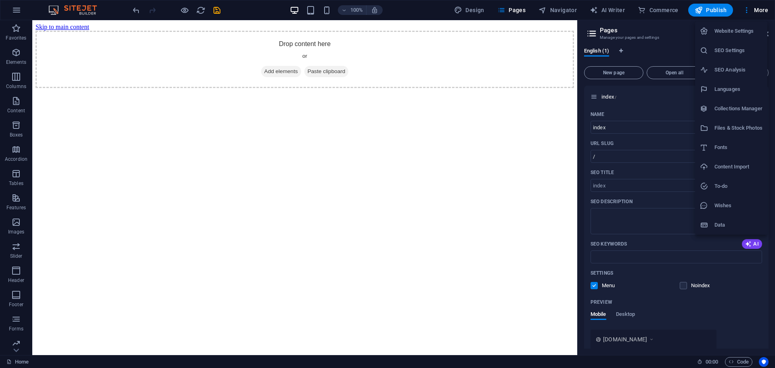
click at [669, 198] on div at bounding box center [387, 184] width 775 height 368
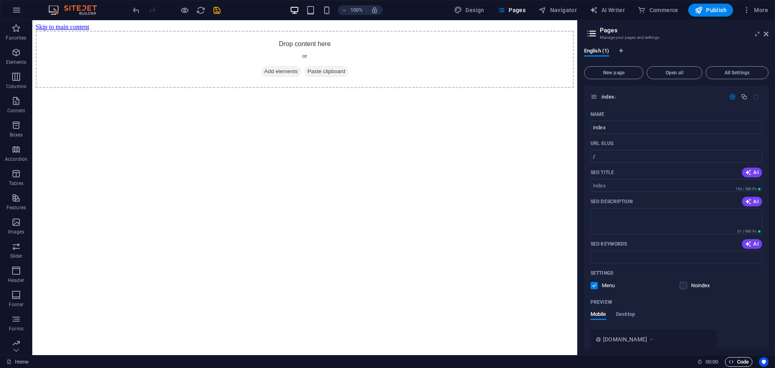
drag, startPoint x: 733, startPoint y: 360, endPoint x: 734, endPoint y: 355, distance: 4.6
click at [733, 360] on icon "button" at bounding box center [731, 361] width 5 height 5
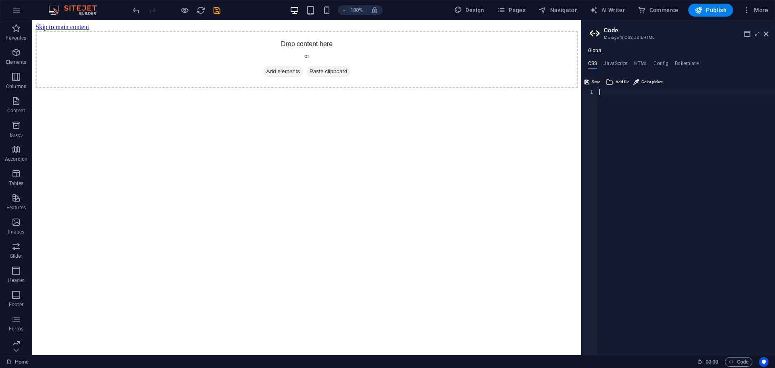
click at [628, 65] on ul "CSS JavaScript HTML Config Boilerplate" at bounding box center [678, 65] width 193 height 9
click at [618, 65] on h4 "JavaScript" at bounding box center [615, 65] width 24 height 9
click at [631, 119] on div at bounding box center [686, 224] width 177 height 271
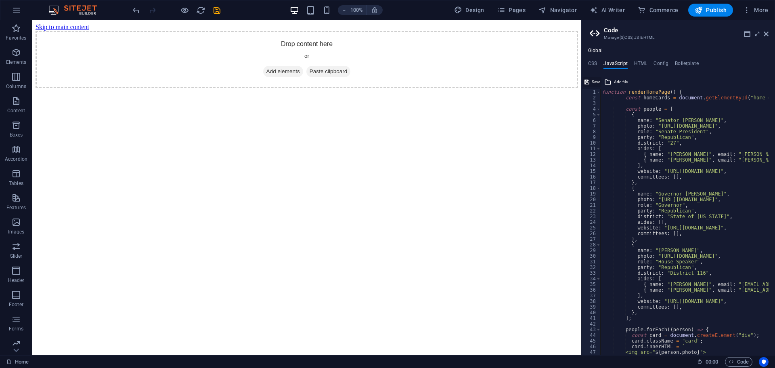
click at [595, 78] on span "Save" at bounding box center [596, 82] width 8 height 10
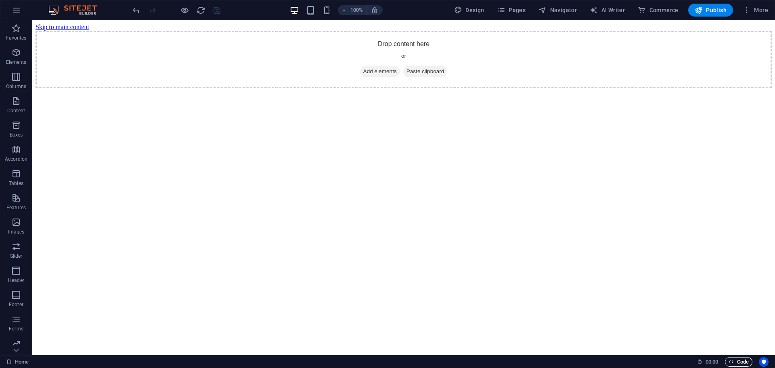
click at [733, 364] on span "Code" at bounding box center [739, 362] width 20 height 10
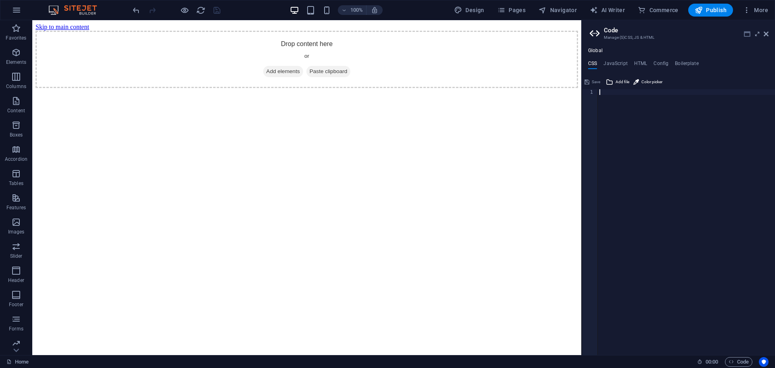
click at [747, 33] on icon at bounding box center [747, 34] width 6 height 6
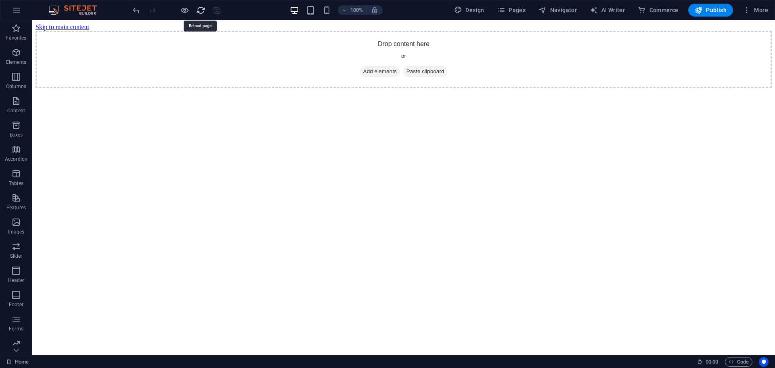
click at [199, 9] on icon "reload" at bounding box center [200, 10] width 9 height 9
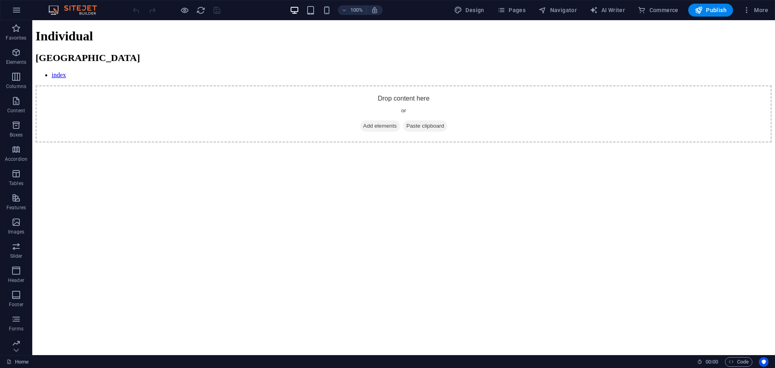
click at [52, 71] on link "index" at bounding box center [59, 74] width 15 height 7
click at [56, 71] on link "index" at bounding box center [59, 74] width 15 height 7
click at [526, 10] on span "Pages" at bounding box center [511, 10] width 28 height 8
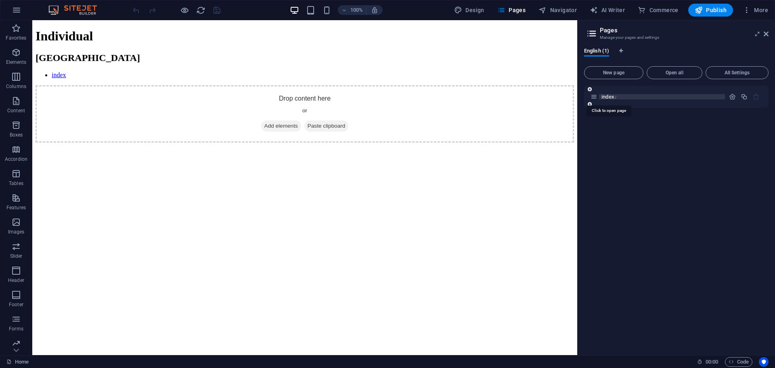
click at [612, 94] on span "index /" at bounding box center [608, 97] width 15 height 6
click at [52, 53] on h2 "[GEOGRAPHIC_DATA]" at bounding box center [305, 57] width 538 height 11
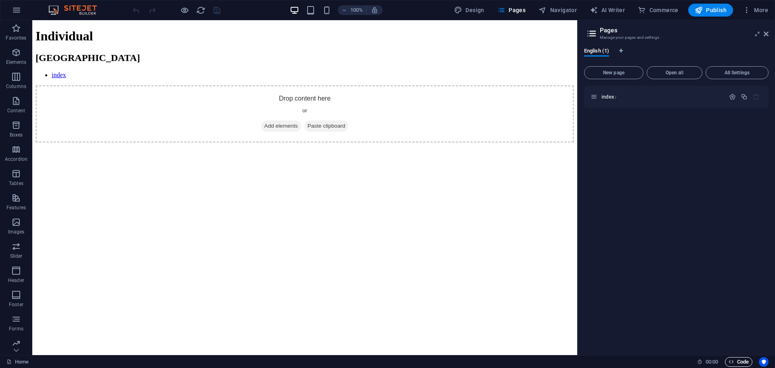
click at [734, 360] on span "Code" at bounding box center [739, 362] width 20 height 10
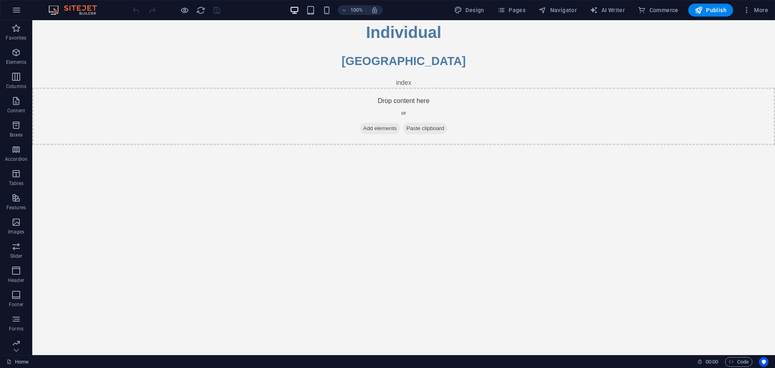
click at [408, 145] on html "Individual [GEOGRAPHIC_DATA] index Drop content here or Add elements Paste clip…" at bounding box center [403, 82] width 743 height 125
click at [200, 13] on icon "reload" at bounding box center [200, 10] width 9 height 9
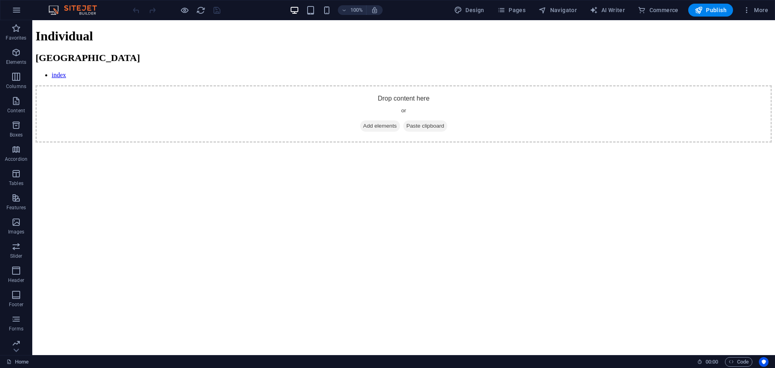
click at [53, 71] on link "index" at bounding box center [59, 74] width 15 height 7
click at [517, 10] on span "Pages" at bounding box center [511, 10] width 28 height 8
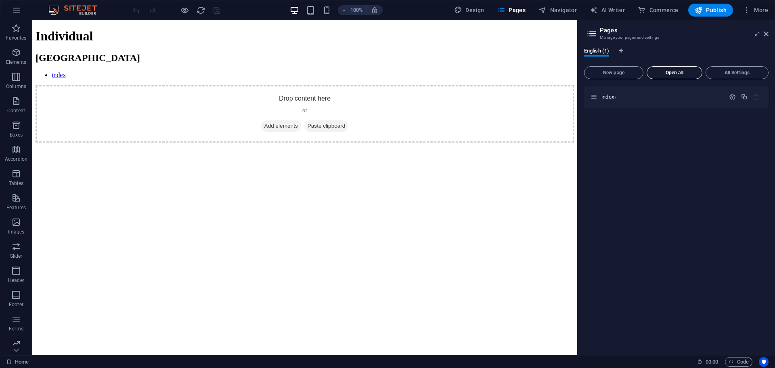
click at [676, 74] on span "Open all" at bounding box center [674, 72] width 48 height 5
drag, startPoint x: 607, startPoint y: 91, endPoint x: 612, endPoint y: 94, distance: 5.8
click at [607, 91] on div "index /" at bounding box center [676, 97] width 184 height 22
click at [612, 94] on span "index /" at bounding box center [608, 97] width 15 height 6
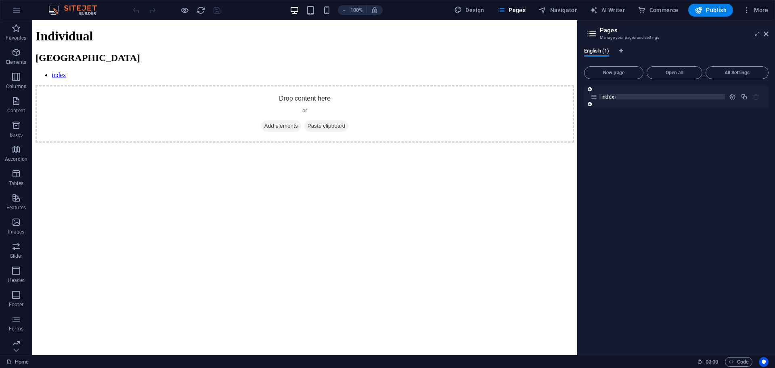
click at [612, 94] on span "index /" at bounding box center [608, 97] width 15 height 6
click at [646, 97] on p "index /" at bounding box center [661, 96] width 121 height 5
click at [657, 97] on p "index /" at bounding box center [661, 96] width 121 height 5
click at [667, 91] on div "index /" at bounding box center [676, 97] width 184 height 22
click at [735, 95] on icon "button" at bounding box center [732, 96] width 7 height 7
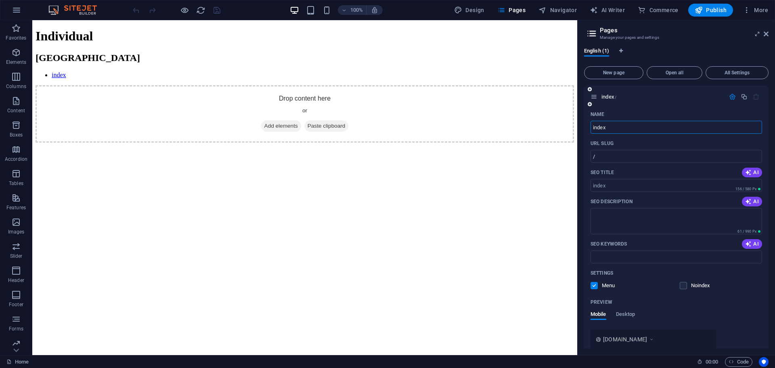
click at [636, 130] on input "index" at bounding box center [676, 127] width 172 height 13
click at [131, 52] on h2 "[GEOGRAPHIC_DATA]" at bounding box center [305, 57] width 538 height 11
click at [56, 63] on h2 "[GEOGRAPHIC_DATA]" at bounding box center [305, 57] width 538 height 11
click at [56, 71] on link "index" at bounding box center [59, 74] width 15 height 7
click at [620, 33] on h2 "Pages" at bounding box center [684, 30] width 169 height 7
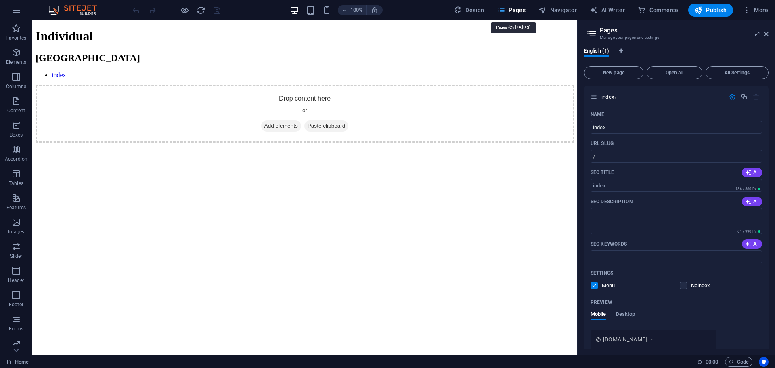
click at [523, 8] on span "Pages" at bounding box center [511, 10] width 28 height 8
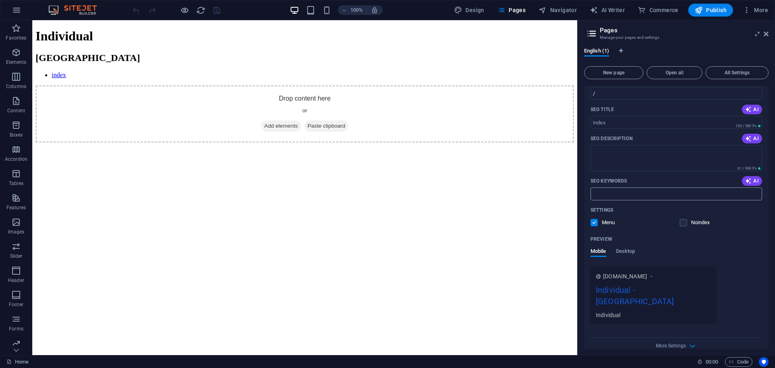
scroll to position [63, 0]
click at [733, 360] on icon "button" at bounding box center [731, 361] width 5 height 5
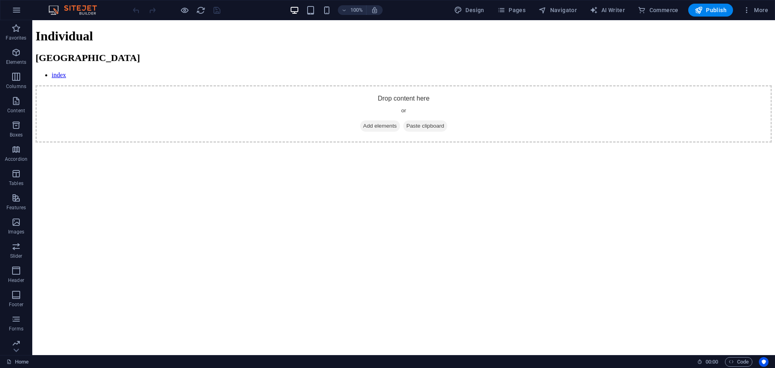
scroll to position [0, 0]
click at [408, 149] on html "Individual [GEOGRAPHIC_DATA] index Drop content here or Add elements Paste clip…" at bounding box center [403, 84] width 743 height 129
click at [57, 71] on link "index" at bounding box center [59, 74] width 15 height 7
click at [518, 12] on span "Pages" at bounding box center [511, 10] width 28 height 8
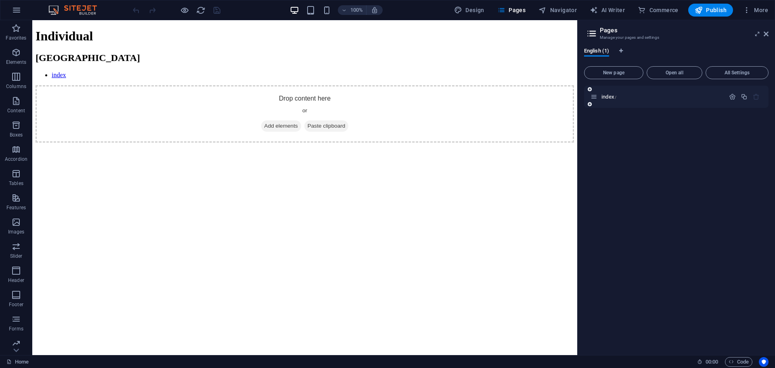
click at [631, 100] on div "index /" at bounding box center [657, 96] width 134 height 9
click at [628, 92] on div "index /" at bounding box center [676, 97] width 184 height 22
click at [591, 69] on button "New page" at bounding box center [613, 72] width 59 height 13
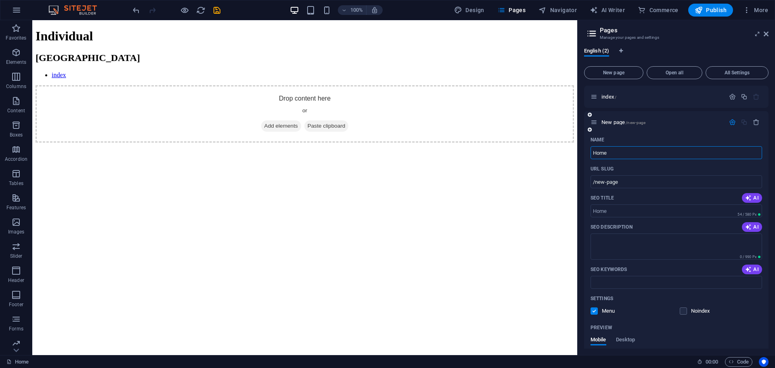
type input "Home"
type input "/home"
type input "Home"
click at [672, 73] on span "Open all" at bounding box center [674, 72] width 48 height 5
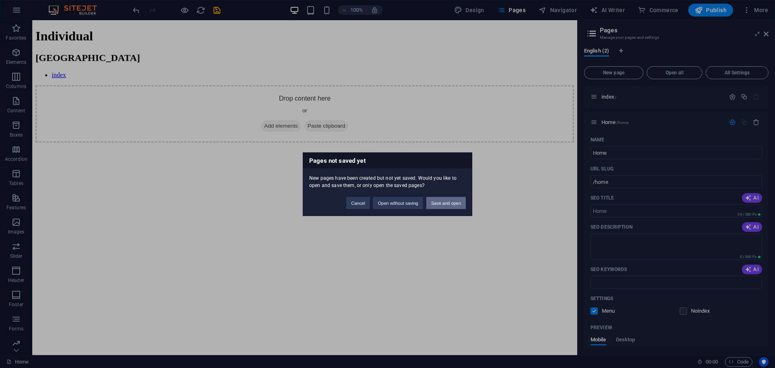
click at [435, 200] on button "Save and open" at bounding box center [446, 203] width 40 height 12
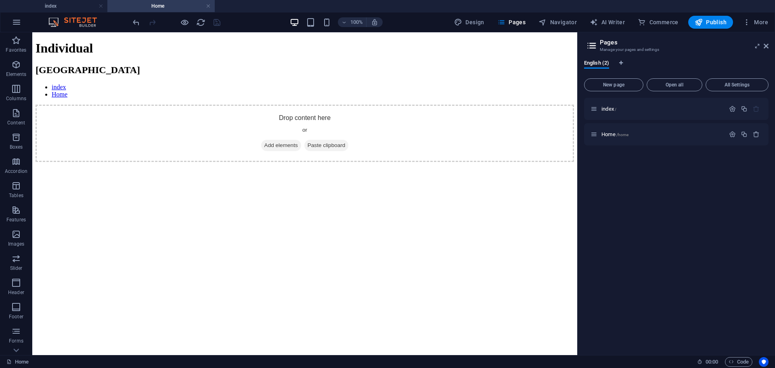
click at [60, 67] on h2 "[GEOGRAPHIC_DATA]" at bounding box center [305, 70] width 538 height 11
click at [56, 84] on link "index" at bounding box center [59, 87] width 15 height 7
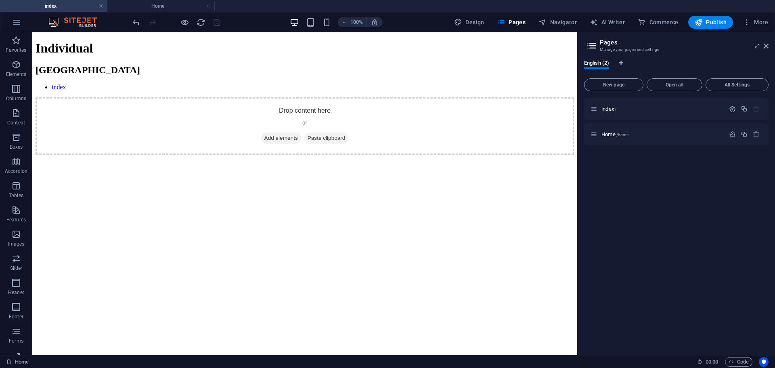
drag, startPoint x: 73, startPoint y: 39, endPoint x: 87, endPoint y: 39, distance: 14.1
click at [73, 41] on h1 "Individual" at bounding box center [305, 48] width 538 height 15
click at [170, 5] on h4 "Home" at bounding box center [160, 6] width 107 height 9
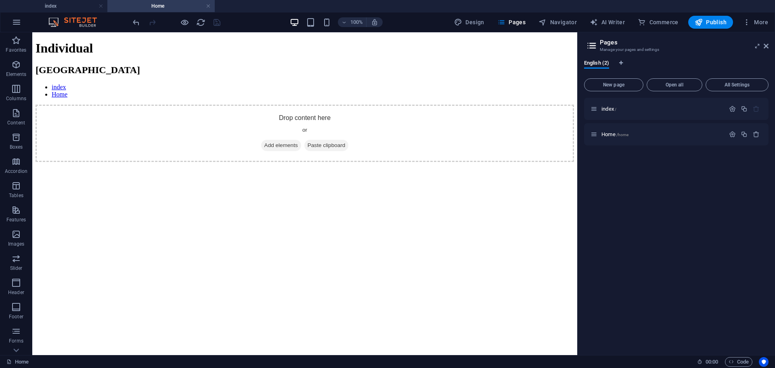
click at [59, 91] on link "Home" at bounding box center [60, 94] width 16 height 7
click at [59, 84] on link "index" at bounding box center [59, 87] width 15 height 7
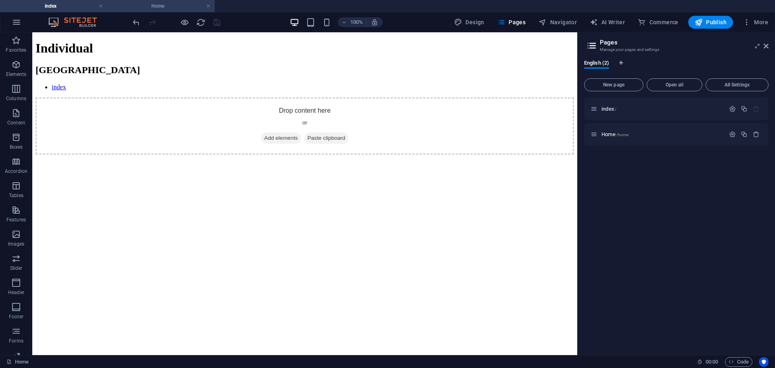
click at [205, 7] on h4 "Home" at bounding box center [160, 6] width 107 height 9
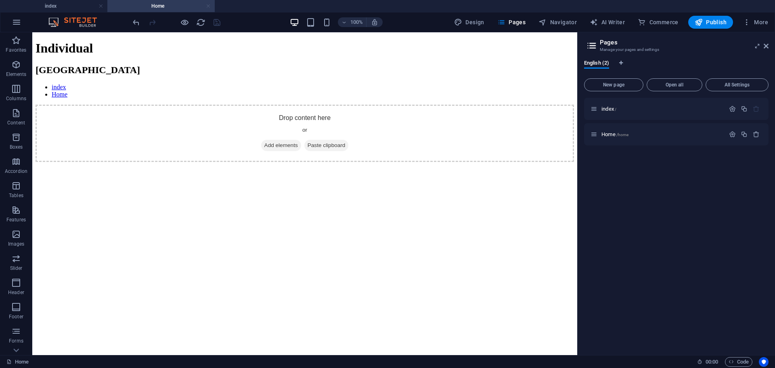
click at [207, 7] on link at bounding box center [208, 6] width 5 height 8
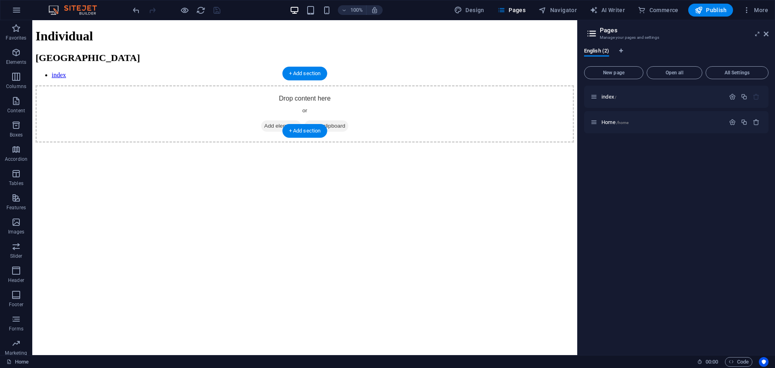
click at [343, 120] on span "Paste clipboard" at bounding box center [326, 125] width 44 height 11
click at [345, 120] on span "Paste clipboard" at bounding box center [326, 125] width 44 height 11
click at [347, 120] on span "Paste clipboard" at bounding box center [326, 125] width 44 height 11
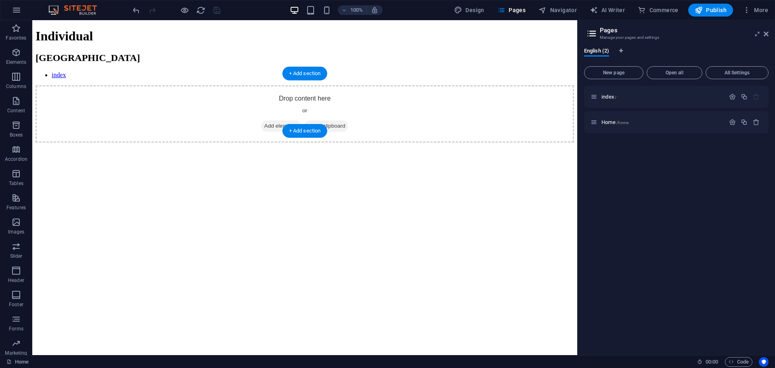
click at [388, 116] on div "Drop content here or Add elements Paste clipboard" at bounding box center [305, 113] width 538 height 57
click at [369, 119] on div "Drop content here or Add elements Paste clipboard" at bounding box center [305, 113] width 538 height 57
click at [462, 10] on icon "button" at bounding box center [458, 10] width 8 height 8
select select "px"
select select "400"
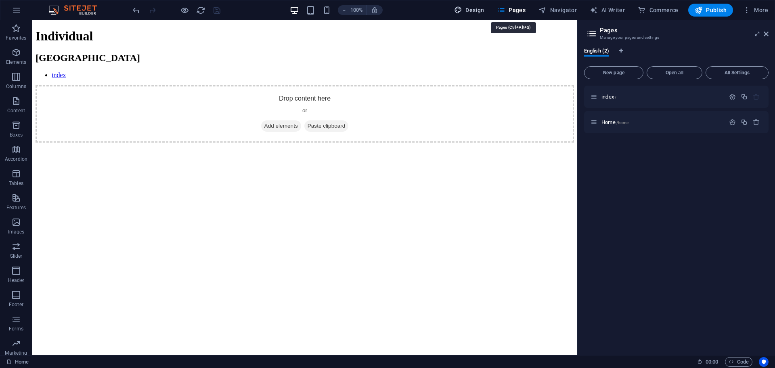
select select "px"
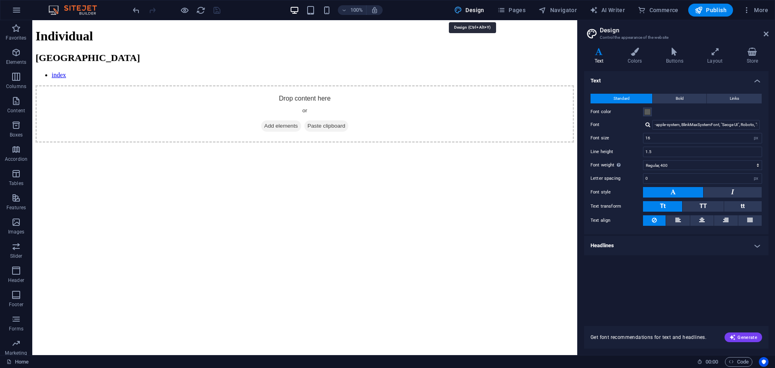
click at [479, 14] on button "Design" at bounding box center [469, 10] width 37 height 13
click at [497, 13] on button "Pages" at bounding box center [511, 10] width 35 height 13
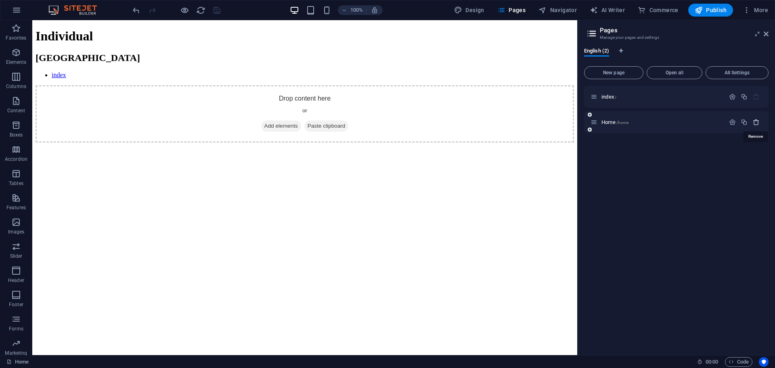
click at [755, 121] on icon "button" at bounding box center [756, 122] width 7 height 7
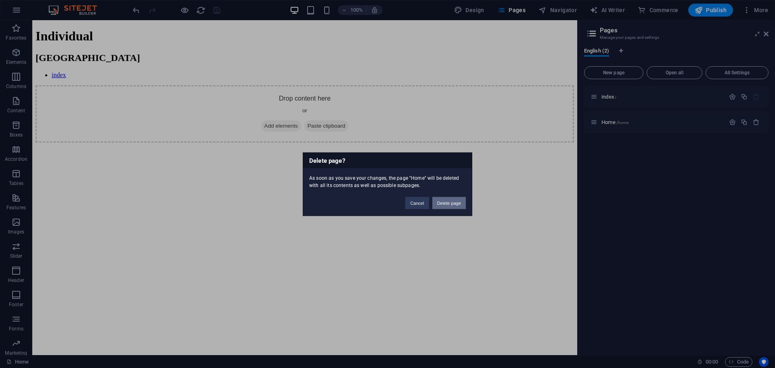
click at [456, 198] on button "Delete page" at bounding box center [448, 203] width 33 height 12
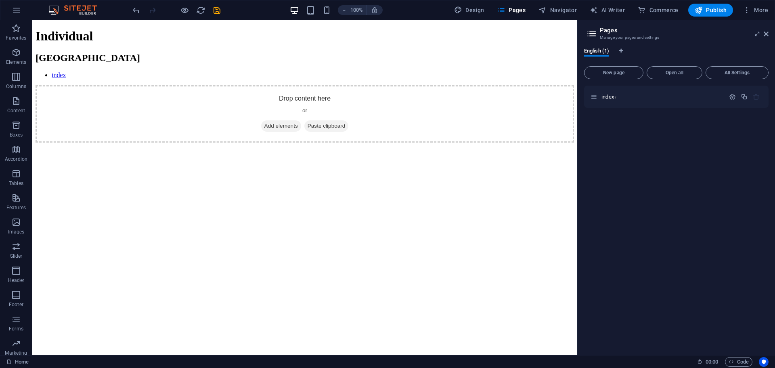
click at [645, 108] on div "index /" at bounding box center [676, 217] width 184 height 263
click at [643, 94] on p "index /" at bounding box center [661, 96] width 121 height 5
click at [627, 96] on p "index /" at bounding box center [661, 96] width 121 height 5
click at [731, 97] on icon "button" at bounding box center [732, 96] width 7 height 7
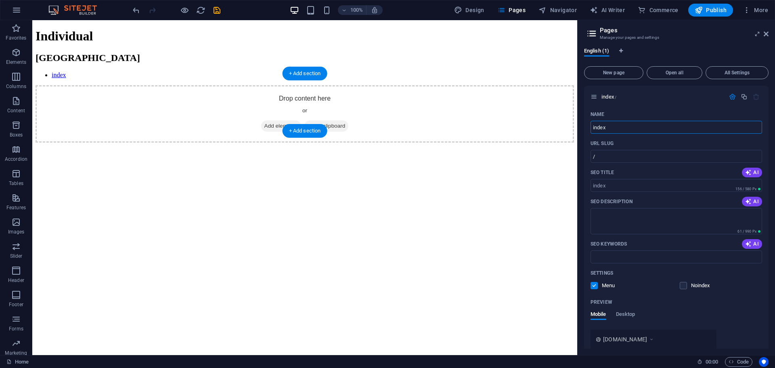
drag, startPoint x: 643, startPoint y: 146, endPoint x: 551, endPoint y: 128, distance: 93.4
click at [617, 127] on input "index" at bounding box center [676, 127] width 172 height 13
type input "Index"
click at [22, 18] on button "button" at bounding box center [16, 9] width 19 height 19
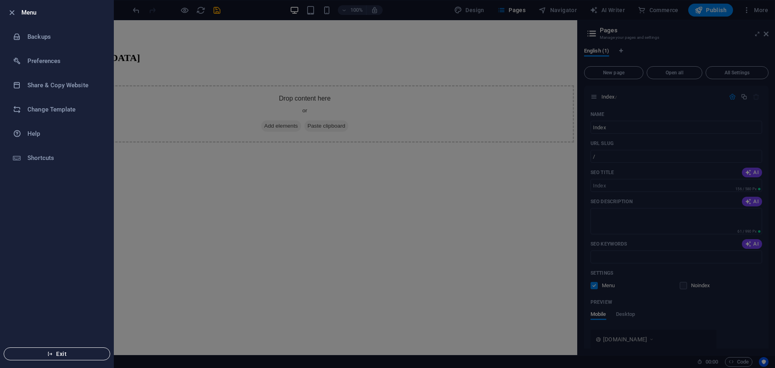
click at [54, 351] on span "Exit" at bounding box center [56, 353] width 93 height 6
